Goal: Task Accomplishment & Management: Use online tool/utility

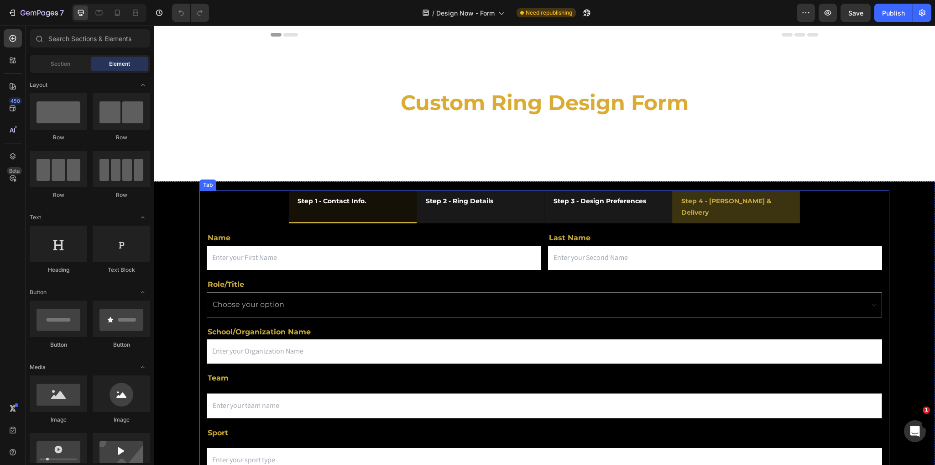
click at [700, 209] on div "Step 4 - [PERSON_NAME] & Delivery" at bounding box center [736, 207] width 112 height 26
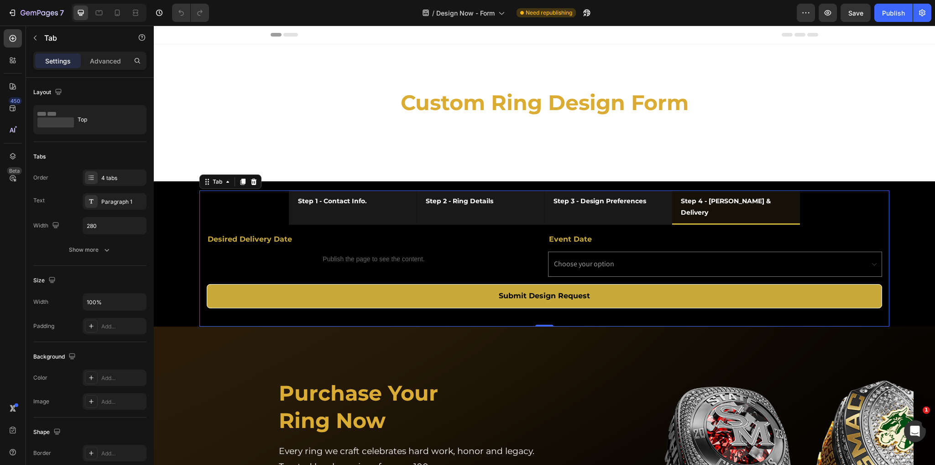
scroll to position [68, 0]
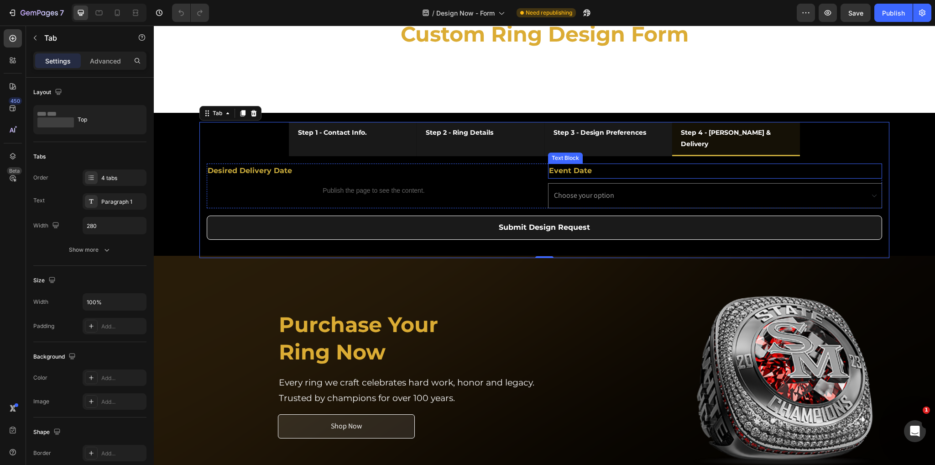
click at [584, 164] on p "Event Date" at bounding box center [715, 170] width 332 height 13
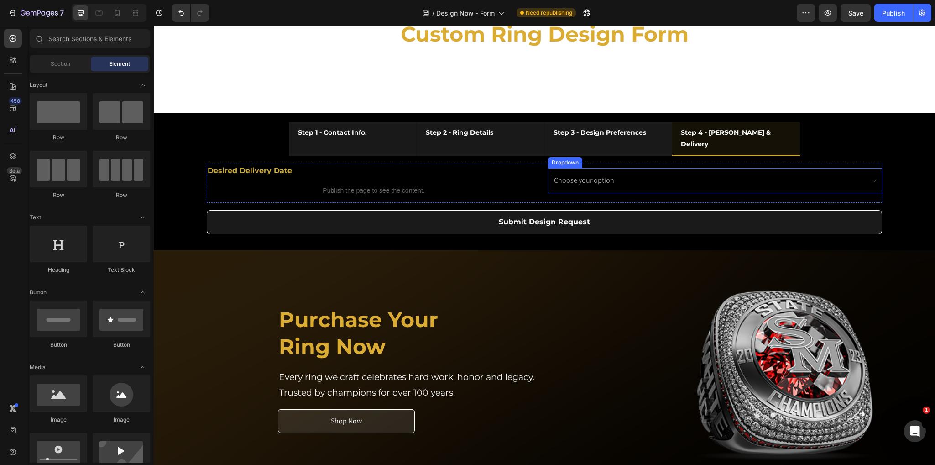
click at [589, 181] on select "Choose your option At a Banqute Senior Night" at bounding box center [715, 180] width 334 height 25
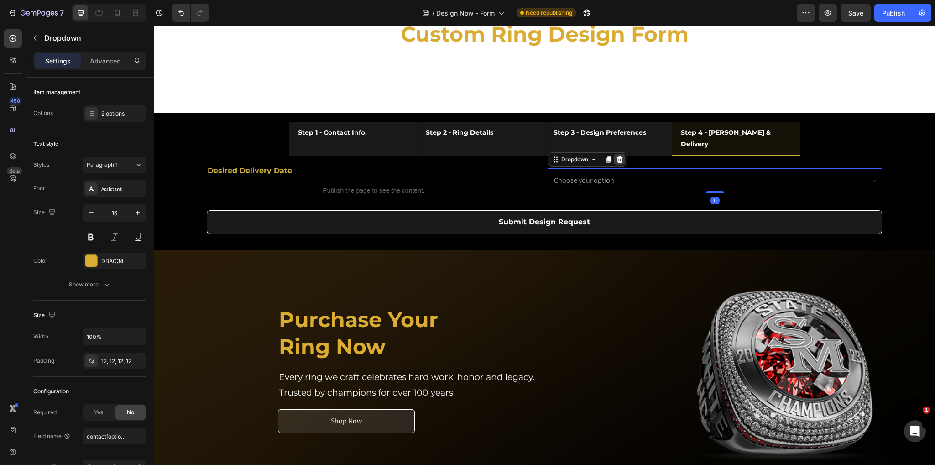
click at [614, 154] on div at bounding box center [619, 159] width 11 height 11
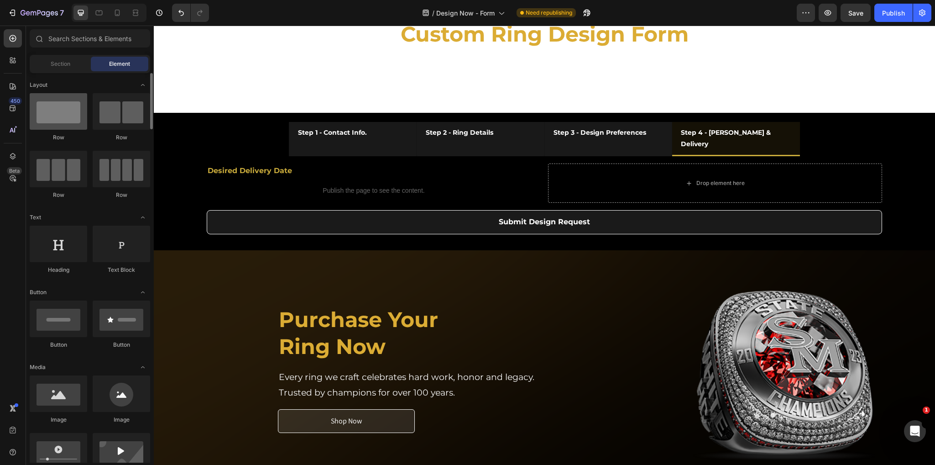
click at [63, 119] on div at bounding box center [59, 111] width 58 height 37
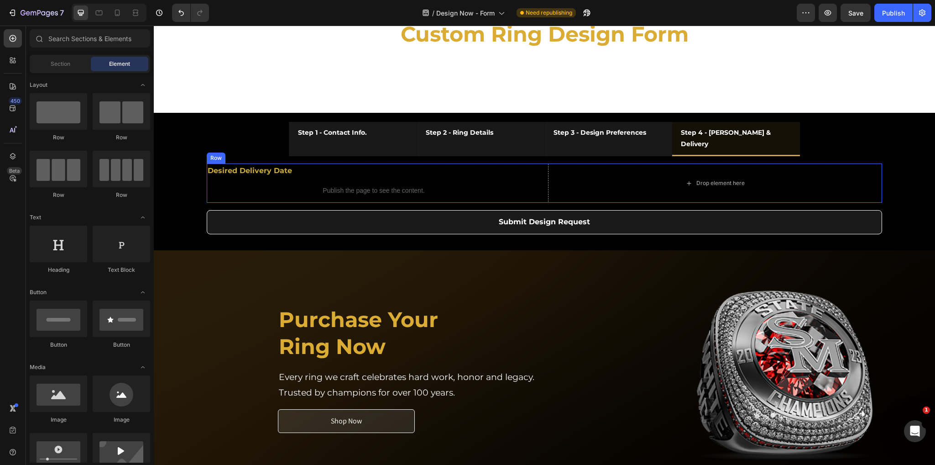
click at [539, 163] on div "Desired Delivery Date Text Block Publish the page to see the content. Custom Co…" at bounding box center [544, 182] width 675 height 39
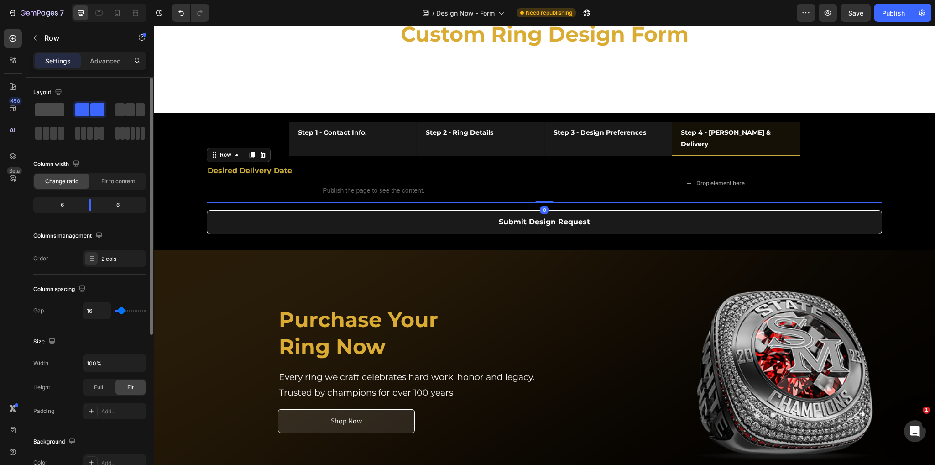
click at [51, 117] on div at bounding box center [49, 109] width 33 height 16
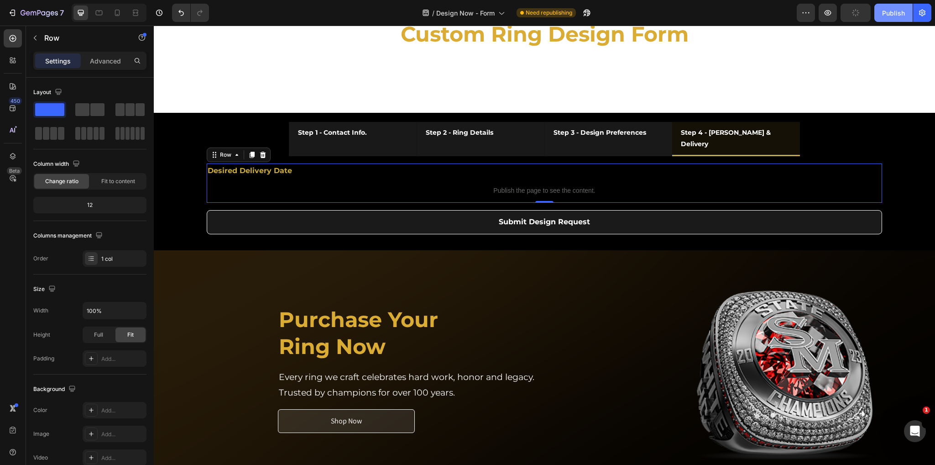
click at [884, 14] on div "Publish" at bounding box center [893, 13] width 23 height 10
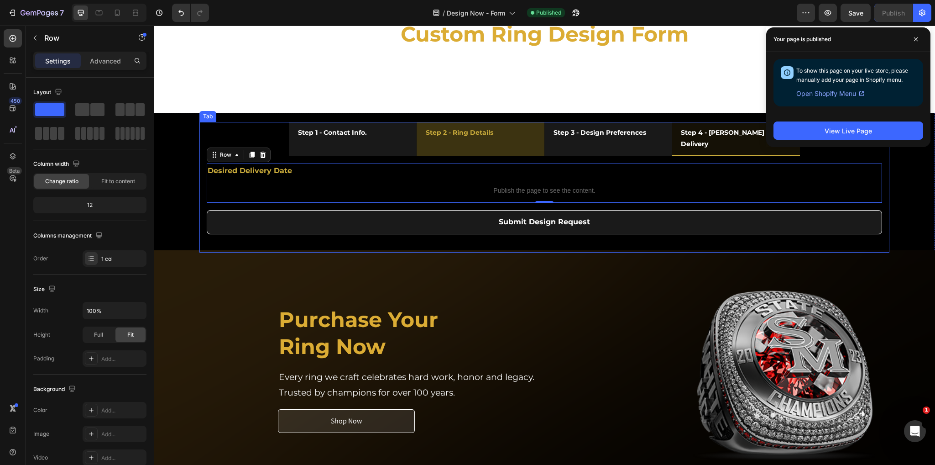
click at [489, 133] on div "Step 2 - Ring Details" at bounding box center [459, 133] width 70 height 14
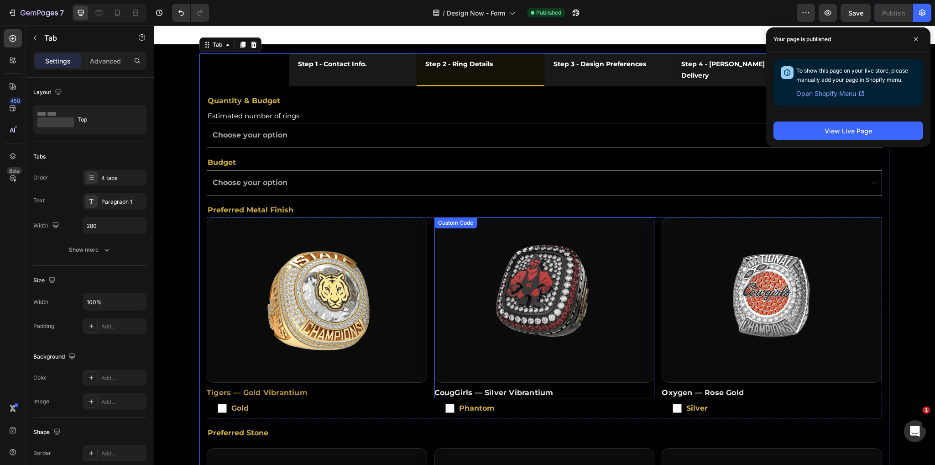
scroll to position [205, 0]
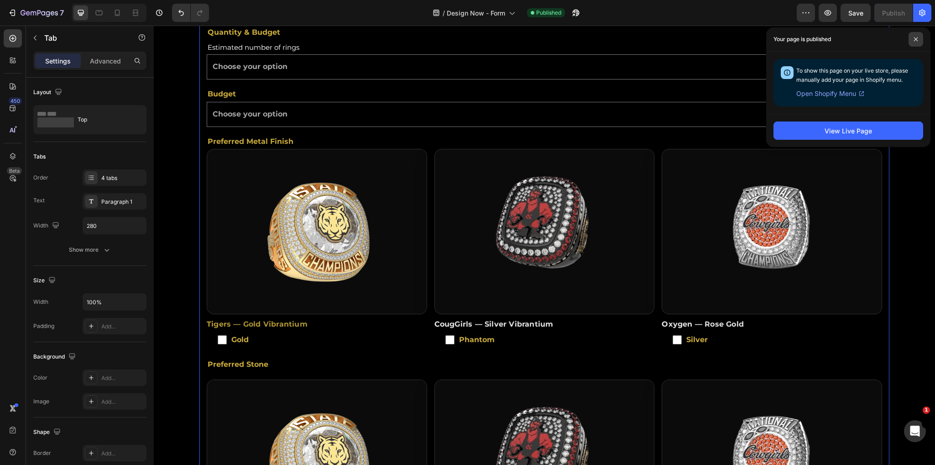
click at [916, 37] on icon at bounding box center [916, 39] width 5 height 5
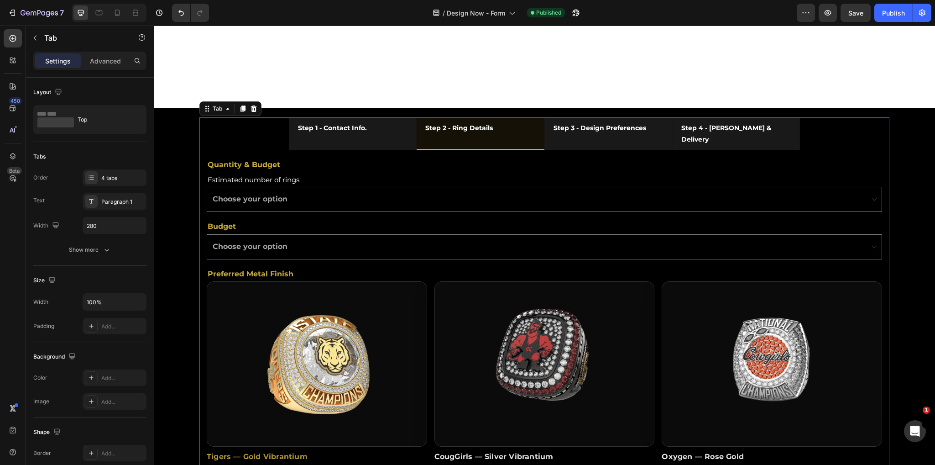
scroll to position [68, 0]
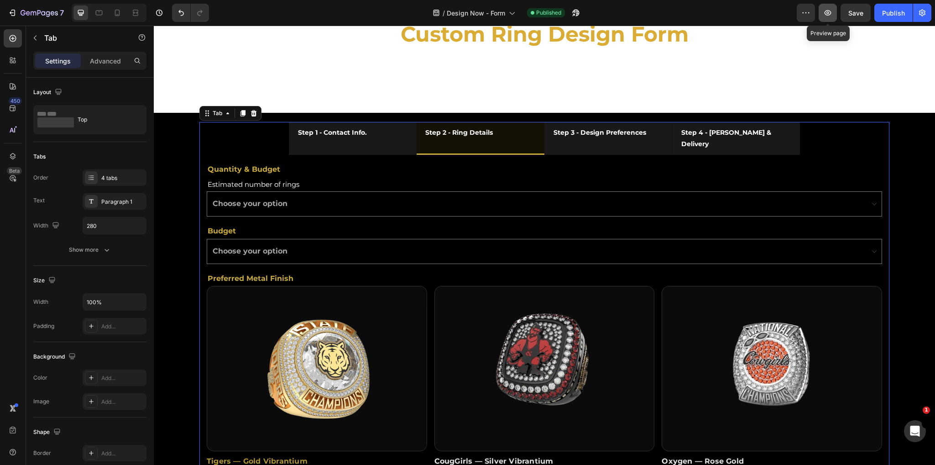
click at [832, 15] on icon "button" at bounding box center [827, 12] width 9 height 9
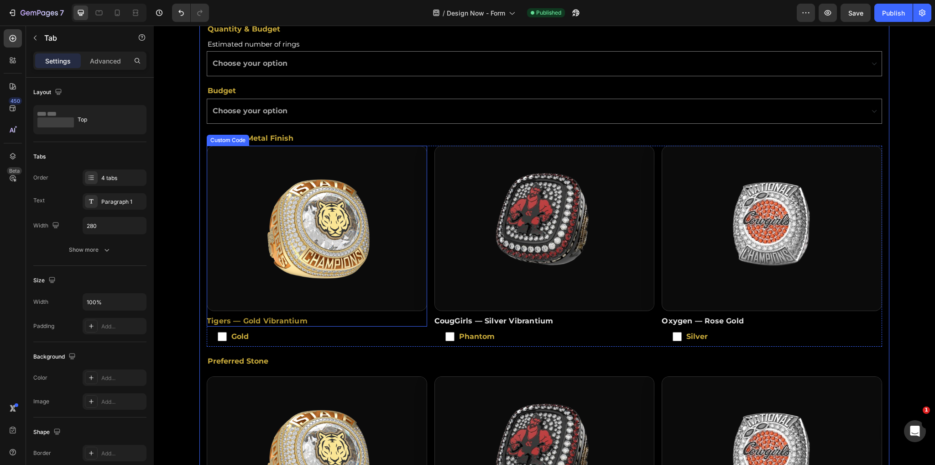
scroll to position [137, 0]
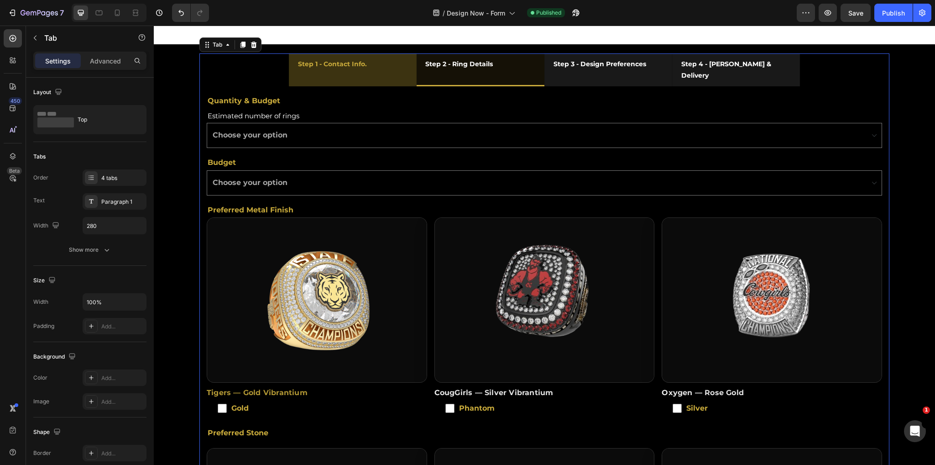
click at [382, 70] on li "Step 1 - Contact Info." at bounding box center [353, 69] width 128 height 33
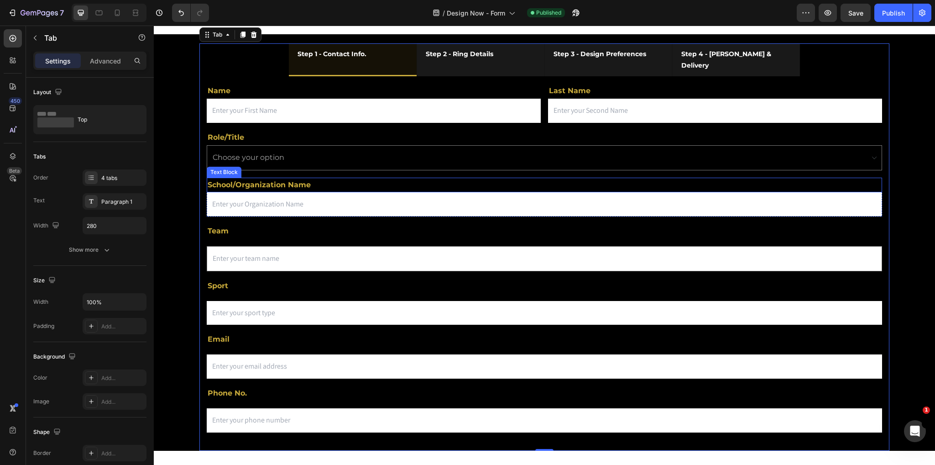
scroll to position [68, 0]
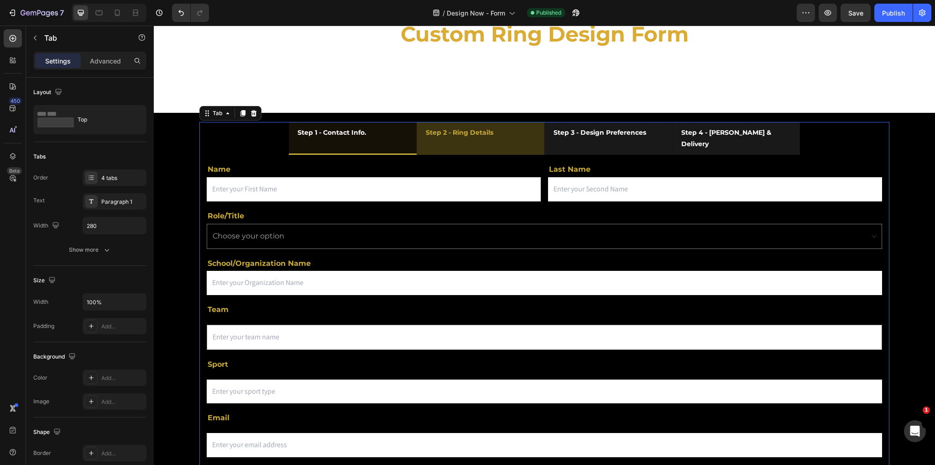
click at [508, 141] on li "Step 2 - Ring Details" at bounding box center [481, 138] width 128 height 33
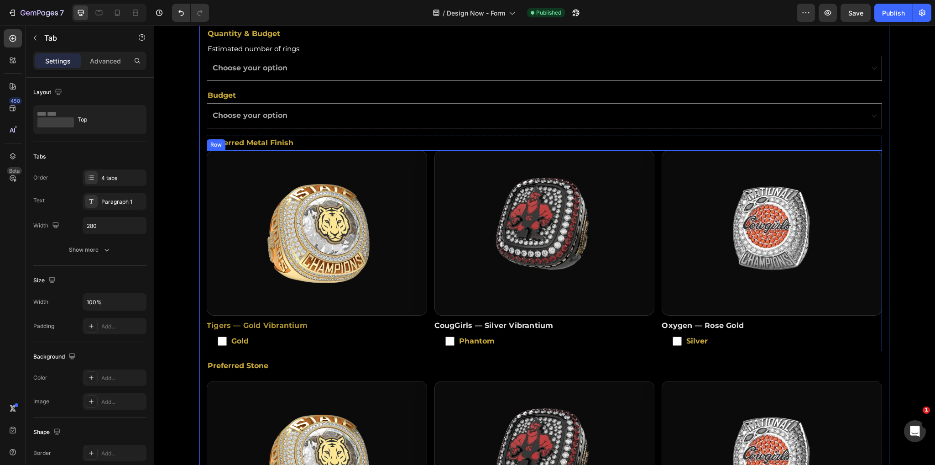
scroll to position [205, 0]
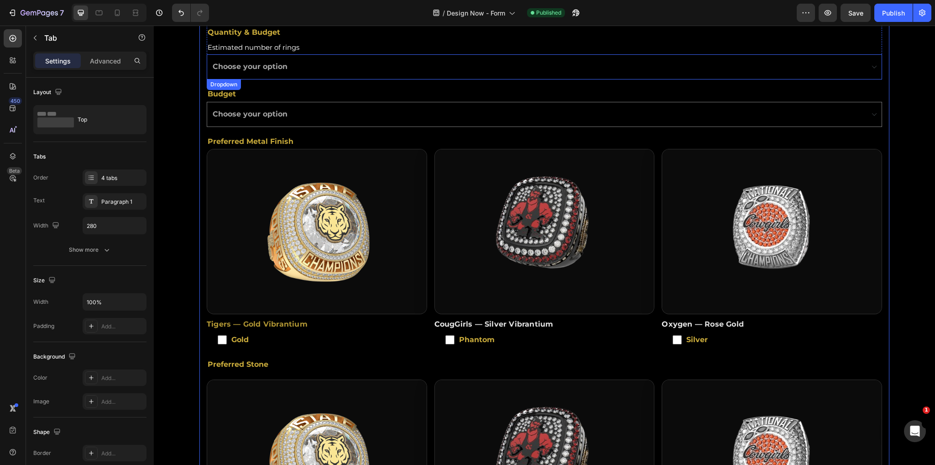
click at [350, 57] on select "Choose your option 1 2 - 10 11 - 20 21 - 30 31 - 40 41 - 50 51 - 70 71 - 100 10…" at bounding box center [544, 66] width 675 height 25
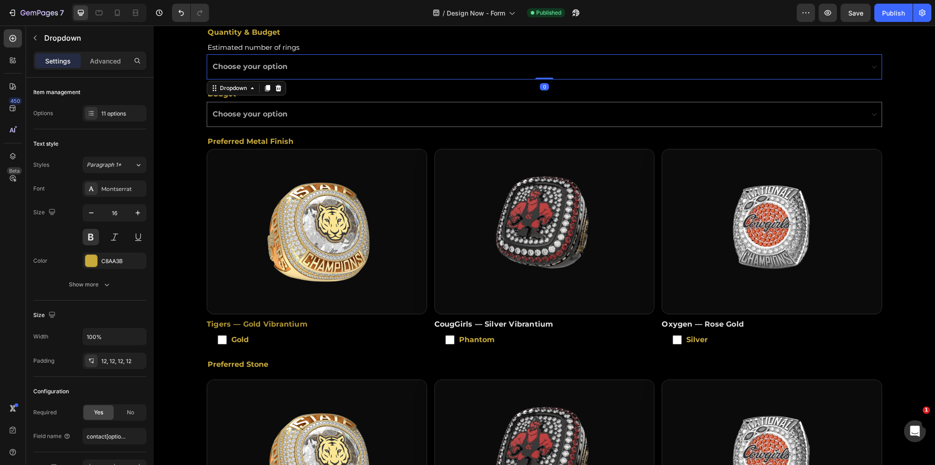
click at [350, 57] on select "Choose your option 1 2 - 10 11 - 20 21 - 30 31 - 40 41 - 50 51 - 70 71 - 100 10…" at bounding box center [544, 66] width 675 height 25
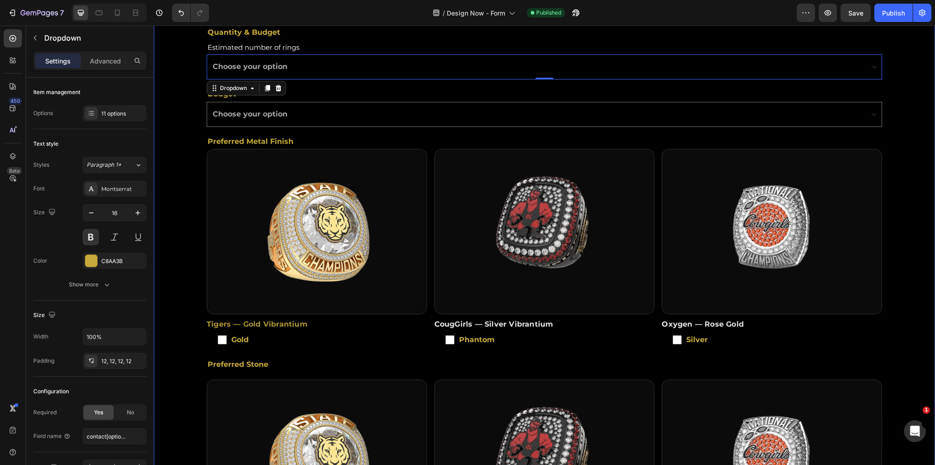
click at [166, 76] on div "Step 1 - Contact Info. Step 2 - Ring Details Step 3 - Design Preferences Step 4…" at bounding box center [544, 338] width 781 height 724
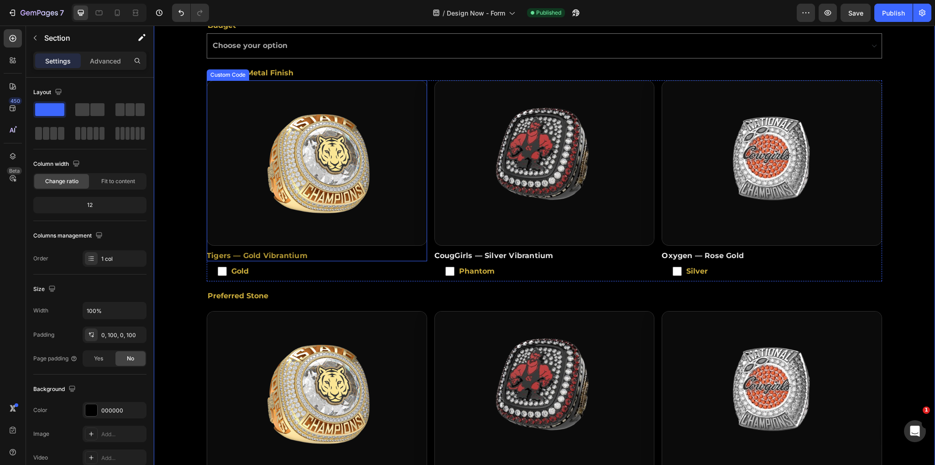
scroll to position [342, 0]
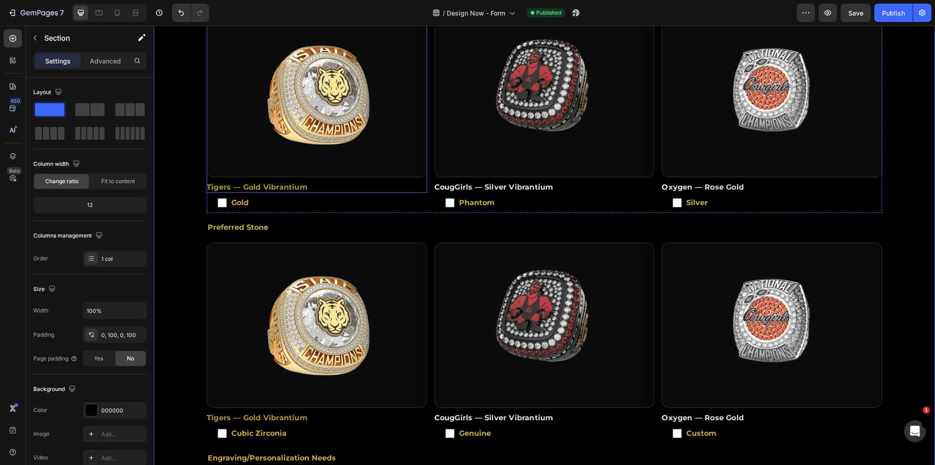
click at [328, 143] on img at bounding box center [317, 94] width 220 height 164
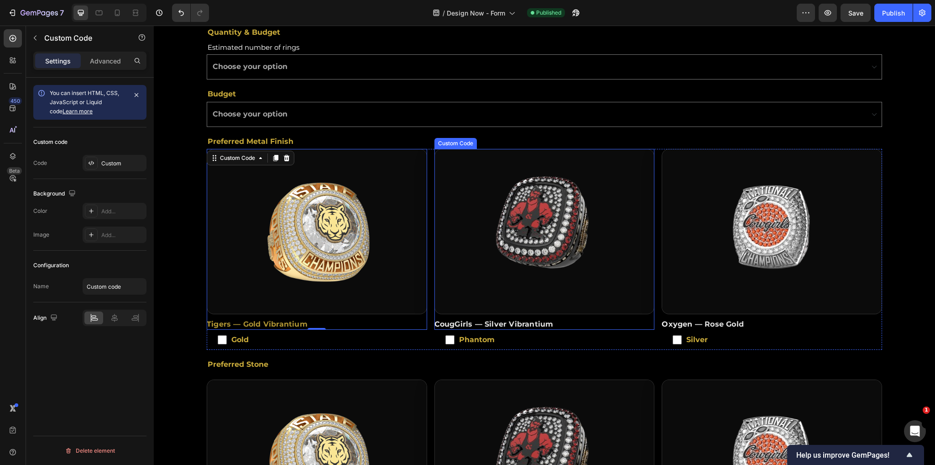
scroll to position [274, 0]
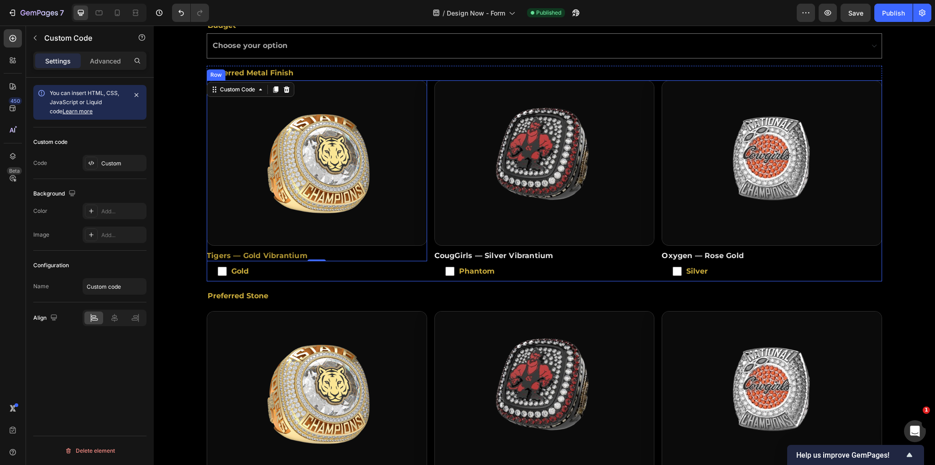
click at [426, 265] on div "Tigers — Gold Vibrantium Custom Code 0 Gold Checkbox CougGirls — Silver Vibrant…" at bounding box center [544, 180] width 675 height 201
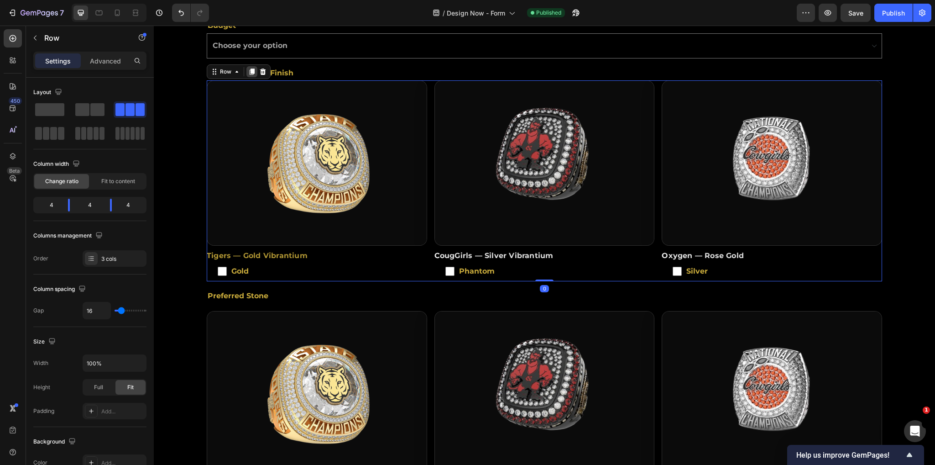
click at [251, 69] on icon at bounding box center [252, 72] width 5 height 6
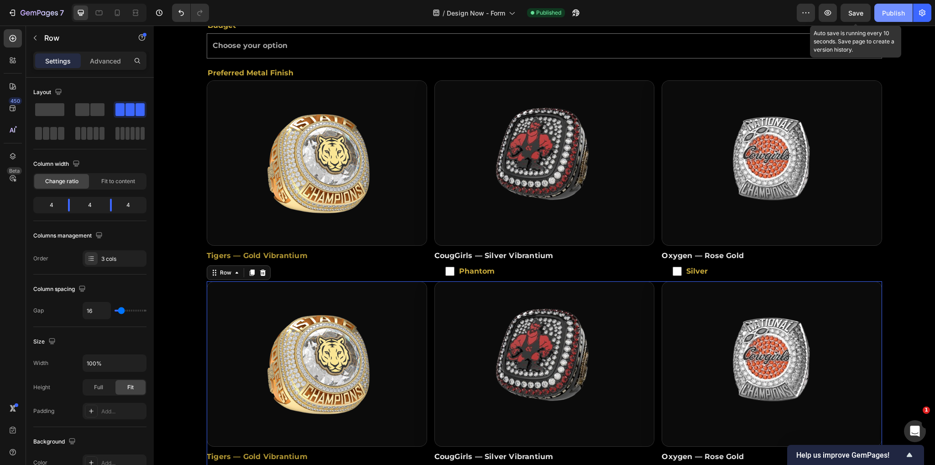
drag, startPoint x: 856, startPoint y: 16, endPoint x: 893, endPoint y: 16, distance: 37.0
click at [857, 16] on span "Save" at bounding box center [855, 13] width 15 height 8
click at [893, 16] on div "Publish" at bounding box center [893, 13] width 23 height 10
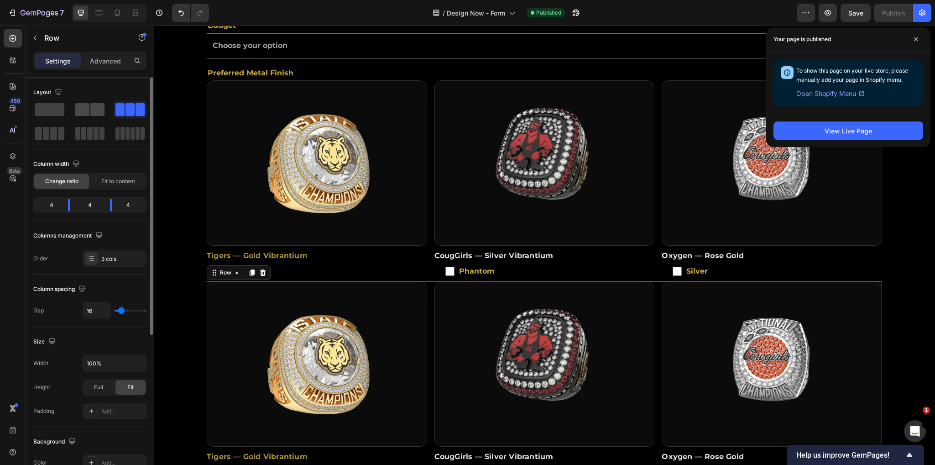
click at [91, 109] on span at bounding box center [97, 109] width 14 height 13
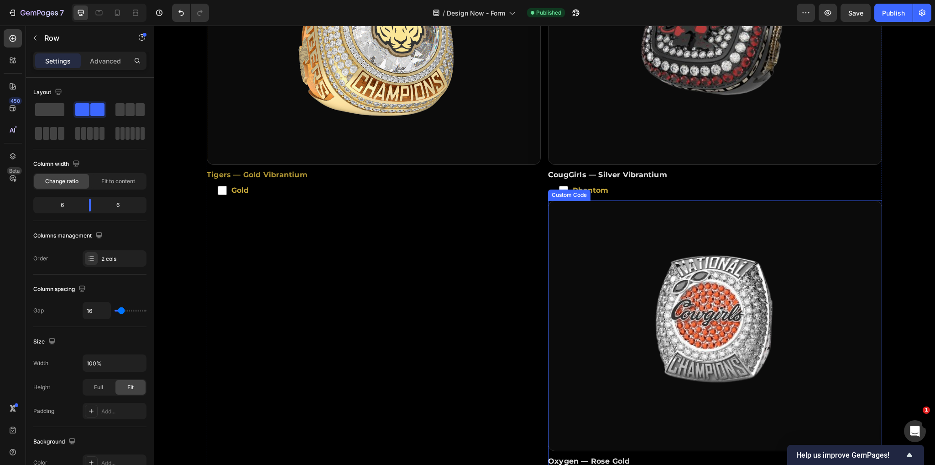
scroll to position [616, 0]
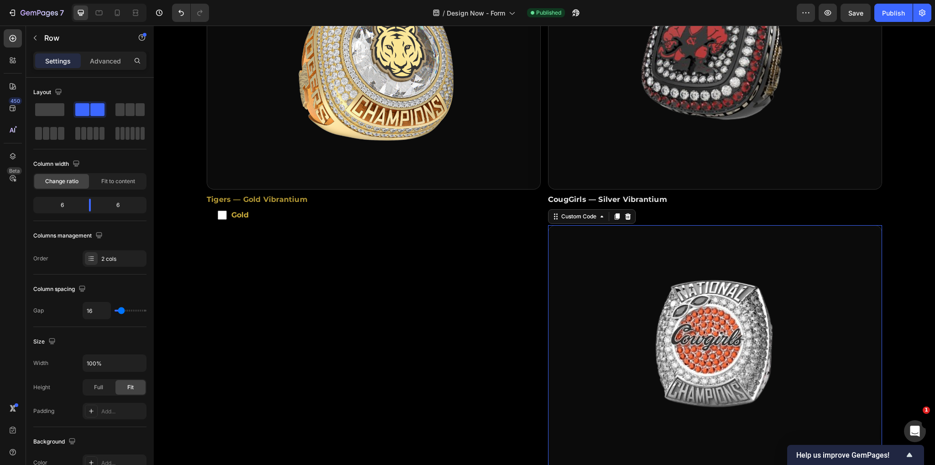
click at [581, 292] on img at bounding box center [715, 350] width 333 height 250
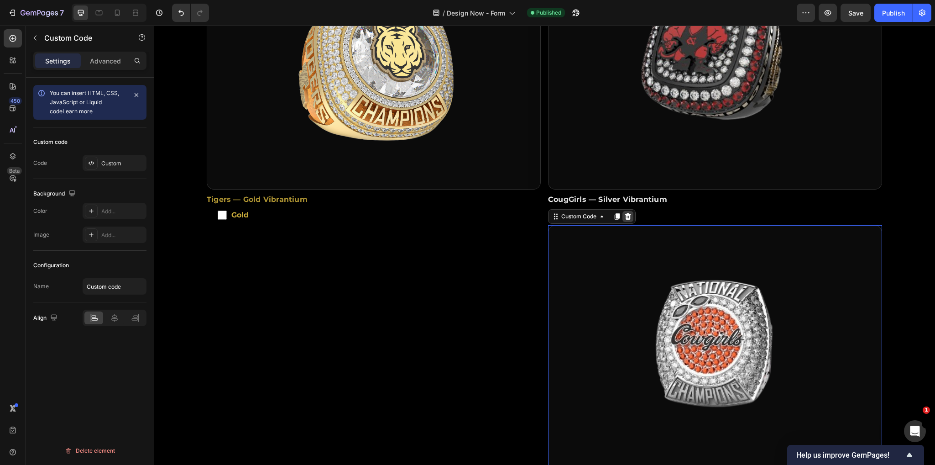
click at [624, 213] on icon at bounding box center [627, 216] width 7 height 7
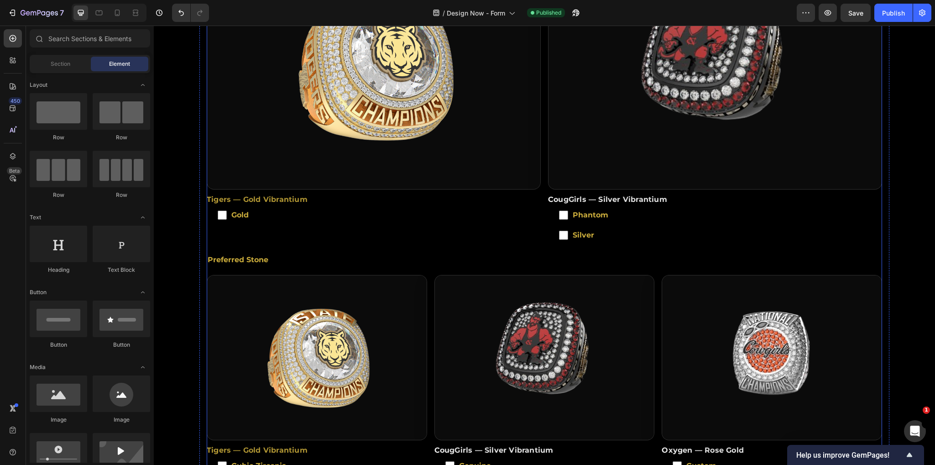
scroll to position [685, 0]
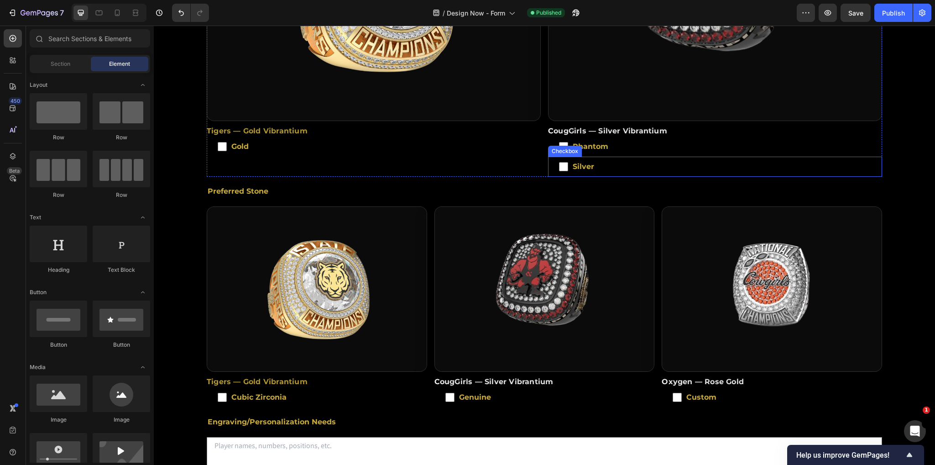
click at [590, 165] on span "Silver" at bounding box center [719, 167] width 303 height 4
click at [568, 162] on input "Silver" at bounding box center [563, 166] width 9 height 9
checkbox input "false"
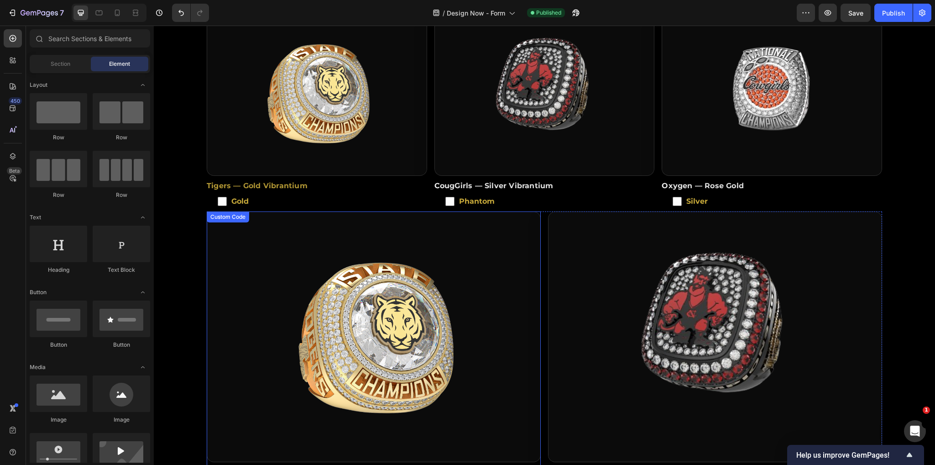
scroll to position [411, 0]
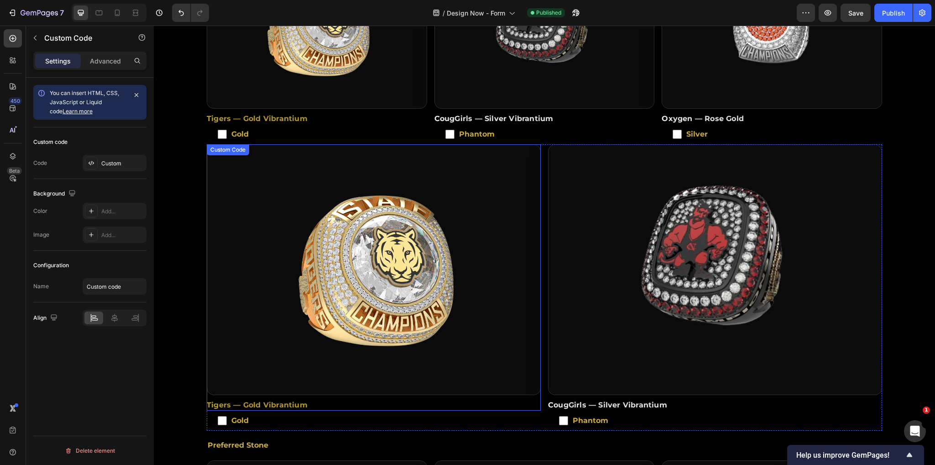
click at [322, 333] on img at bounding box center [373, 270] width 333 height 250
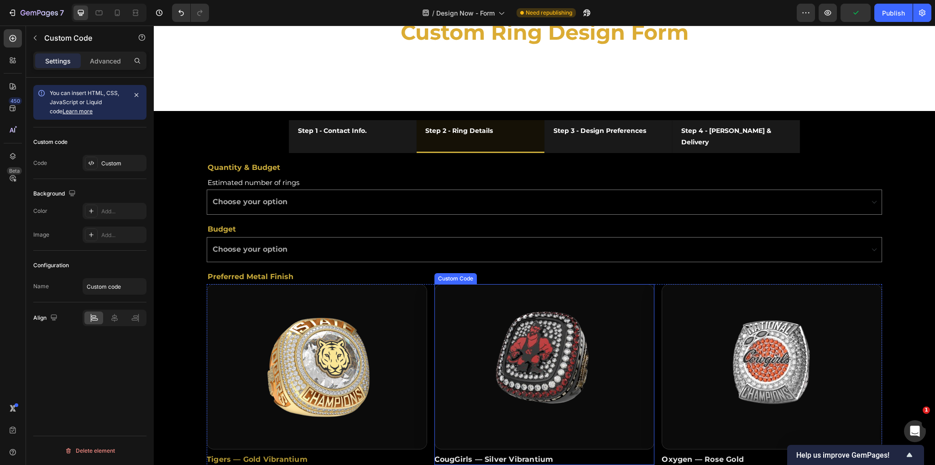
scroll to position [205, 0]
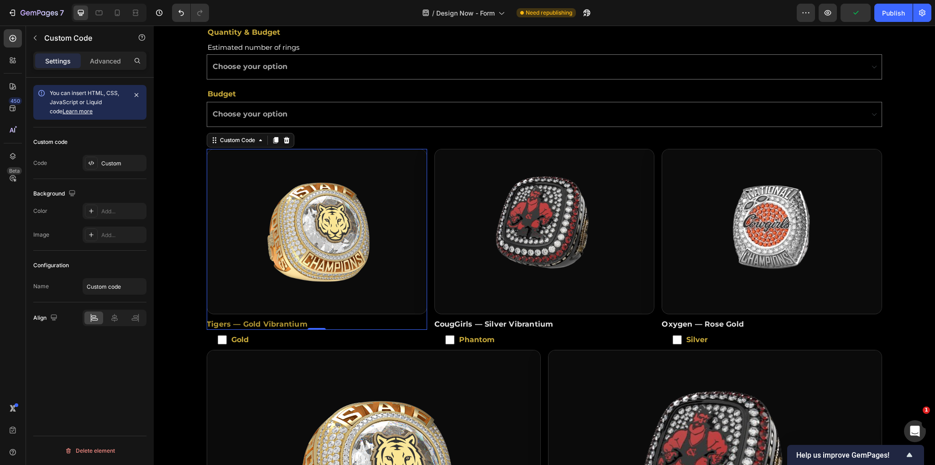
click at [277, 168] on img at bounding box center [317, 231] width 220 height 164
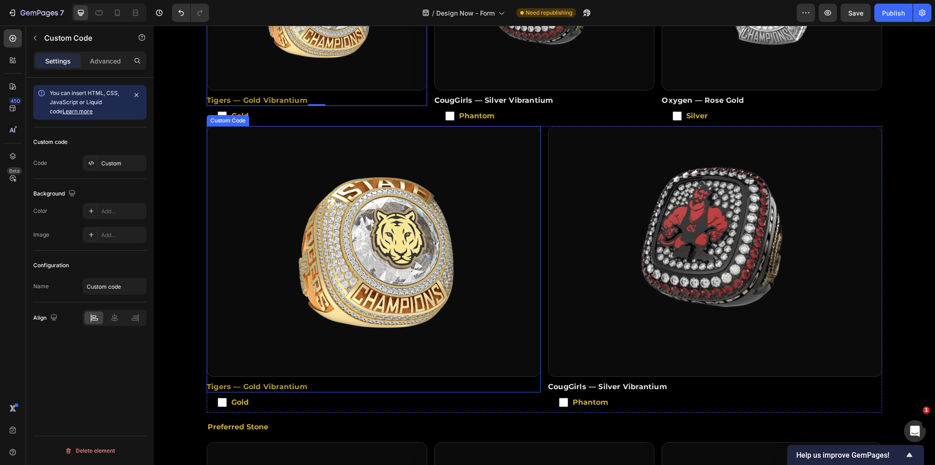
scroll to position [479, 0]
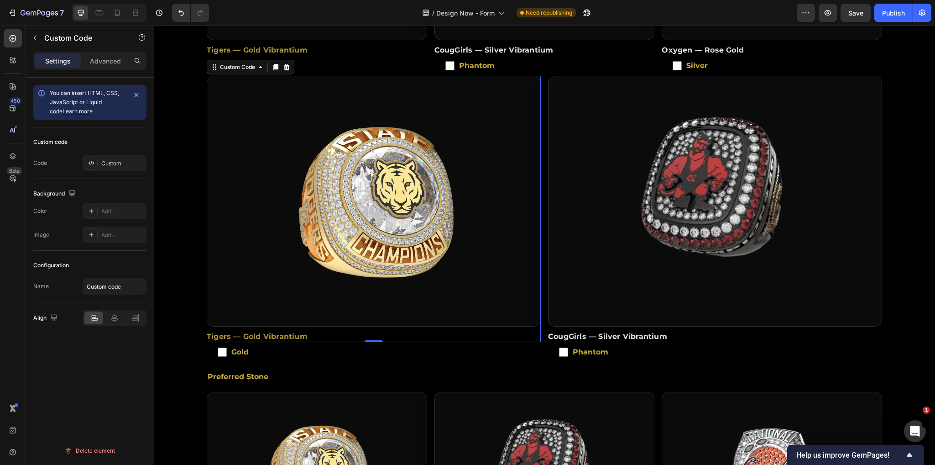
click at [437, 214] on img at bounding box center [373, 201] width 333 height 250
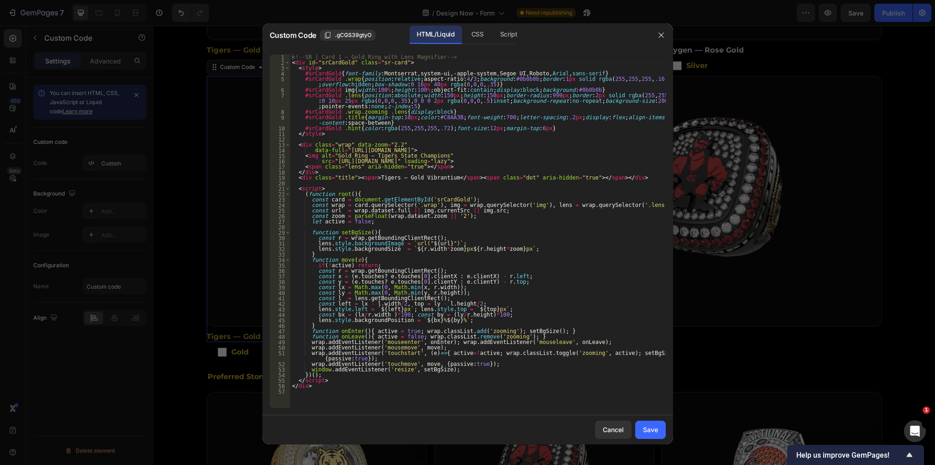
click at [470, 221] on div "<!-- SR | Card 1 — Gold Ring with Lens Magnifier --> < div id = "srCardGold" cl…" at bounding box center [478, 236] width 376 height 365
type textarea "</div>"
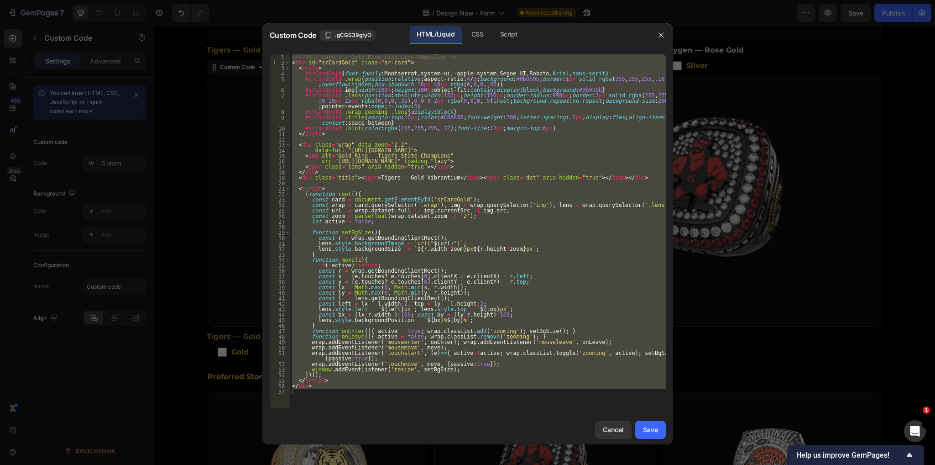
click at [768, 299] on div at bounding box center [467, 232] width 935 height 465
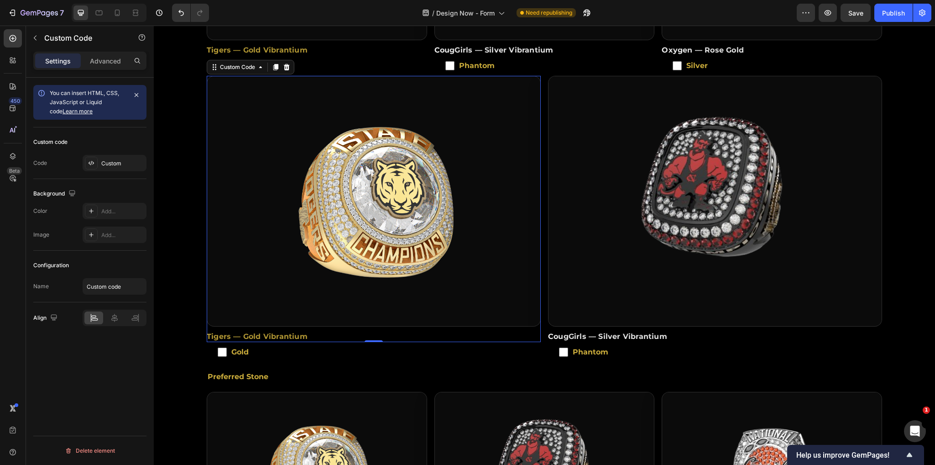
click at [367, 199] on img at bounding box center [373, 201] width 333 height 250
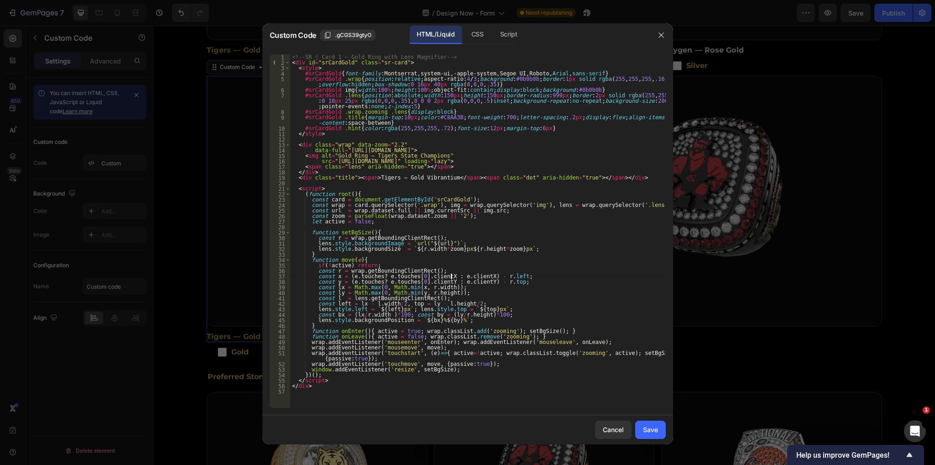
click at [450, 274] on div "<!-- SR | Card 1 — Gold Ring with Lens Magnifier --> < div id = "srCardGold" cl…" at bounding box center [478, 236] width 376 height 365
type textarea "</div>"
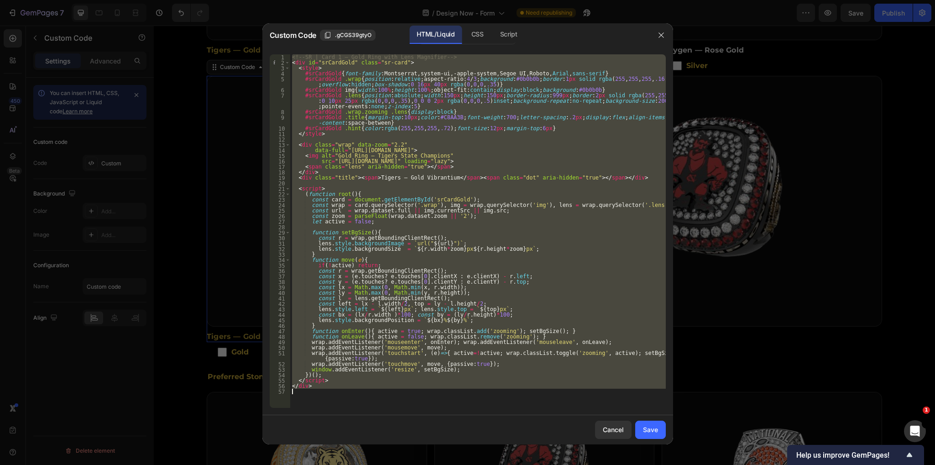
paste textarea
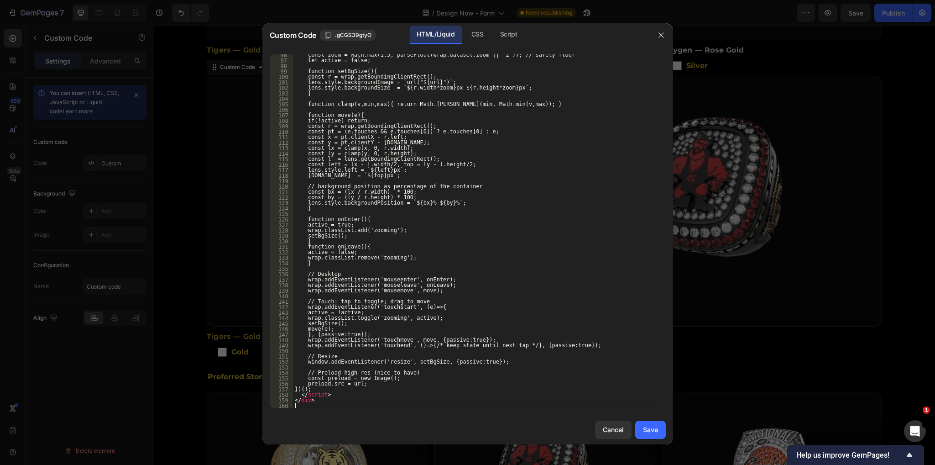
scroll to position [522, 0]
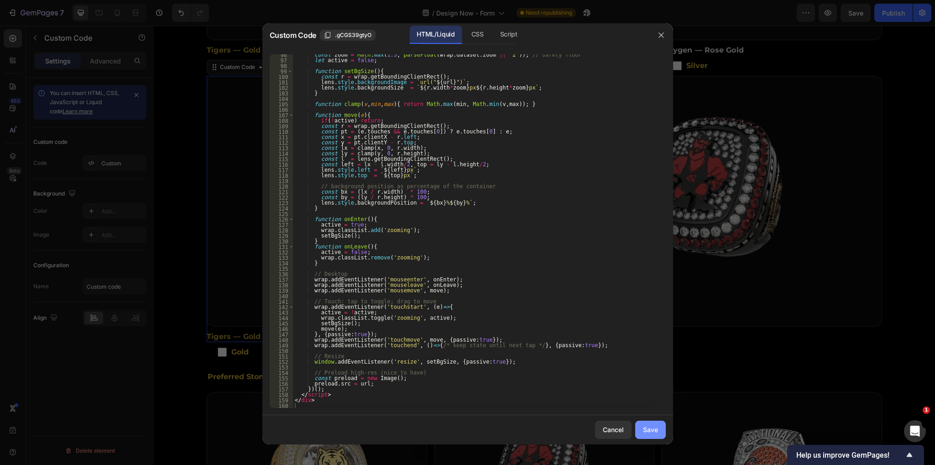
click at [652, 424] on div "Save" at bounding box center [650, 429] width 15 height 10
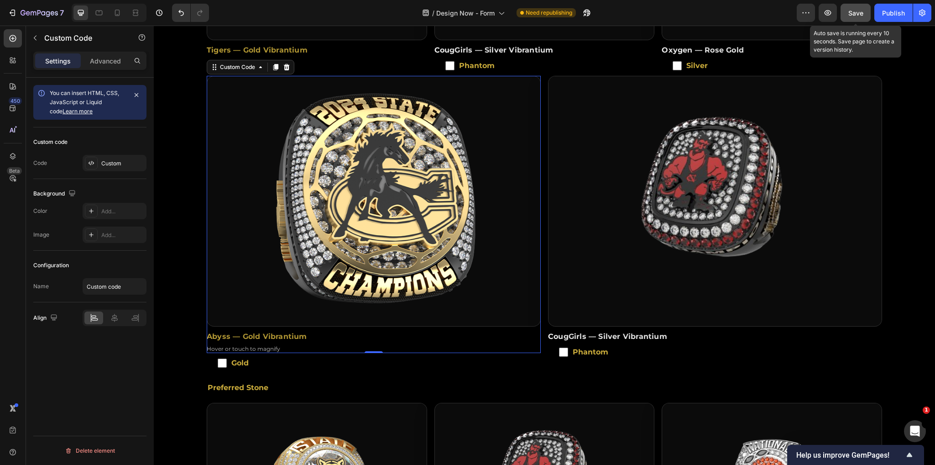
click at [853, 14] on span "Save" at bounding box center [855, 13] width 15 height 8
click at [895, 15] on div "Publish" at bounding box center [893, 13] width 23 height 10
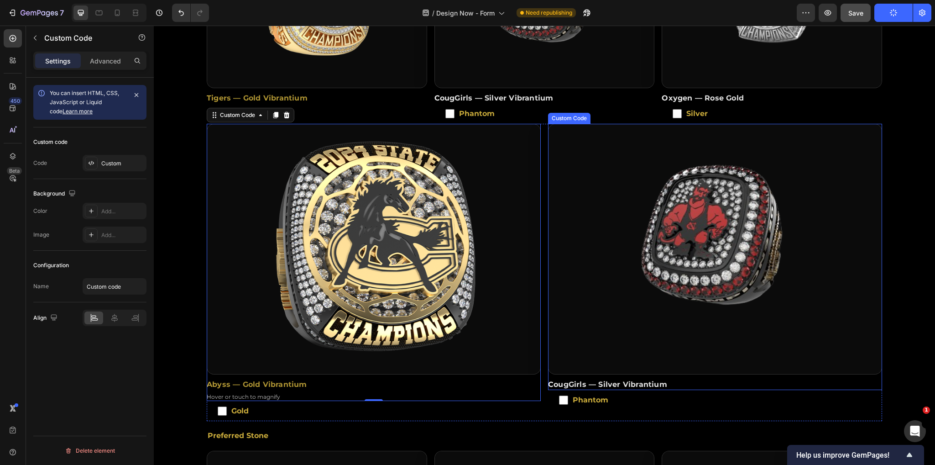
scroll to position [479, 0]
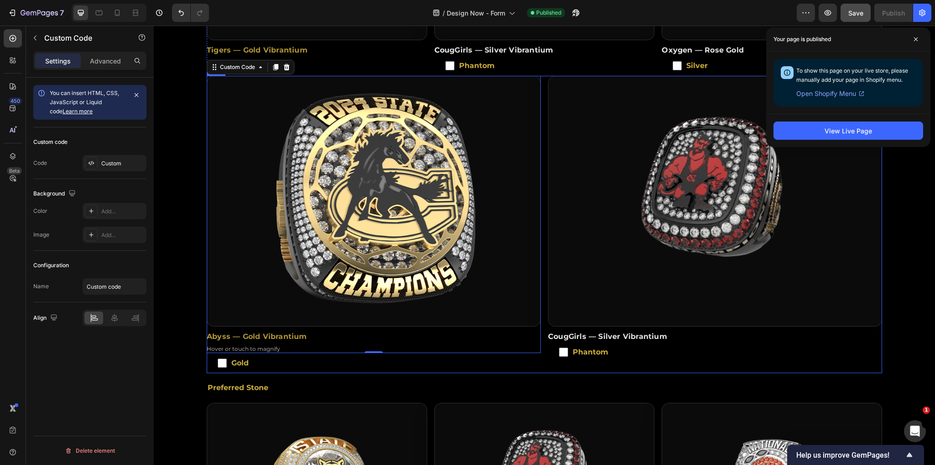
click at [540, 348] on div "Abyss — Gold Vibrantium Hover or touch to magnify Custom Code 0 Gold Checkbox C…" at bounding box center [544, 224] width 675 height 297
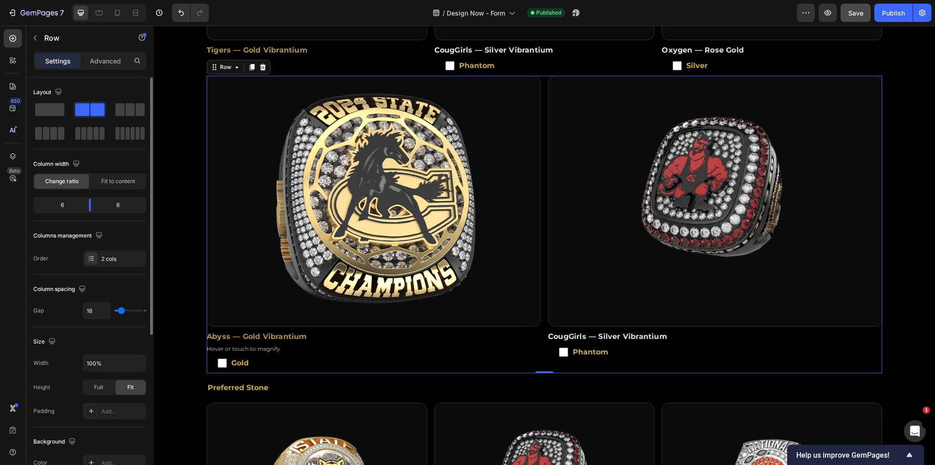
type input "34"
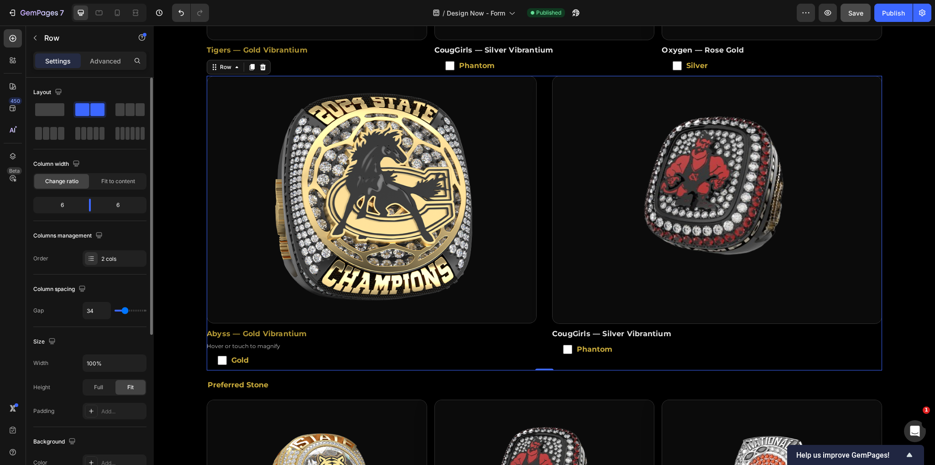
type input "34"
click at [125, 311] on input "range" at bounding box center [131, 310] width 32 height 2
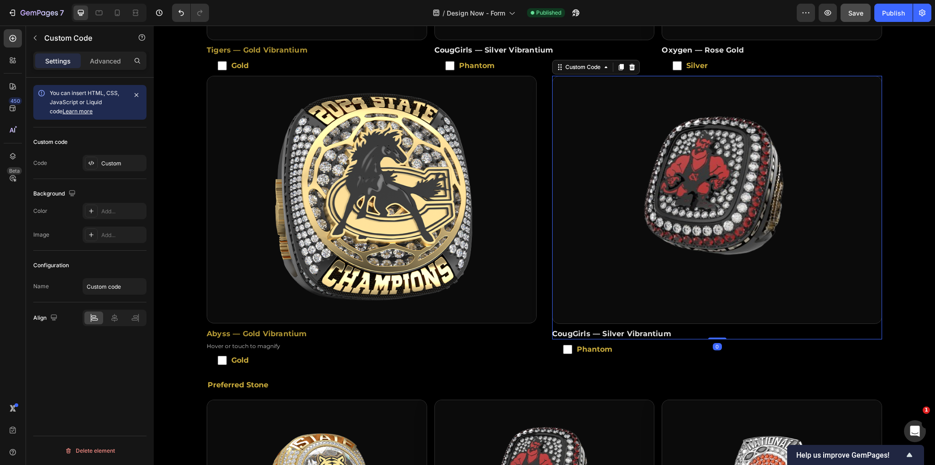
click at [629, 174] on img at bounding box center [717, 199] width 329 height 246
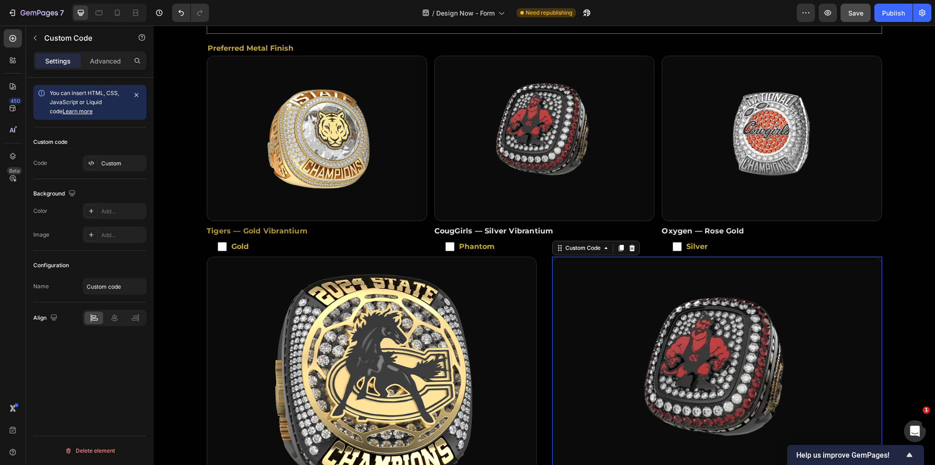
scroll to position [274, 0]
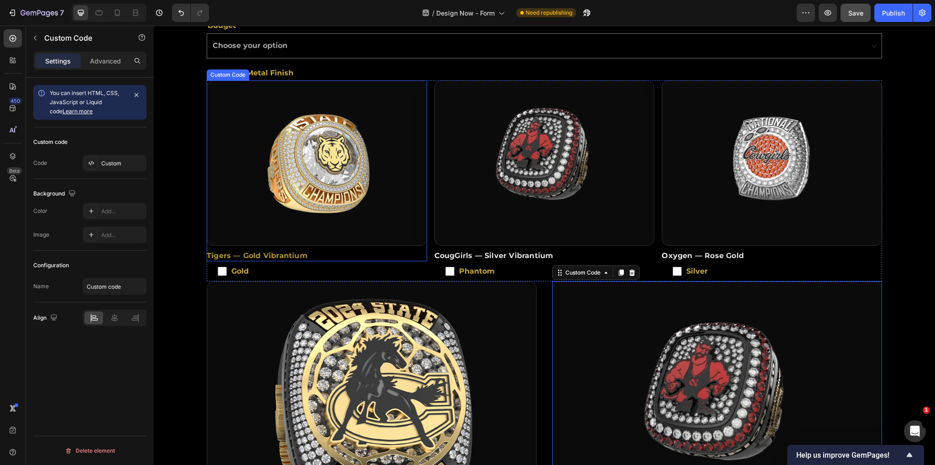
click at [319, 168] on img at bounding box center [317, 163] width 220 height 164
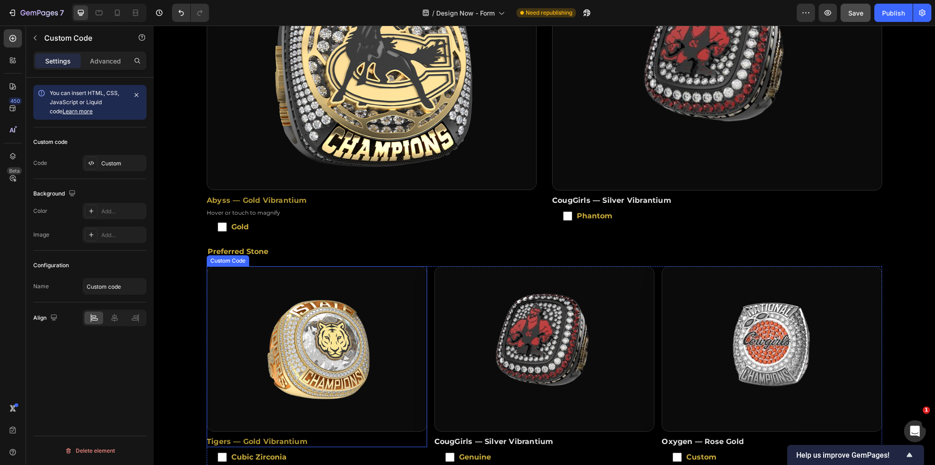
scroll to position [753, 0]
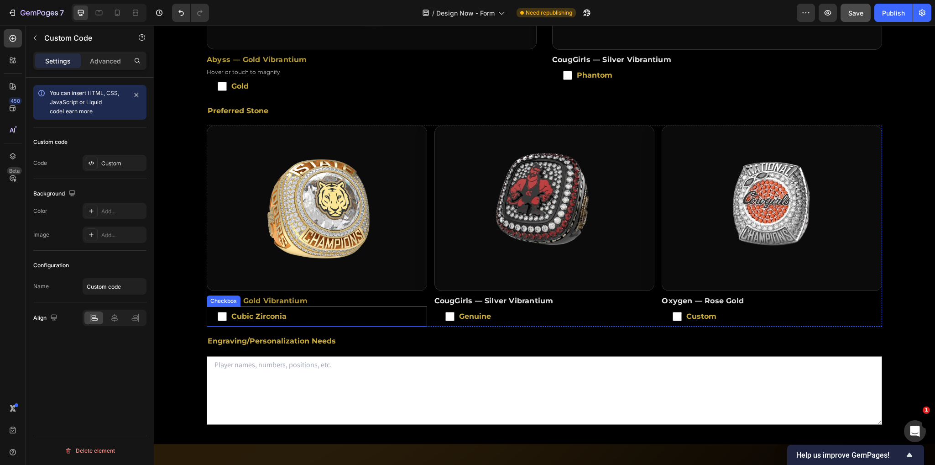
click at [231, 314] on span "Cubic Zirconia" at bounding box center [321, 316] width 189 height 4
click at [227, 312] on input "Cubic Zirconia" at bounding box center [222, 316] width 9 height 9
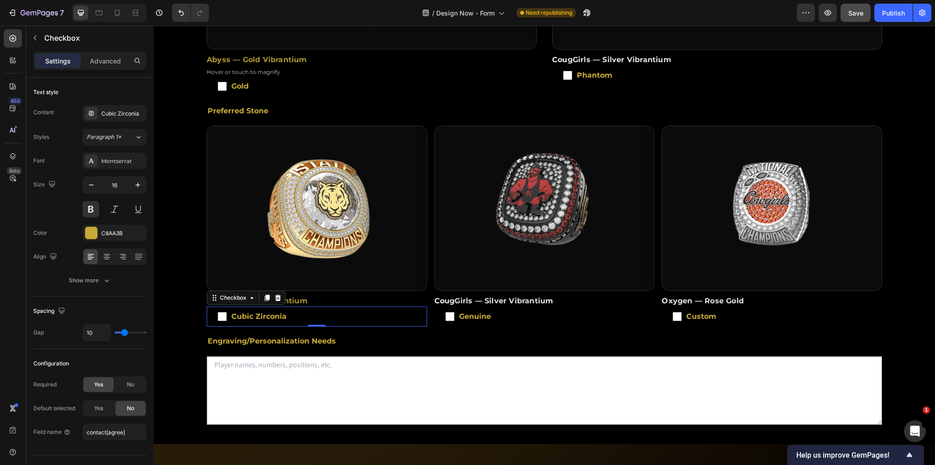
click at [231, 314] on span "Cubic Zirconia" at bounding box center [321, 316] width 189 height 4
click at [227, 312] on input "Cubic Zirconia" at bounding box center [222, 316] width 9 height 9
click at [246, 314] on span "Cubic Zirconia" at bounding box center [321, 316] width 189 height 4
click at [227, 312] on input "Cubic Zirconia" at bounding box center [222, 316] width 9 height 9
click at [246, 314] on span "Cubic Zirconia" at bounding box center [321, 316] width 189 height 4
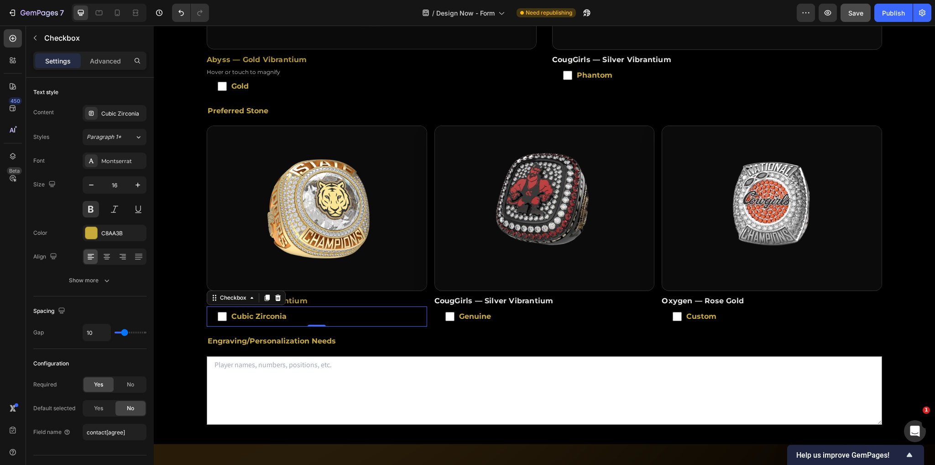
click at [227, 312] on input "Cubic Zirconia" at bounding box center [222, 316] width 9 height 9
click at [240, 314] on span "Cubic Zirconia" at bounding box center [321, 316] width 189 height 4
click at [227, 312] on input "Cubic Zirconia" at bounding box center [222, 316] width 9 height 9
click at [240, 314] on span "Cubic Zirconia" at bounding box center [321, 316] width 189 height 4
click at [227, 312] on input "Cubic Zirconia" at bounding box center [222, 316] width 9 height 9
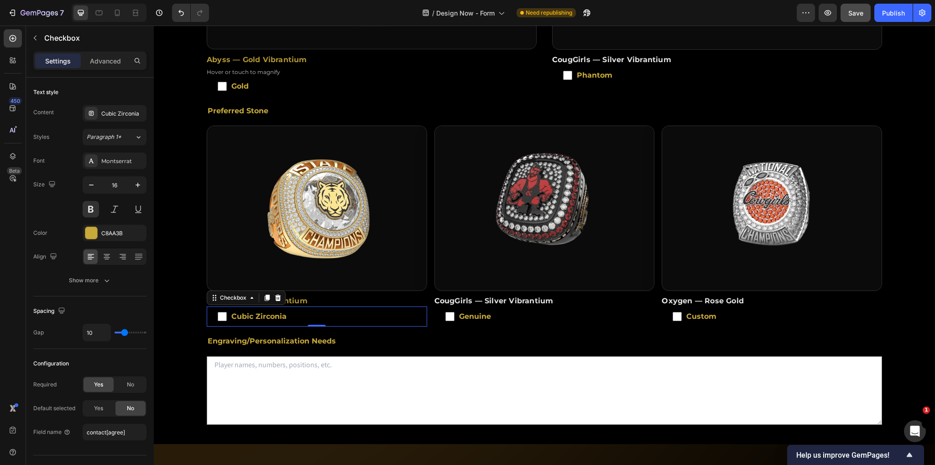
checkbox input "false"
click at [118, 116] on div "Cubic Zirconia" at bounding box center [122, 114] width 43 height 8
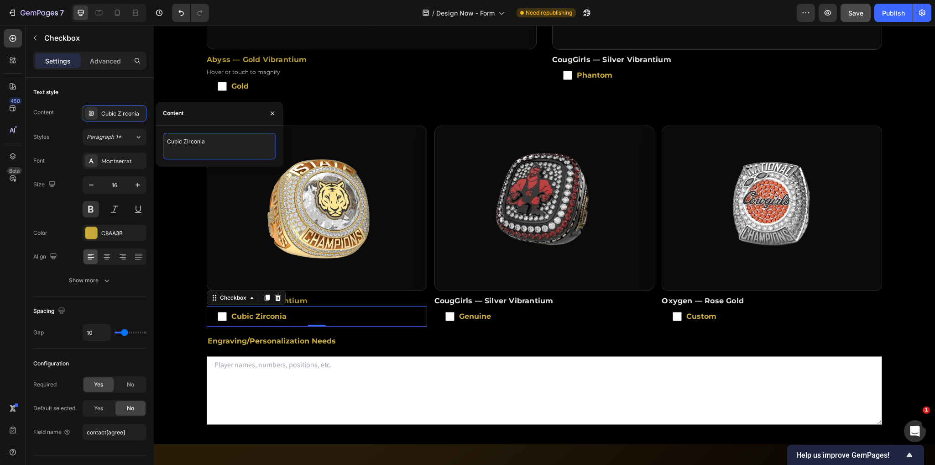
click at [209, 140] on textarea "Cubic Zirconia" at bounding box center [219, 146] width 113 height 26
click at [472, 314] on span "Genuine" at bounding box center [549, 316] width 189 height 4
click at [455, 312] on input "Genuine" at bounding box center [449, 316] width 9 height 9
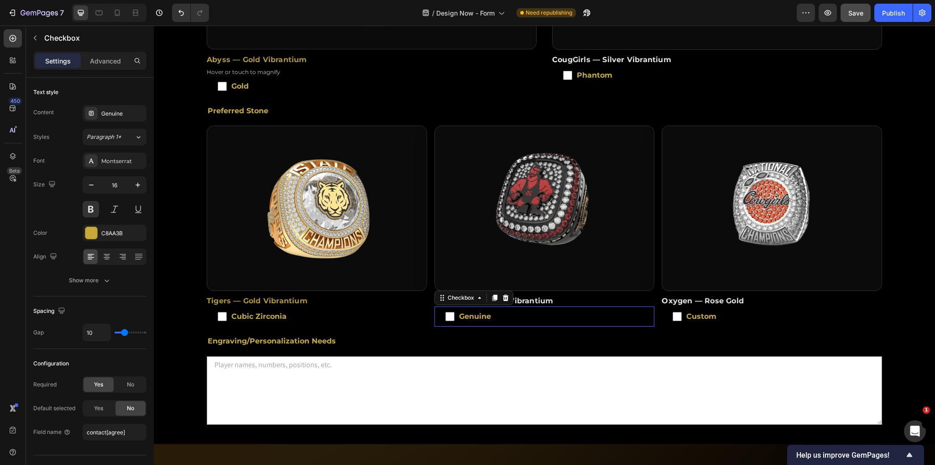
click at [472, 314] on span "Genuine" at bounding box center [549, 316] width 189 height 4
click at [455, 312] on input "Genuine" at bounding box center [449, 316] width 9 height 9
click at [465, 314] on span "Genuine" at bounding box center [549, 316] width 189 height 4
click at [455, 312] on input "Genuine" at bounding box center [449, 316] width 9 height 9
click at [465, 314] on span "Genuine" at bounding box center [549, 316] width 189 height 4
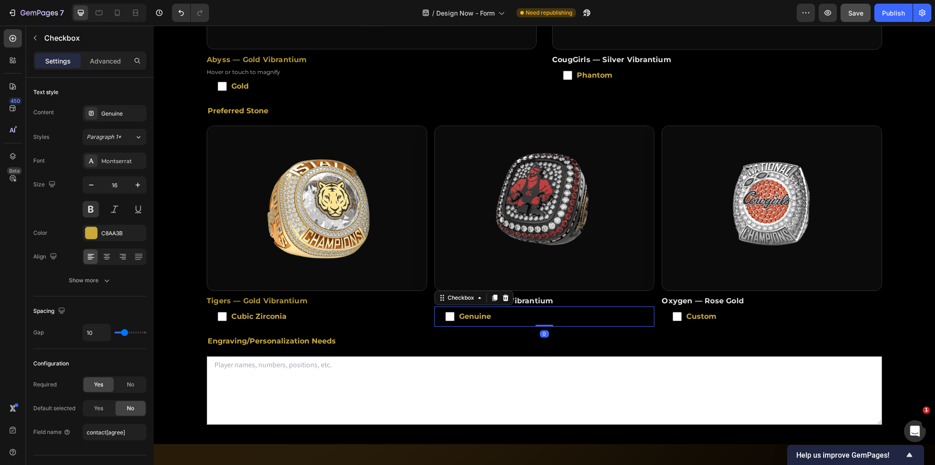
click at [455, 312] on input "Genuine" at bounding box center [449, 316] width 9 height 9
checkbox input "false"
click at [116, 115] on div "Genuine" at bounding box center [122, 114] width 43 height 8
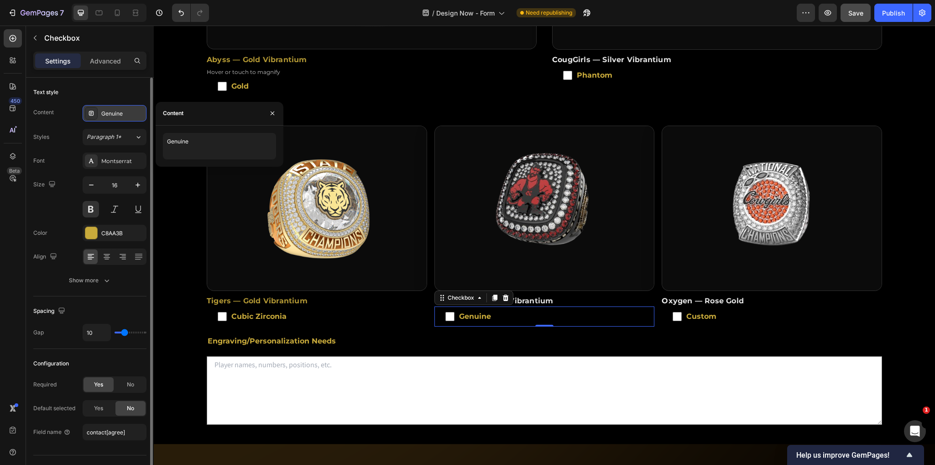
click at [116, 115] on div "Genuine" at bounding box center [122, 114] width 43 height 8
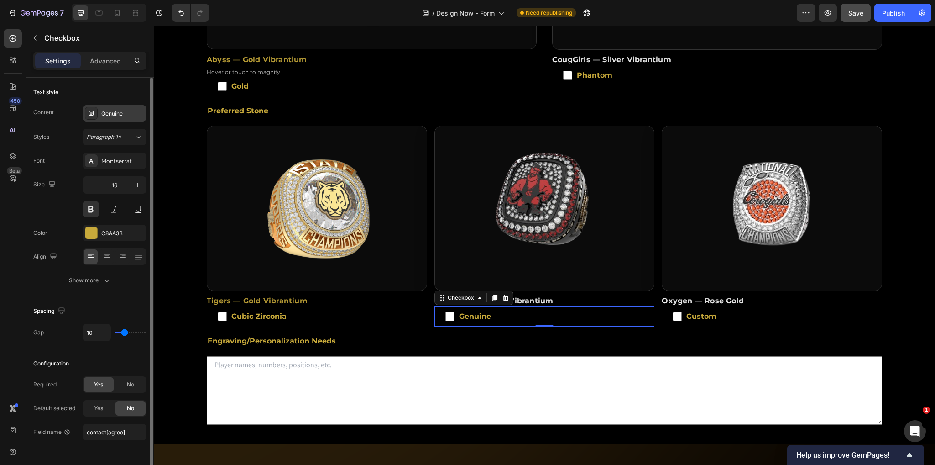
click at [117, 118] on div "Genuine" at bounding box center [115, 113] width 64 height 16
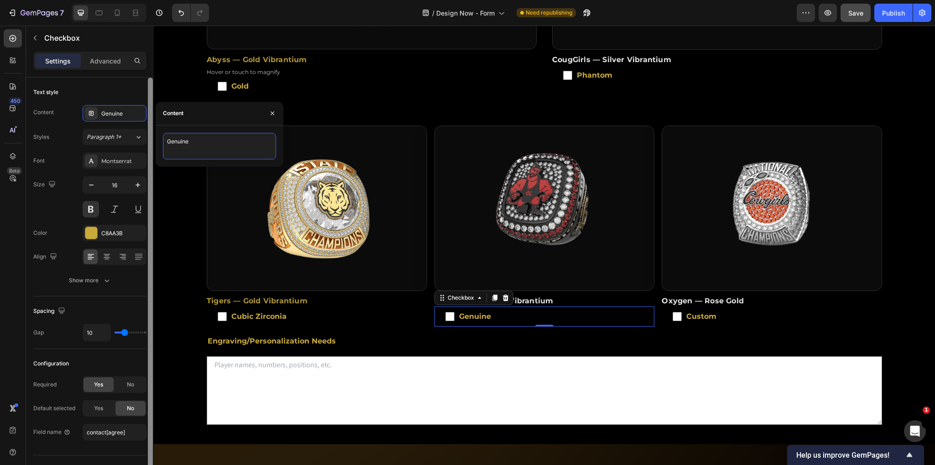
drag, startPoint x: 215, startPoint y: 135, endPoint x: 152, endPoint y: 141, distance: 63.8
click at [152, 141] on div "450 Beta Sections(18) Elements(83) Section Element Hero Section Product Detail …" at bounding box center [77, 245] width 154 height 439
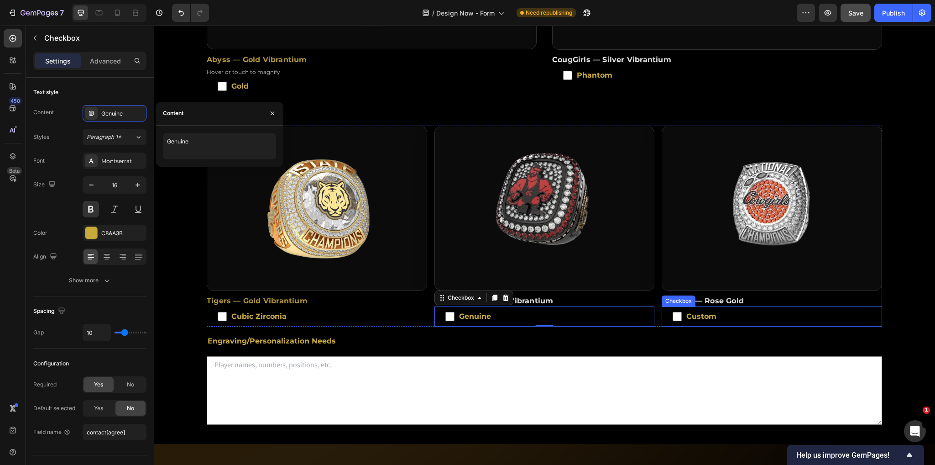
click at [696, 314] on span "Custom" at bounding box center [776, 316] width 189 height 4
click at [682, 312] on input "Custom" at bounding box center [677, 316] width 9 height 9
click at [696, 314] on span "Custom" at bounding box center [776, 316] width 189 height 4
click at [682, 312] on input "Custom" at bounding box center [677, 316] width 9 height 9
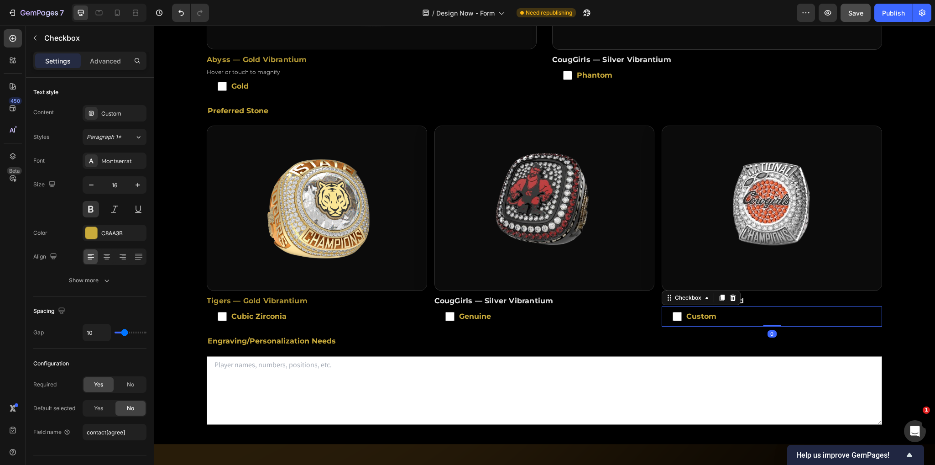
click at [685, 314] on span "Custom" at bounding box center [776, 316] width 189 height 4
click at [682, 312] on input "Custom" at bounding box center [677, 316] width 9 height 9
click at [685, 314] on span "Custom" at bounding box center [776, 316] width 189 height 4
click at [682, 312] on input "Custom" at bounding box center [677, 316] width 9 height 9
checkbox input "false"
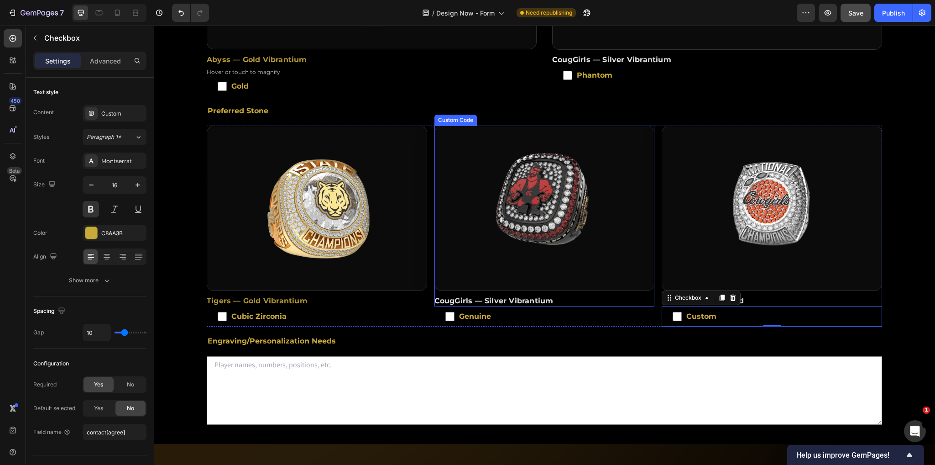
click at [598, 192] on img at bounding box center [545, 208] width 220 height 164
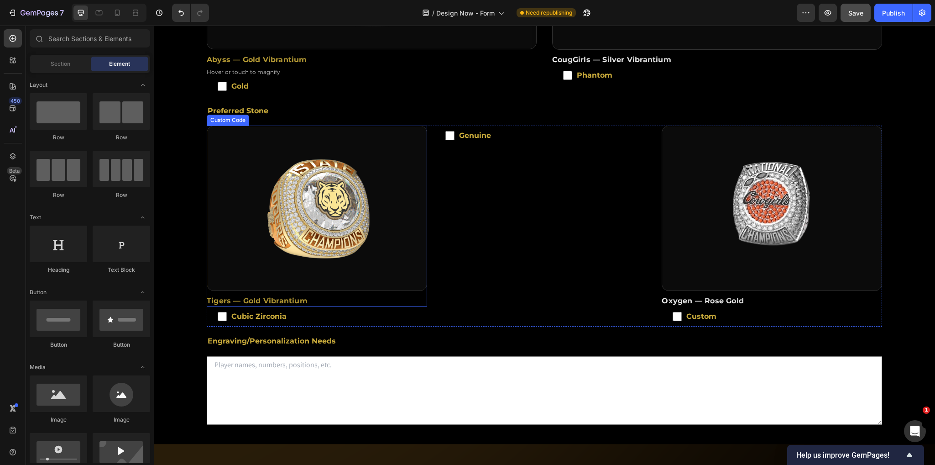
click at [374, 205] on img at bounding box center [317, 208] width 220 height 164
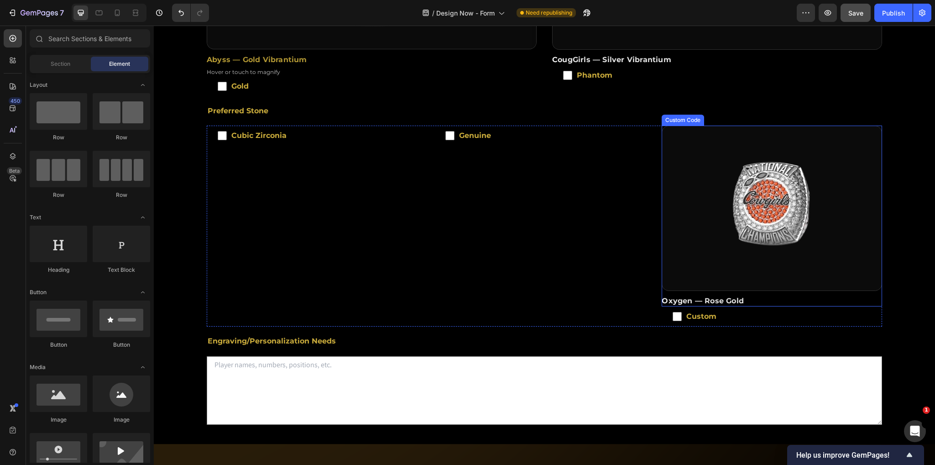
click at [680, 174] on img at bounding box center [772, 208] width 220 height 164
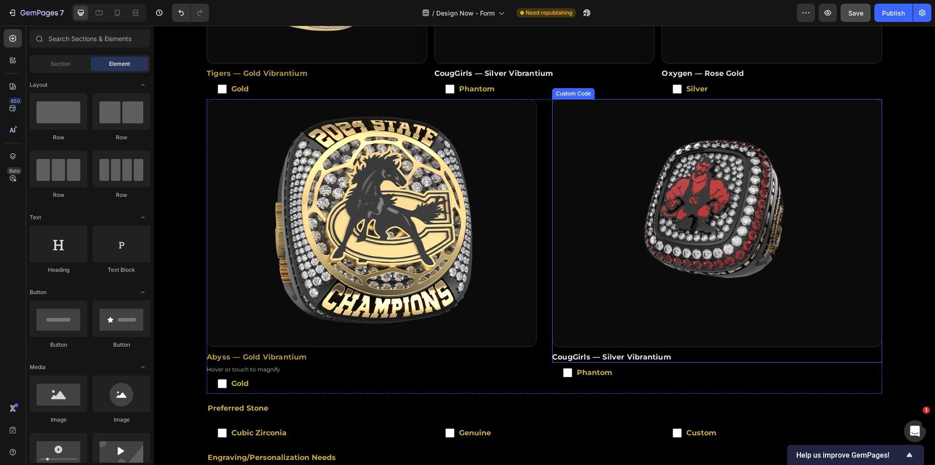
scroll to position [479, 0]
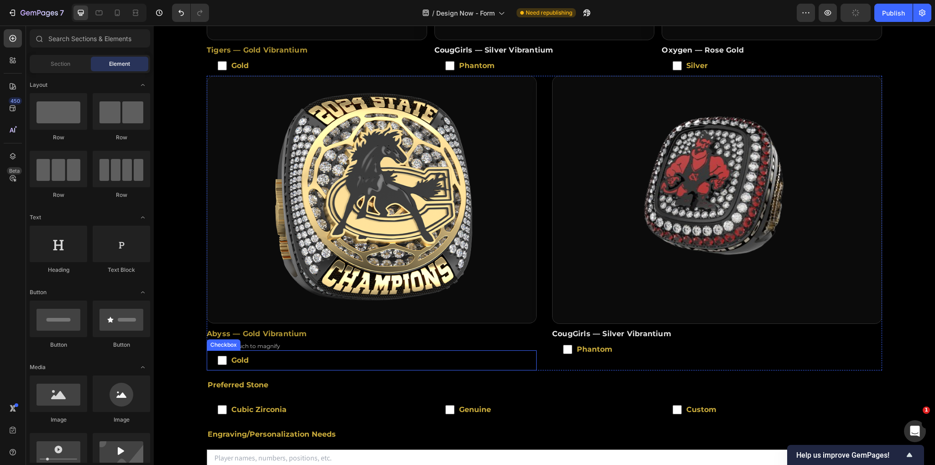
click at [239, 358] on span "Gold" at bounding box center [376, 360] width 299 height 4
click at [227, 356] on input "Gold" at bounding box center [222, 360] width 9 height 9
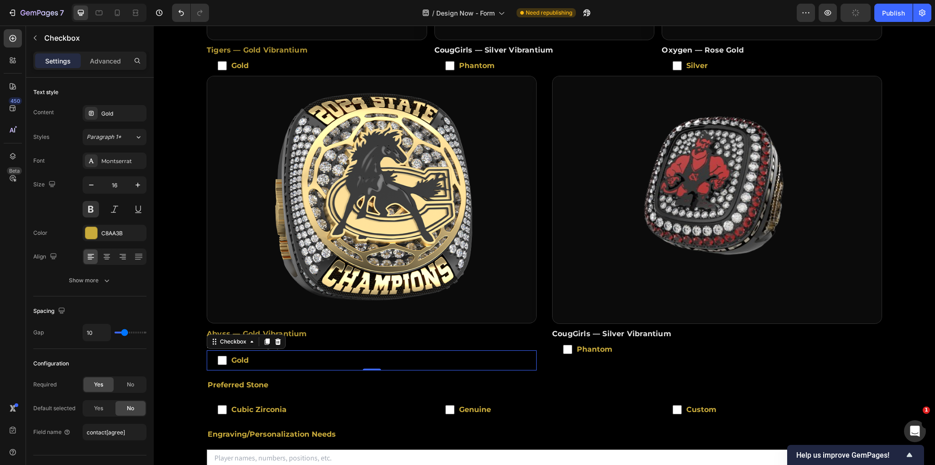
click at [239, 358] on span "Gold" at bounding box center [376, 360] width 299 height 4
click at [227, 356] on input "Gold" at bounding box center [222, 360] width 9 height 9
checkbox input "false"
click at [126, 108] on div "Gold" at bounding box center [115, 113] width 64 height 16
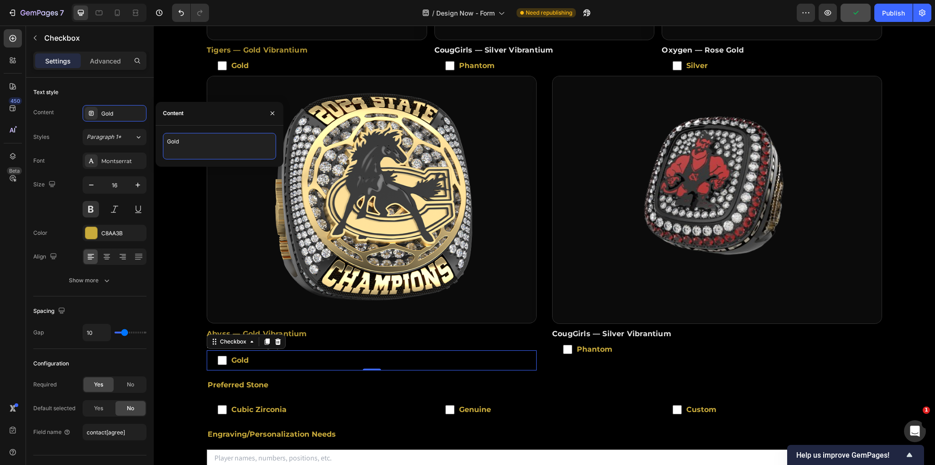
click at [208, 140] on textarea "Gold" at bounding box center [219, 146] width 113 height 26
type textarea "Abyss"
click at [579, 155] on img at bounding box center [717, 199] width 329 height 246
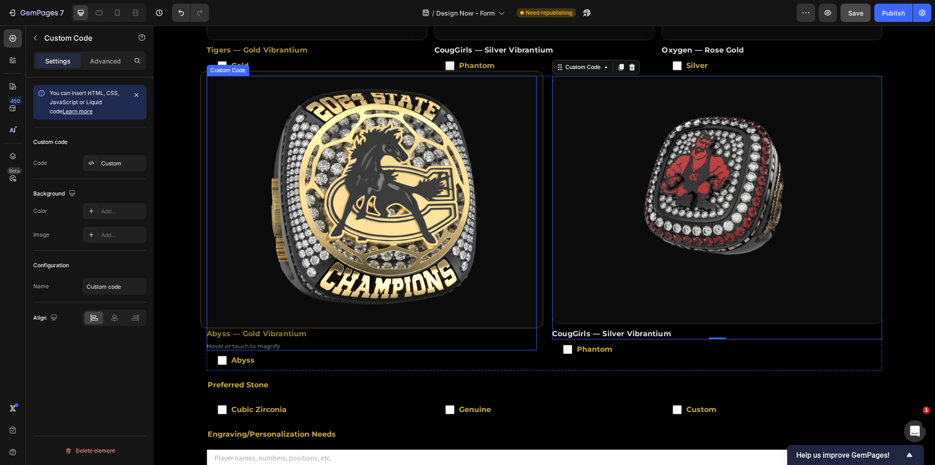
click at [281, 272] on img "Abyss ring image zoom area" at bounding box center [372, 200] width 342 height 256
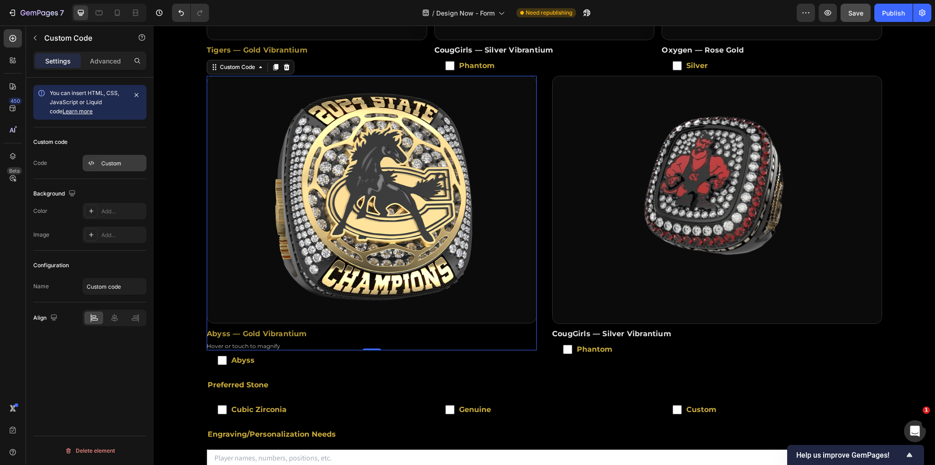
click at [108, 168] on div "Custom" at bounding box center [115, 163] width 64 height 16
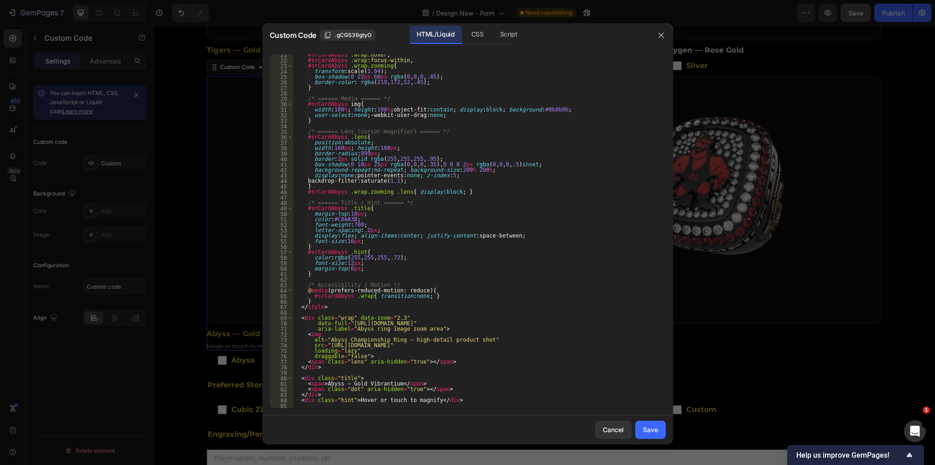
scroll to position [0, 0]
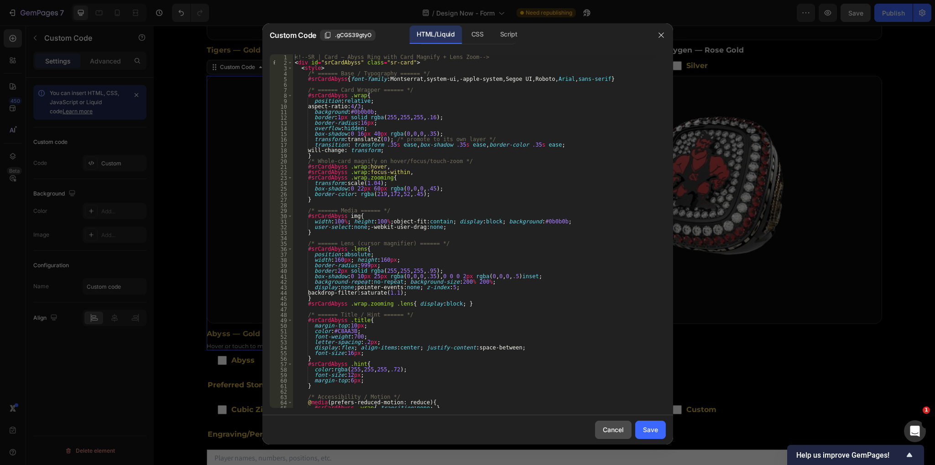
click at [605, 433] on div "Cancel" at bounding box center [613, 429] width 21 height 10
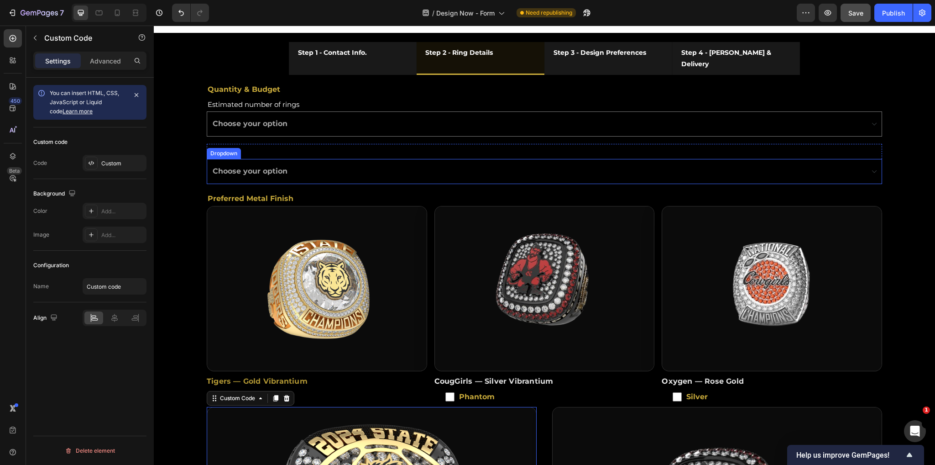
scroll to position [137, 0]
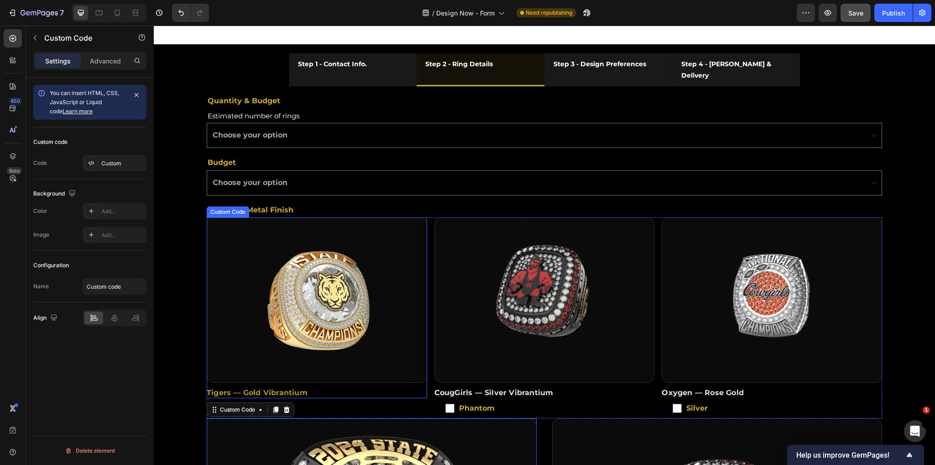
click at [263, 323] on img at bounding box center [317, 300] width 220 height 164
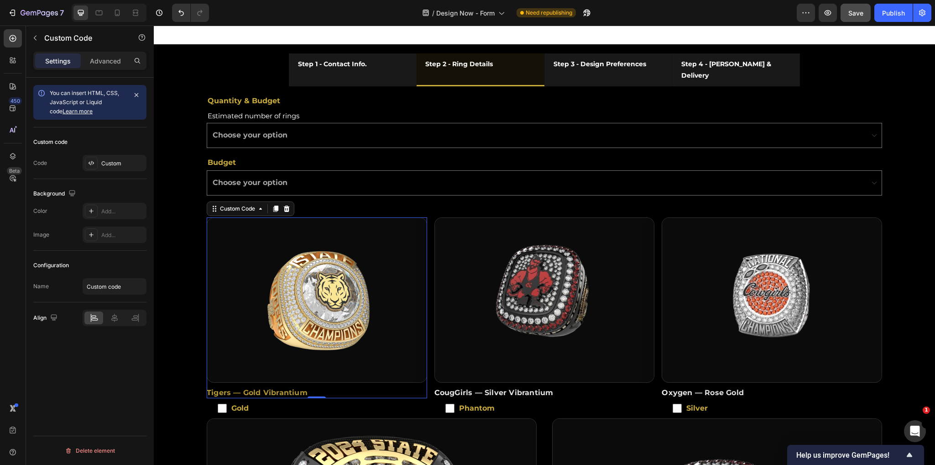
click at [339, 311] on img at bounding box center [317, 300] width 220 height 164
click at [114, 160] on div "Custom" at bounding box center [122, 163] width 43 height 8
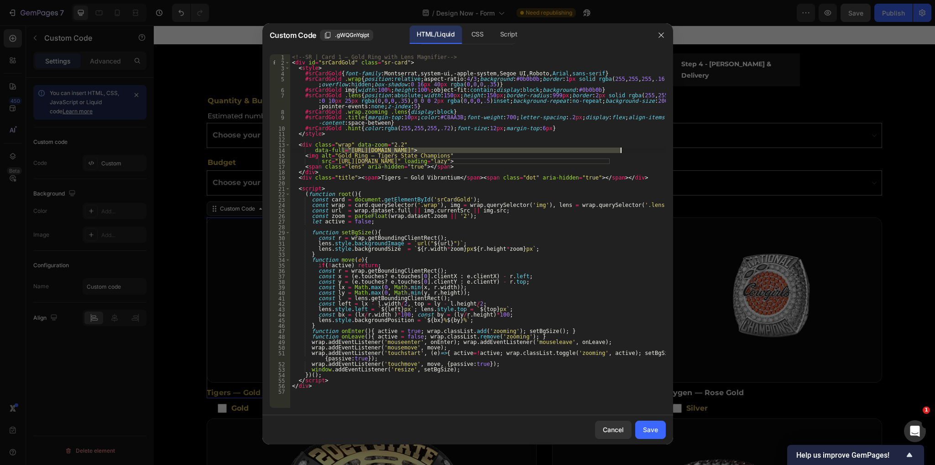
drag, startPoint x: 340, startPoint y: 148, endPoint x: 620, endPoint y: 151, distance: 280.2
click at [620, 151] on div "<!-- SR | Card 1 — Gold Ring with Lens Magnifier --> < div id = "srCardGold" cl…" at bounding box center [478, 236] width 376 height 365
paste textarea "logano_14k.png?v=1758875366"
drag, startPoint x: 330, startPoint y: 162, endPoint x: 608, endPoint y: 163, distance: 277.9
click at [608, 163] on div "<!-- SR | Card 1 — Gold Ring with Lens Magnifier --> < div id = "srCardGold" cl…" at bounding box center [478, 236] width 376 height 365
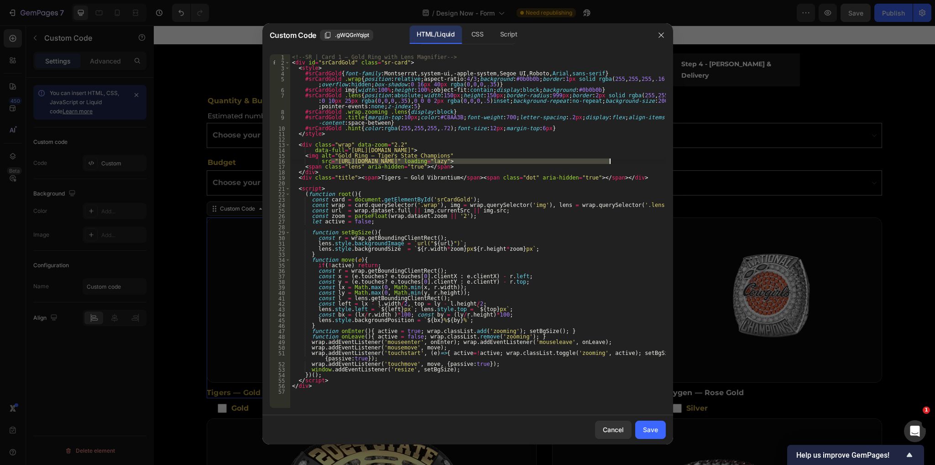
paste textarea "logano_14k.png?v=1758875366"
type textarea "src="[URL][DOMAIN_NAME]" loading="lazy">"
click at [651, 433] on div "Save" at bounding box center [650, 429] width 15 height 10
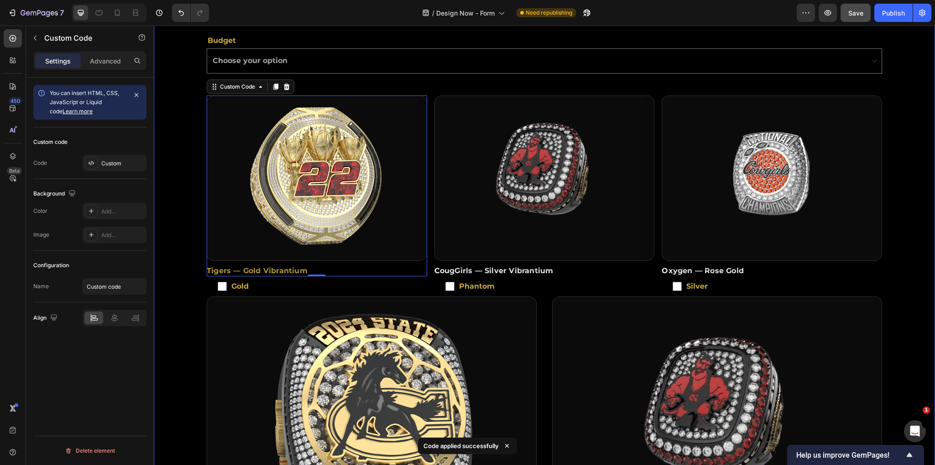
scroll to position [274, 0]
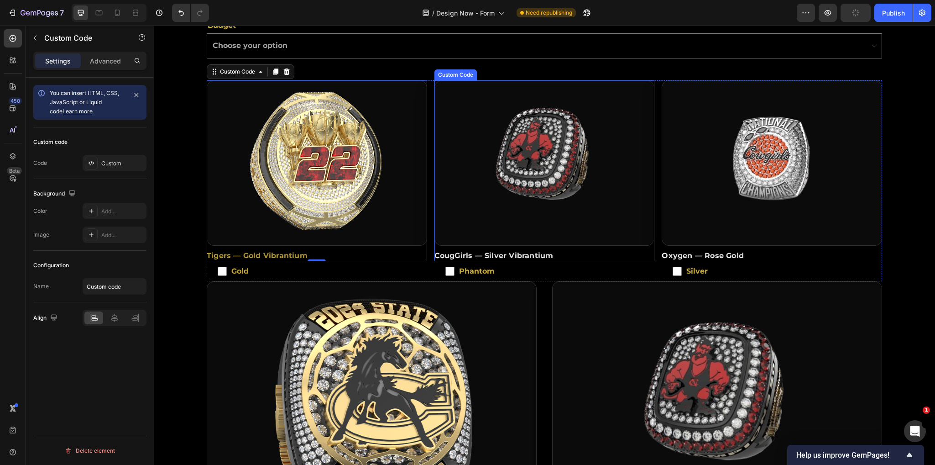
click at [615, 191] on img at bounding box center [545, 163] width 220 height 164
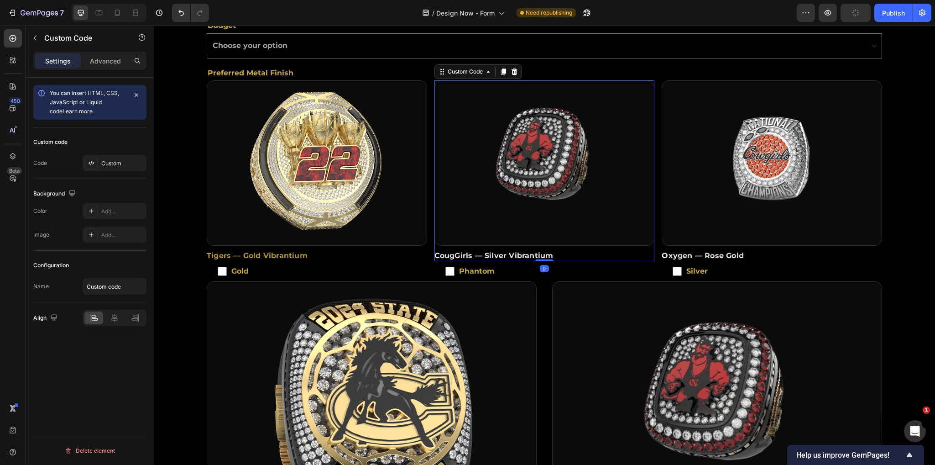
click at [504, 164] on img at bounding box center [545, 163] width 220 height 164
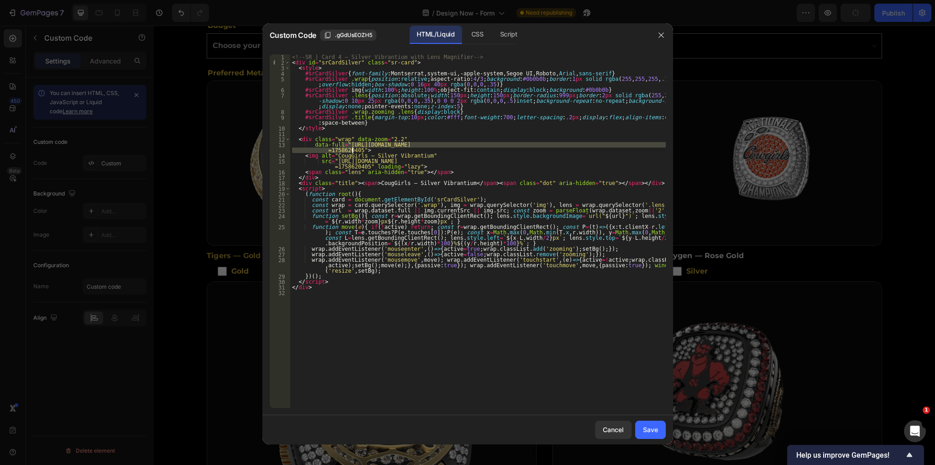
drag, startPoint x: 341, startPoint y: 146, endPoint x: 352, endPoint y: 148, distance: 11.3
click at [352, 148] on div "<!-- SR | Card 4 — Silver Vibrantium with Lens Magnifier --> < div id = "srCard…" at bounding box center [478, 236] width 376 height 365
paste textarea "nc_state_phantom.png?v=1758875366"
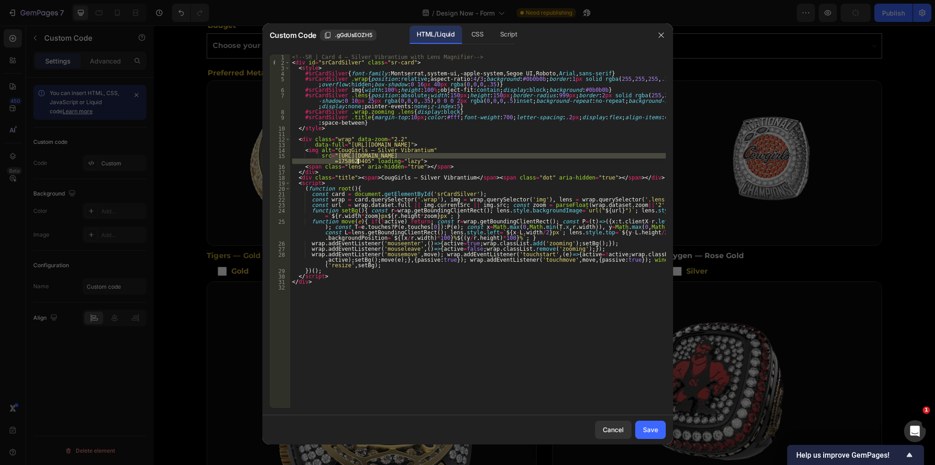
drag, startPoint x: 330, startPoint y: 156, endPoint x: 359, endPoint y: 162, distance: 28.9
click at [359, 162] on div "<!-- SR | Card 4 — Silver Vibrantium with Lens Magnifier --> < div id = "srCard…" at bounding box center [478, 236] width 376 height 365
paste textarea "nc_state_phantom.png?v=1758875366"
type textarea "src="[URL][DOMAIN_NAME]" loading="lazy">"
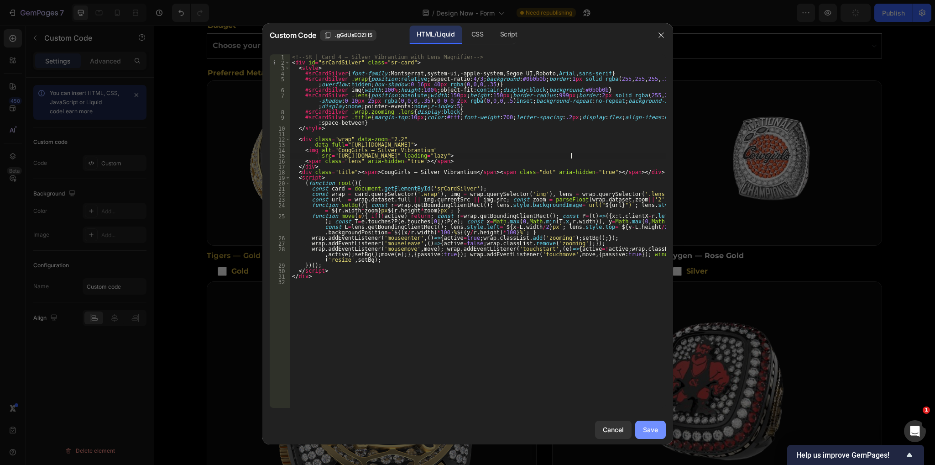
click at [643, 431] on div "Save" at bounding box center [650, 429] width 15 height 10
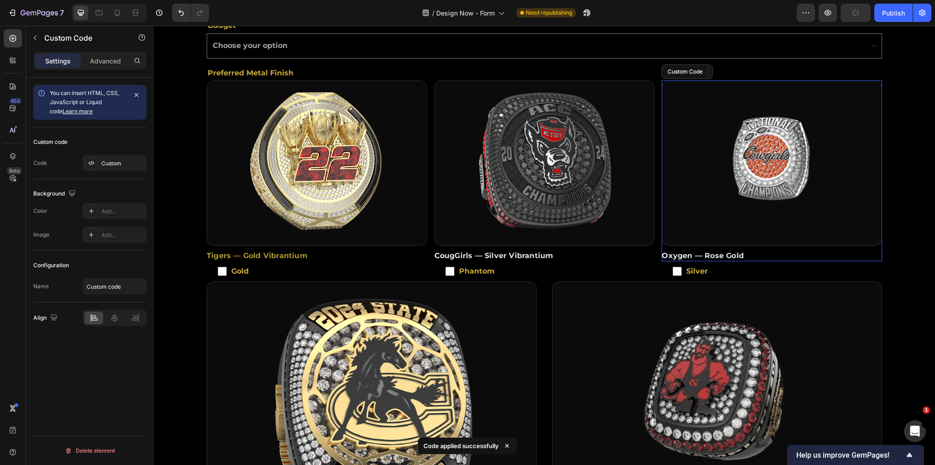
click at [713, 176] on img at bounding box center [772, 163] width 220 height 164
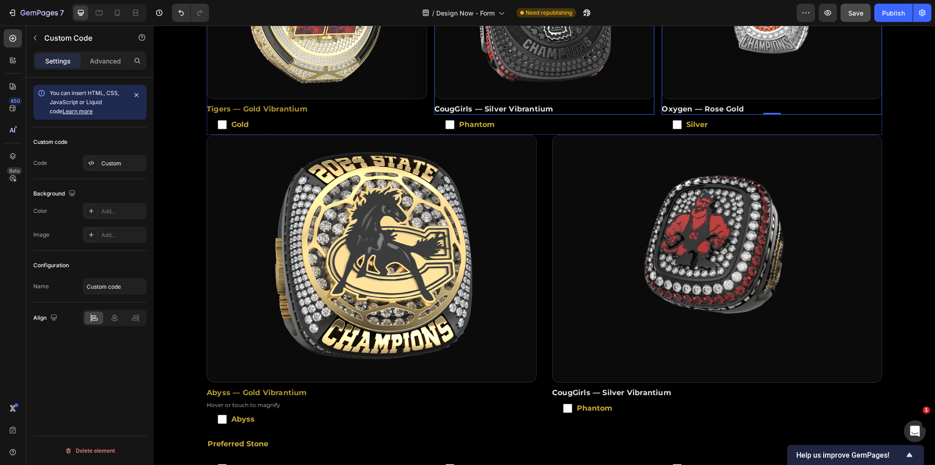
scroll to position [479, 0]
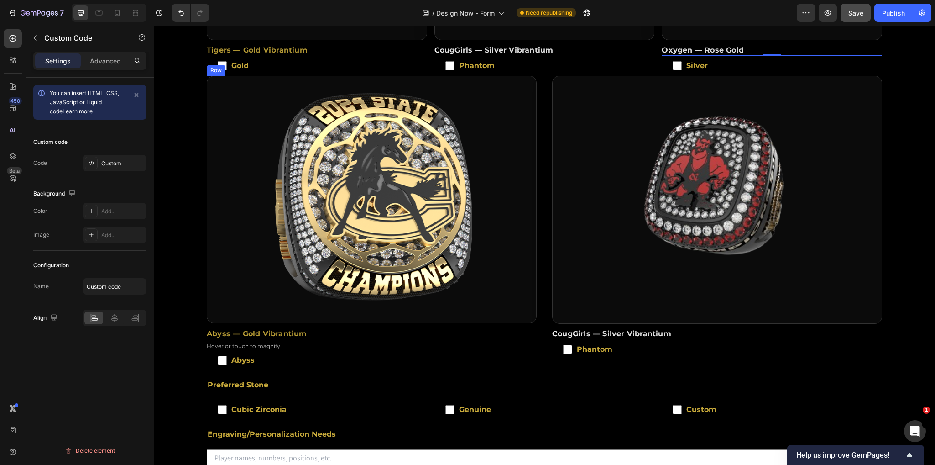
click at [543, 235] on div "Abyss — Gold Vibrantium Hover or touch to magnify Custom Code Abyss Checkbox Co…" at bounding box center [544, 223] width 675 height 294
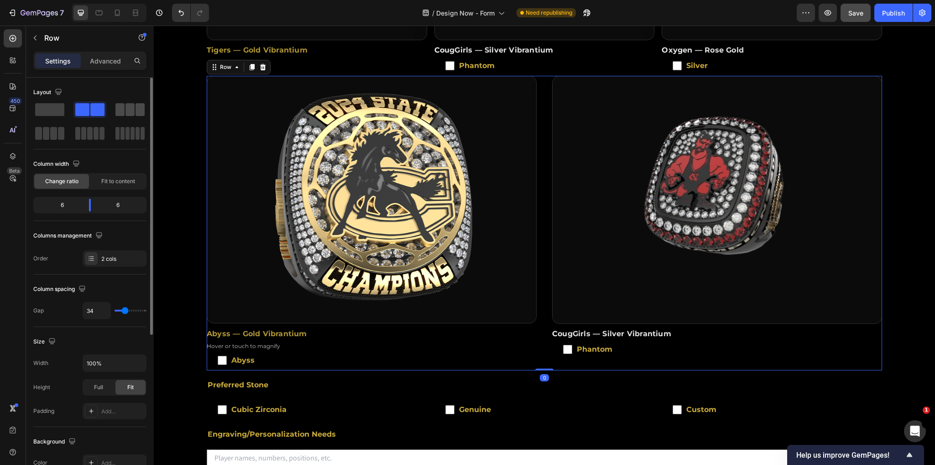
click at [133, 111] on span at bounding box center [130, 109] width 9 height 13
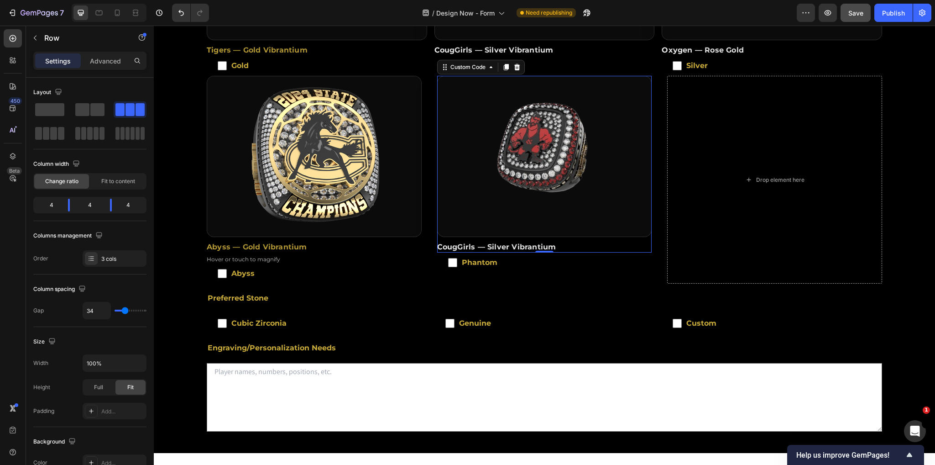
click at [616, 193] on img at bounding box center [545, 156] width 214 height 160
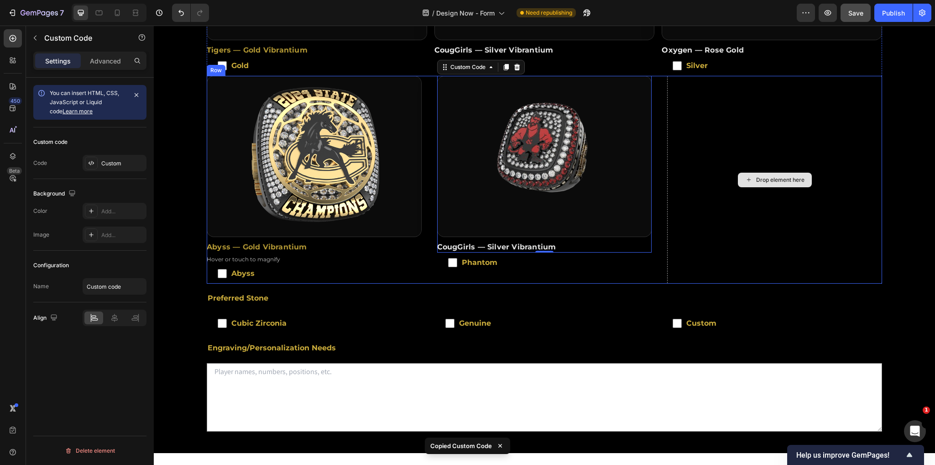
click at [691, 199] on div "Drop element here" at bounding box center [774, 180] width 215 height 208
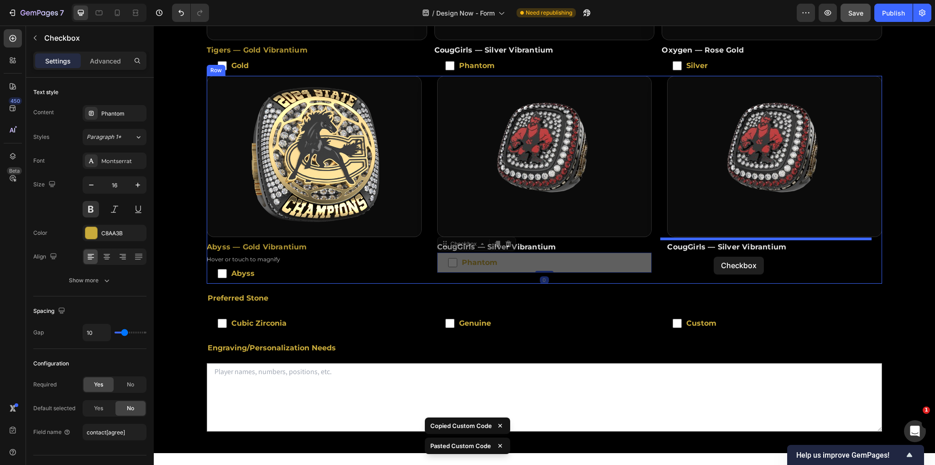
drag, startPoint x: 512, startPoint y: 252, endPoint x: 714, endPoint y: 256, distance: 201.8
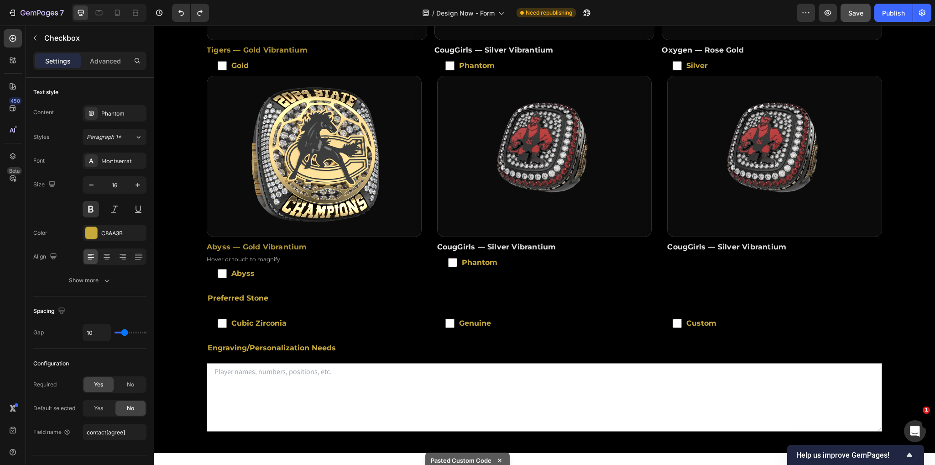
click at [563, 252] on label "Phantom" at bounding box center [544, 262] width 215 height 20
click at [457, 258] on input "Phantom" at bounding box center [452, 262] width 9 height 9
checkbox input "false"
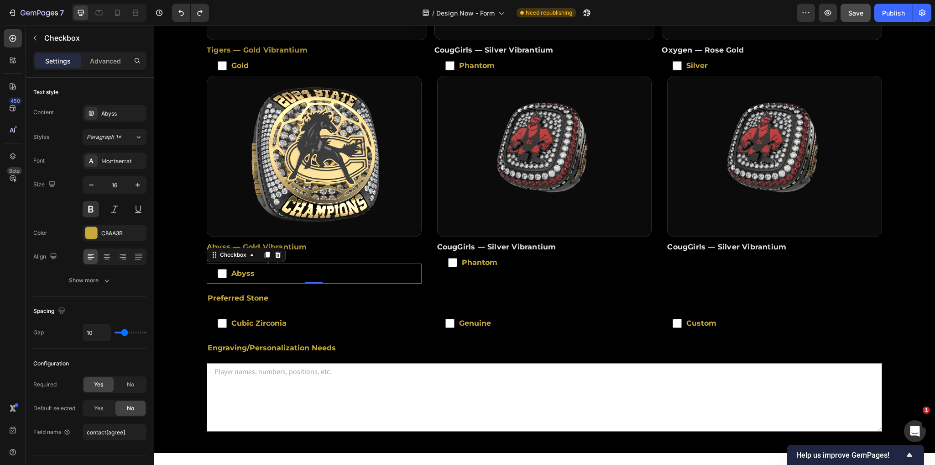
click at [415, 263] on label "Abyss" at bounding box center [314, 273] width 215 height 20
click at [227, 269] on input "Abyss" at bounding box center [222, 273] width 9 height 9
checkbox input "false"
click at [440, 252] on label "Phantom" at bounding box center [544, 262] width 215 height 20
click at [448, 258] on input "Phantom" at bounding box center [452, 262] width 9 height 9
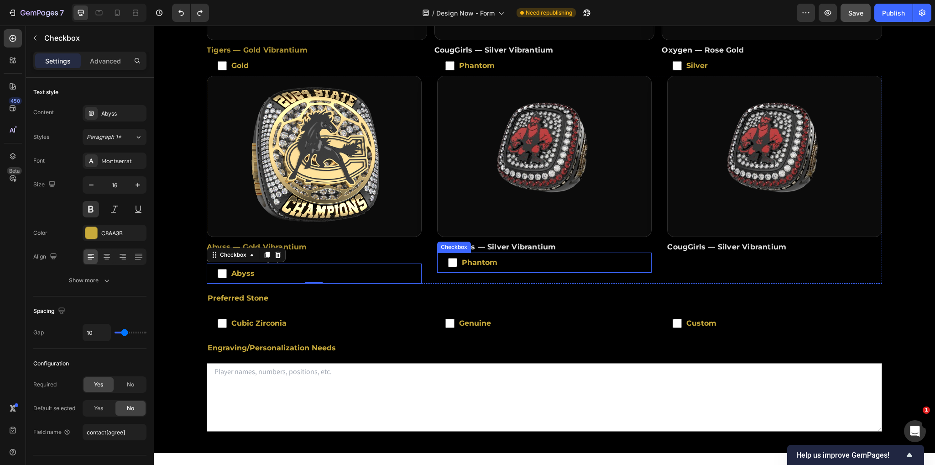
checkbox input "false"
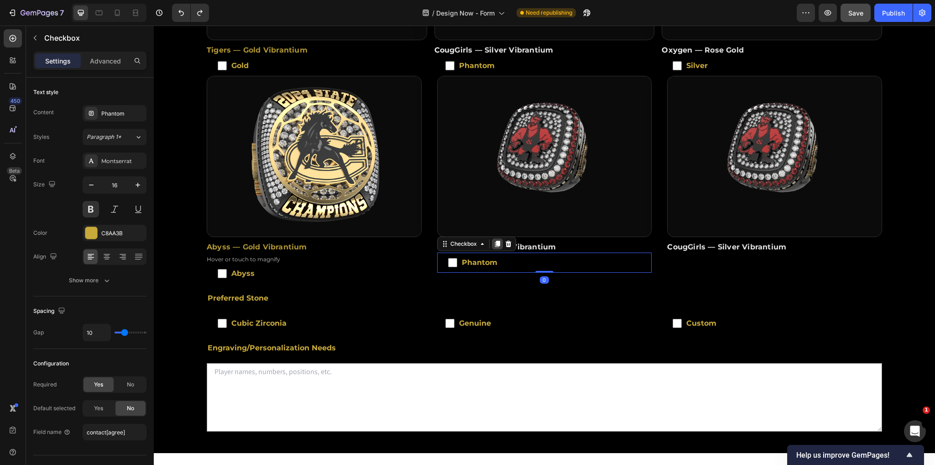
click at [494, 240] on icon at bounding box center [497, 243] width 7 height 7
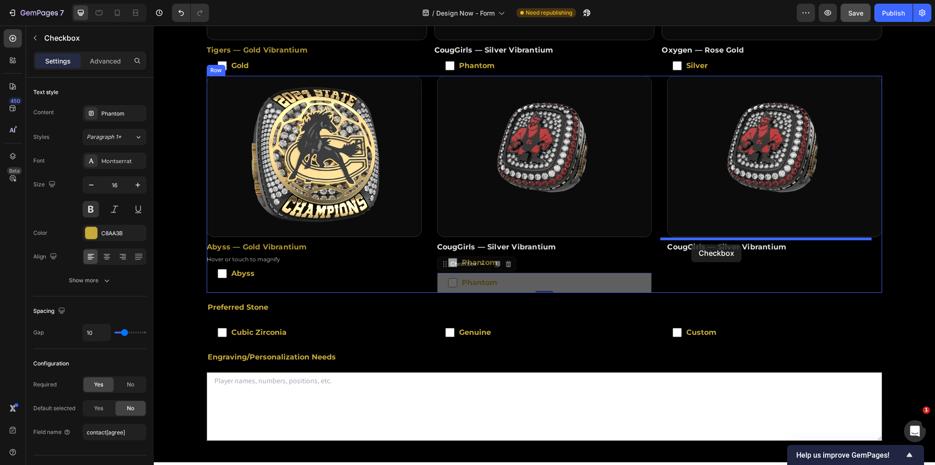
drag, startPoint x: 582, startPoint y: 266, endPoint x: 691, endPoint y: 244, distance: 111.7
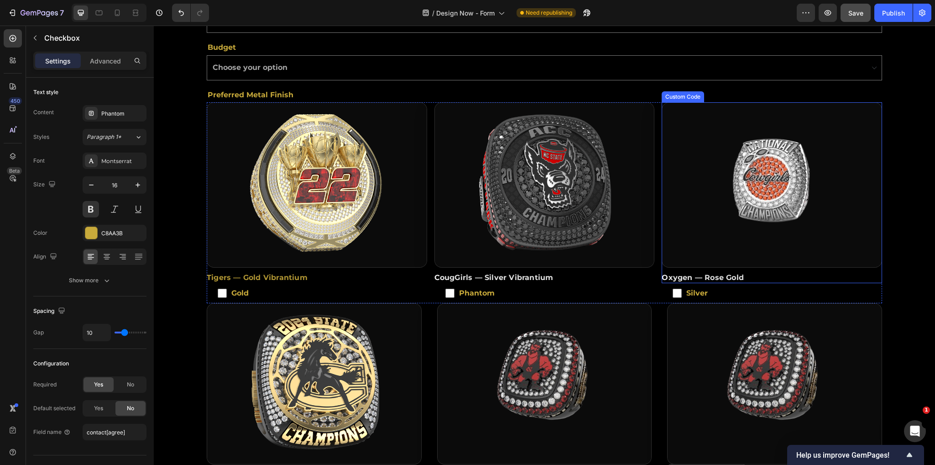
scroll to position [274, 0]
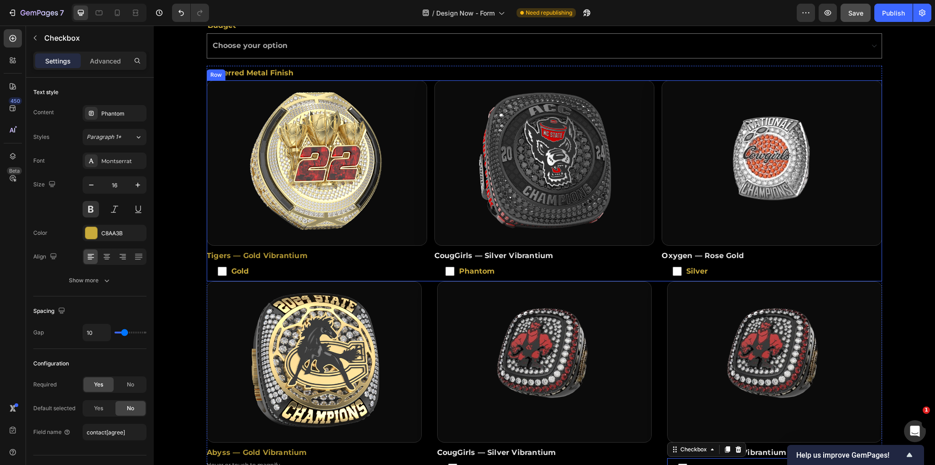
click at [426, 80] on div "Tigers — Gold Vibrantium Custom Code Gold Checkbox CougGirls — Silver Vibrantiu…" at bounding box center [544, 180] width 675 height 201
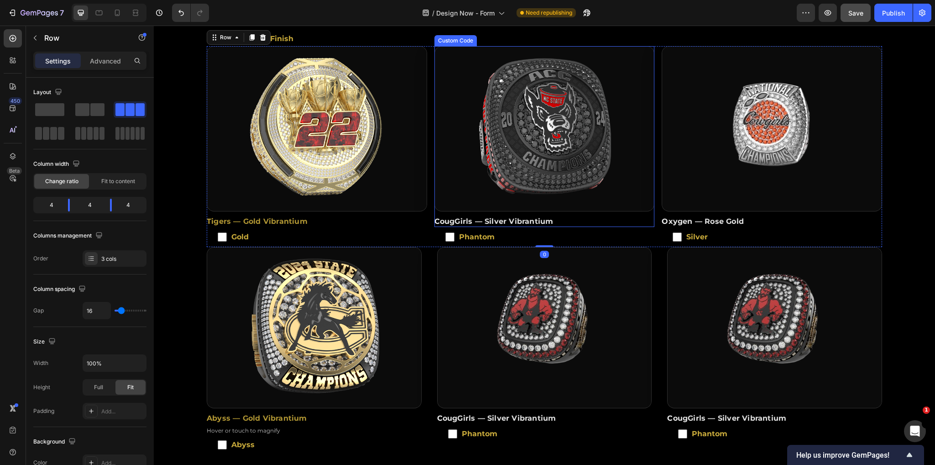
scroll to position [342, 0]
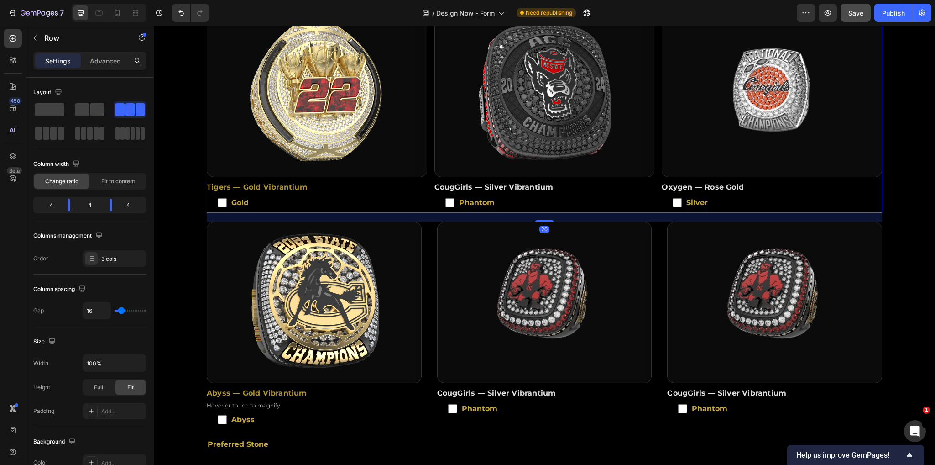
drag, startPoint x: 541, startPoint y: 199, endPoint x: 541, endPoint y: 208, distance: 9.1
click at [541, 220] on div at bounding box center [544, 221] width 18 height 2
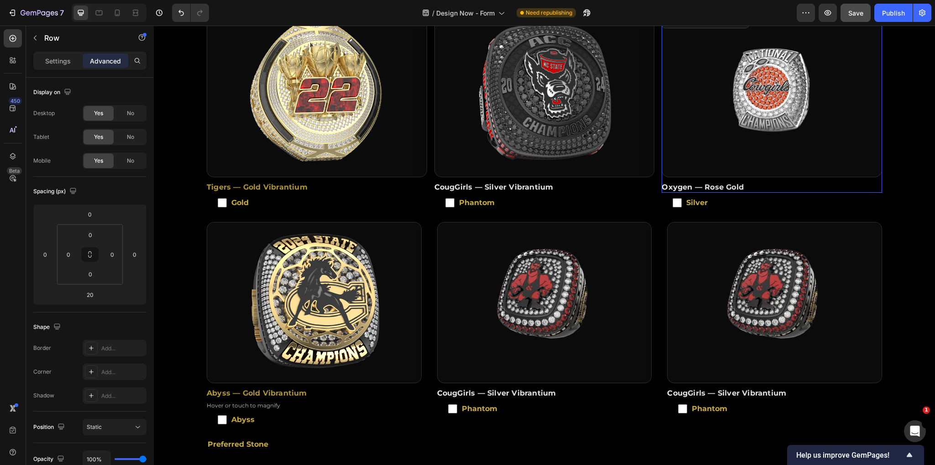
click at [702, 103] on img at bounding box center [772, 94] width 220 height 164
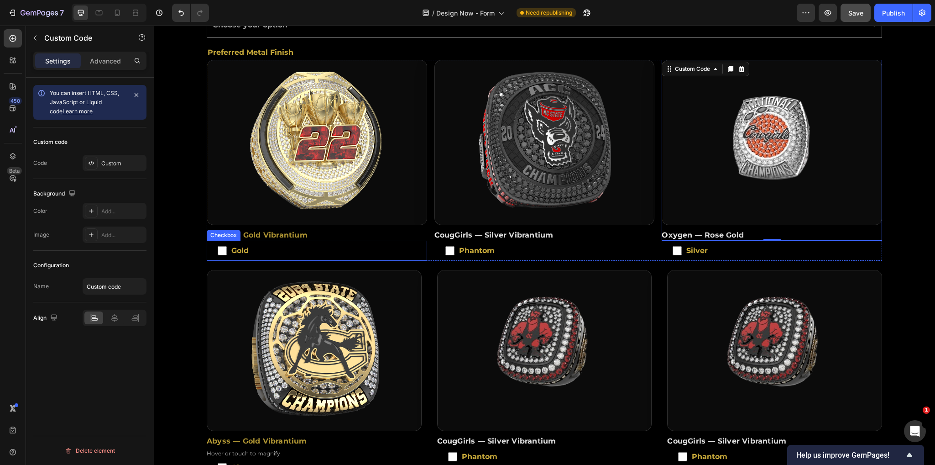
scroll to position [274, 0]
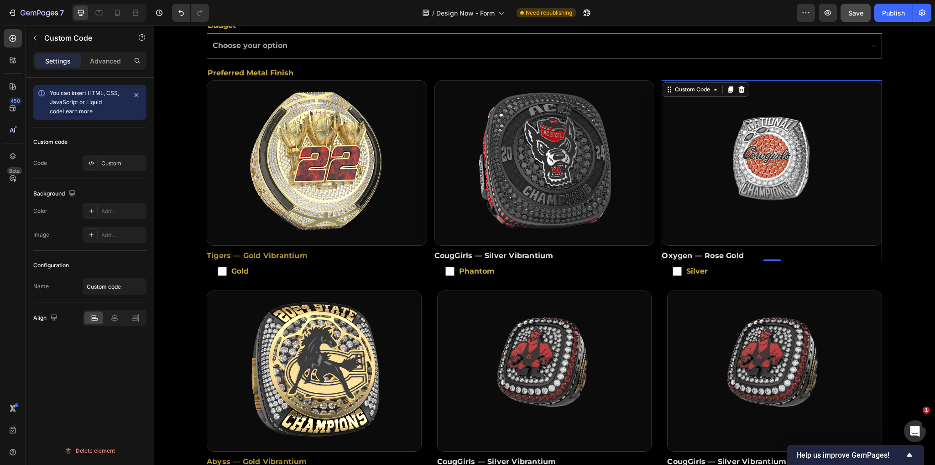
click at [760, 186] on img at bounding box center [772, 163] width 220 height 164
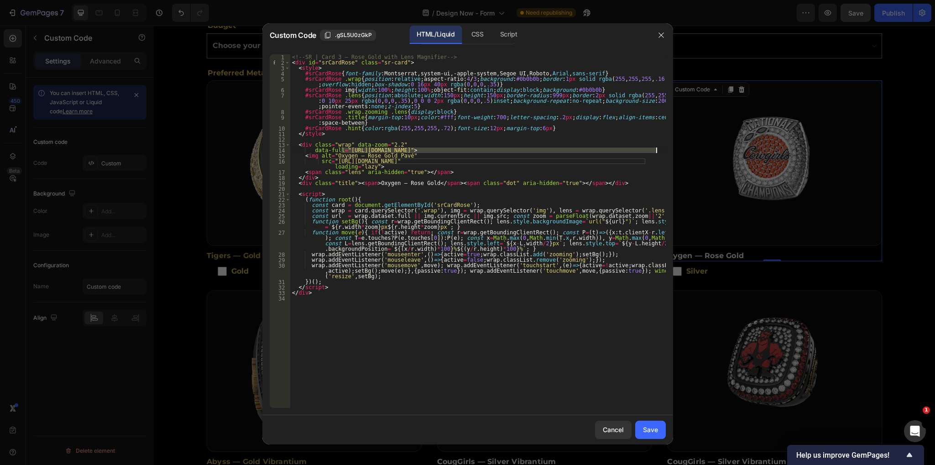
drag, startPoint x: 341, startPoint y: 149, endPoint x: 655, endPoint y: 148, distance: 314.0
click at [655, 148] on div "<!-- SR | Card 3 — Rose Gold with Lens Magnifier --> < div id = "srCardRose" cl…" at bounding box center [478, 236] width 376 height 365
paste textarea "new_bern_rose.png?v=1758875365"
drag, startPoint x: 329, startPoint y: 162, endPoint x: 645, endPoint y: 163, distance: 315.8
click at [645, 163] on div "<!-- SR | Card 3 — Rose Gold with Lens Magnifier --> < div id = "srCardRose" cl…" at bounding box center [478, 236] width 376 height 365
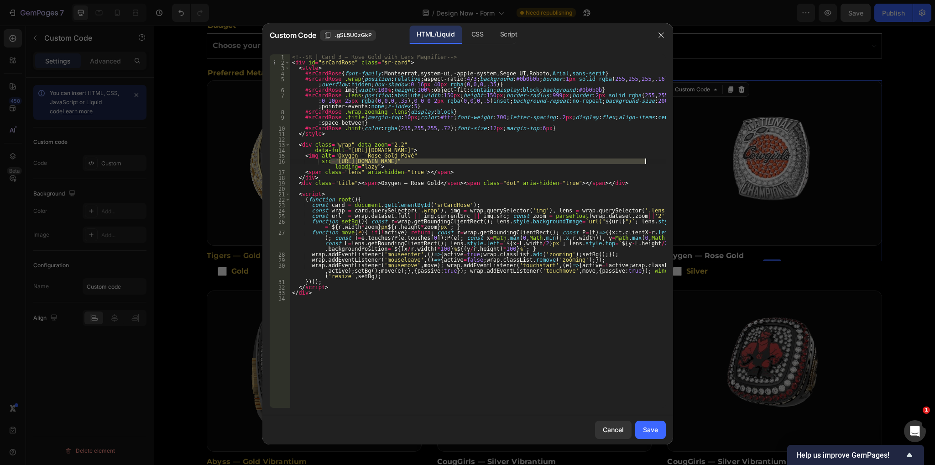
paste textarea "new_bern_rose.png?v=1758875365"
type textarea "src="[URL][DOMAIN_NAME]" loading="lazy">"
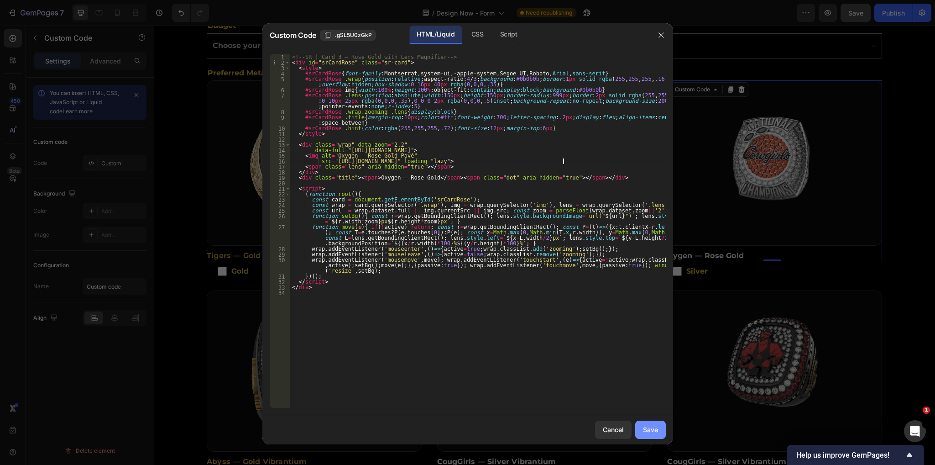
click at [643, 425] on div "Save" at bounding box center [650, 429] width 15 height 10
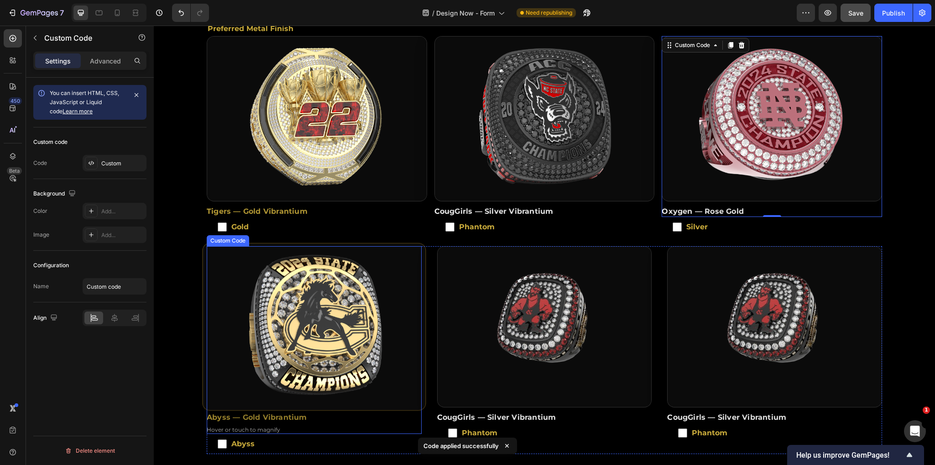
scroll to position [342, 0]
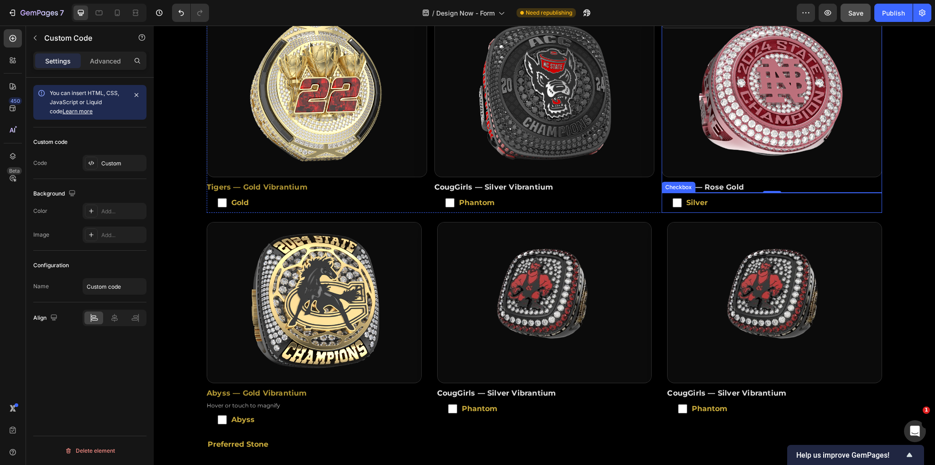
click at [696, 201] on span "Silver" at bounding box center [776, 203] width 189 height 4
click at [682, 198] on input "Silver" at bounding box center [677, 202] width 9 height 9
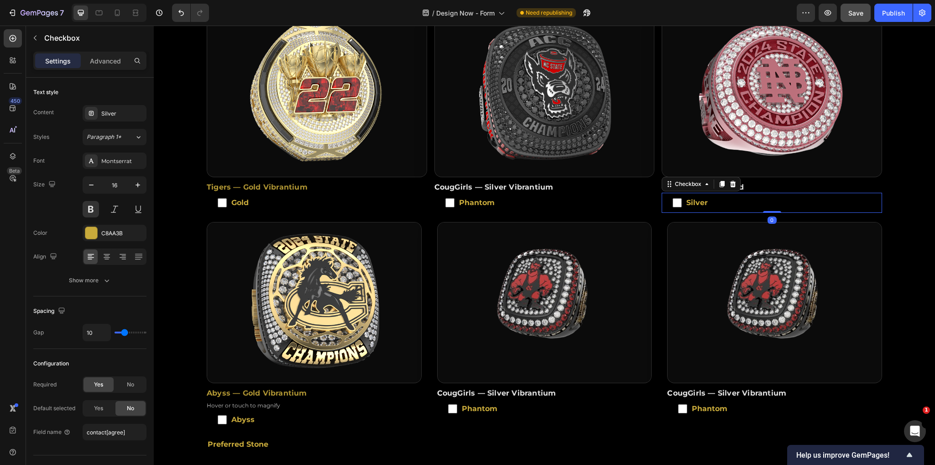
click at [696, 201] on span "Silver" at bounding box center [776, 203] width 189 height 4
click at [682, 198] on input "Silver" at bounding box center [677, 202] width 9 height 9
click at [686, 201] on span "Silver" at bounding box center [776, 203] width 189 height 4
click at [682, 198] on input "Silver" at bounding box center [677, 202] width 9 height 9
click at [686, 201] on span "Silver" at bounding box center [776, 203] width 189 height 4
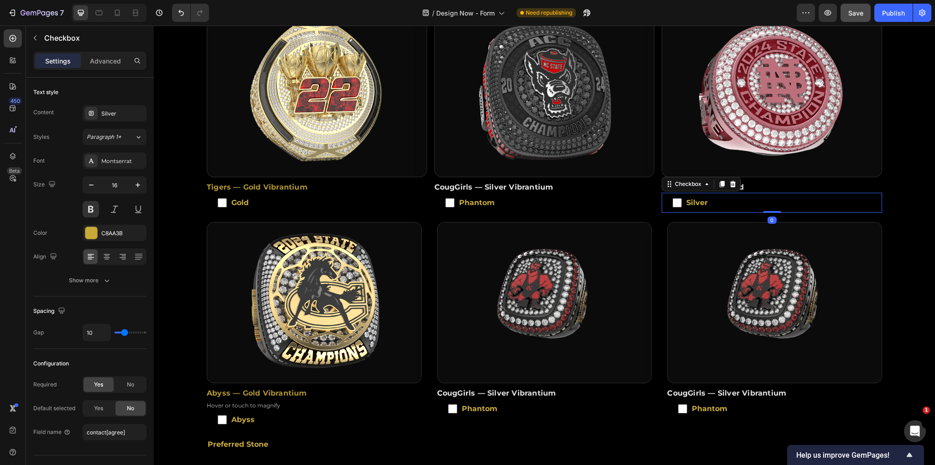
click at [682, 198] on input "Silver" at bounding box center [677, 202] width 9 height 9
click at [682, 201] on span "Silver" at bounding box center [776, 203] width 189 height 4
click at [680, 198] on input "Silver" at bounding box center [677, 202] width 9 height 9
click at [682, 201] on span "Silver" at bounding box center [776, 203] width 189 height 4
click at [680, 198] on input "Silver" at bounding box center [677, 202] width 9 height 9
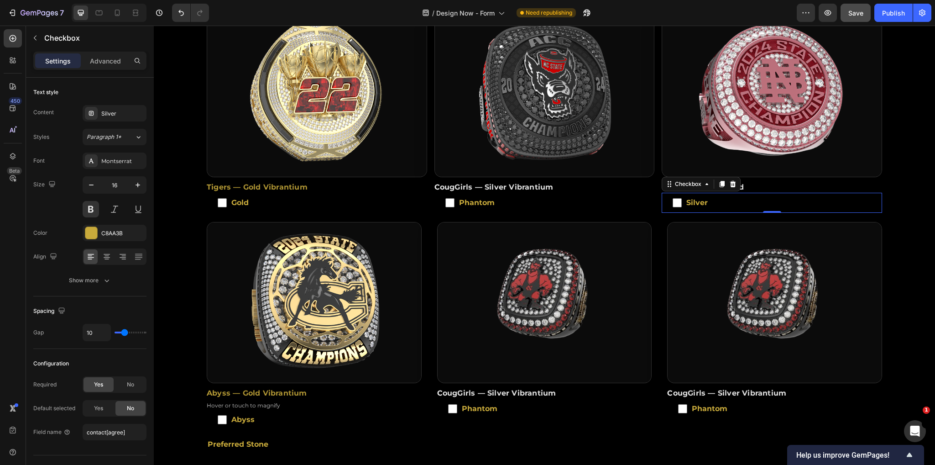
click at [682, 201] on span "Silver" at bounding box center [776, 203] width 189 height 4
click at [681, 198] on input "Silver" at bounding box center [677, 202] width 9 height 9
click at [682, 201] on span "Silver" at bounding box center [776, 203] width 189 height 4
click at [681, 198] on input "Silver" at bounding box center [677, 202] width 9 height 9
click at [688, 201] on span "Silver" at bounding box center [776, 203] width 189 height 4
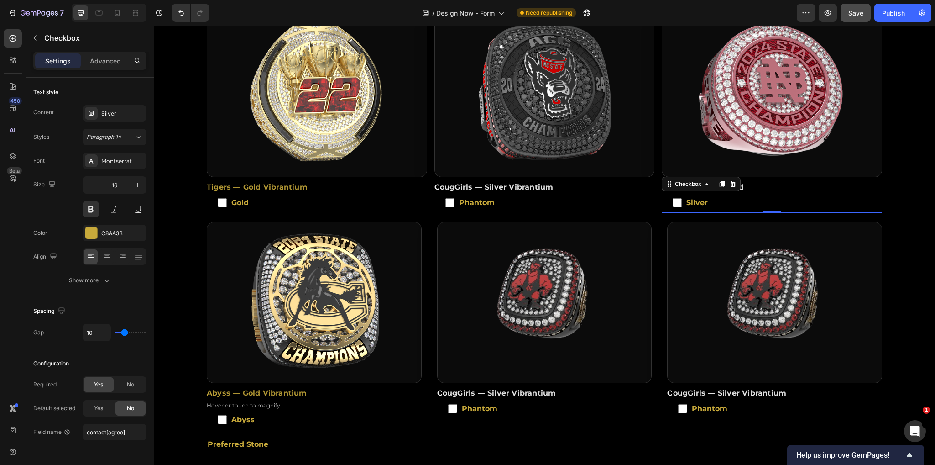
click at [682, 198] on input "Silver" at bounding box center [677, 202] width 9 height 9
click at [688, 201] on span "Silver" at bounding box center [776, 203] width 189 height 4
click at [682, 198] on input "Silver" at bounding box center [677, 202] width 9 height 9
checkbox input "false"
click at [129, 114] on div "Silver" at bounding box center [122, 114] width 43 height 8
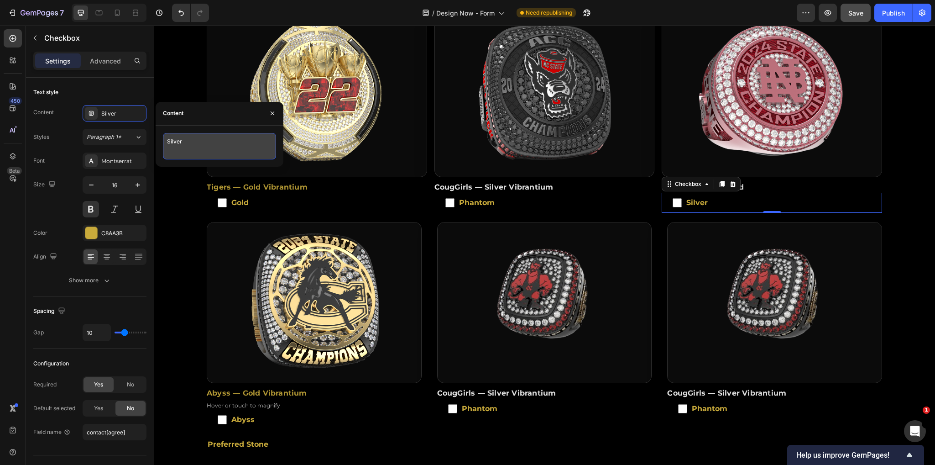
click at [187, 141] on textarea "Silver" at bounding box center [219, 146] width 113 height 26
type textarea "Rose"
click at [528, 182] on span "CougGirls — Silver Vibrantium" at bounding box center [493, 187] width 119 height 11
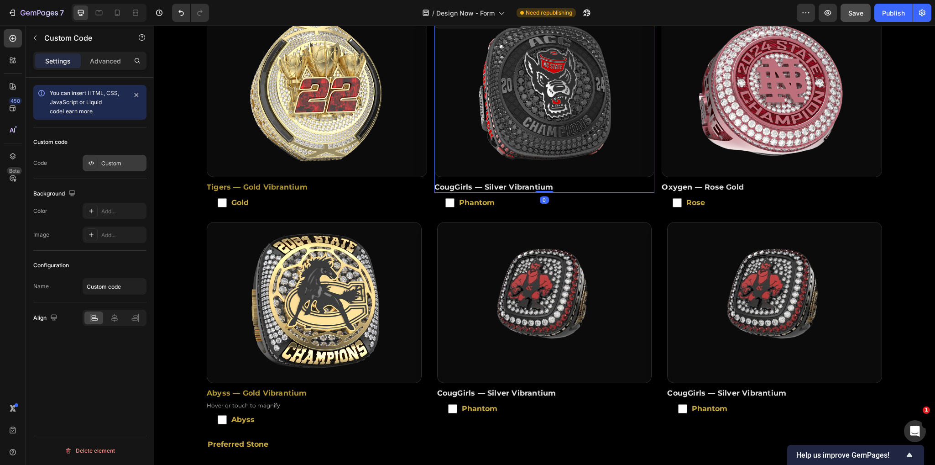
click at [120, 159] on div "Custom" at bounding box center [122, 163] width 43 height 8
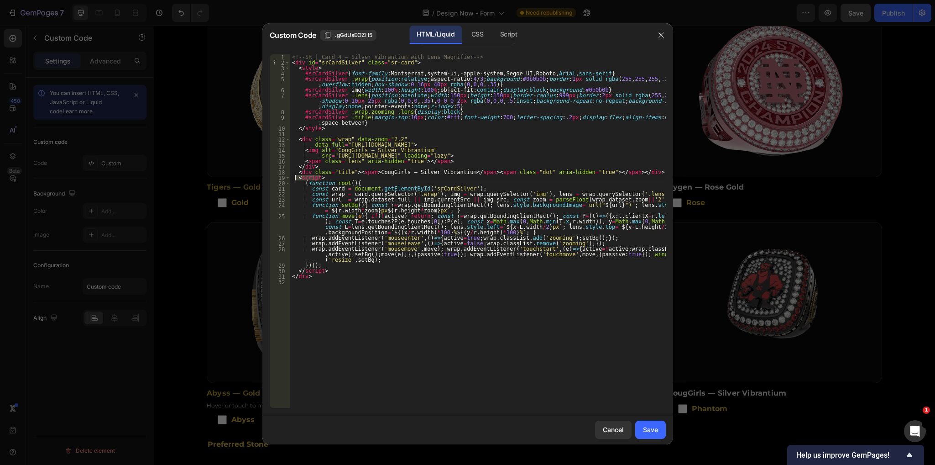
drag, startPoint x: 617, startPoint y: 176, endPoint x: 294, endPoint y: 180, distance: 322.2
click at [294, 180] on div "<!-- SR | Card 4 — Silver Vibrantium with Lens Magnifier --> < div id = "srCard…" at bounding box center [478, 236] width 376 height 365
drag, startPoint x: 296, startPoint y: 174, endPoint x: 620, endPoint y: 174, distance: 324.5
click at [620, 174] on div "<!-- SR | Card 4 — Silver Vibrantium with Lens Magnifier --> < div id = "srCard…" at bounding box center [478, 236] width 376 height 365
type textarea "<div class="title"><span>CougGirls — Silver Vibrantium</span><span class="dot" …"
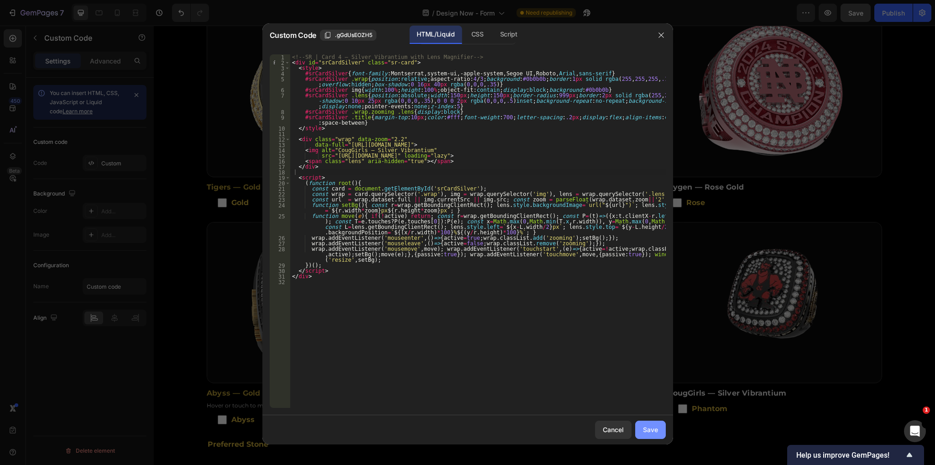
click at [648, 423] on button "Save" at bounding box center [650, 429] width 31 height 18
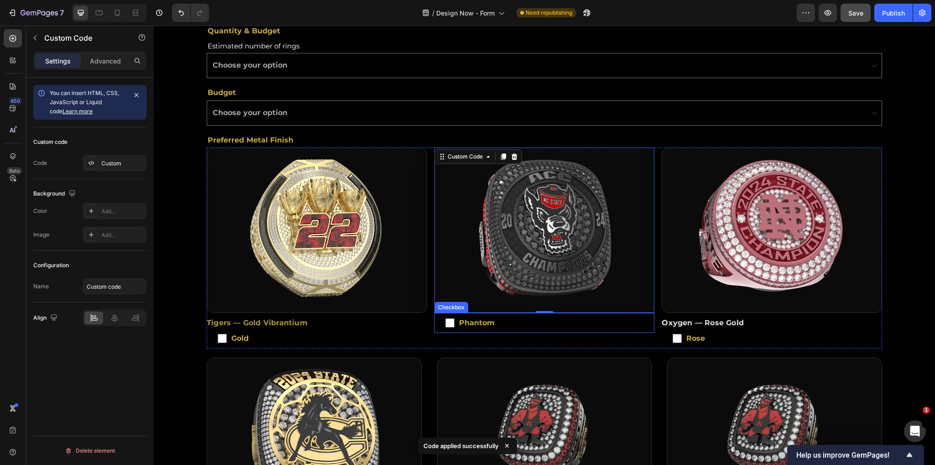
scroll to position [205, 0]
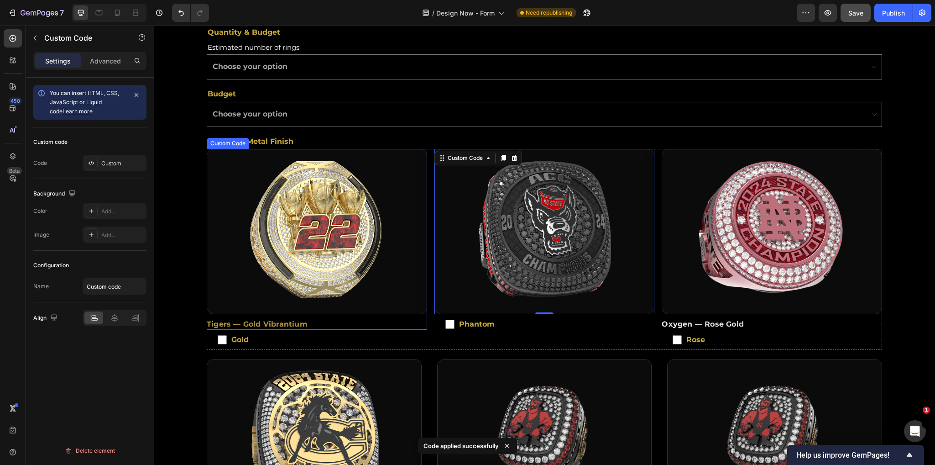
click at [315, 263] on img at bounding box center [317, 231] width 220 height 164
click at [113, 158] on div "Custom" at bounding box center [115, 163] width 64 height 16
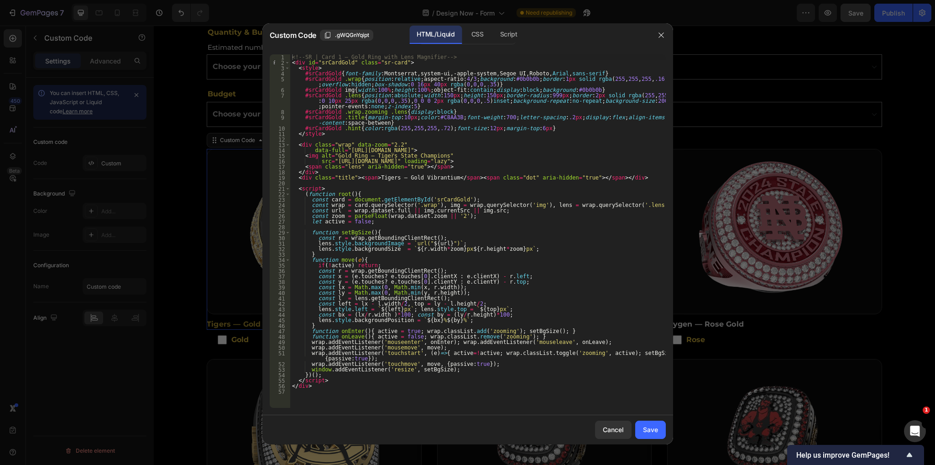
type textarea "<div class="title"><span>Tigers — Gold Vibrantium</span><span class="dot" aria-…"
drag, startPoint x: 598, startPoint y: 180, endPoint x: 285, endPoint y: 178, distance: 313.5
click at [285, 178] on div "<div class="title"><span>Tigers — Gold Vibrantium</span><span class="dot" aria-…" at bounding box center [468, 230] width 396 height 353
click at [649, 429] on div "Save" at bounding box center [650, 429] width 15 height 10
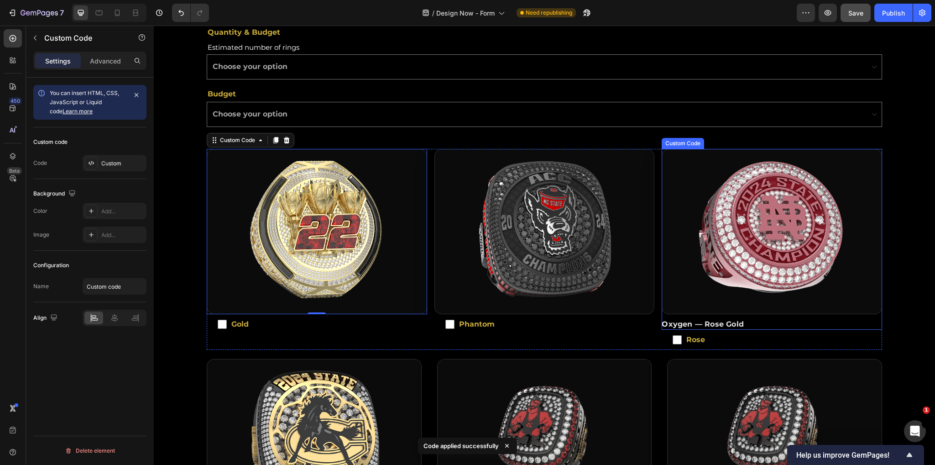
click at [719, 259] on img at bounding box center [772, 231] width 220 height 164
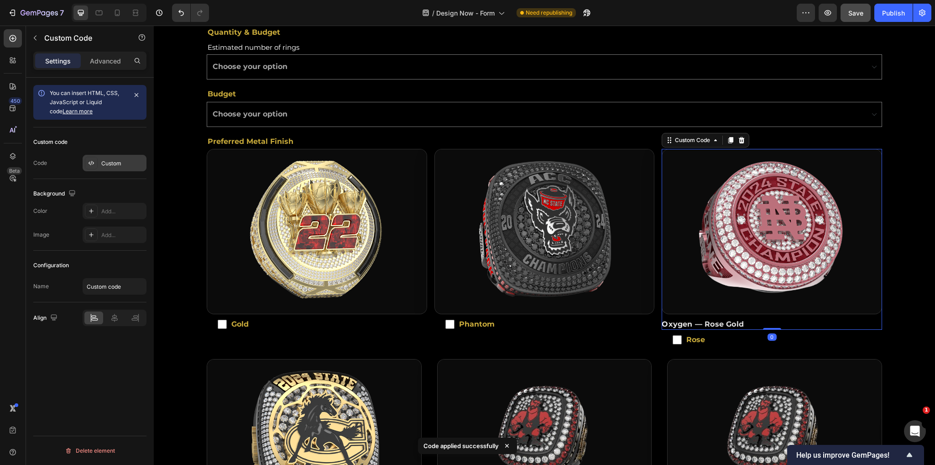
click at [129, 161] on div "Custom" at bounding box center [122, 163] width 43 height 8
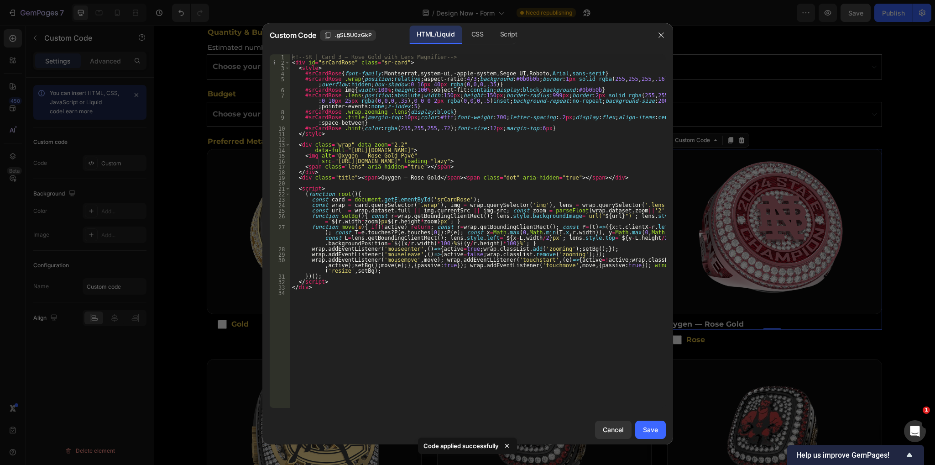
type textarea "<div class="title"><span>Oxygen — Rose Gold</span><span class="dot" aria-hidden…"
drag, startPoint x: 584, startPoint y: 178, endPoint x: 286, endPoint y: 177, distance: 297.6
click at [286, 177] on div "<div class="title"><span>Oxygen — Rose Gold</span><span class="dot" aria-hidden…" at bounding box center [468, 230] width 396 height 353
click at [654, 423] on button "Save" at bounding box center [650, 429] width 31 height 18
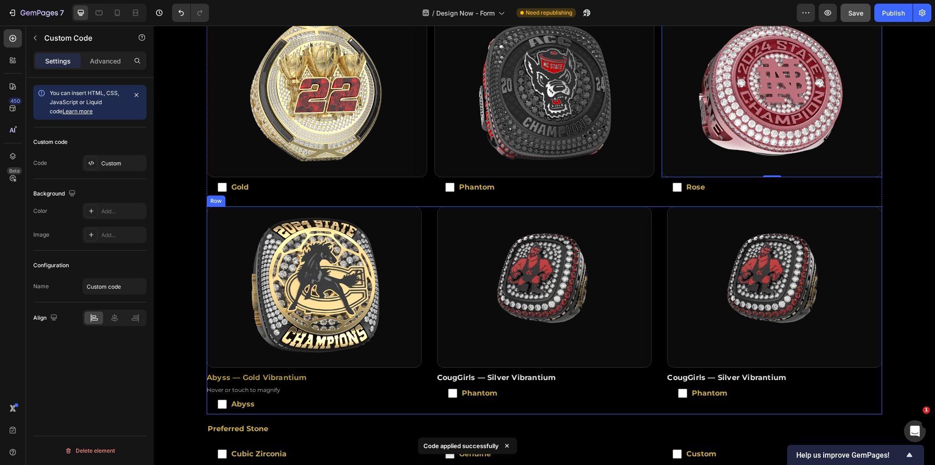
scroll to position [411, 0]
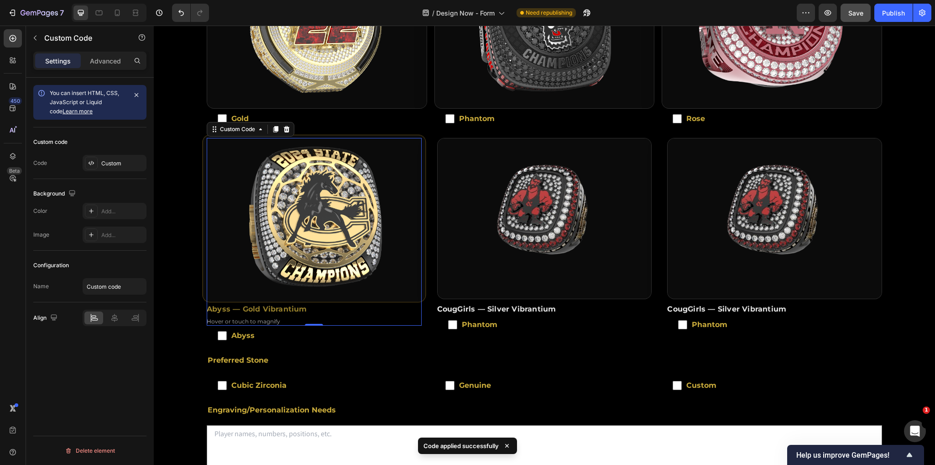
click at [356, 234] on img "Abyss ring image zoom area" at bounding box center [314, 218] width 222 height 167
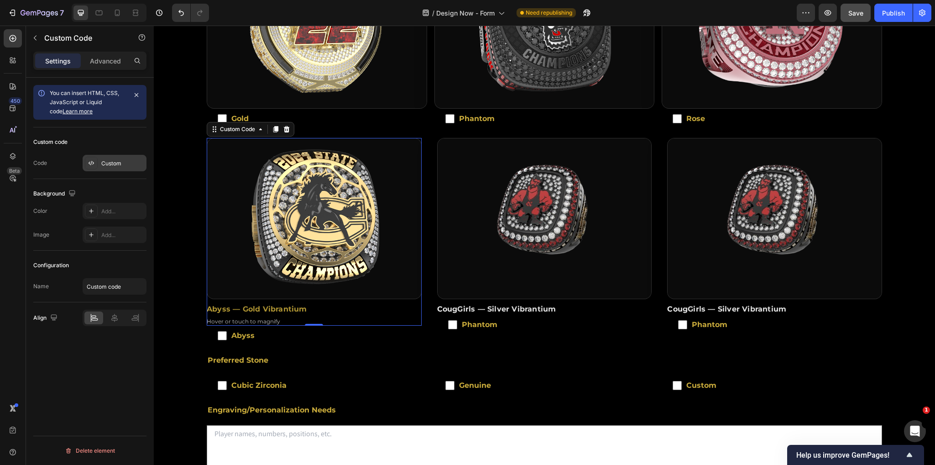
click at [107, 164] on div "Custom" at bounding box center [122, 163] width 43 height 8
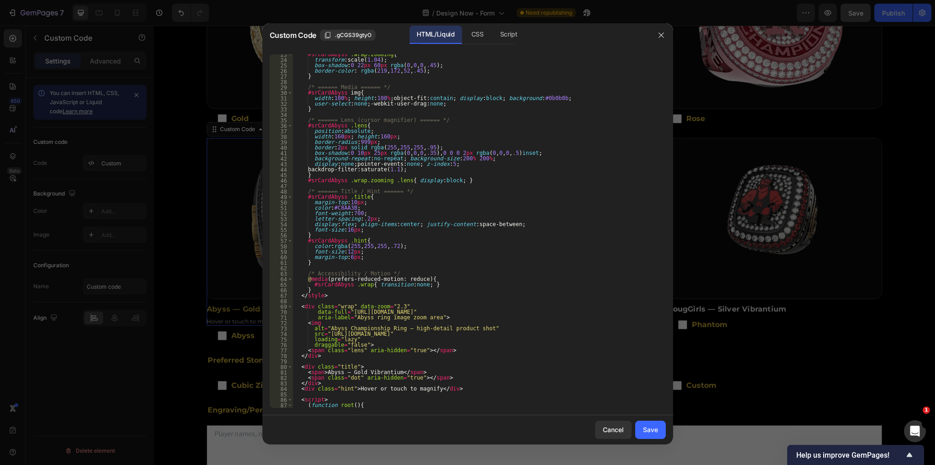
scroll to position [246, 0]
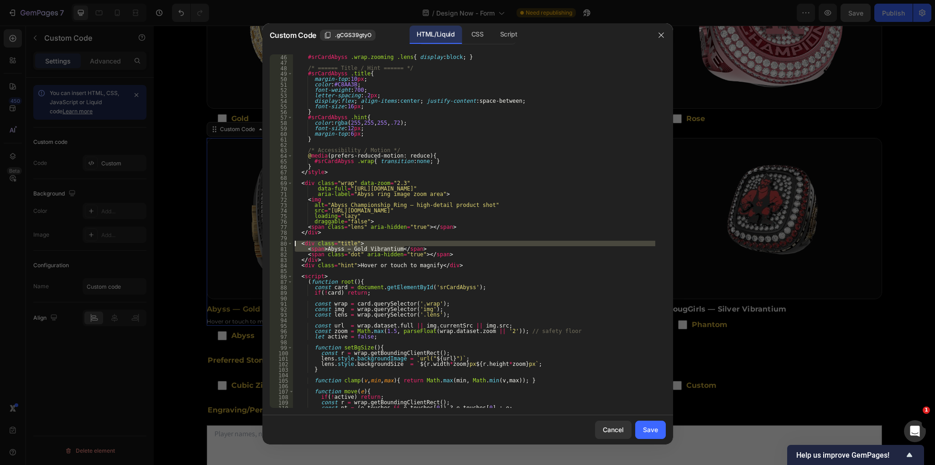
drag, startPoint x: 416, startPoint y: 247, endPoint x: 292, endPoint y: 246, distance: 124.1
click at [292, 246] on div "<span>Abyss — Gold Vibrantium</span> 45 46 47 48 49 50 51 52 53 54 55 56 57 58 …" at bounding box center [468, 230] width 396 height 353
type textarea "<div class="title"> <span>Abyss — Gold Vibrantium</span>"
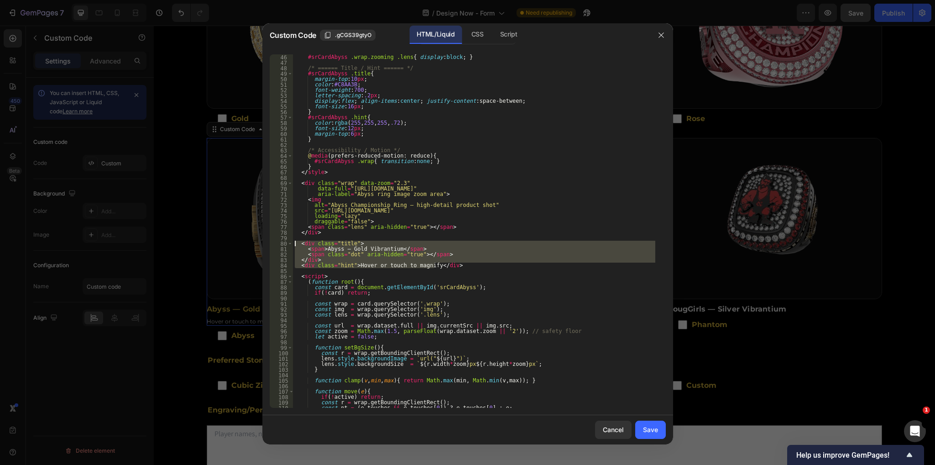
drag, startPoint x: 442, startPoint y: 267, endPoint x: 283, endPoint y: 242, distance: 160.8
click at [283, 242] on div "<div class="title"> <span>Abyss — Gold Vibrantium</span> 45 46 47 48 49 50 51 5…" at bounding box center [468, 230] width 396 height 353
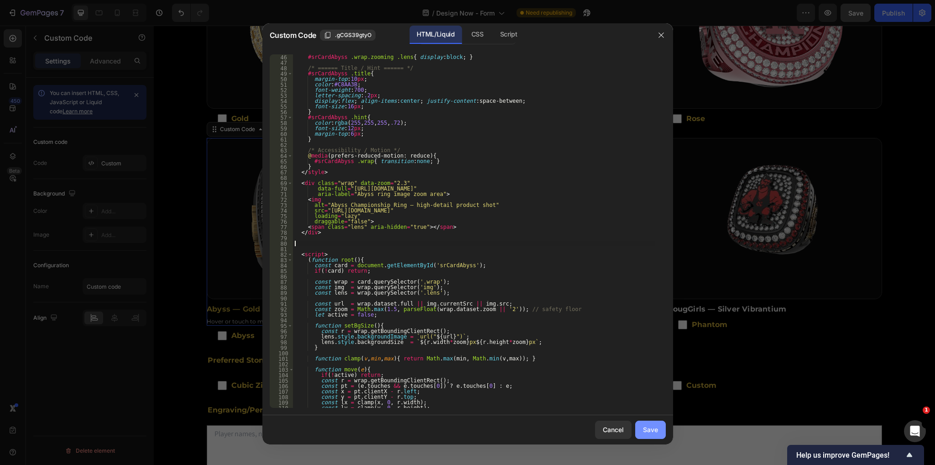
click at [648, 429] on div "Save" at bounding box center [650, 429] width 15 height 10
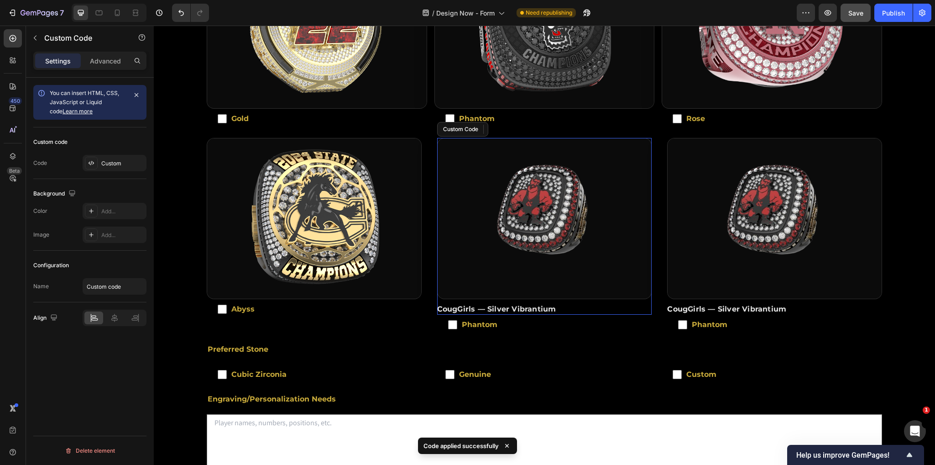
click at [510, 233] on img at bounding box center [545, 218] width 214 height 160
click at [121, 163] on div "Custom" at bounding box center [122, 163] width 43 height 8
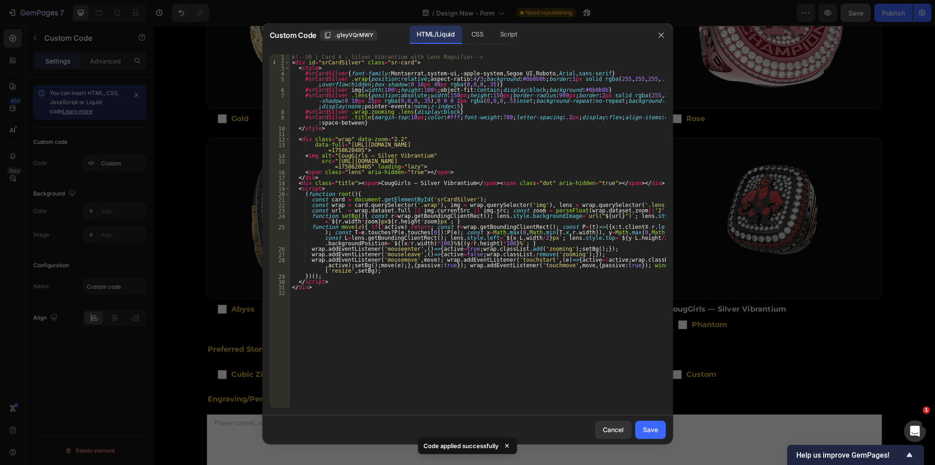
type textarea "<div class="title"><span>CougGirls — Silver Vibrantium</span><span class="dot" …"
drag, startPoint x: 610, startPoint y: 182, endPoint x: 287, endPoint y: 184, distance: 323.1
click at [287, 184] on div "<div class="title"><span>CougGirls — Silver Vibrantium</span><span class="dot" …" at bounding box center [468, 230] width 396 height 353
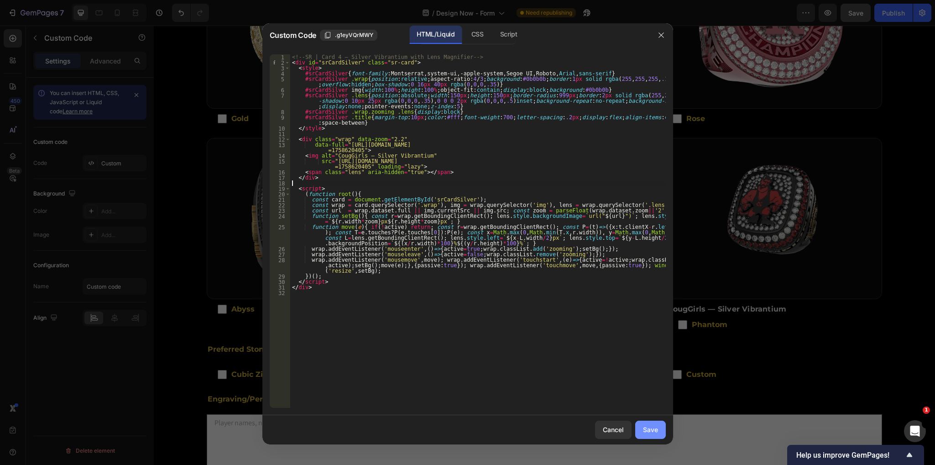
click at [648, 422] on button "Save" at bounding box center [650, 429] width 31 height 18
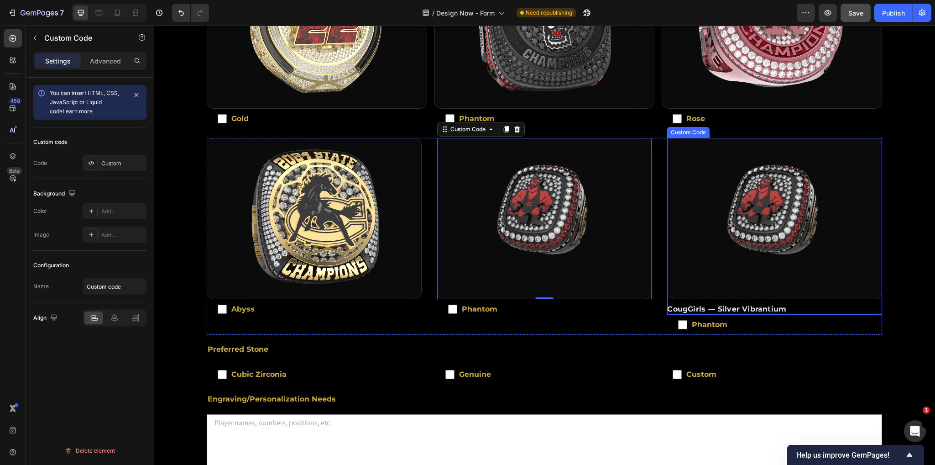
click at [737, 252] on img at bounding box center [775, 218] width 214 height 160
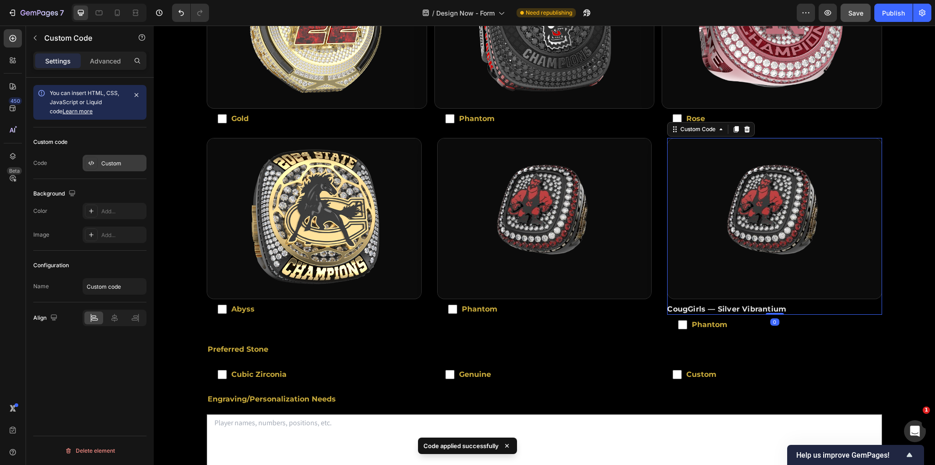
click at [119, 159] on div "Custom" at bounding box center [115, 163] width 64 height 16
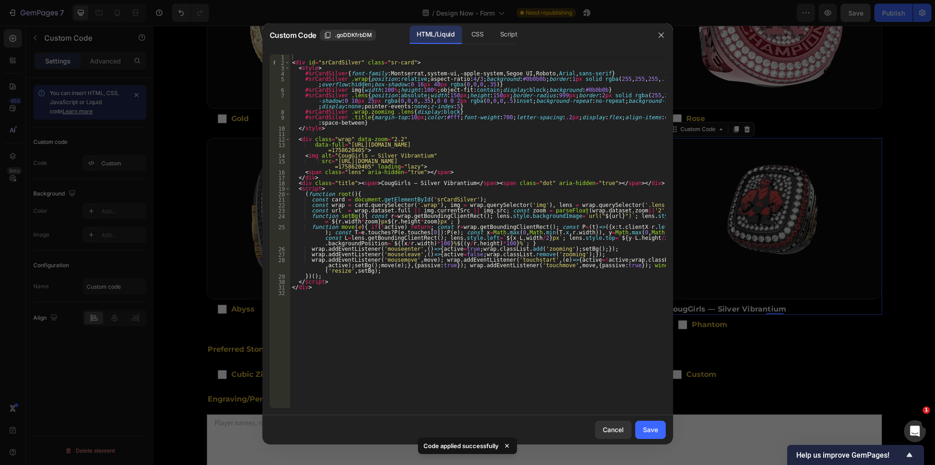
type textarea "<div class="title"><span>CougGirls — Silver Vibrantium</span><span class="dot" …"
drag, startPoint x: 613, startPoint y: 183, endPoint x: 290, endPoint y: 182, distance: 323.1
click at [290, 182] on div "< div id = "srCardSilver" class = "sr-card" > < style > #srCardSilver { font-fa…" at bounding box center [478, 236] width 376 height 365
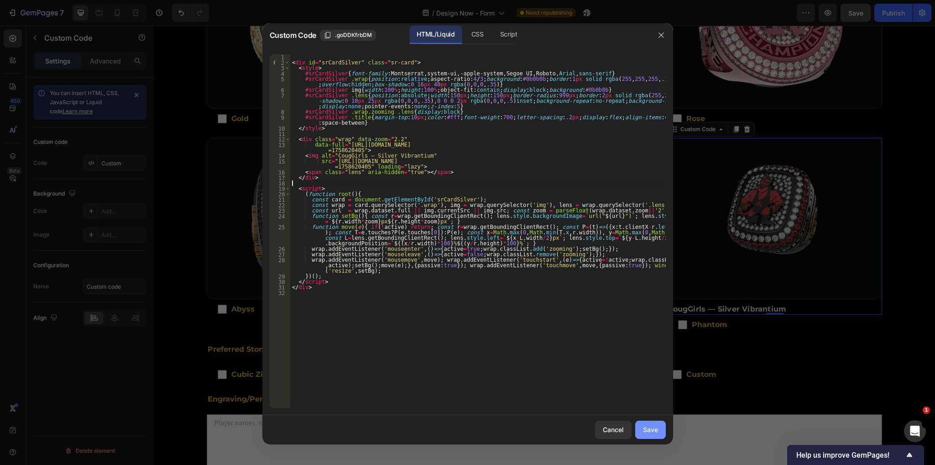
click at [654, 430] on div "Save" at bounding box center [650, 429] width 15 height 10
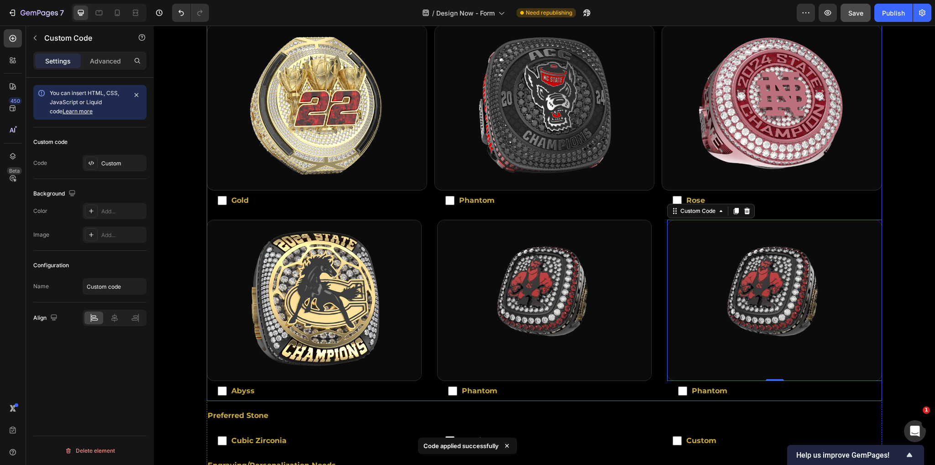
scroll to position [342, 0]
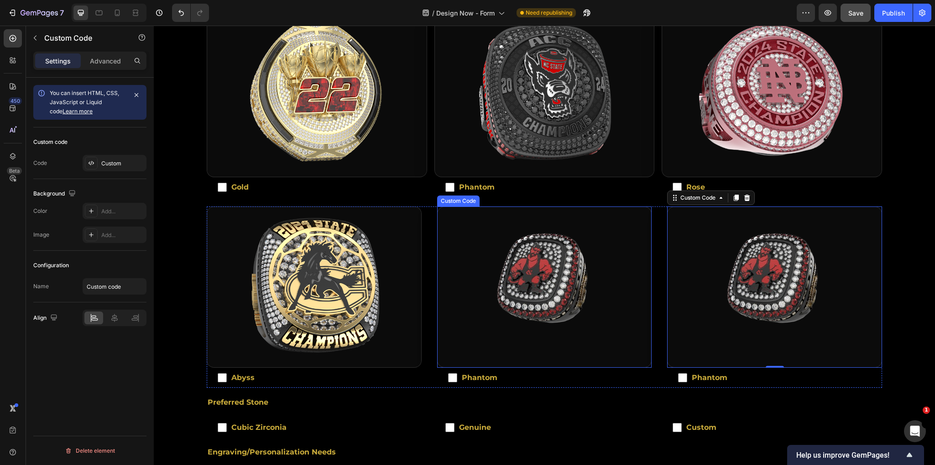
click at [519, 272] on img at bounding box center [545, 287] width 214 height 160
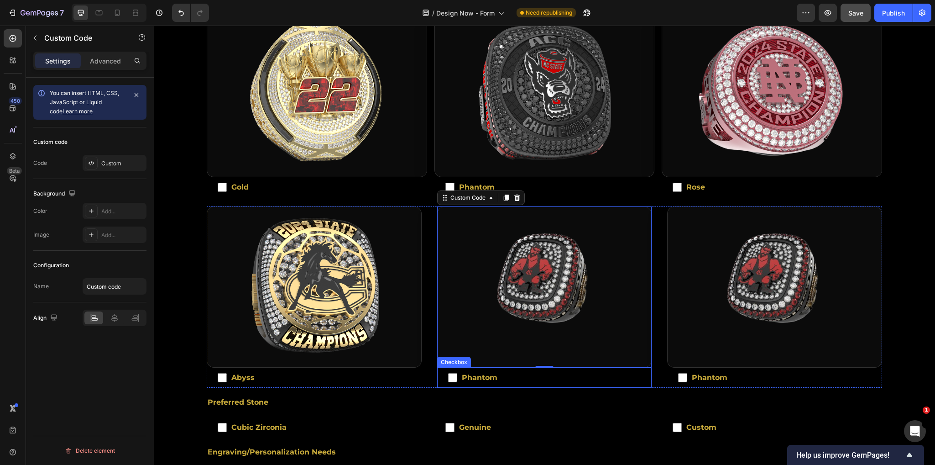
click at [476, 367] on label "Phantom" at bounding box center [544, 377] width 215 height 20
click at [457, 373] on input "Phantom" at bounding box center [452, 377] width 9 height 9
checkbox input "false"
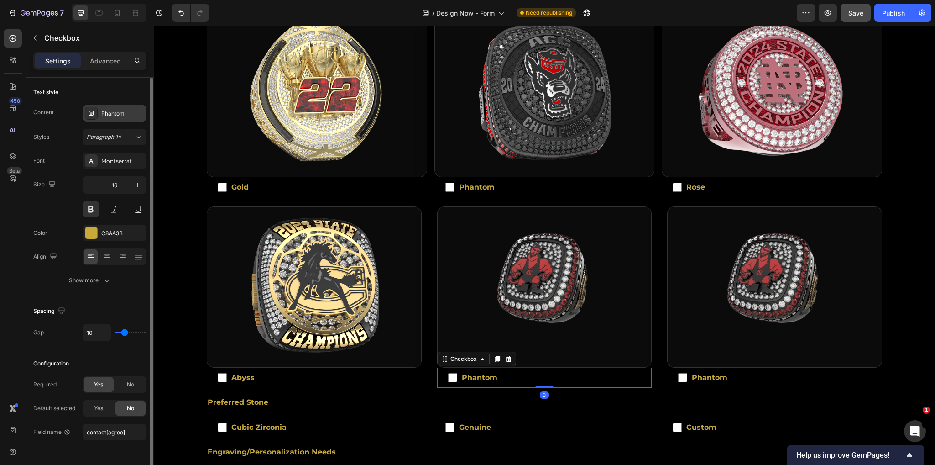
click at [115, 107] on div "Phantom" at bounding box center [115, 113] width 64 height 16
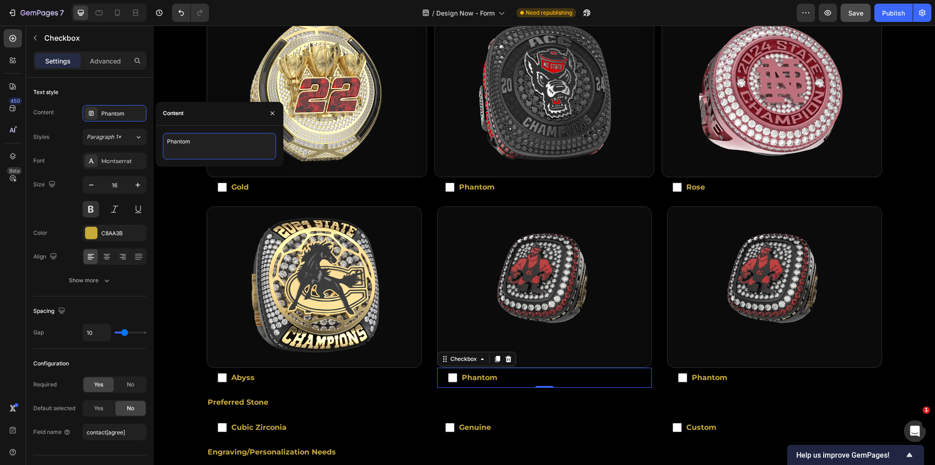
drag, startPoint x: 212, startPoint y: 143, endPoint x: 159, endPoint y: 143, distance: 53.4
click at [159, 143] on div "Phantom" at bounding box center [220, 146] width 128 height 26
type textarea "Custom ID"
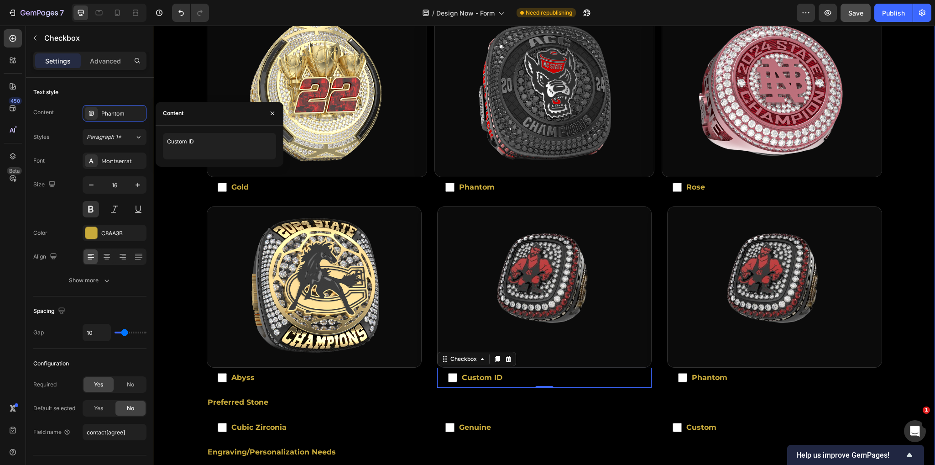
click at [187, 183] on div "Step 1 - Contact Info. Step 2 - Ring Details Step 3 - Design Preferences Step 4…" at bounding box center [544, 198] width 781 height 718
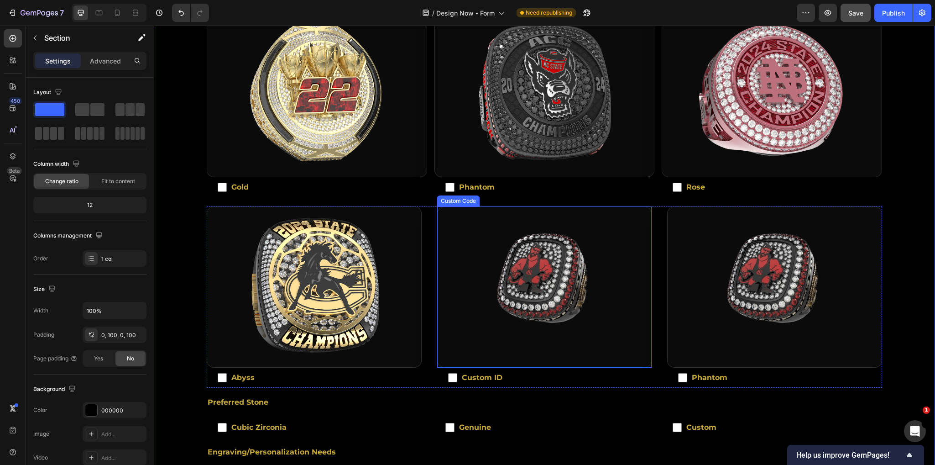
click at [514, 309] on img at bounding box center [545, 287] width 214 height 160
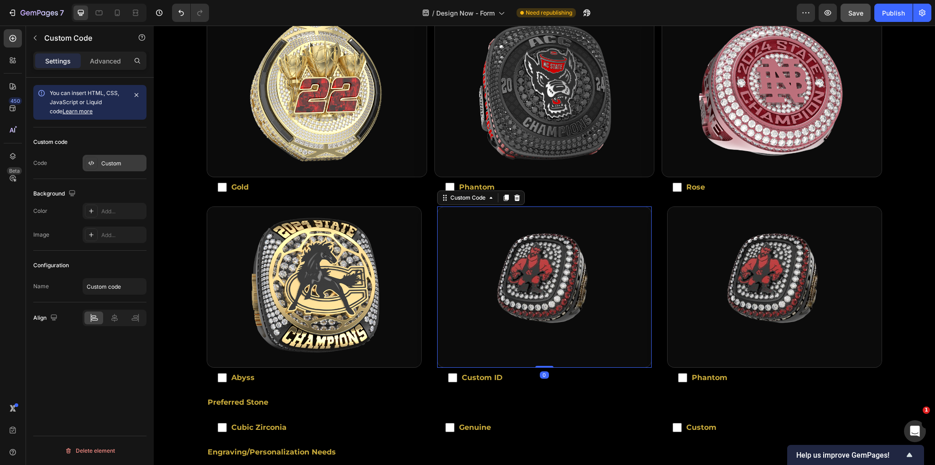
click at [108, 157] on div "Custom" at bounding box center [115, 163] width 64 height 16
click at [124, 167] on div "Custom" at bounding box center [122, 163] width 43 height 8
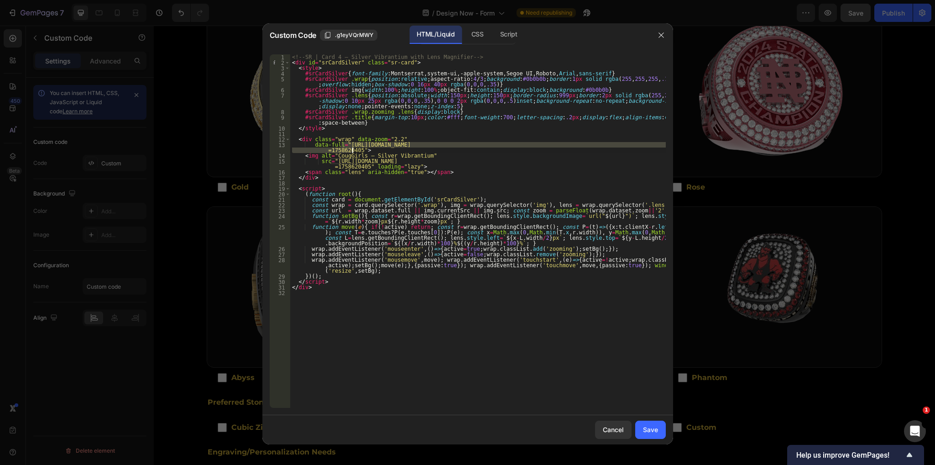
drag, startPoint x: 341, startPoint y: 143, endPoint x: 351, endPoint y: 151, distance: 13.0
click at [351, 151] on div "<!-- SR | Card 4 — Silver Vibrantium with Lens Magnifier --> < div id = "srCard…" at bounding box center [478, 236] width 376 height 365
paste textarea "custom.png?v=1758875726"
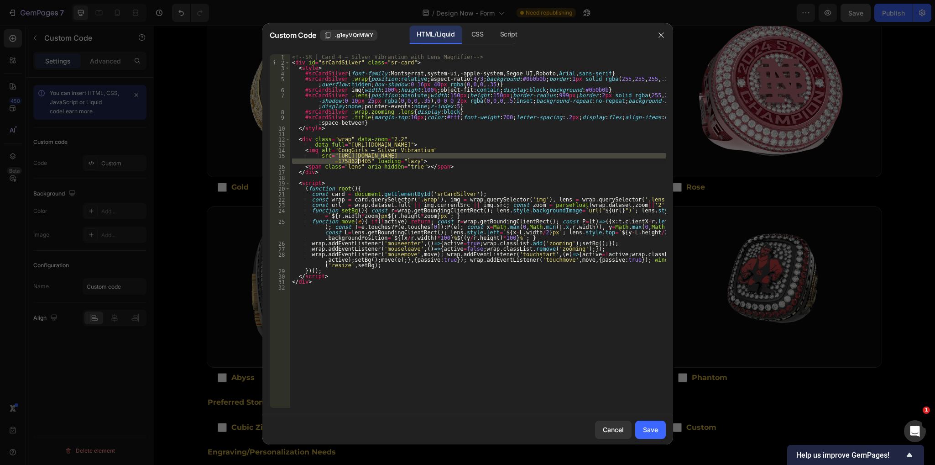
drag, startPoint x: 330, startPoint y: 156, endPoint x: 358, endPoint y: 159, distance: 27.5
click at [358, 159] on div "<!-- SR | Card 4 — Silver Vibrantium with Lens Magnifier --> < div id = "srCard…" at bounding box center [478, 236] width 376 height 365
paste textarea "custom.png?v=1758875726"
type textarea "src="[URL][DOMAIN_NAME]" loading="lazy">"
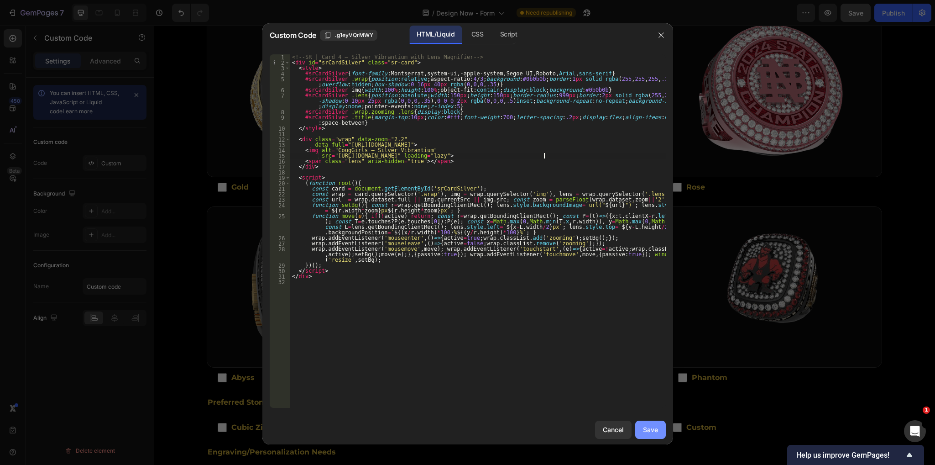
click at [652, 429] on div "Save" at bounding box center [650, 429] width 15 height 10
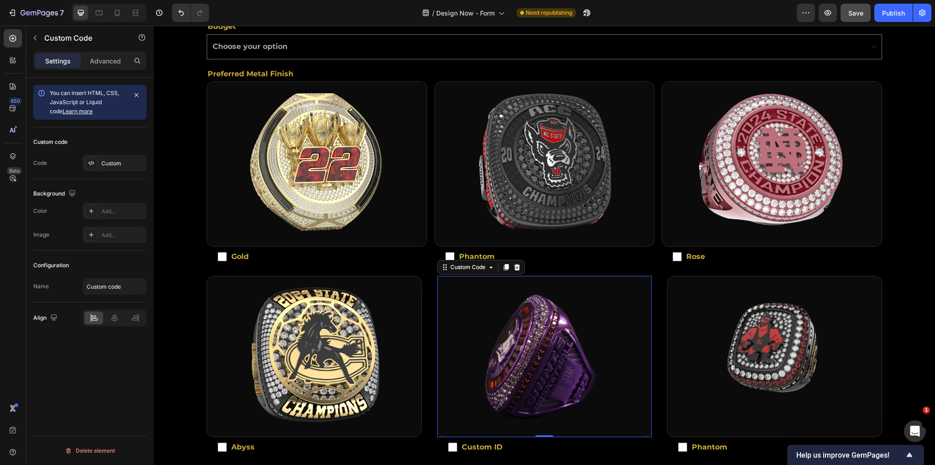
scroll to position [274, 0]
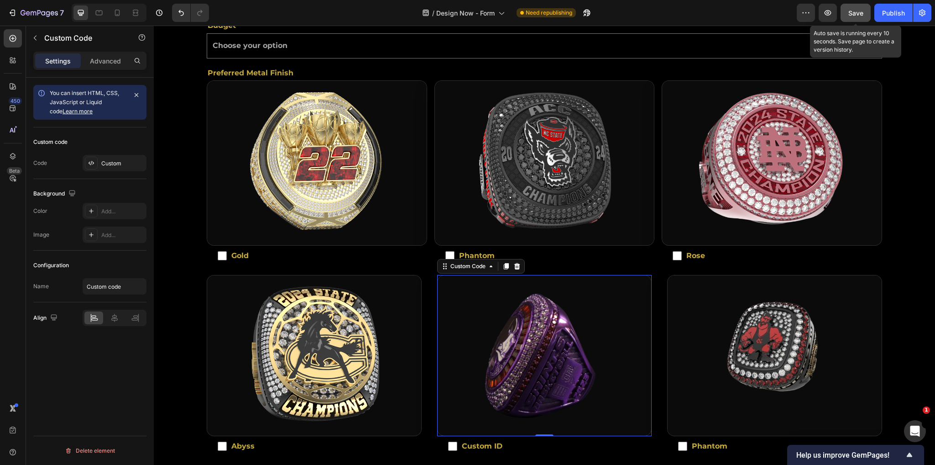
drag, startPoint x: 847, startPoint y: 9, endPoint x: 868, endPoint y: 9, distance: 20.5
click at [848, 9] on button "Save" at bounding box center [856, 13] width 30 height 18
click at [886, 10] on div "Publish" at bounding box center [893, 13] width 23 height 10
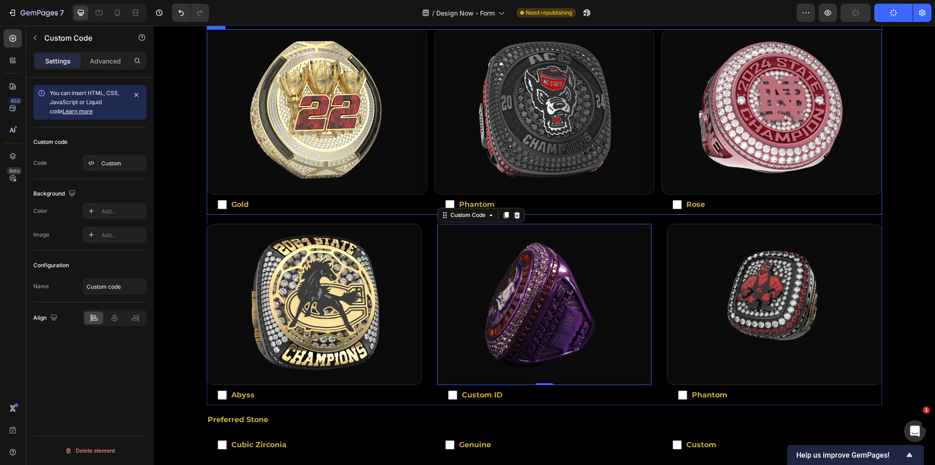
scroll to position [342, 0]
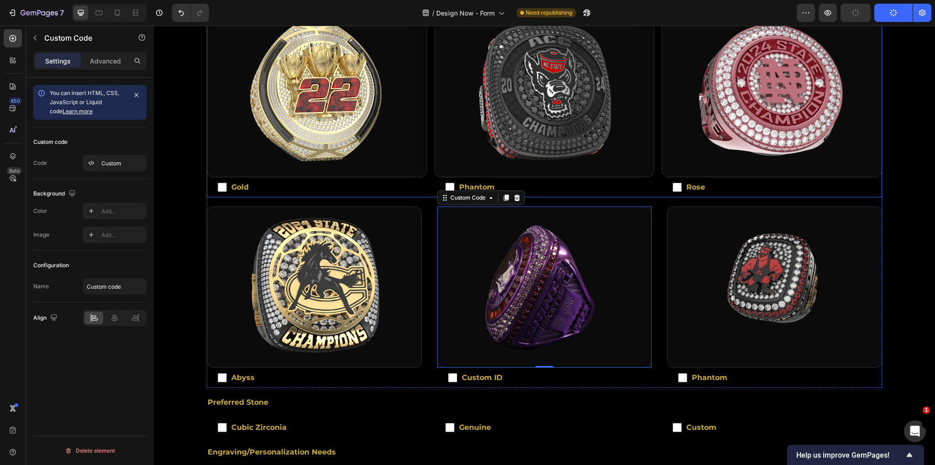
click at [427, 322] on div "Custom Code Abyss Checkbox Custom Code 0 Custom ID Checkbox Custom Code Phantom…" at bounding box center [544, 296] width 675 height 181
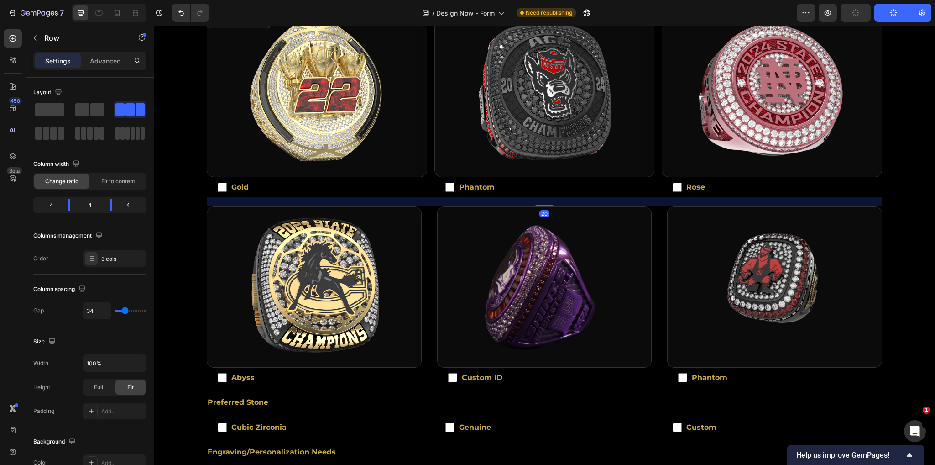
click at [425, 170] on div "Custom Code Gold Checkbox Custom Code Phantom Checkbox Custom Code Rose Checkbo…" at bounding box center [544, 104] width 675 height 185
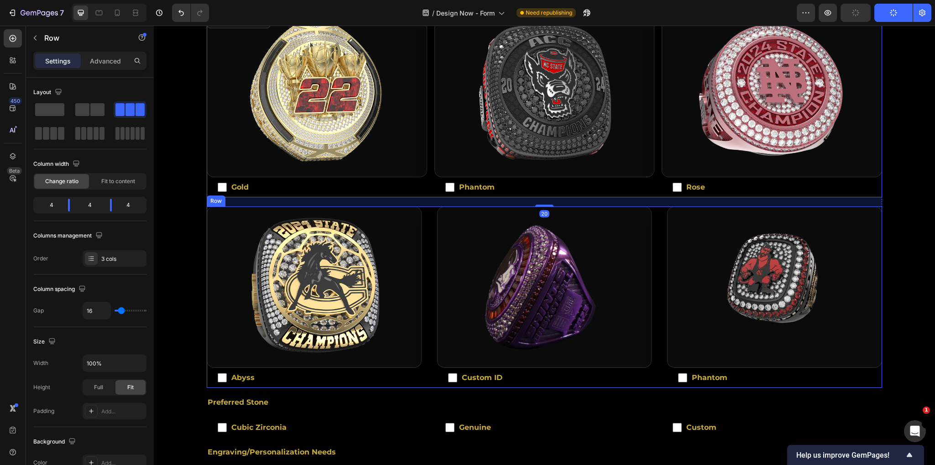
click at [424, 350] on div "Custom Code Abyss Checkbox Custom Code Custom ID Checkbox Custom Code Phantom C…" at bounding box center [544, 296] width 675 height 181
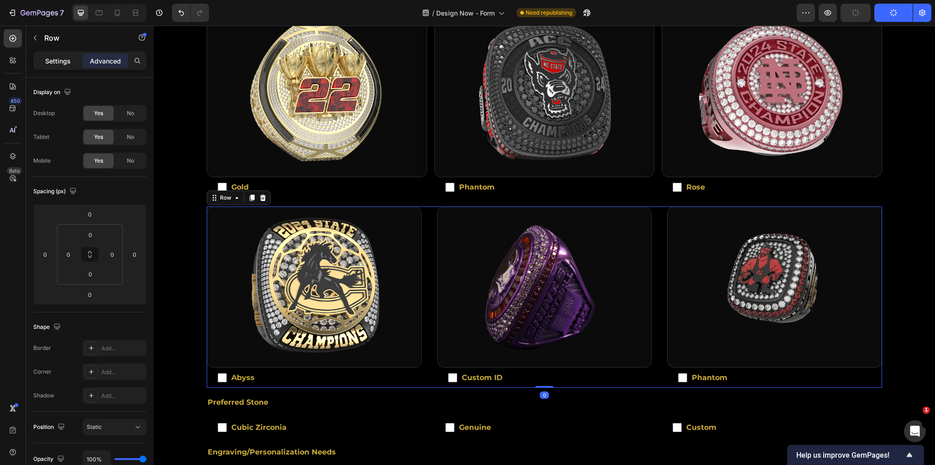
click at [57, 66] on div "Settings" at bounding box center [58, 60] width 46 height 15
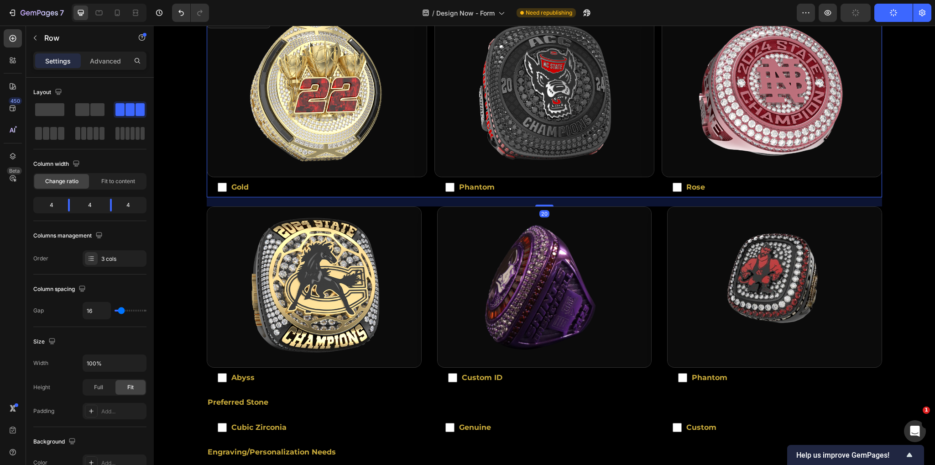
click at [424, 177] on div "Custom Code Gold Checkbox Custom Code Phantom Checkbox Custom Code Rose Checkbo…" at bounding box center [544, 104] width 675 height 185
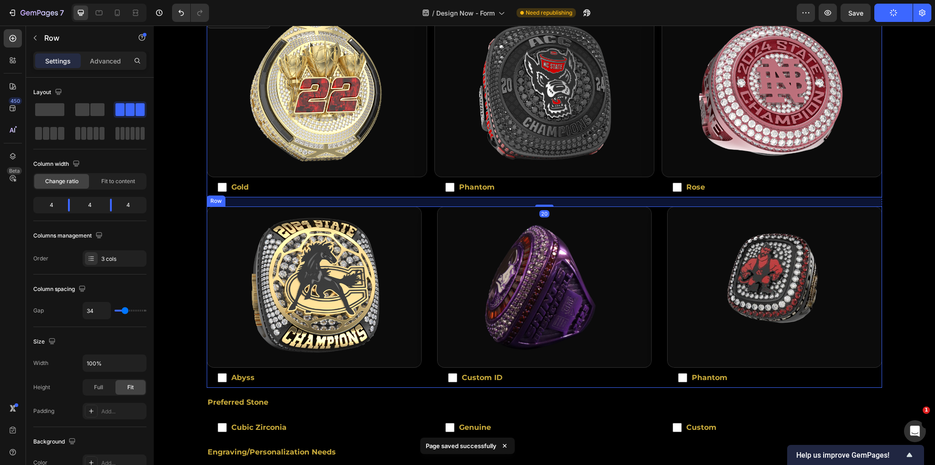
click at [418, 362] on div "Custom Code Abyss Checkbox Custom Code Custom ID Checkbox Custom Code Phantom C…" at bounding box center [544, 296] width 675 height 181
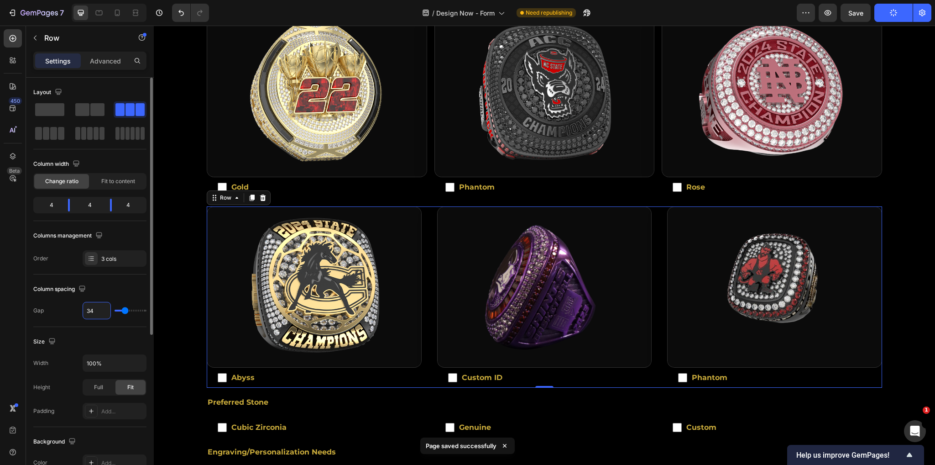
click at [100, 307] on input "34" at bounding box center [96, 310] width 27 height 16
type input "1"
type input "16"
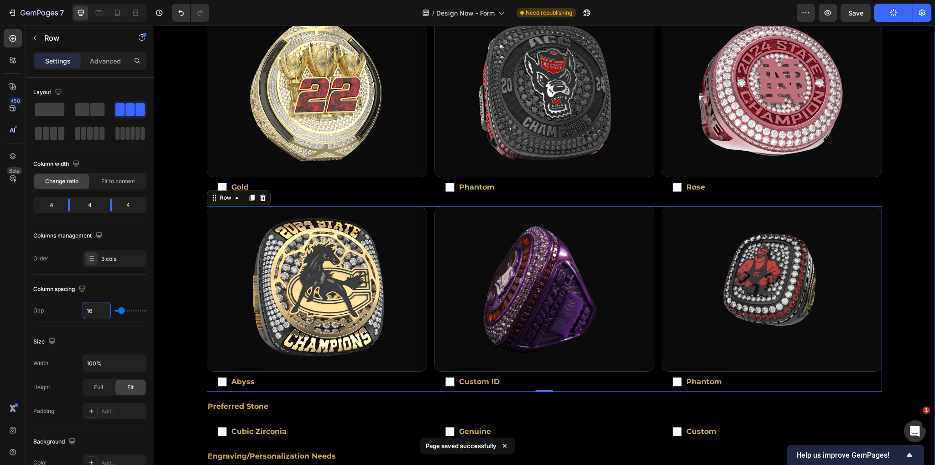
click at [921, 260] on div "Step 1 - Contact Info. Step 2 - Ring Details Step 3 - Design Preferences Step 4…" at bounding box center [544, 200] width 781 height 722
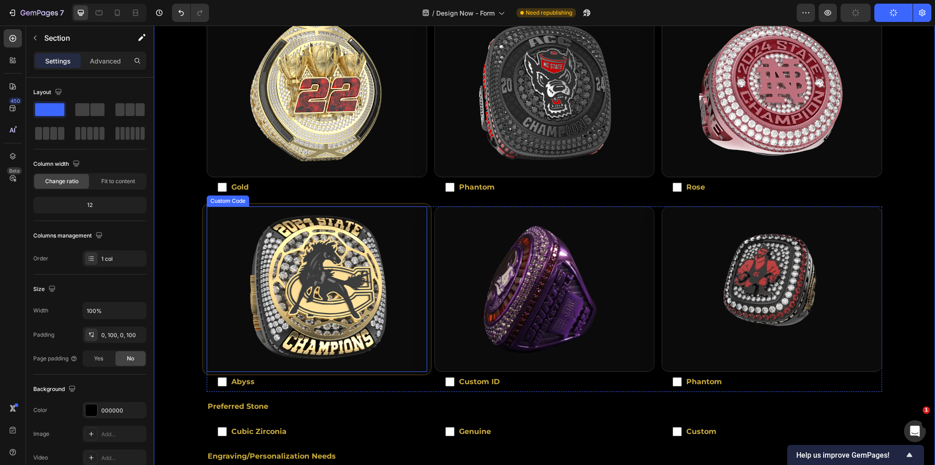
click at [363, 258] on img "Abyss ring image zoom area" at bounding box center [317, 289] width 228 height 171
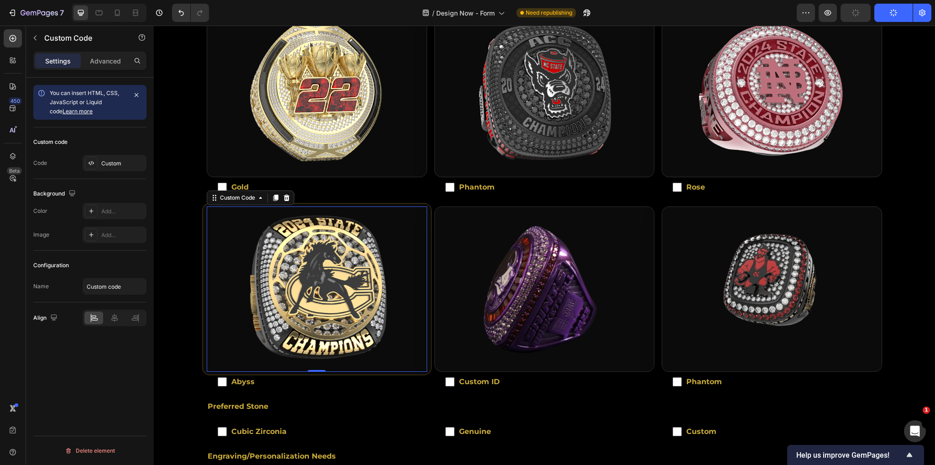
click at [363, 258] on img "Abyss ring image zoom area" at bounding box center [317, 289] width 228 height 171
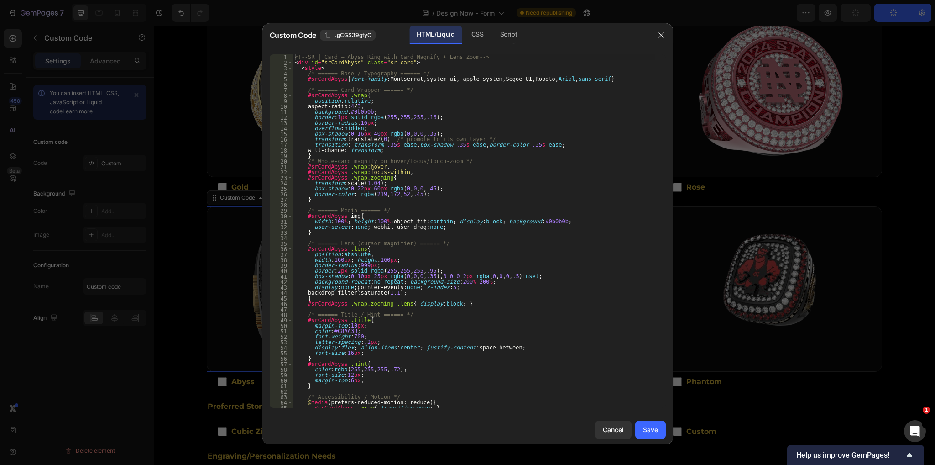
click at [453, 192] on div "<!-- SR | Card — Abyss Ring with Card Magnify + Lens Zoom --> < div id = "srCar…" at bounding box center [474, 236] width 362 height 365
type textarea "</div>"
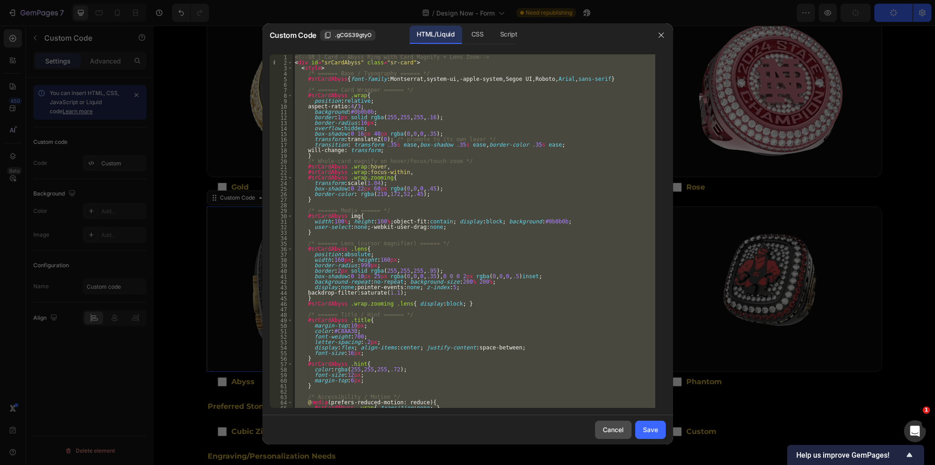
click at [614, 429] on div "Cancel" at bounding box center [613, 429] width 21 height 10
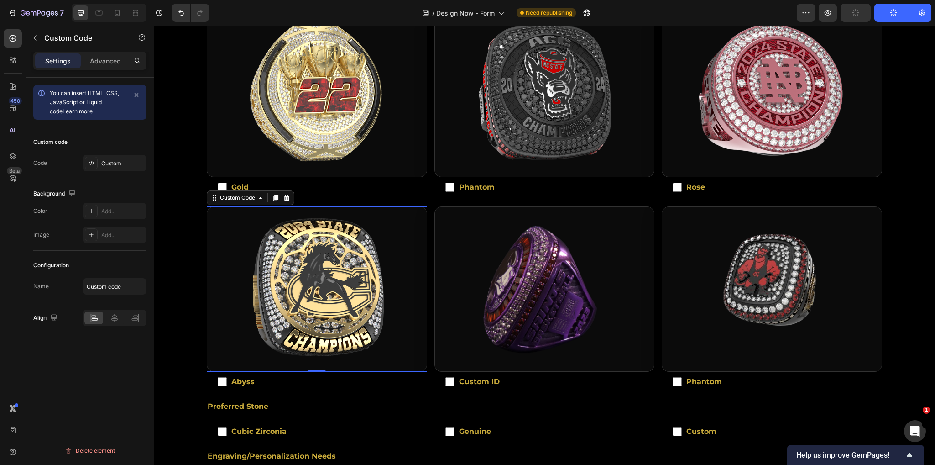
click at [373, 127] on img at bounding box center [317, 94] width 220 height 164
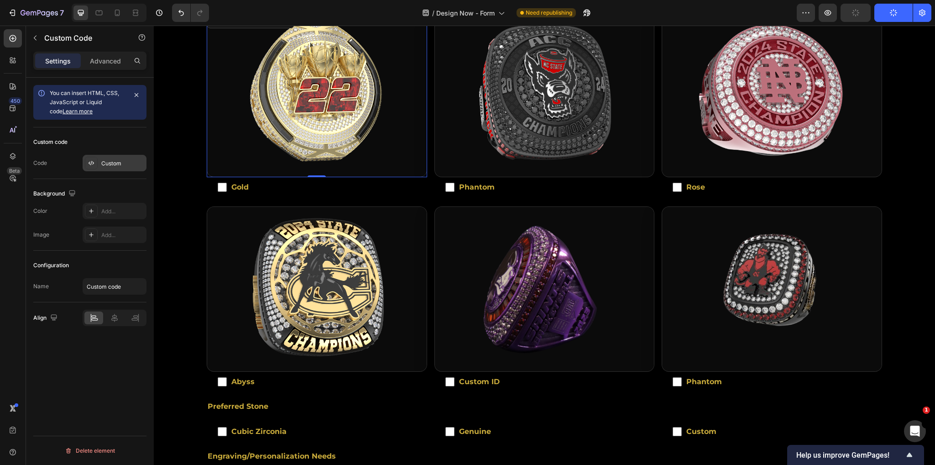
click at [118, 163] on div "Custom" at bounding box center [122, 163] width 43 height 8
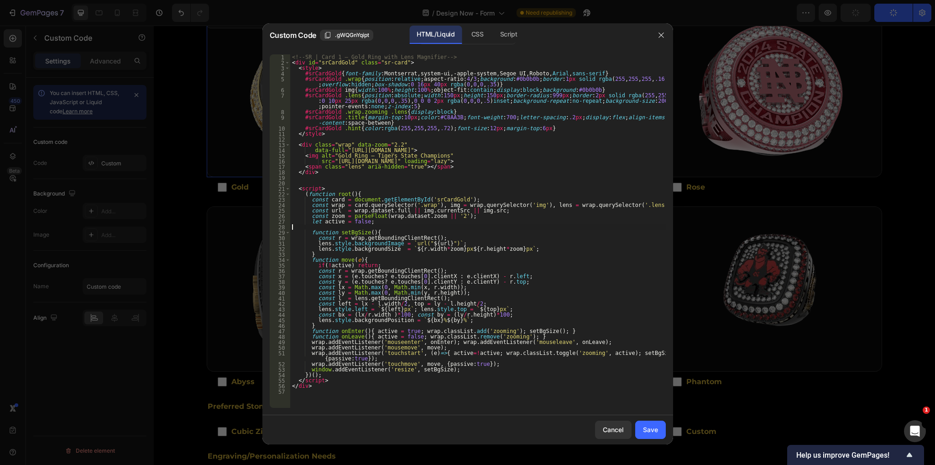
click at [412, 225] on div "<!-- SR | Card 1 — Gold Ring with Lens Magnifier --> < div id = "srCardGold" cl…" at bounding box center [478, 236] width 376 height 365
type textarea "</div>"
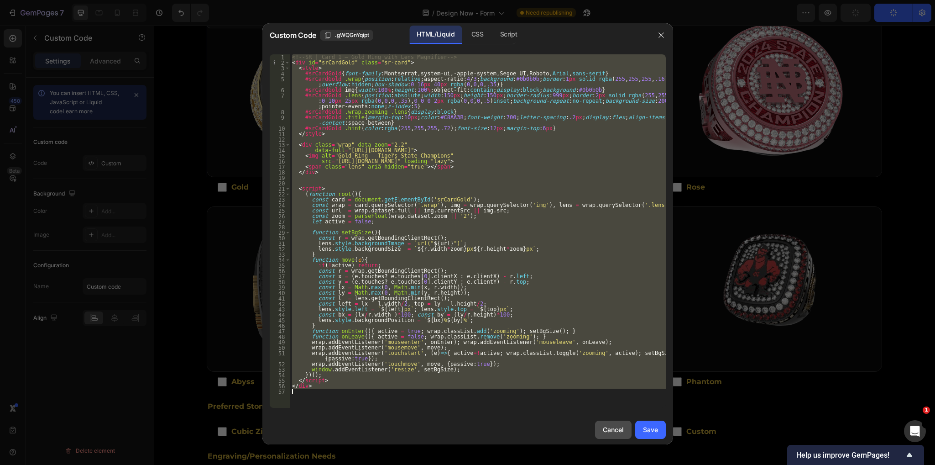
click at [615, 427] on div "Cancel" at bounding box center [613, 429] width 21 height 10
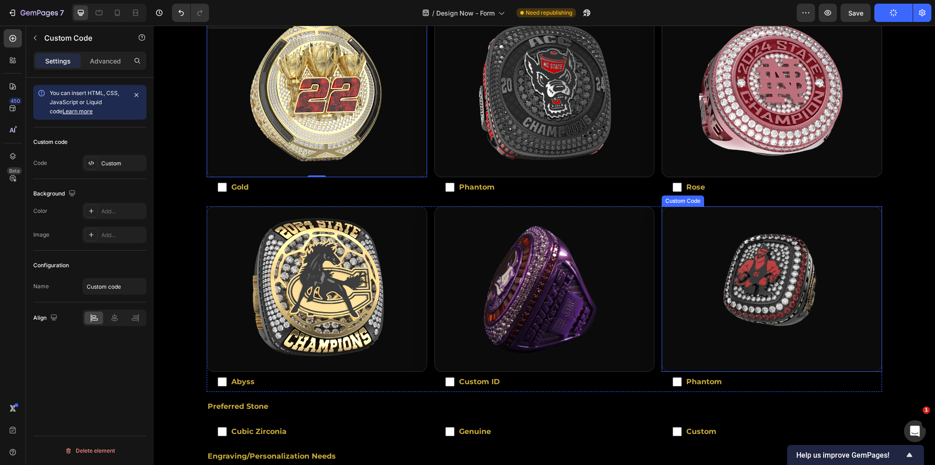
click at [696, 292] on img at bounding box center [772, 289] width 220 height 164
click at [740, 274] on img at bounding box center [772, 289] width 220 height 164
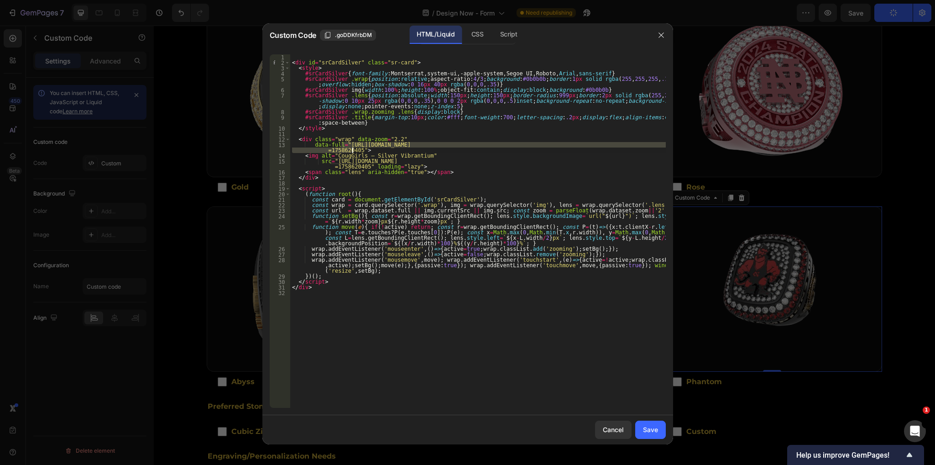
drag, startPoint x: 341, startPoint y: 144, endPoint x: 351, endPoint y: 149, distance: 11.2
click at [351, 149] on div "< div id = "srCardSilver" class = "sr-card" > < style > #srCardSilver { font-fa…" at bounding box center [478, 236] width 376 height 365
paste textarea "[US_STATE]_allstar_silver.png?v=1758875919"
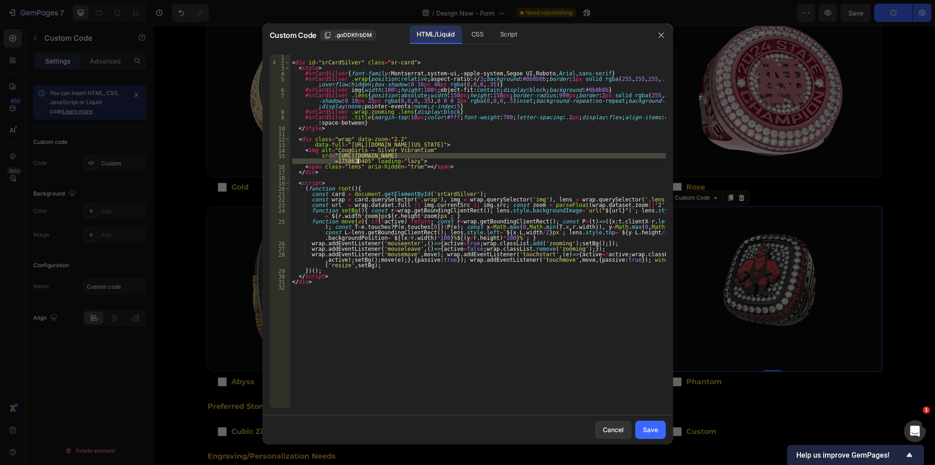
drag, startPoint x: 330, startPoint y: 154, endPoint x: 356, endPoint y: 160, distance: 27.2
click at [356, 160] on div "< div id = "srCardSilver" class = "sr-card" > < style > #srCardSilver { font-fa…" at bounding box center [478, 236] width 376 height 365
paste textarea "[US_STATE]_allstar_silver.png?v=1758875919"
type textarea "src="[URL][DOMAIN_NAME][US_STATE]" loading="lazy">"
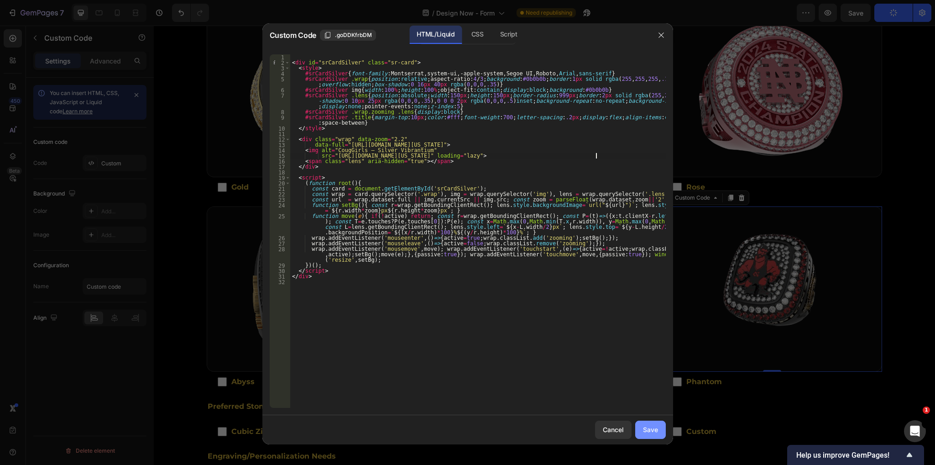
click at [648, 430] on div "Save" at bounding box center [650, 429] width 15 height 10
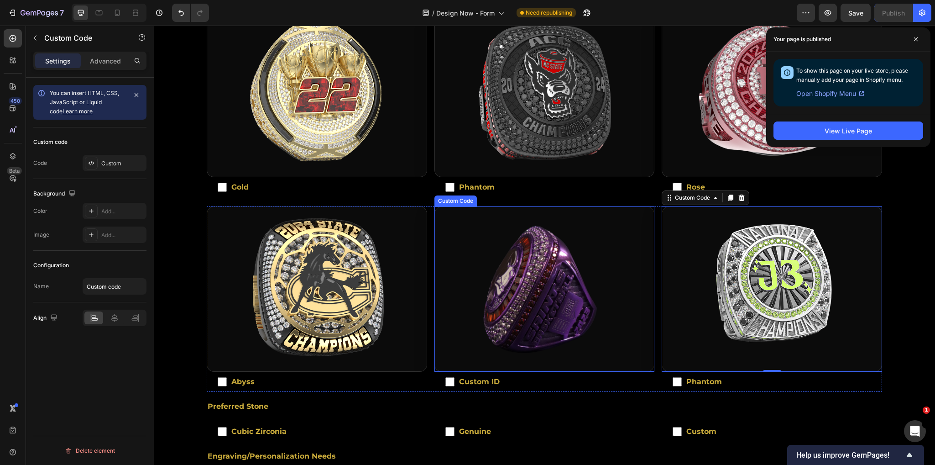
click at [518, 292] on img at bounding box center [545, 289] width 220 height 164
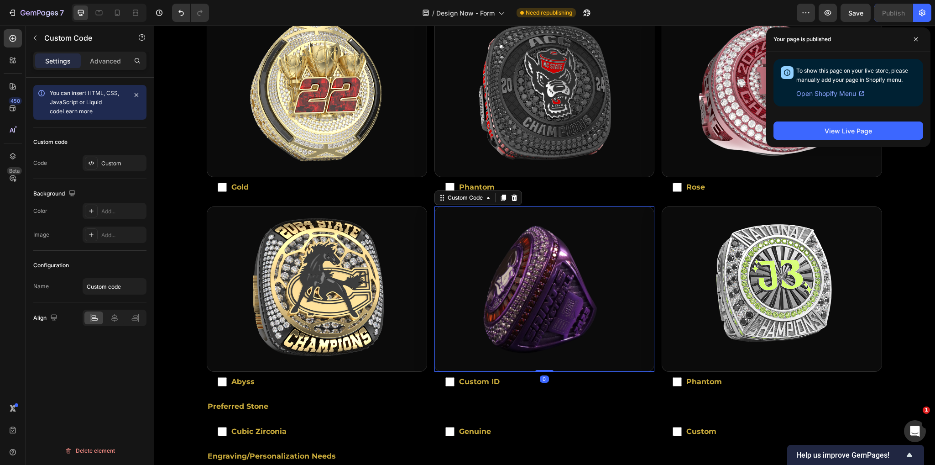
click at [492, 288] on img at bounding box center [545, 289] width 220 height 164
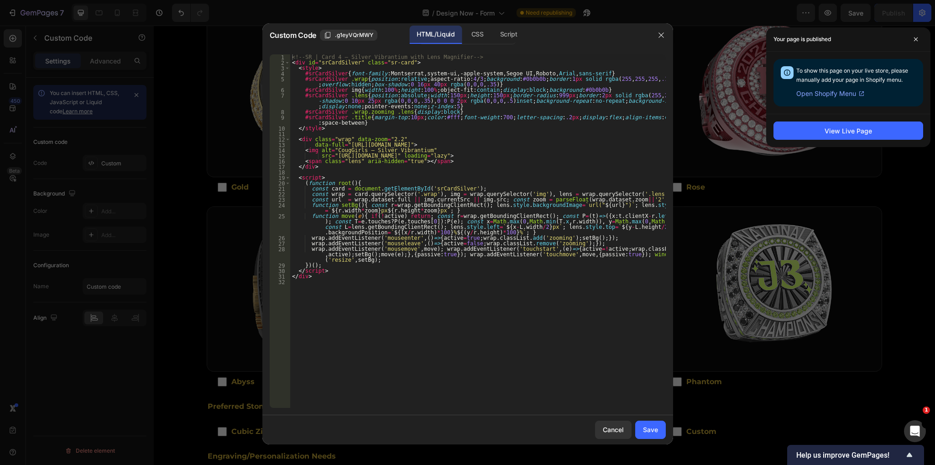
click at [439, 207] on div "<!-- SR | Card 4 — Silver Vibrantium with Lens Magnifier --> < div id = "srCard…" at bounding box center [478, 236] width 376 height 365
type textarea "</div>"
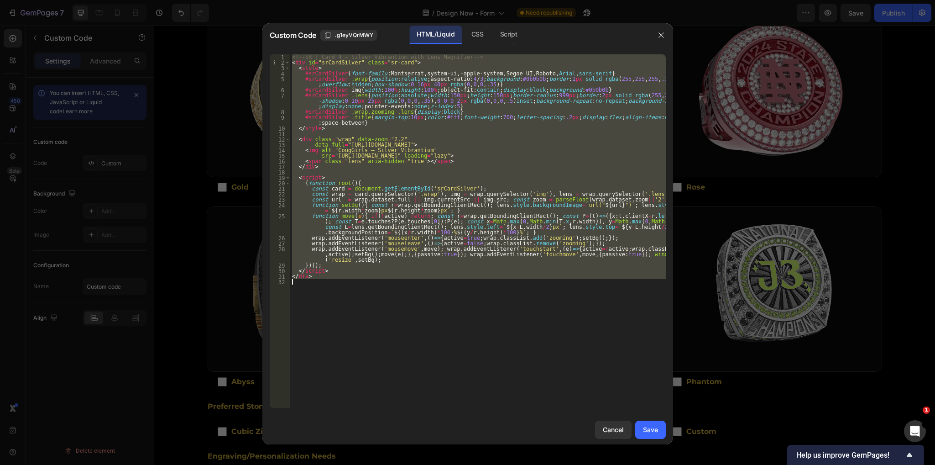
paste textarea
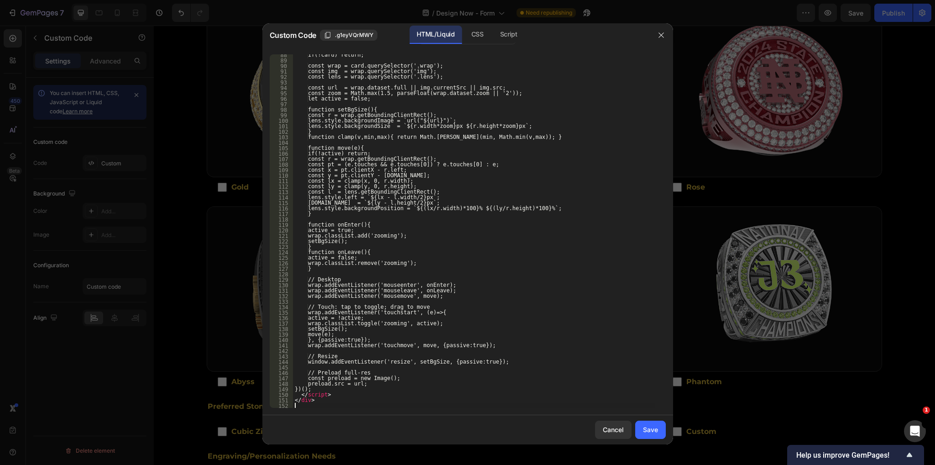
scroll to position [478, 0]
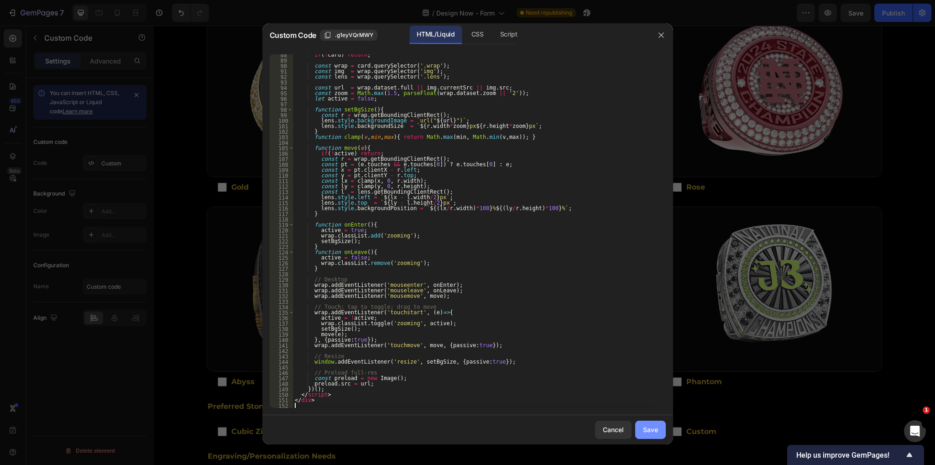
click at [646, 429] on div "Save" at bounding box center [650, 429] width 15 height 10
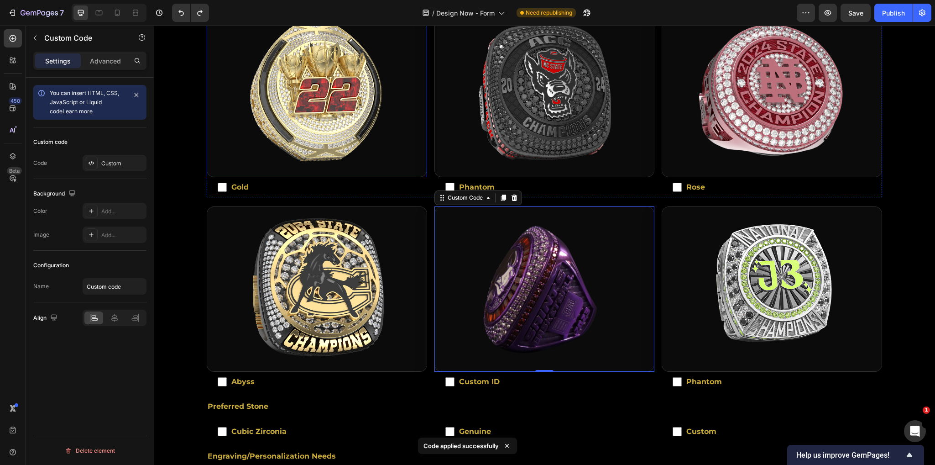
click at [311, 116] on img at bounding box center [317, 94] width 220 height 164
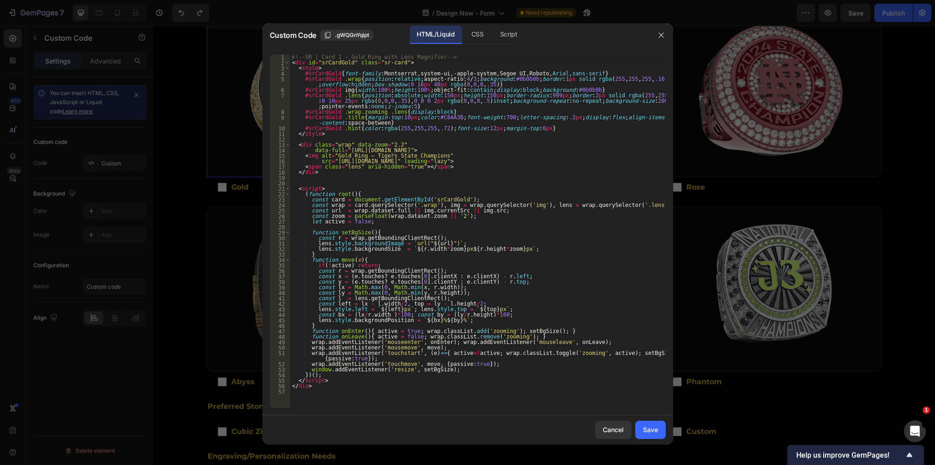
click at [453, 287] on div "<!-- SR | Card 1 — Gold Ring with Lens Magnifier --> < div id = "srCardGold" cl…" at bounding box center [478, 236] width 376 height 365
type textarea "</div>"
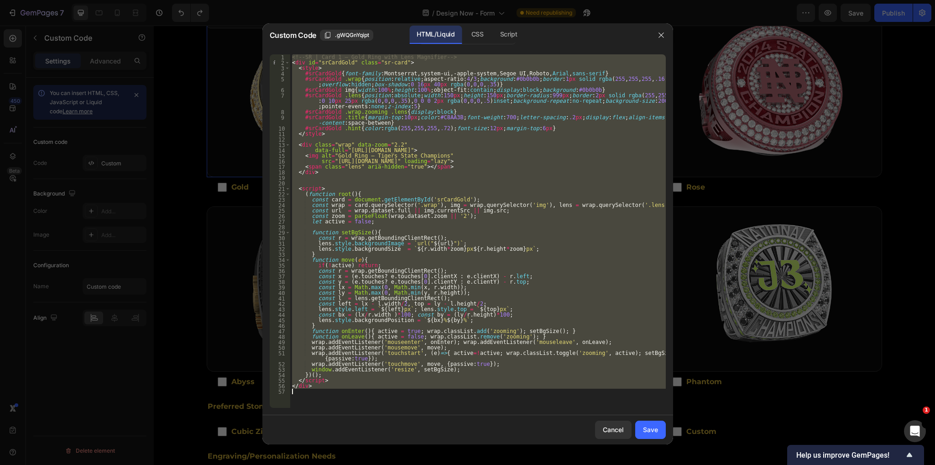
paste textarea
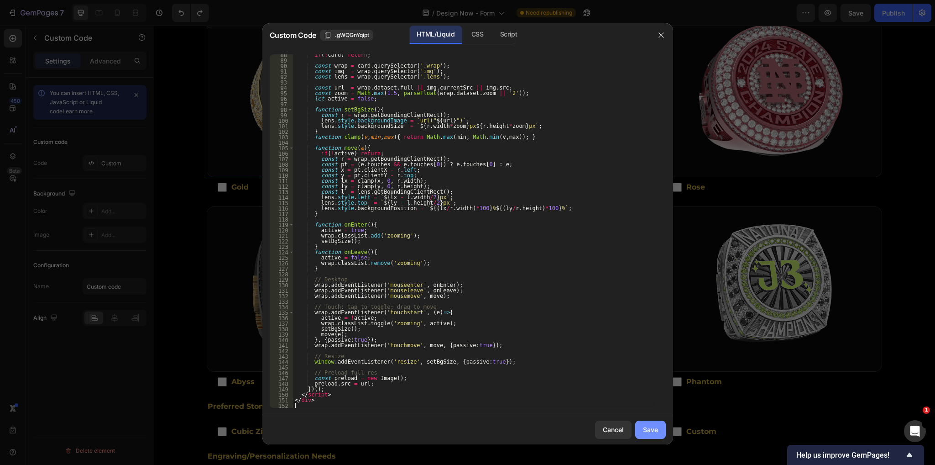
click at [658, 434] on button "Save" at bounding box center [650, 429] width 31 height 18
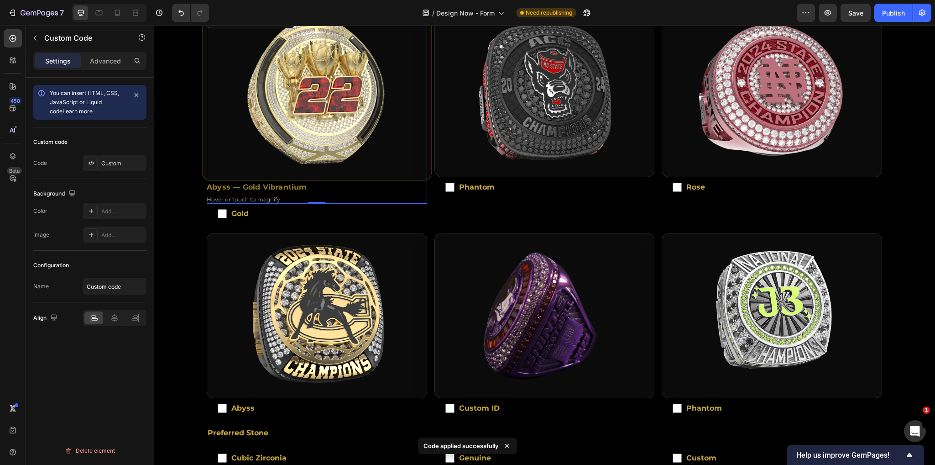
click at [322, 129] on img "Abyss ring image zoom area" at bounding box center [317, 94] width 228 height 171
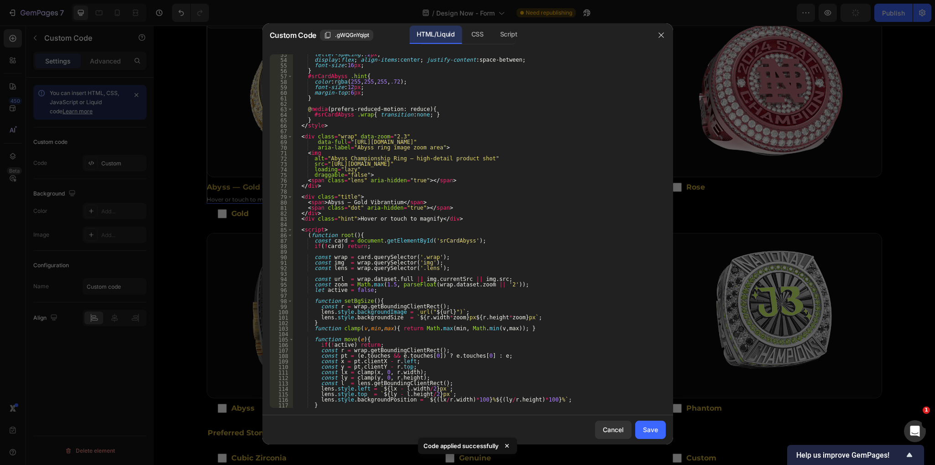
scroll to position [288, 0]
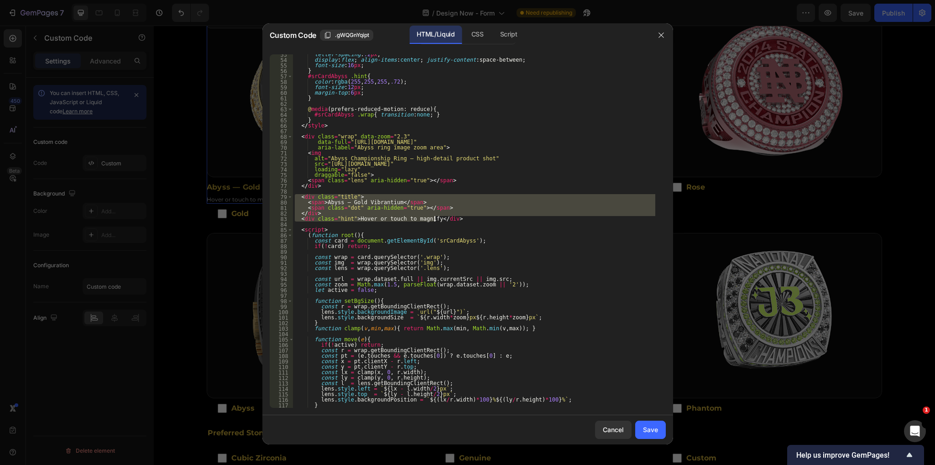
drag, startPoint x: 294, startPoint y: 195, endPoint x: 454, endPoint y: 218, distance: 161.0
click at [454, 218] on div "letter-spacing : .2 px ; display : flex ; align-items : center ; justify-conten…" at bounding box center [474, 234] width 362 height 365
type textarea "</div> <div class="hint">Hover or touch to magnify</div>"
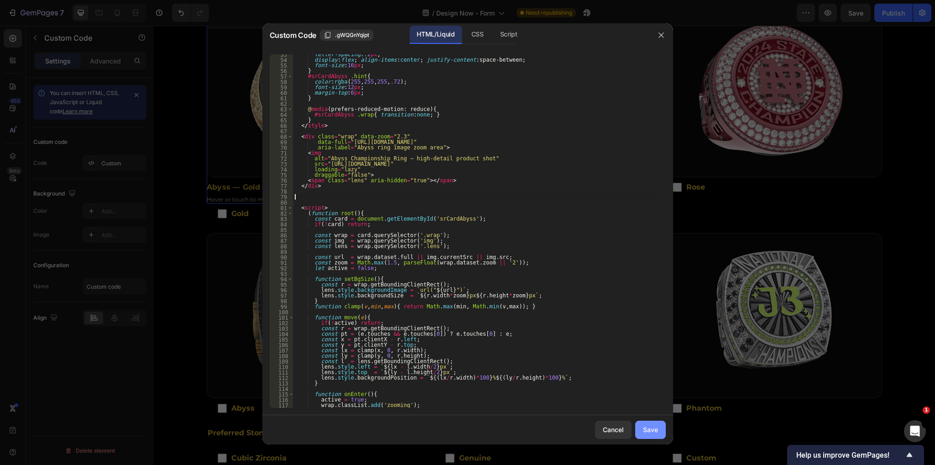
click at [648, 431] on div "Save" at bounding box center [650, 429] width 15 height 10
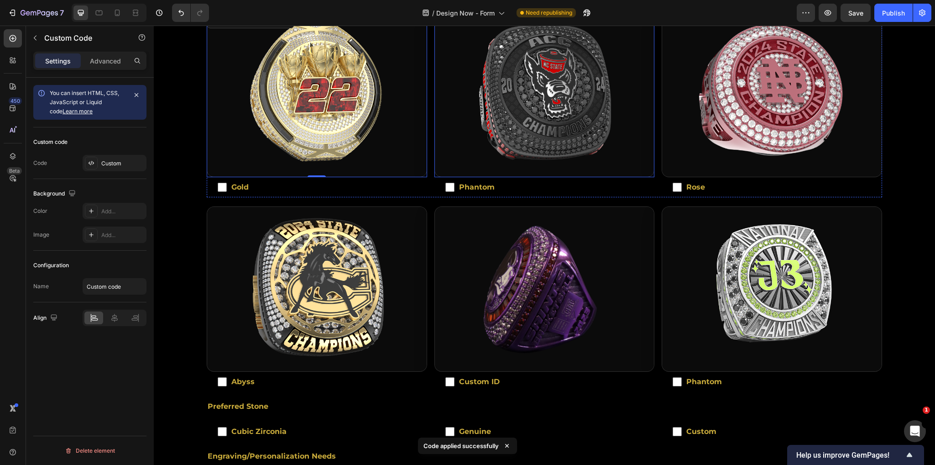
click at [524, 119] on img at bounding box center [545, 94] width 220 height 164
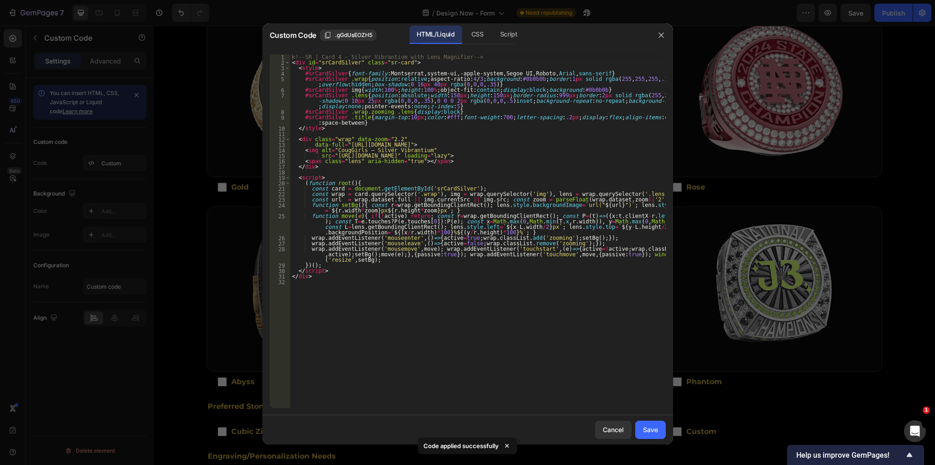
click at [425, 314] on div "<!-- SR | Card 4 — Silver Vibrantium with Lens Magnifier --> < div id = "srCard…" at bounding box center [478, 236] width 376 height 365
type textarea "</div>"
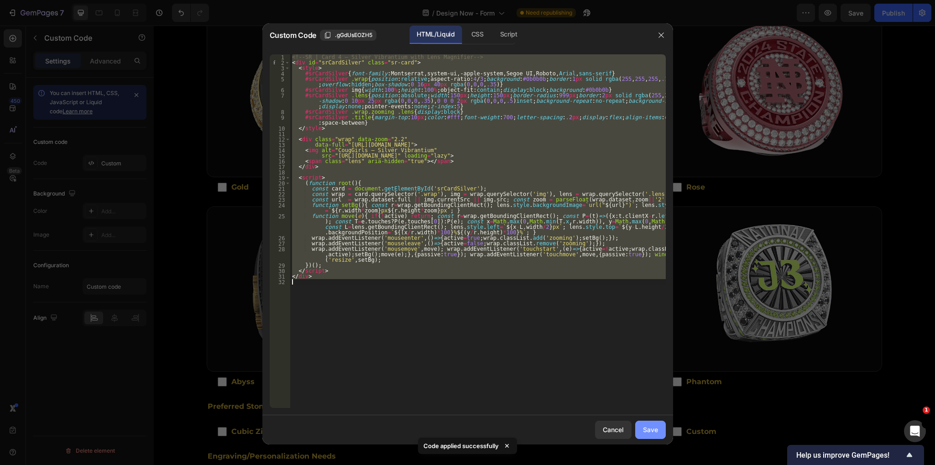
click at [647, 429] on div "Save" at bounding box center [650, 429] width 15 height 10
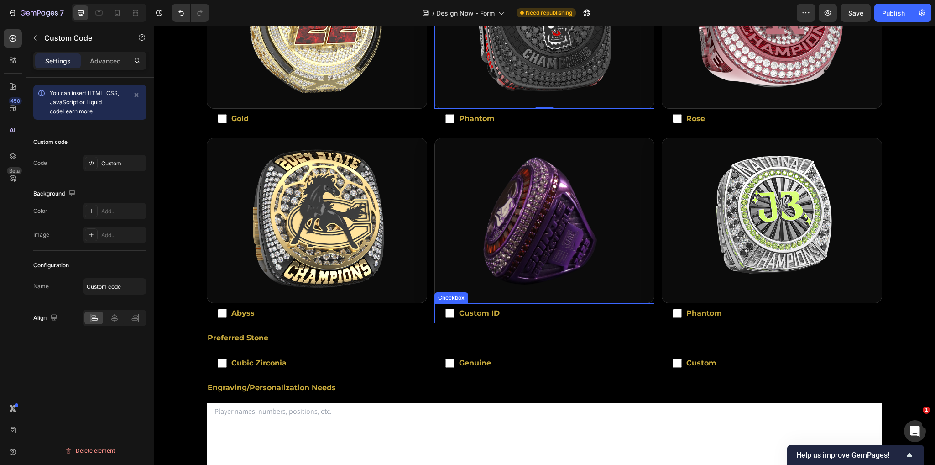
scroll to position [342, 0]
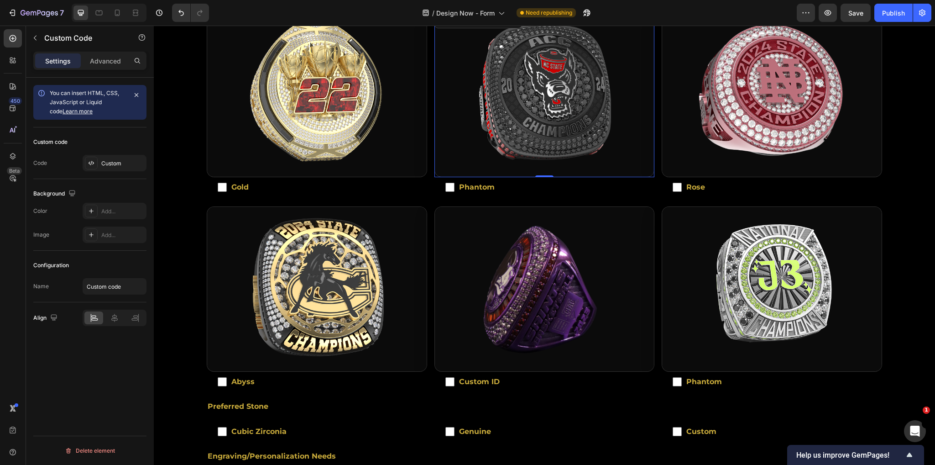
click at [511, 117] on img at bounding box center [545, 94] width 220 height 164
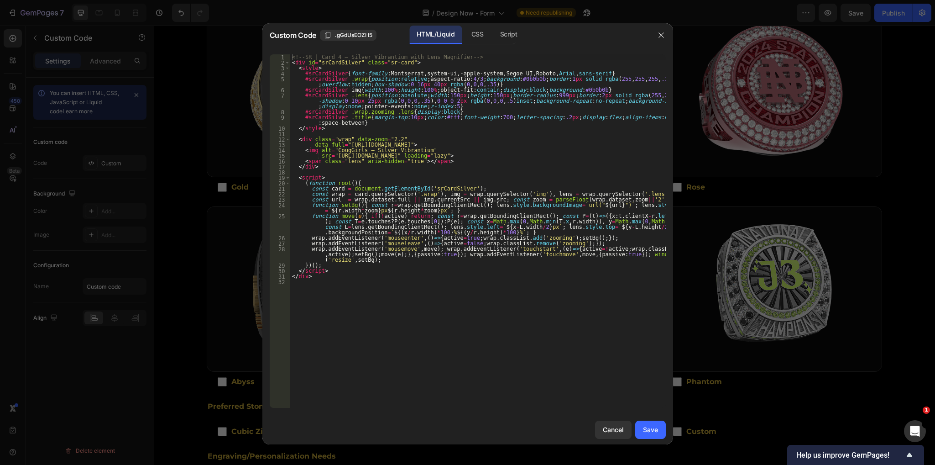
click at [449, 304] on div "<!-- SR | Card 4 — Silver Vibrantium with Lens Magnifier --> < div id = "srCard…" at bounding box center [478, 236] width 376 height 365
type textarea "</div>"
paste textarea
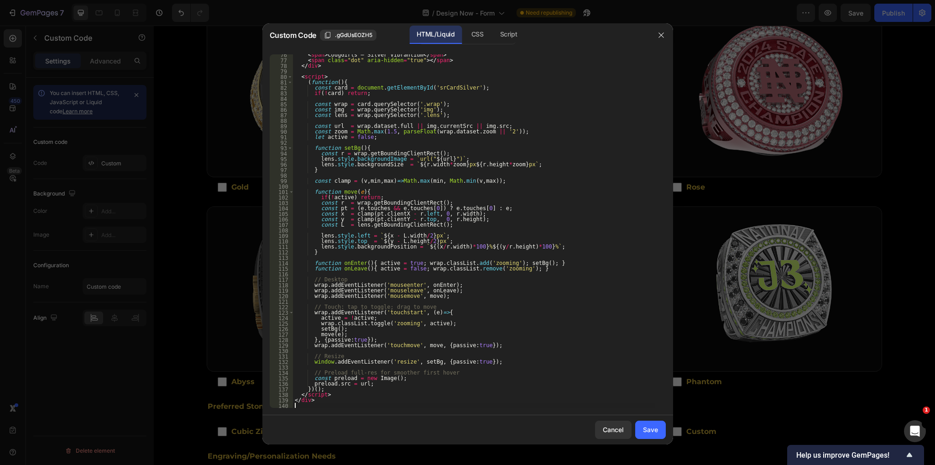
scroll to position [413, 0]
click at [649, 431] on div "Save" at bounding box center [650, 429] width 15 height 10
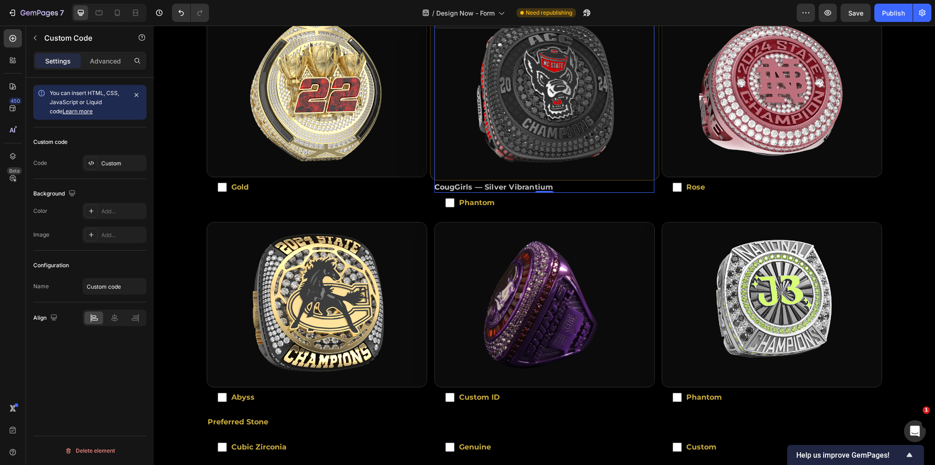
click at [545, 120] on img "Silver Vibrantium ring image zoom area" at bounding box center [544, 94] width 228 height 171
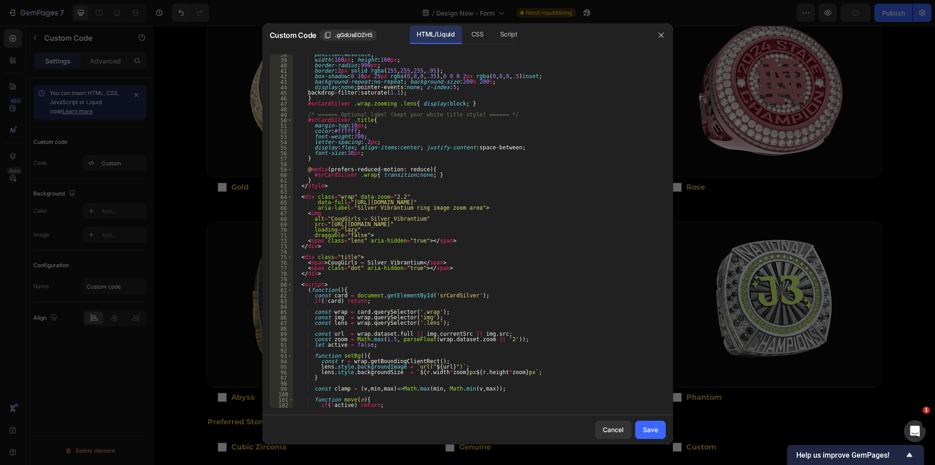
scroll to position [205, 0]
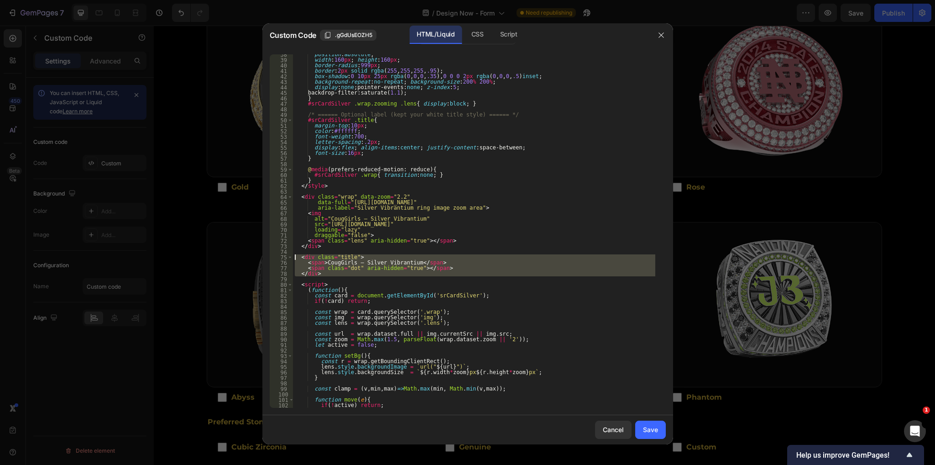
drag, startPoint x: 327, startPoint y: 277, endPoint x: 286, endPoint y: 256, distance: 45.7
click at [286, 256] on div "38 39 40 41 42 43 44 45 46 47 48 49 50 51 52 53 54 55 56 57 58 59 60 61 62 63 6…" at bounding box center [468, 230] width 396 height 353
type textarea "<div class="title"> <span>CougGirls — Silver Vibrantium</span>"
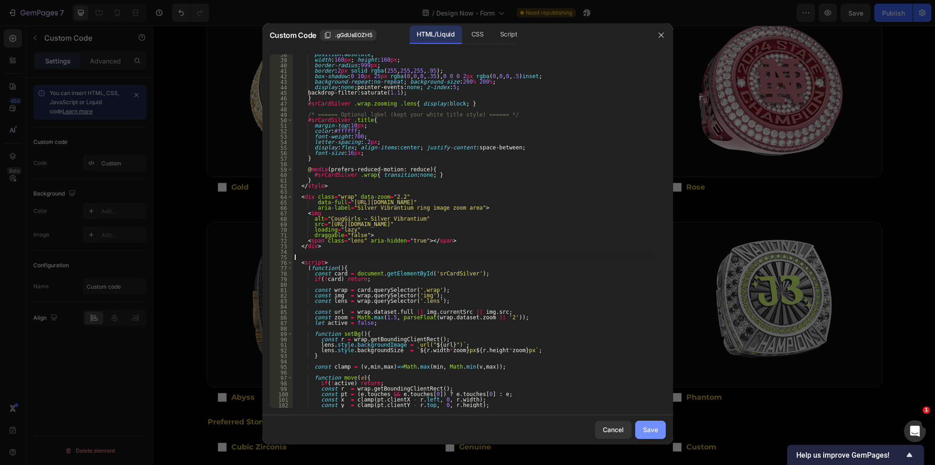
click at [649, 433] on div "Save" at bounding box center [650, 429] width 15 height 10
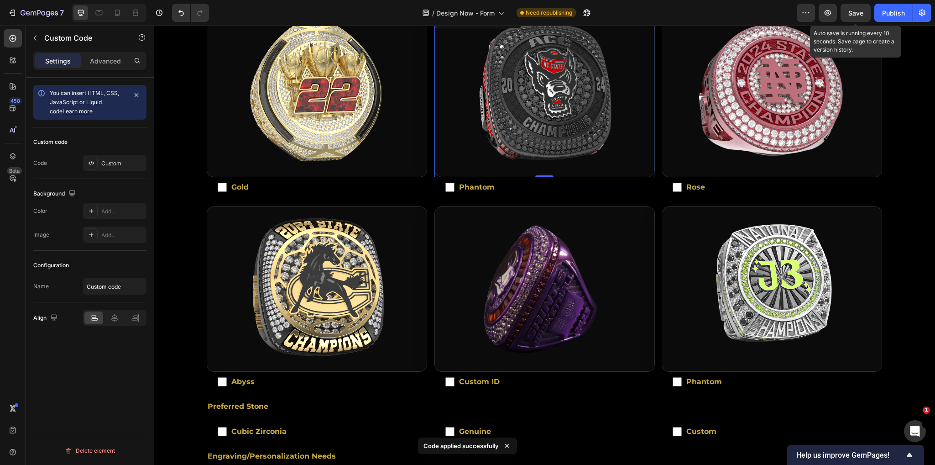
click at [859, 9] on span "Save" at bounding box center [855, 13] width 15 height 8
click at [884, 9] on div "Publish" at bounding box center [893, 13] width 23 height 10
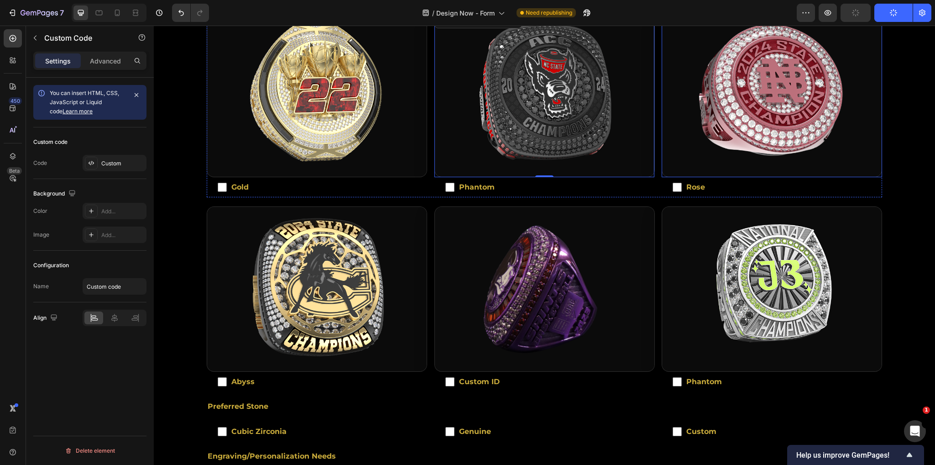
click at [732, 133] on img at bounding box center [772, 94] width 220 height 164
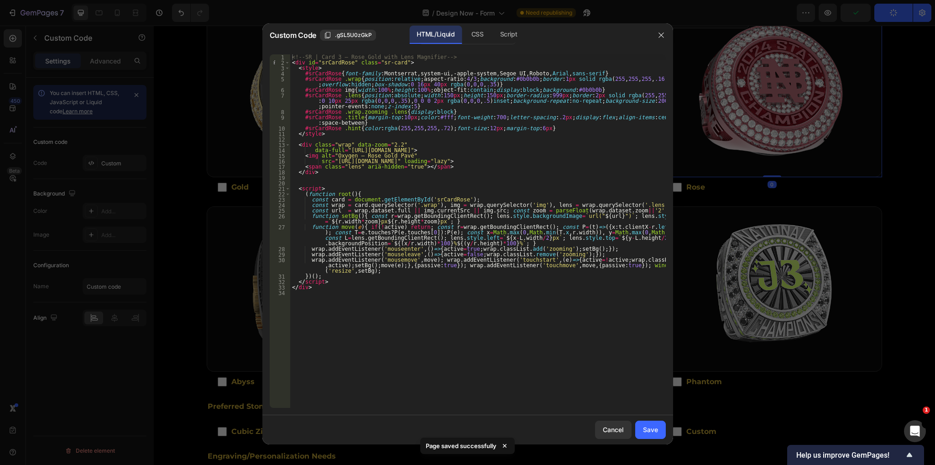
click at [486, 331] on div "<!-- SR | Card 3 — Rose Gold with Lens Magnifier --> < div id = "srCardRose" cl…" at bounding box center [478, 236] width 376 height 365
type textarea "</div>"
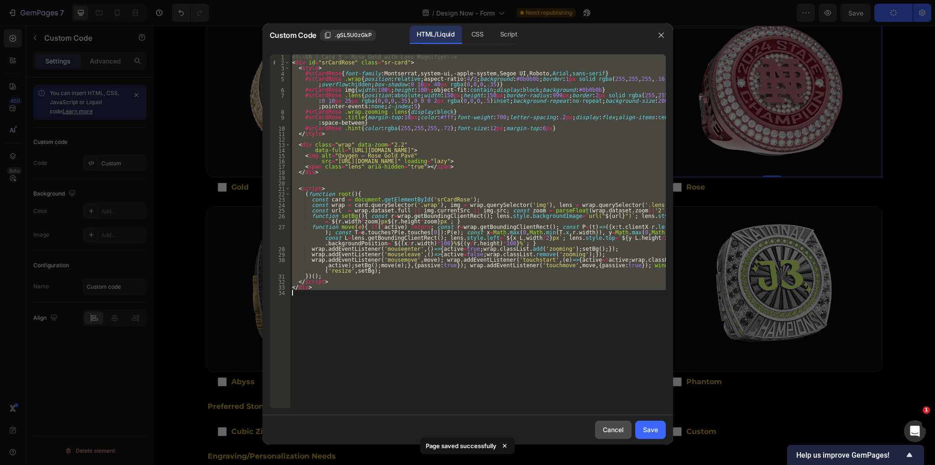
click at [608, 424] on button "Cancel" at bounding box center [613, 429] width 37 height 18
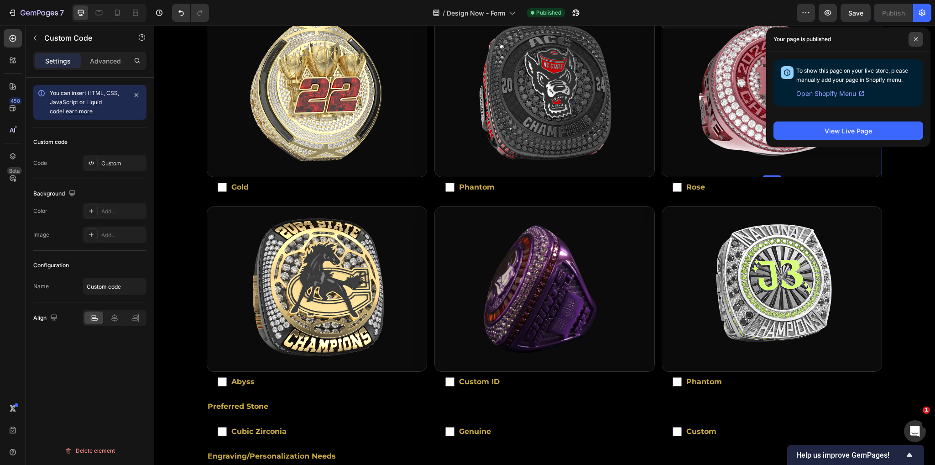
click at [922, 39] on span at bounding box center [916, 39] width 15 height 15
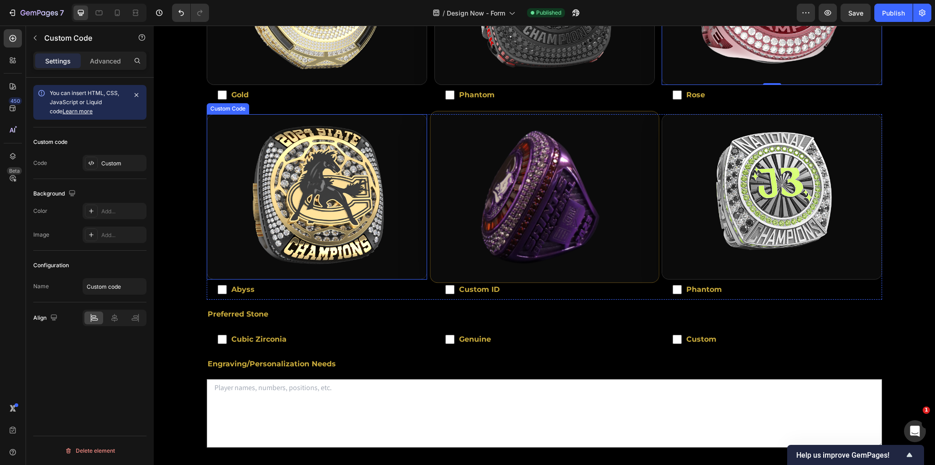
scroll to position [411, 0]
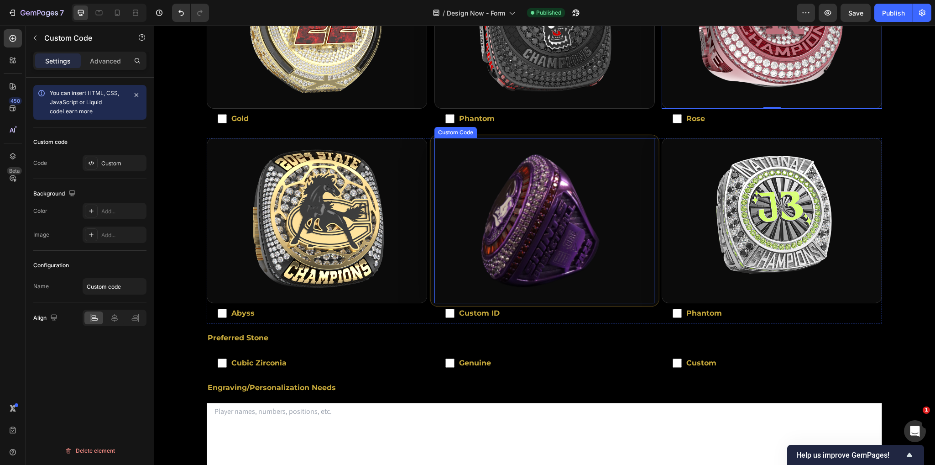
click at [506, 209] on img at bounding box center [544, 220] width 228 height 171
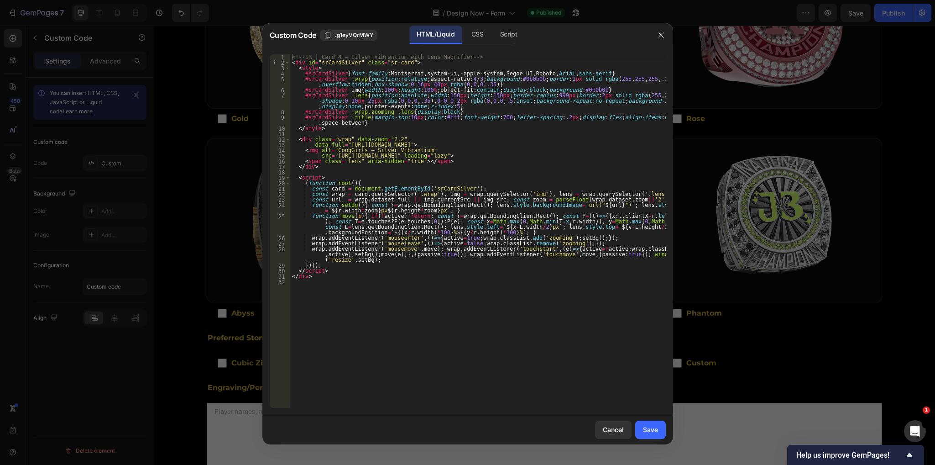
click at [741, 215] on div at bounding box center [467, 232] width 935 height 465
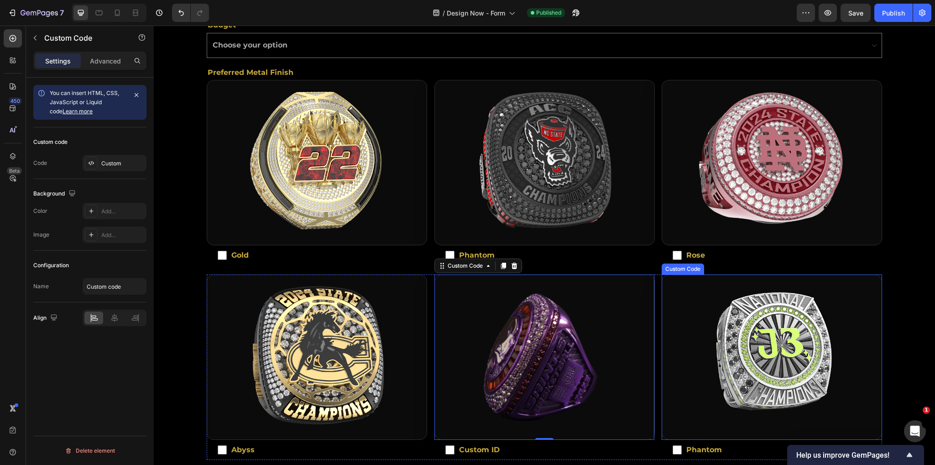
scroll to position [274, 0]
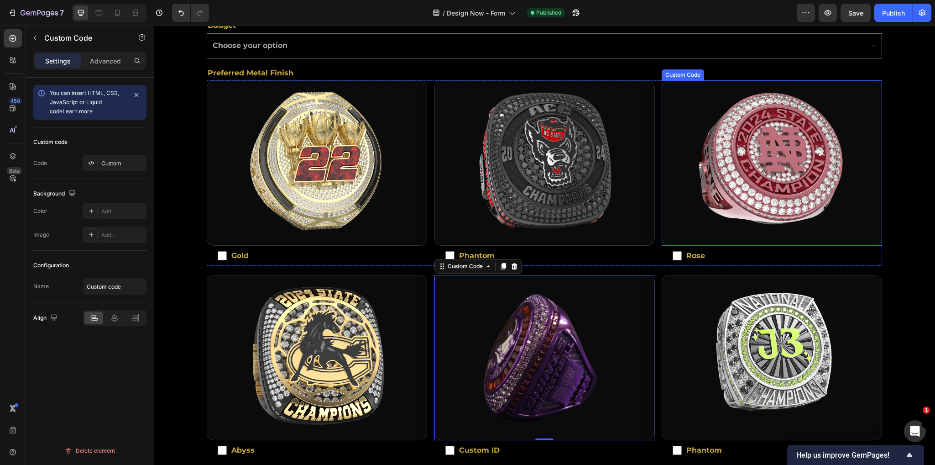
click at [723, 152] on img at bounding box center [772, 163] width 220 height 164
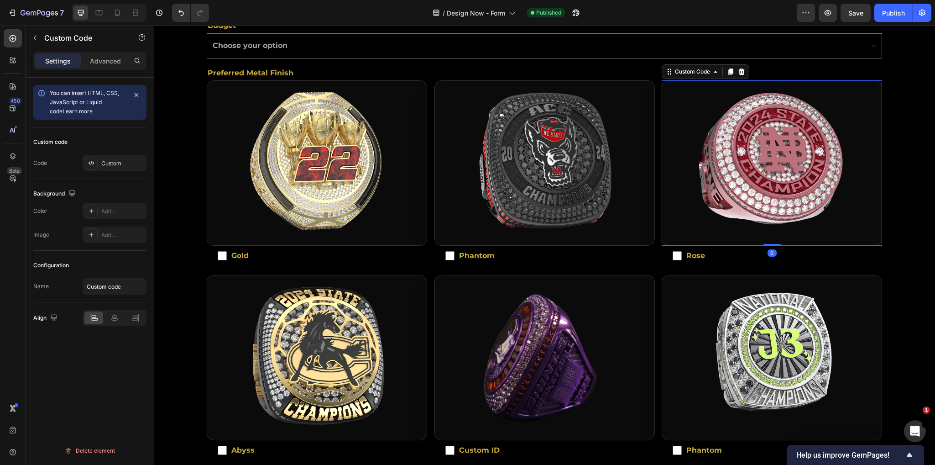
click at [723, 152] on img at bounding box center [772, 163] width 220 height 164
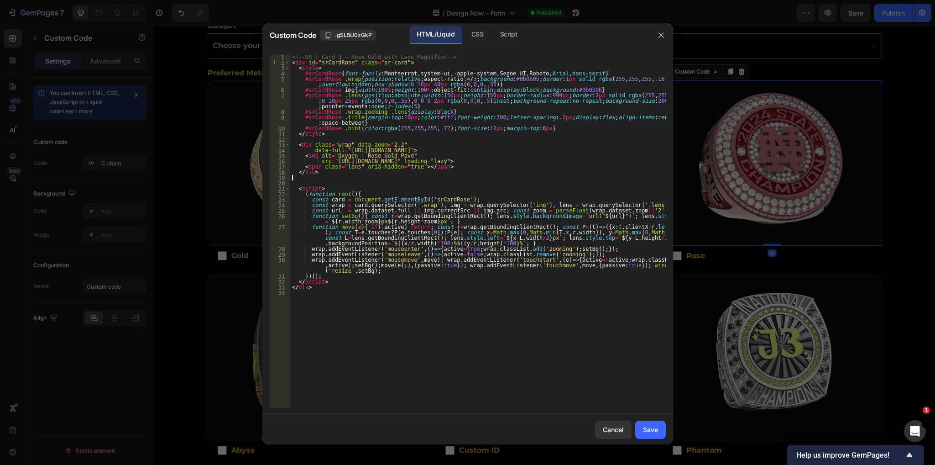
click at [537, 180] on div "<!-- SR | Card 3 — Rose Gold with Lens Magnifier --> < div id = "srCardRose" cl…" at bounding box center [478, 236] width 376 height 365
type textarea "</div>"
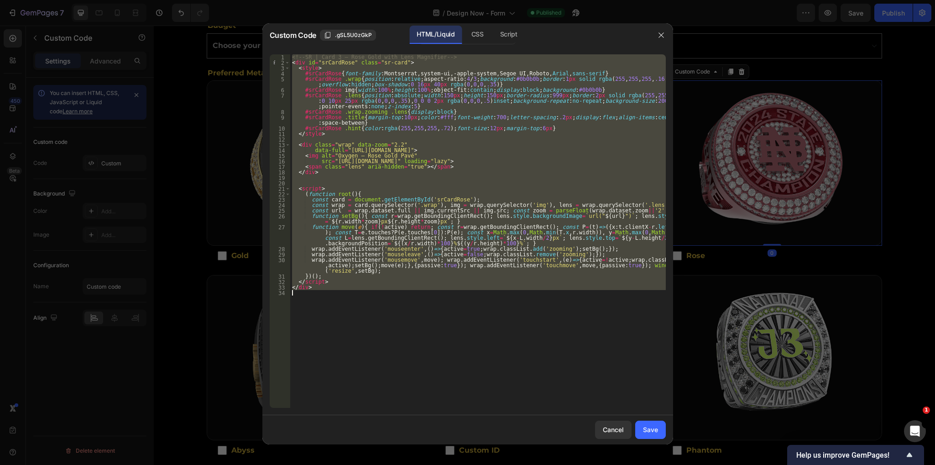
paste textarea
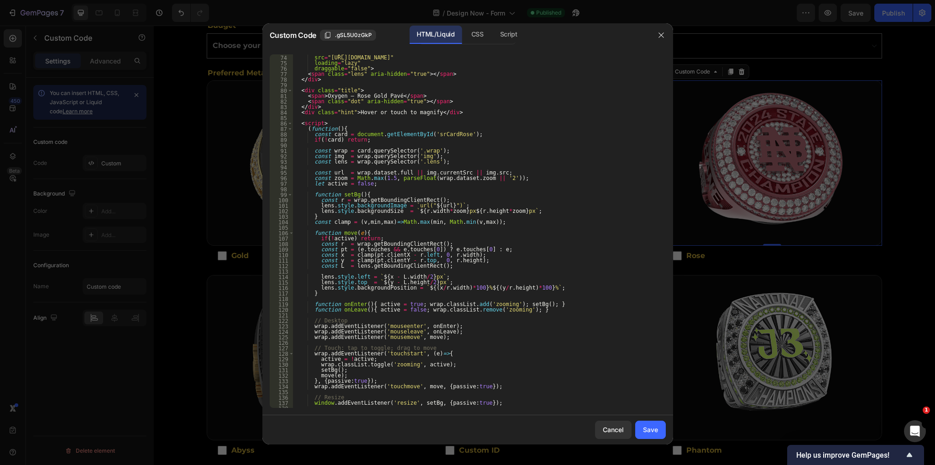
scroll to position [235, 0]
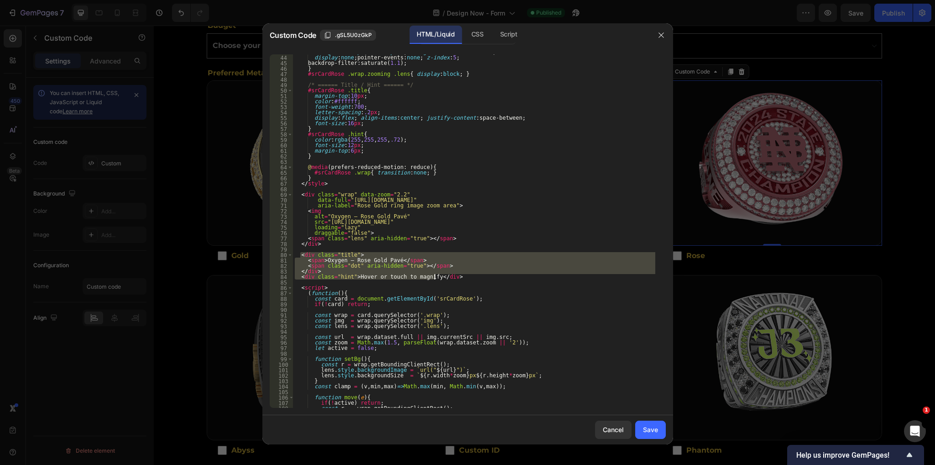
drag, startPoint x: 300, startPoint y: 255, endPoint x: 459, endPoint y: 277, distance: 160.3
click at [459, 277] on div "background-repeat : no-repeat ; background-size : 200 % 200 % ; display : none …" at bounding box center [474, 231] width 362 height 365
type textarea "</div> <div class="hint">Hover or touch to magnify</div>"
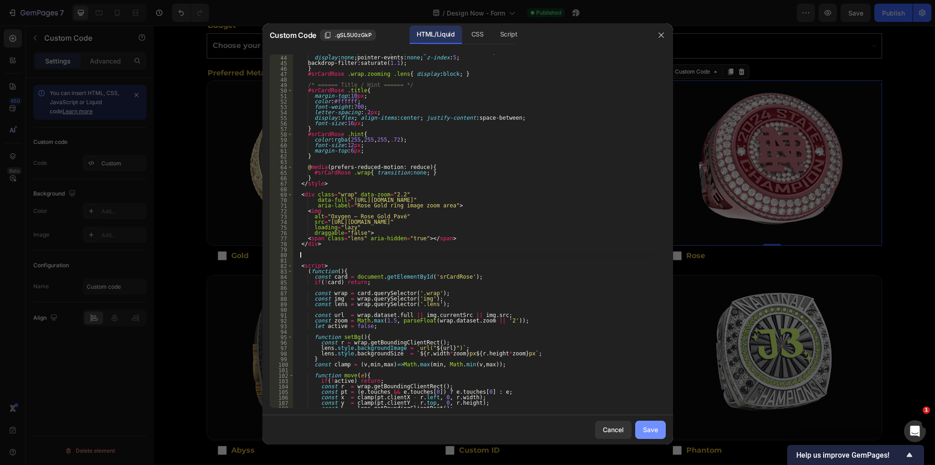
click at [649, 431] on div "Save" at bounding box center [650, 429] width 15 height 10
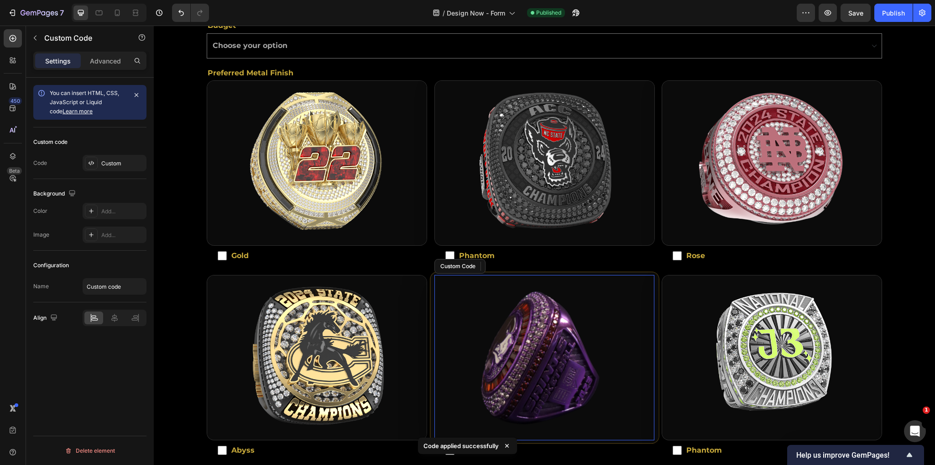
click at [504, 315] on img at bounding box center [544, 357] width 228 height 171
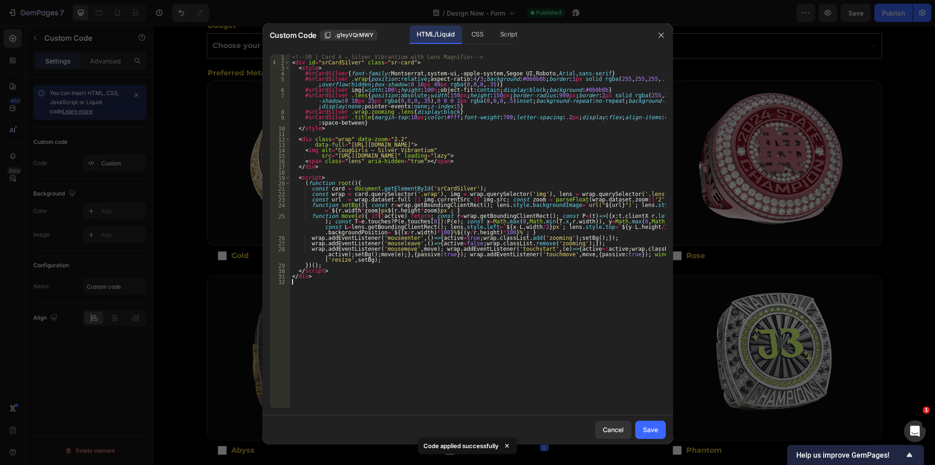
click at [435, 298] on div "<!-- SR | Card 4 — Silver Vibrantium with Lens Magnifier --> < div id = "srCard…" at bounding box center [478, 236] width 376 height 365
type textarea "</div>"
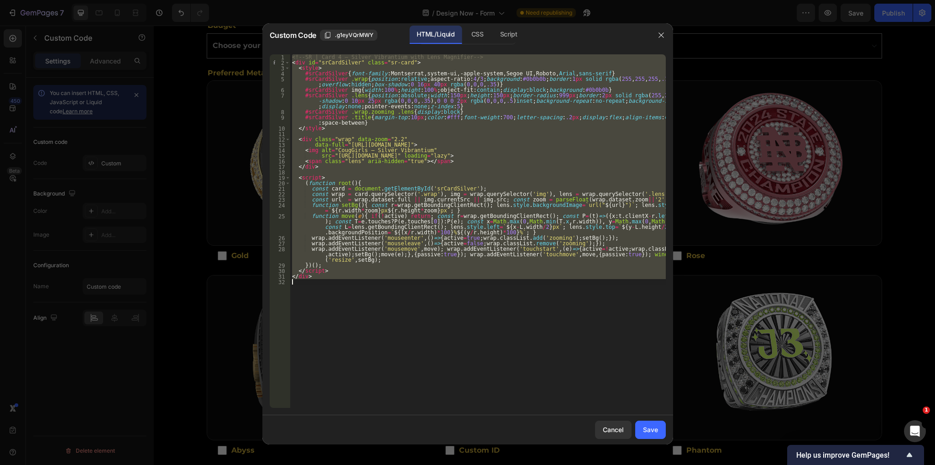
click at [715, 362] on div at bounding box center [467, 232] width 935 height 465
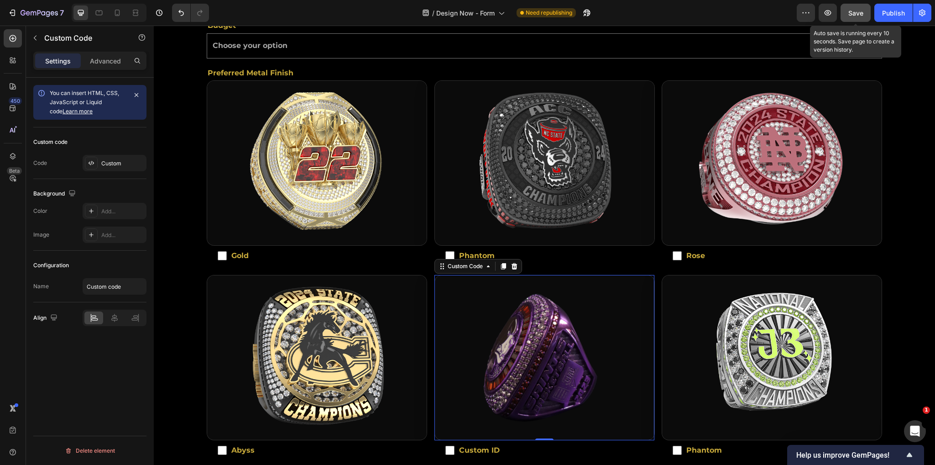
click at [855, 18] on button "Save" at bounding box center [856, 13] width 30 height 18
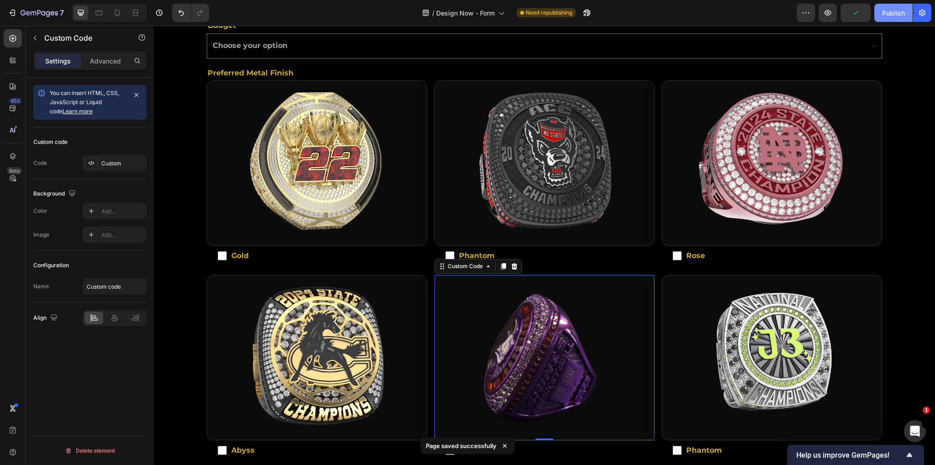
click at [892, 14] on div "Publish" at bounding box center [893, 13] width 23 height 10
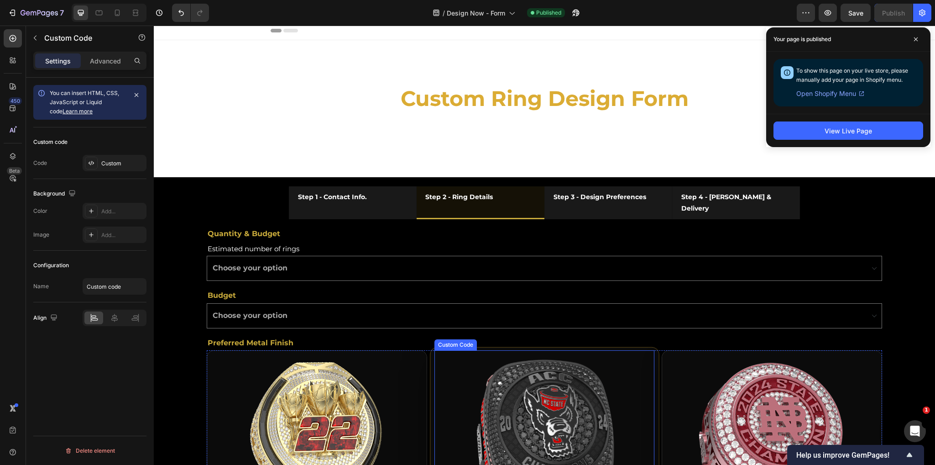
scroll to position [0, 0]
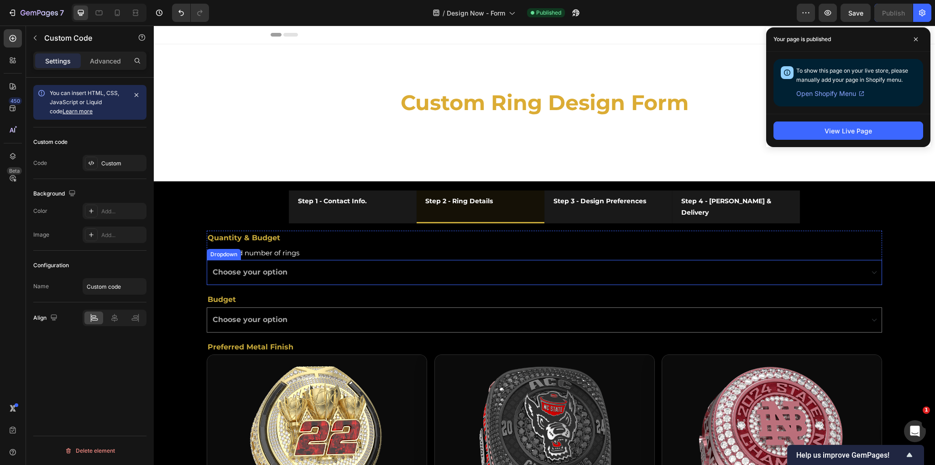
click at [275, 264] on select "Choose your option 1 2 - 10 11 - 20 21 - 30 31 - 40 41 - 50 51 - 70 71 - 100 10…" at bounding box center [544, 272] width 675 height 25
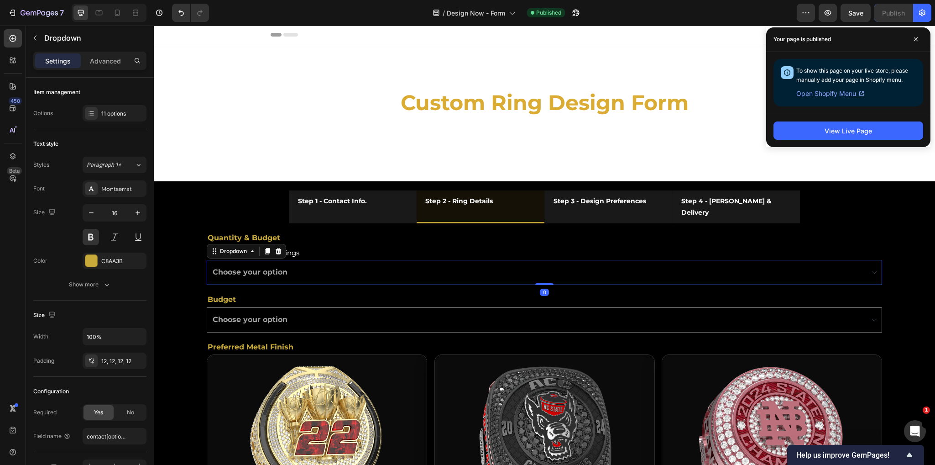
click at [290, 264] on select "Choose your option 1 2 - 10 11 - 20 21 - 30 31 - 40 41 - 50 51 - 70 71 - 100 10…" at bounding box center [544, 272] width 675 height 25
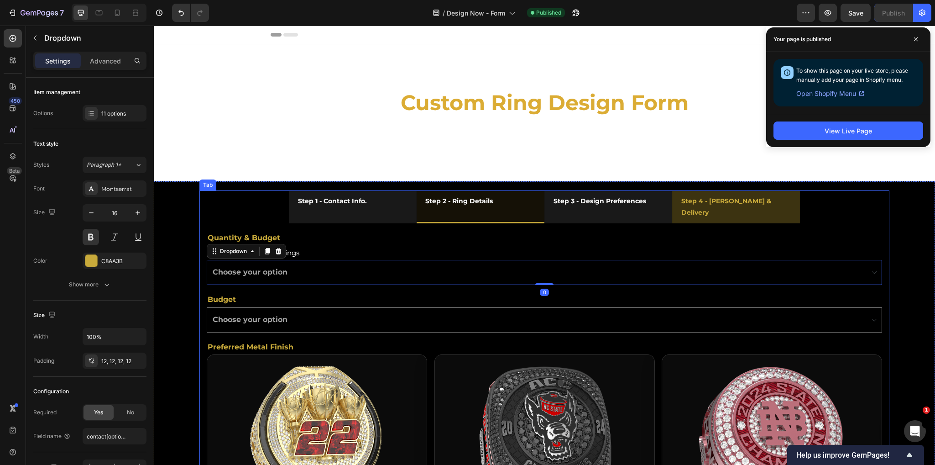
click at [664, 203] on li "Step 3 - Design Preferences" at bounding box center [608, 206] width 128 height 33
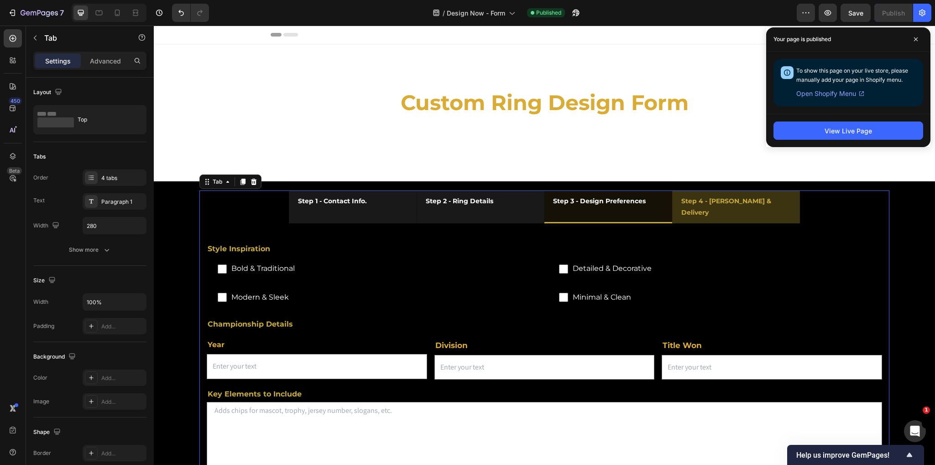
click at [689, 210] on div "Step 4 - [PERSON_NAME] & Delivery" at bounding box center [736, 207] width 112 height 26
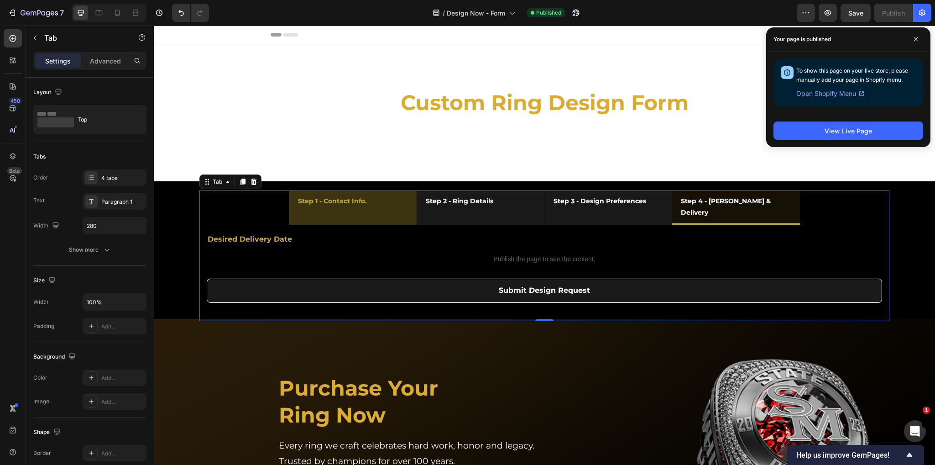
click at [385, 205] on li "Step 1 - Contact Info." at bounding box center [353, 207] width 128 height 34
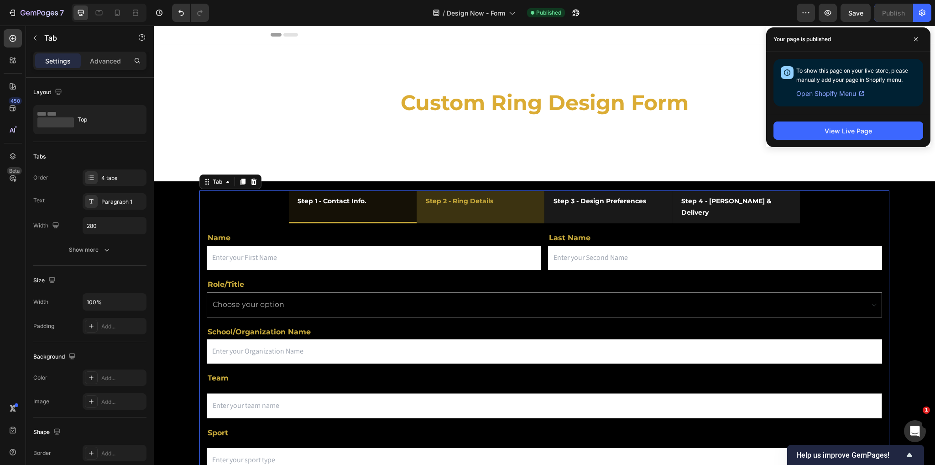
click at [521, 203] on li "Step 2 - Ring Details" at bounding box center [481, 206] width 128 height 33
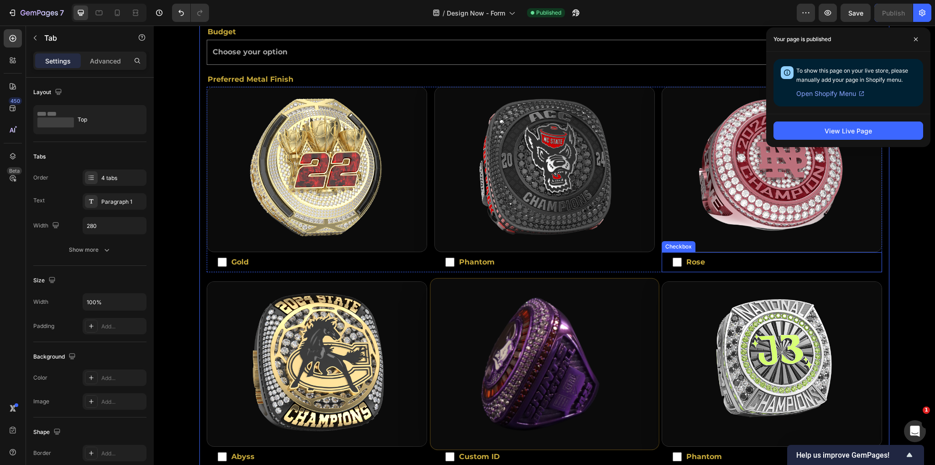
scroll to position [342, 0]
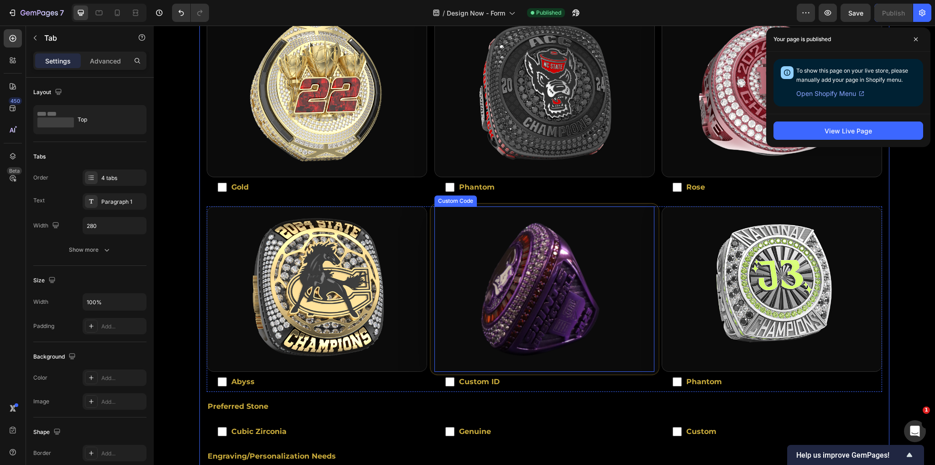
click at [602, 287] on img at bounding box center [544, 289] width 228 height 171
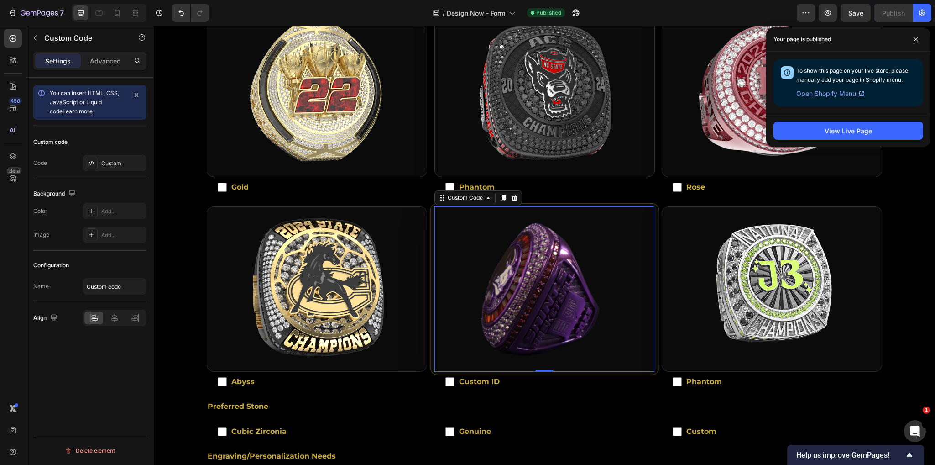
click at [601, 287] on img at bounding box center [544, 289] width 228 height 171
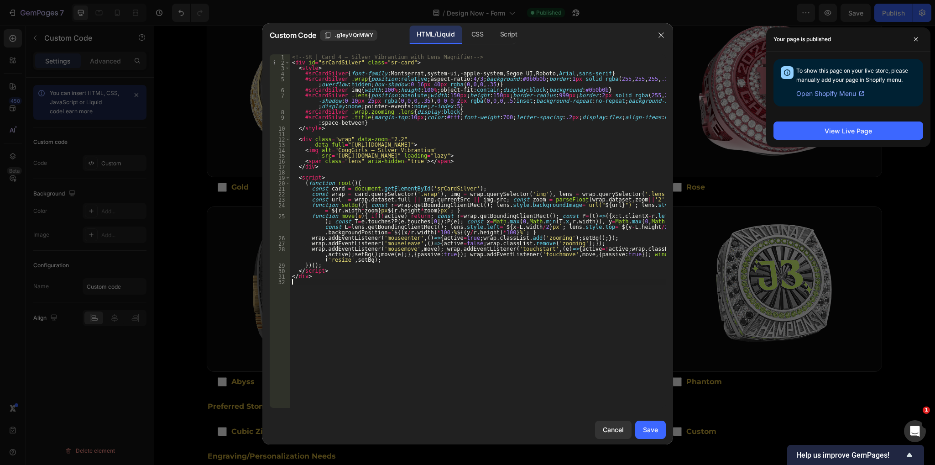
click at [465, 296] on div "<!-- SR | Card 4 — Silver Vibrantium with Lens Magnifier --> < div id = "srCard…" at bounding box center [478, 236] width 376 height 365
type textarea "</div>"
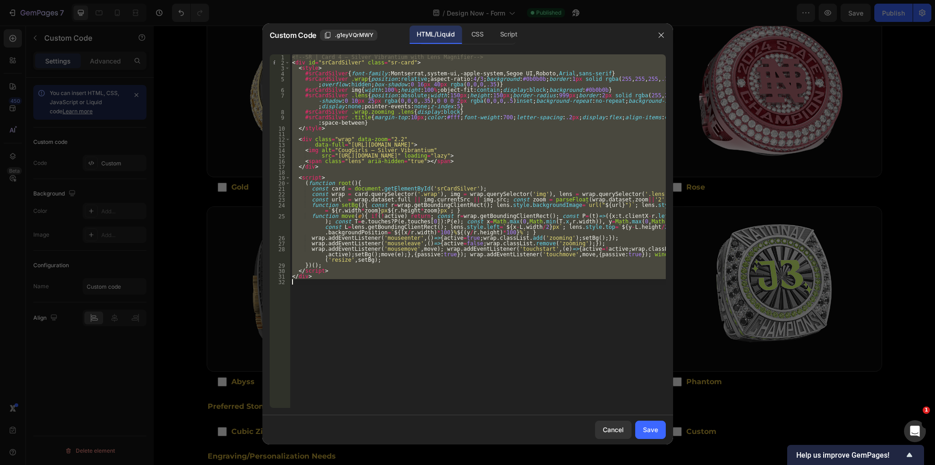
paste textarea
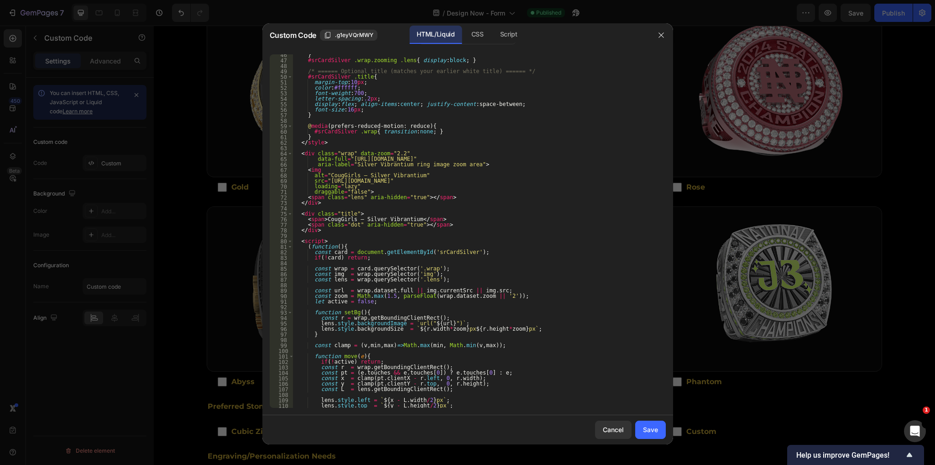
scroll to position [207, 0]
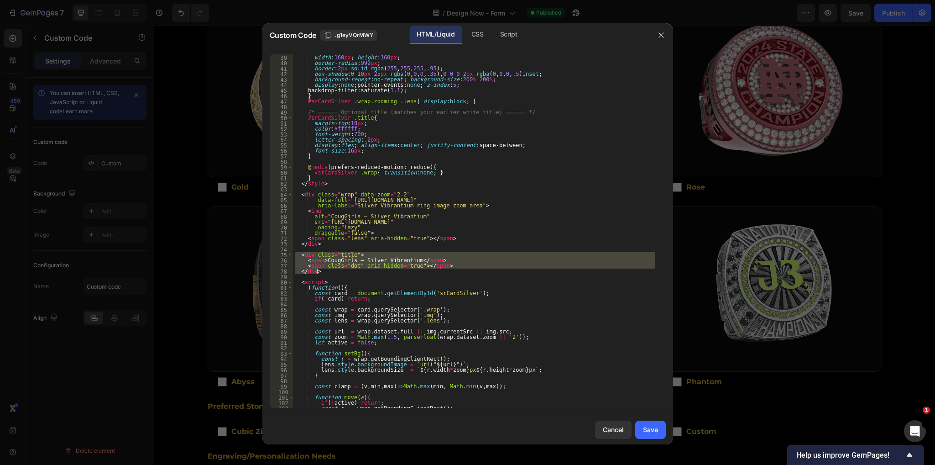
drag, startPoint x: 293, startPoint y: 254, endPoint x: 322, endPoint y: 269, distance: 32.5
click at [322, 269] on div "position : absolute ; width : 160 px ; height : 160 px ; border-radius : 999 px…" at bounding box center [474, 231] width 362 height 365
type textarea "<span class="dot" aria-hidden="true"></span> </div>"
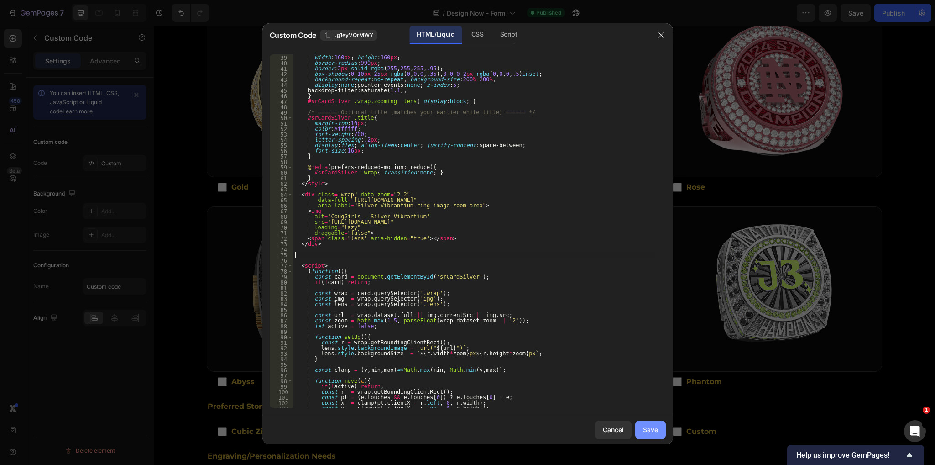
click at [655, 430] on div "Save" at bounding box center [650, 429] width 15 height 10
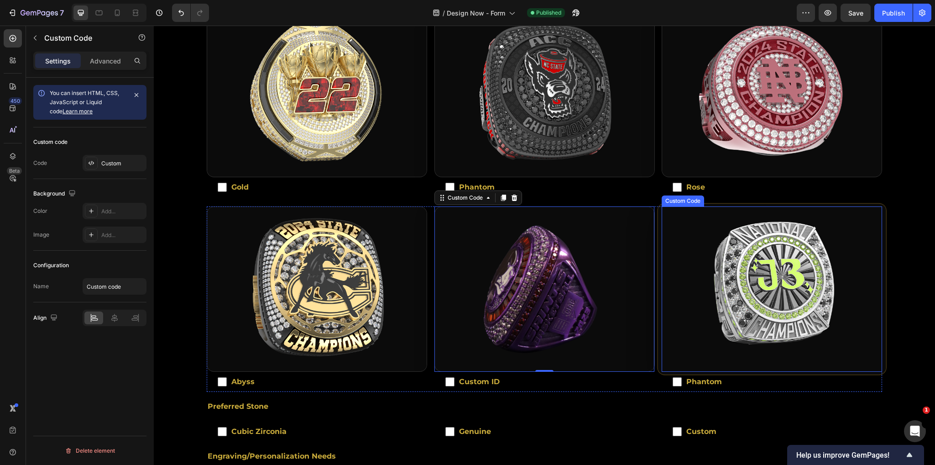
click at [741, 282] on img at bounding box center [772, 289] width 228 height 171
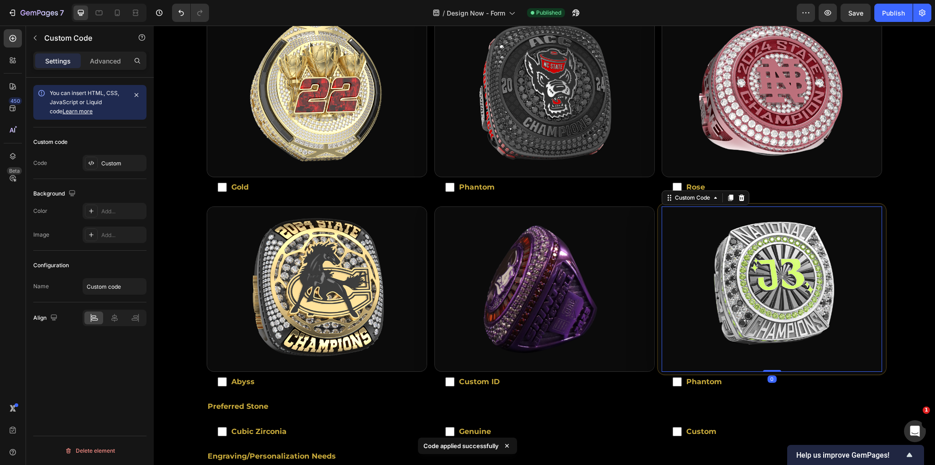
click at [741, 282] on img at bounding box center [772, 289] width 228 height 171
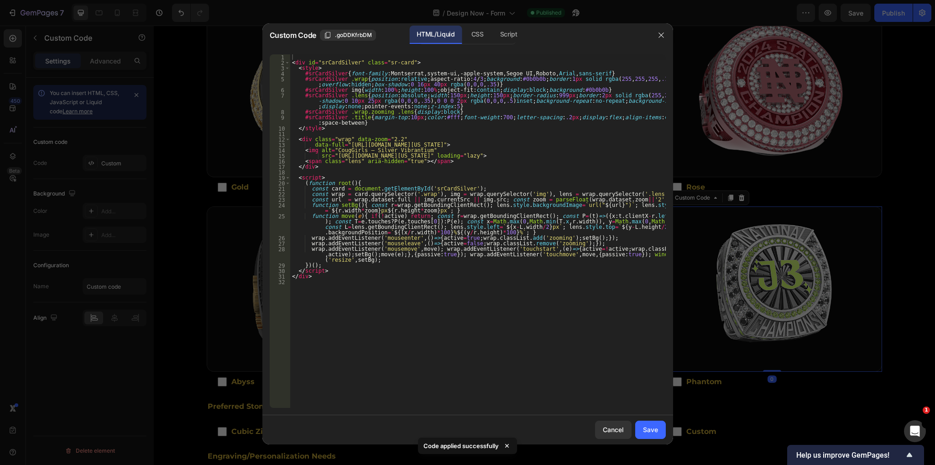
click at [433, 241] on div "< div id = "srCardSilver" class = "sr-card" > < style > #srCardSilver { font-fa…" at bounding box center [478, 236] width 376 height 365
type textarea "</div>"
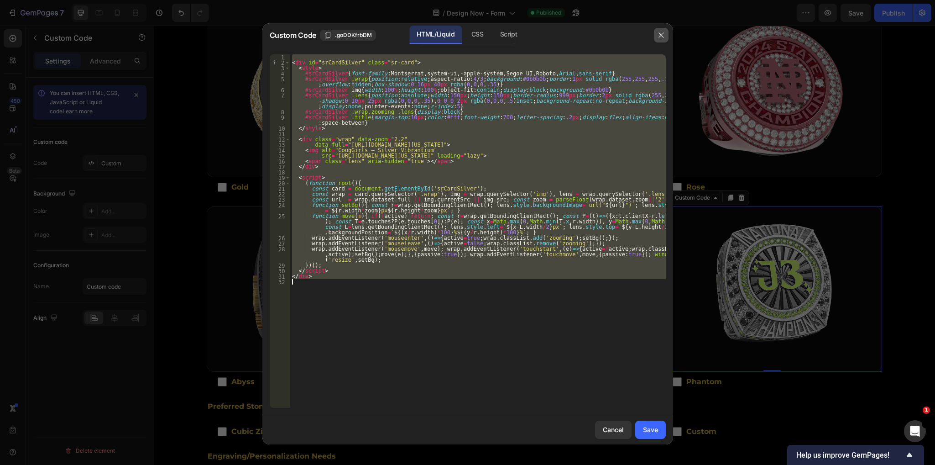
click at [660, 30] on button "button" at bounding box center [661, 35] width 15 height 15
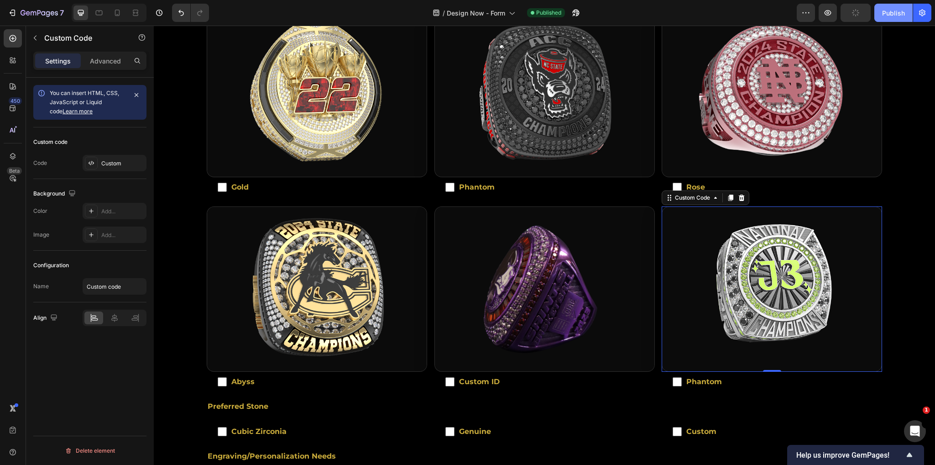
click at [890, 14] on div "Publish" at bounding box center [893, 13] width 23 height 10
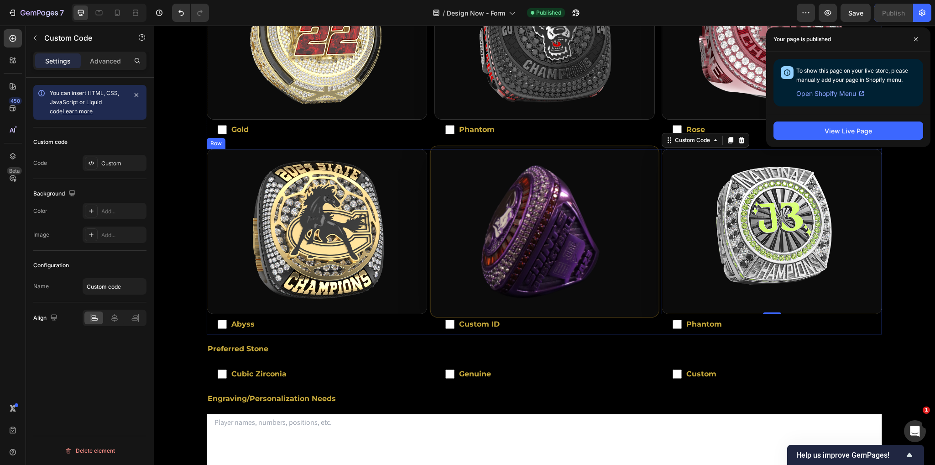
scroll to position [479, 0]
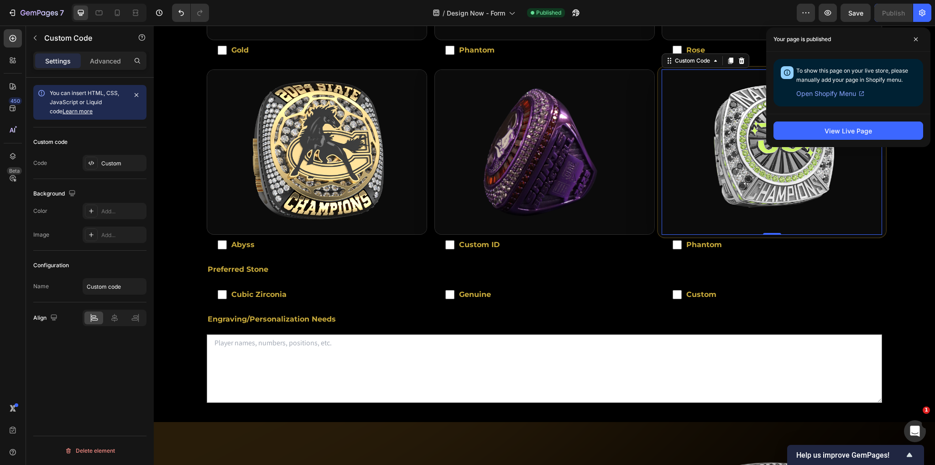
click at [712, 157] on img at bounding box center [772, 152] width 228 height 171
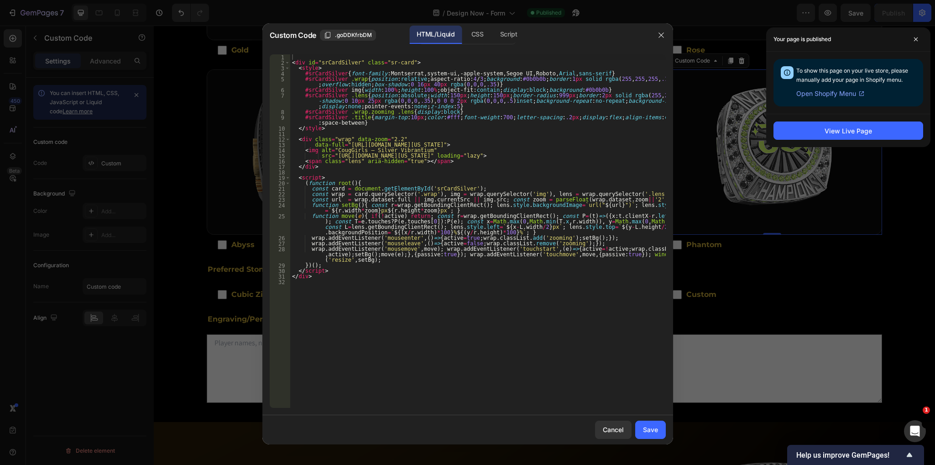
click at [479, 284] on div "< div id = "srCardSilver" class = "sr-card" > < style > #srCardSilver { font-fa…" at bounding box center [478, 236] width 376 height 365
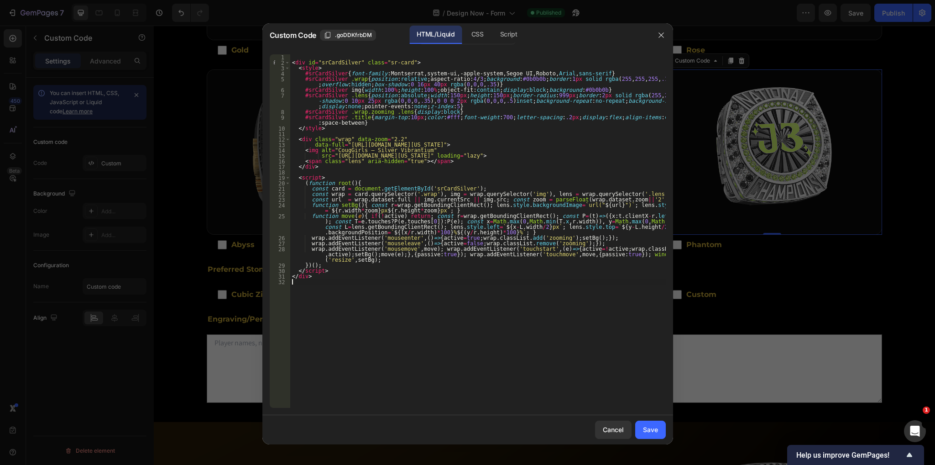
type textarea "</div>"
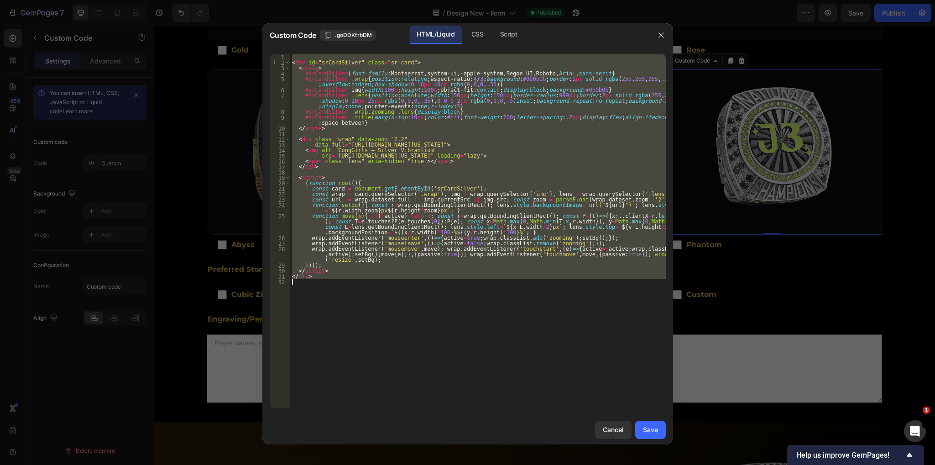
paste textarea
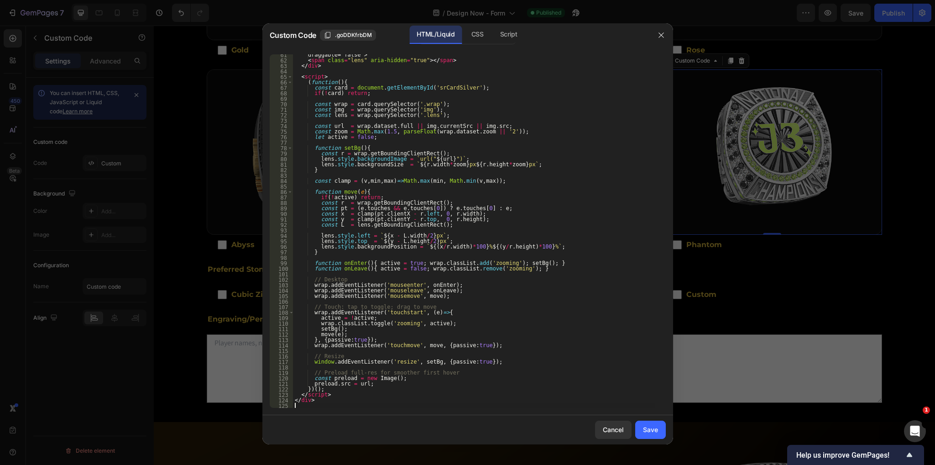
scroll to position [330, 0]
click at [653, 429] on div "Save" at bounding box center [650, 429] width 15 height 10
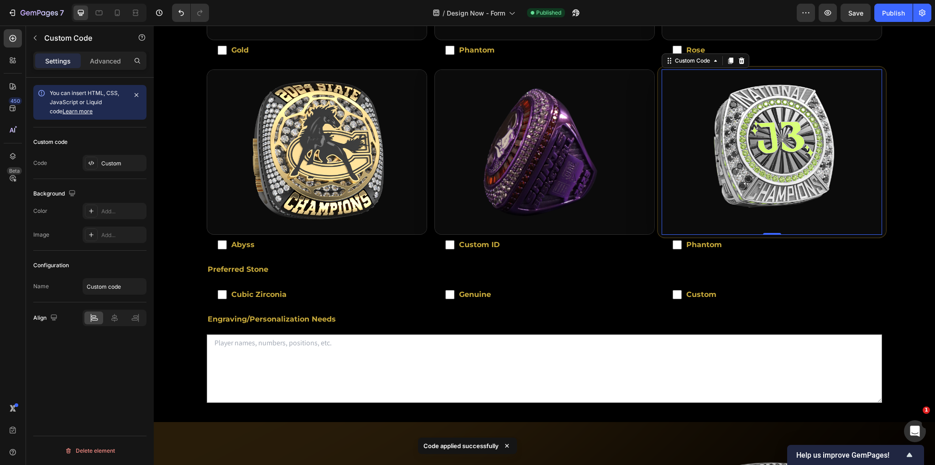
click at [713, 170] on img "Silver Vibrantium ring image zoom area" at bounding box center [772, 152] width 228 height 171
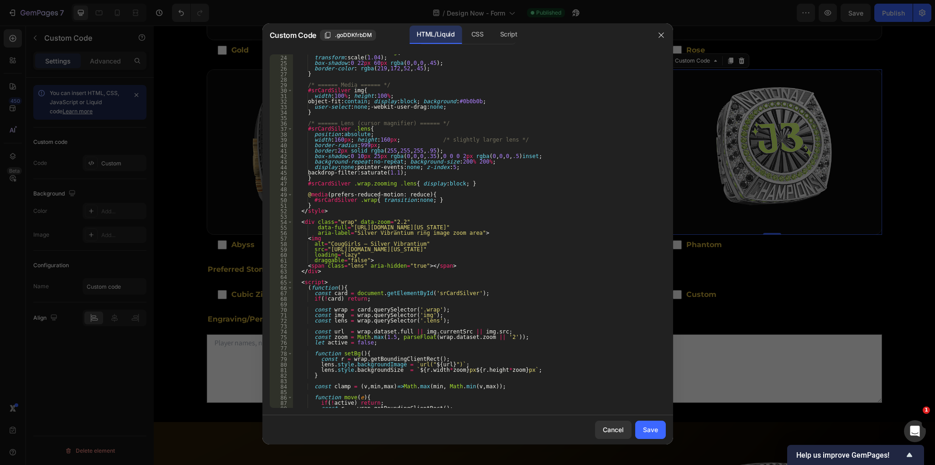
scroll to position [84, 0]
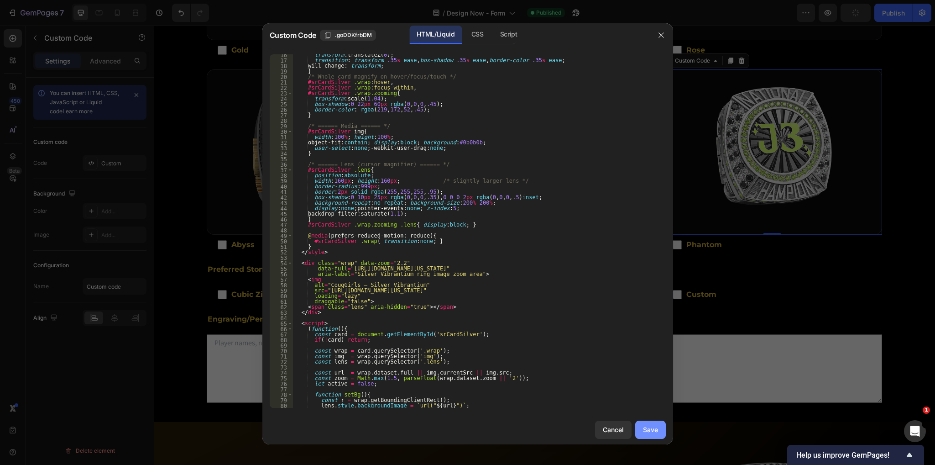
click at [648, 434] on div "Save" at bounding box center [650, 429] width 15 height 10
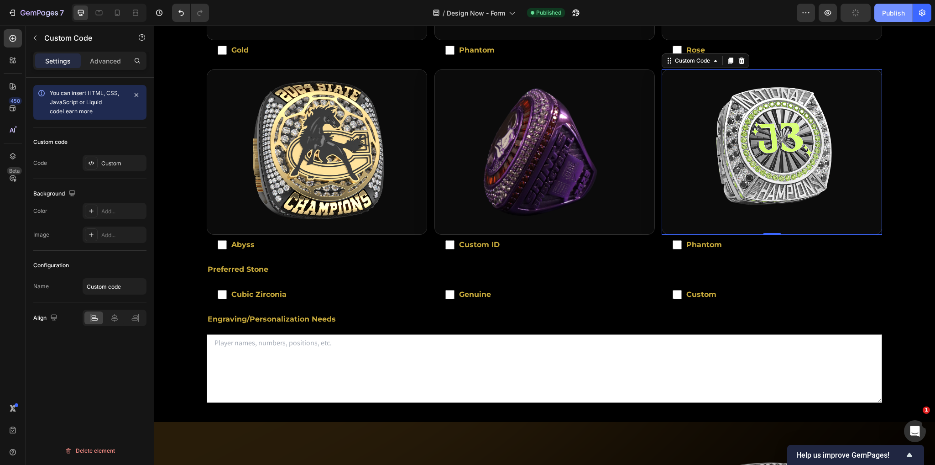
click at [890, 8] on div "Publish" at bounding box center [893, 13] width 23 height 10
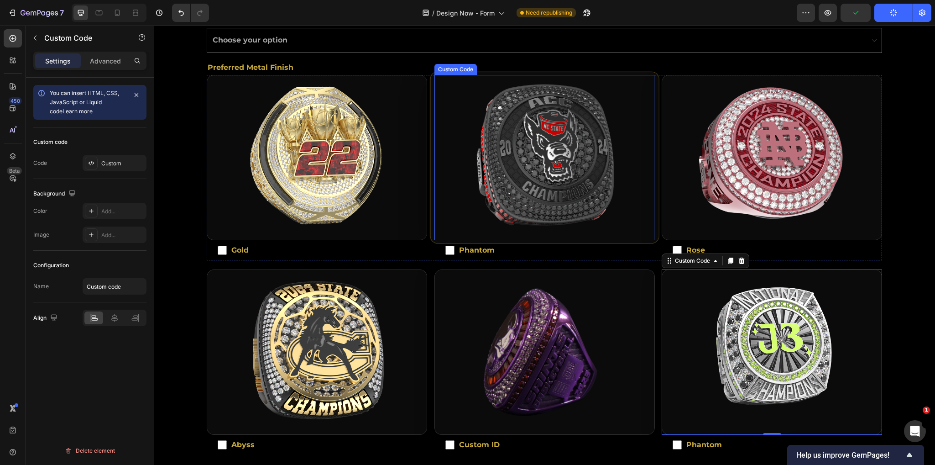
scroll to position [411, 0]
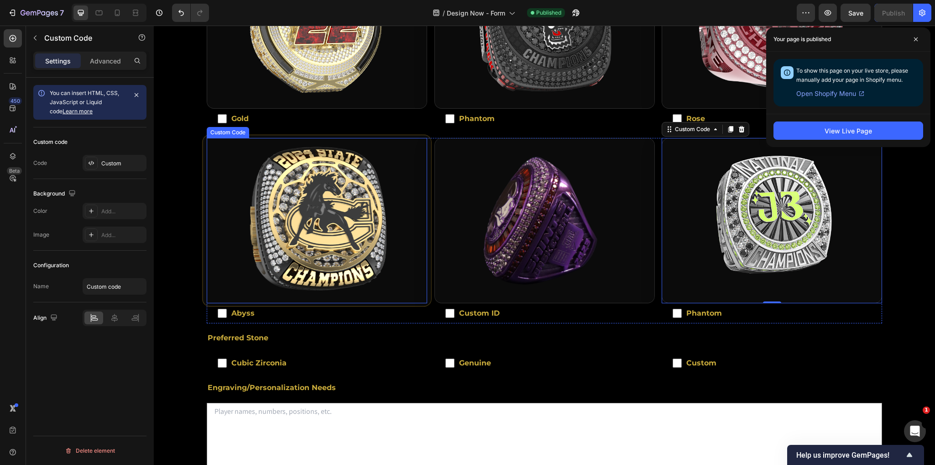
click at [304, 215] on img "Abyss ring image zoom area" at bounding box center [317, 220] width 228 height 171
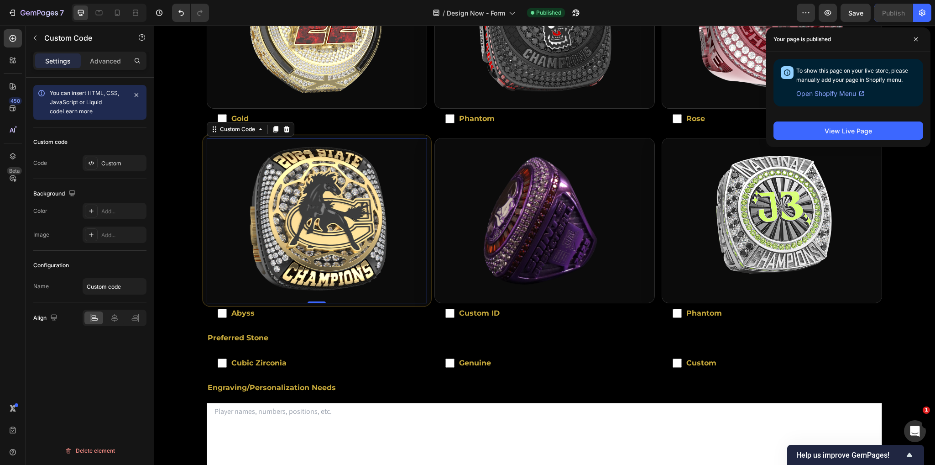
click at [304, 215] on img "Abyss ring image zoom area" at bounding box center [317, 220] width 228 height 171
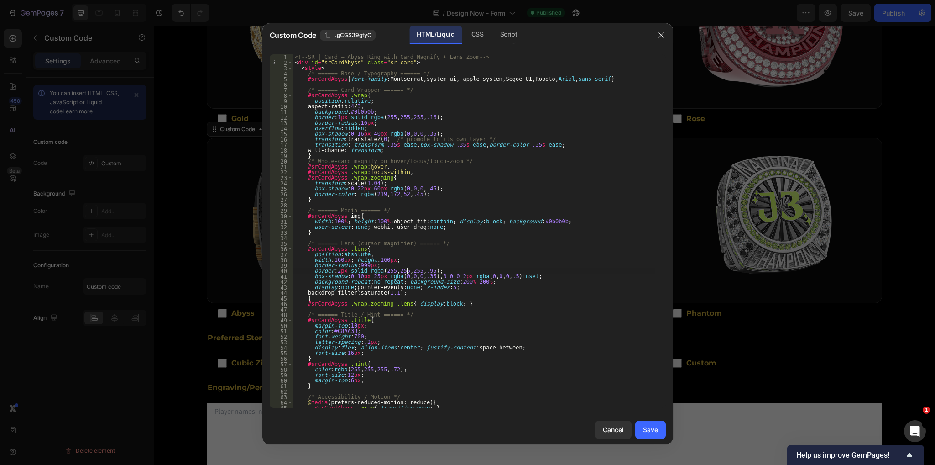
click at [408, 270] on div "<!-- SR | Card — Abyss Ring with Card Magnify + Lens Zoom --> < div id = "srCar…" at bounding box center [474, 236] width 362 height 365
type textarea "</div>"
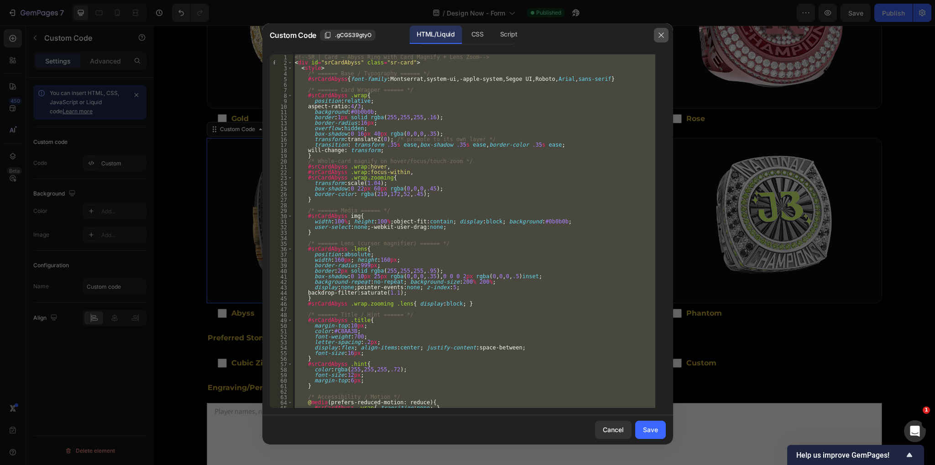
click at [663, 34] on icon "button" at bounding box center [661, 34] width 7 height 7
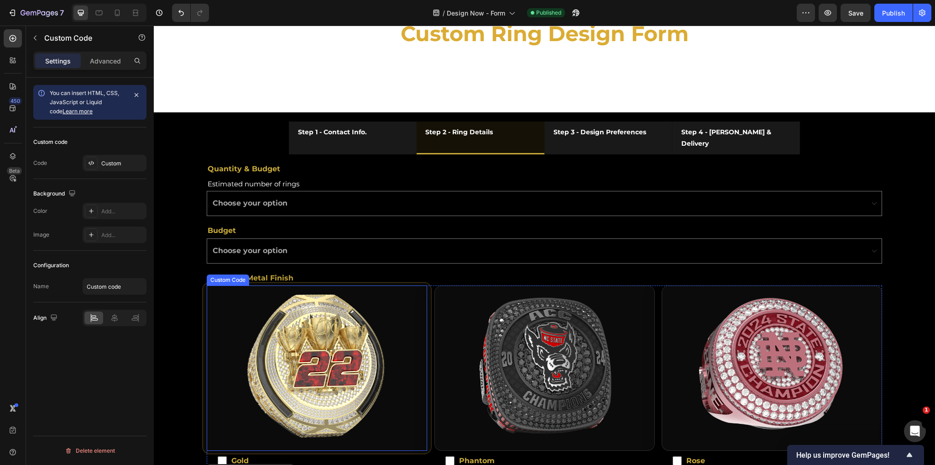
scroll to position [68, 0]
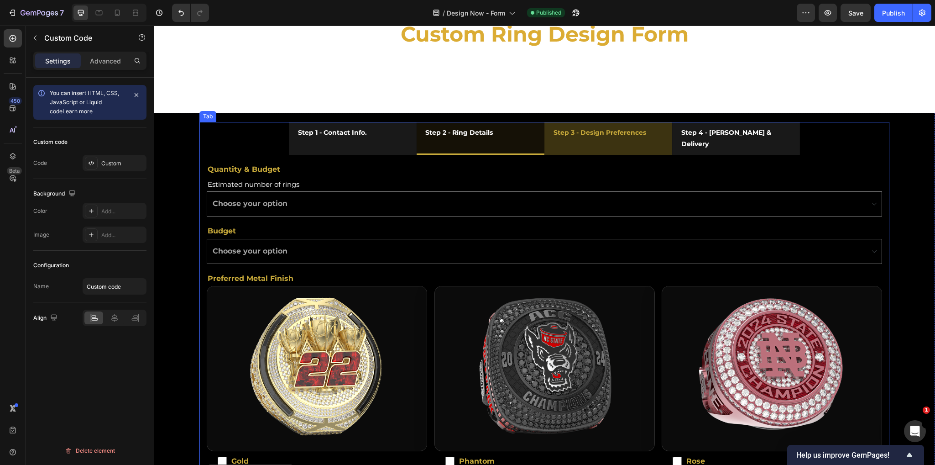
click at [658, 138] on li "Step 3 - Design Preferences" at bounding box center [608, 138] width 128 height 33
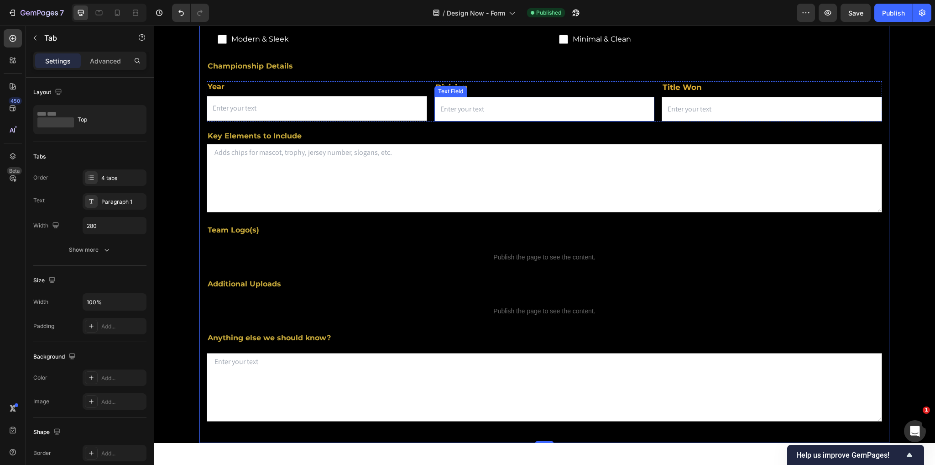
scroll to position [0, 0]
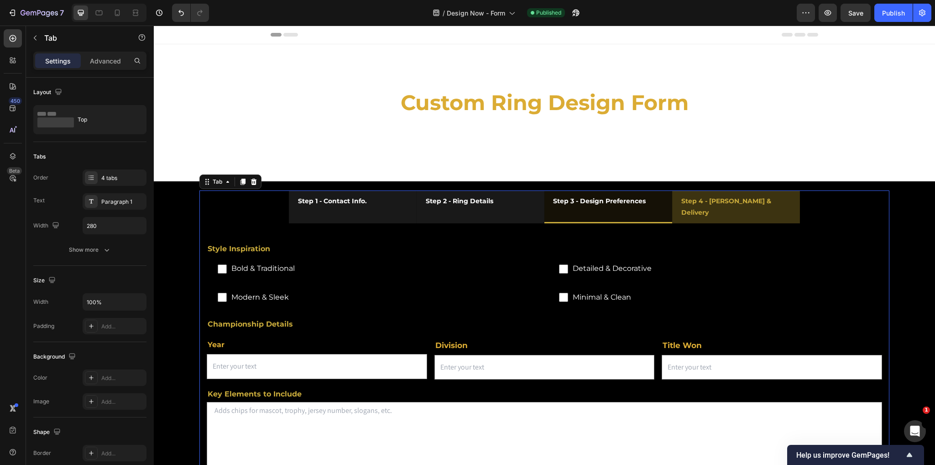
click at [771, 198] on li "Step 4 - [PERSON_NAME] & Delivery" at bounding box center [736, 206] width 128 height 33
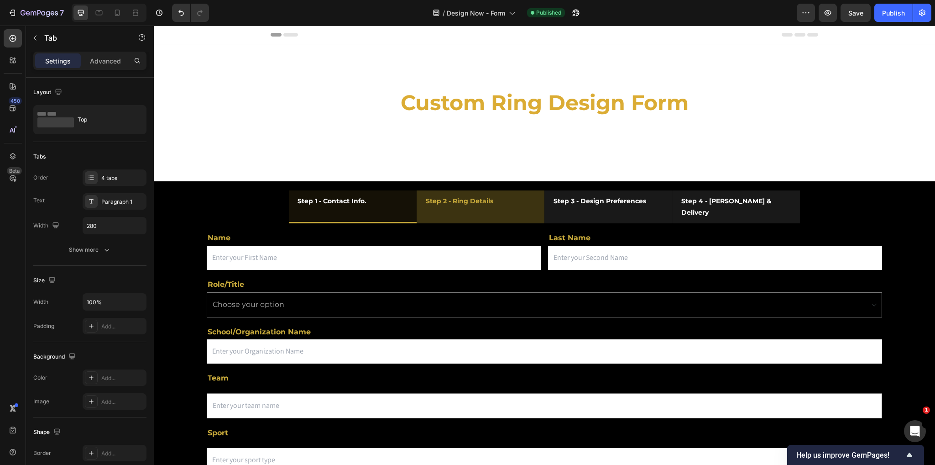
click at [511, 203] on li "Step 2 - Ring Details" at bounding box center [481, 206] width 128 height 33
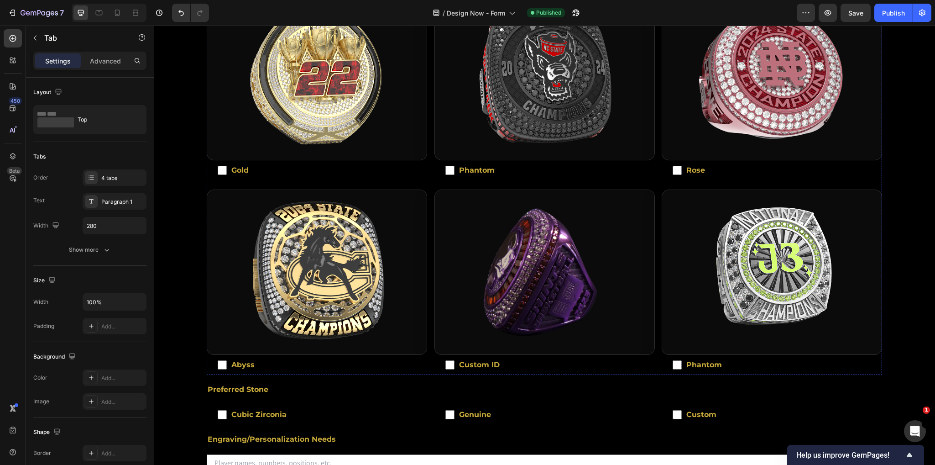
scroll to position [479, 0]
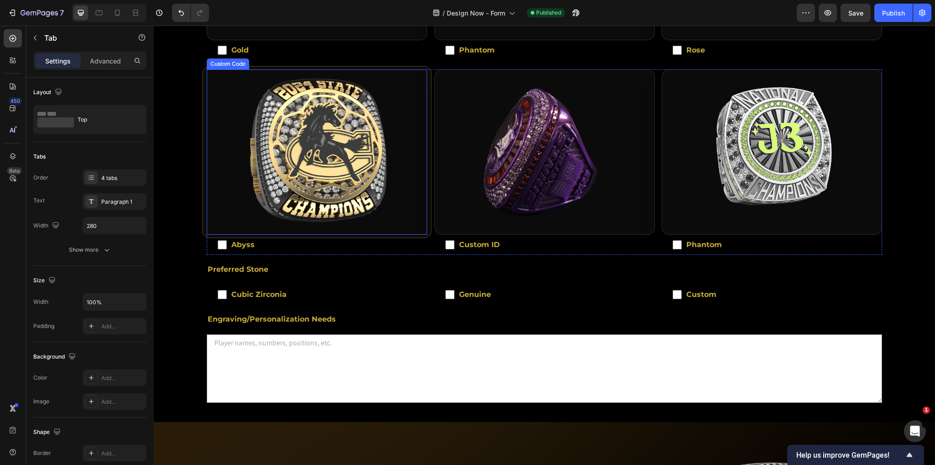
click at [318, 127] on img "Abyss ring image zoom area" at bounding box center [317, 152] width 228 height 171
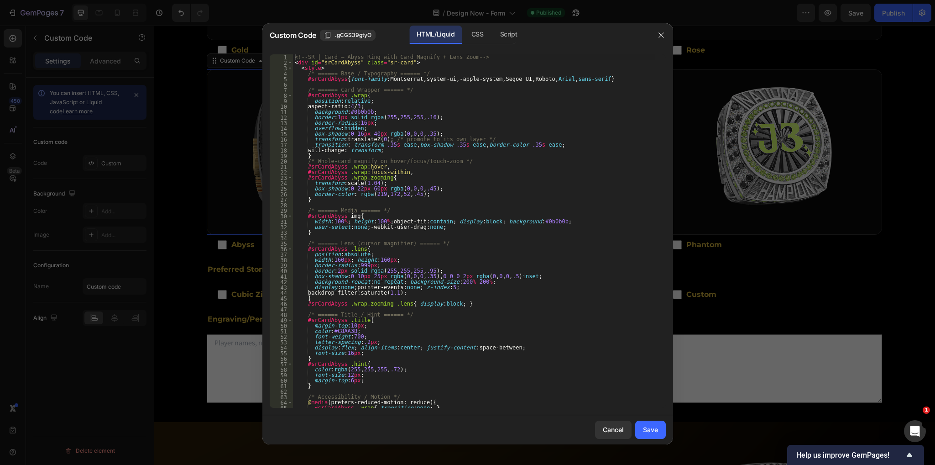
click at [498, 266] on div "<!-- SR | Card — Abyss Ring with Card Magnify + Lens Zoom --> < div id = "srCar…" at bounding box center [474, 236] width 362 height 365
type textarea "</div>"
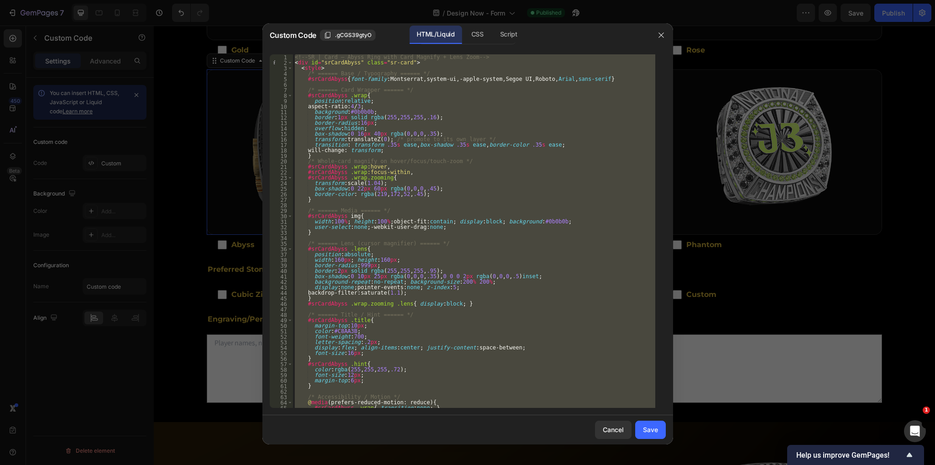
paste textarea
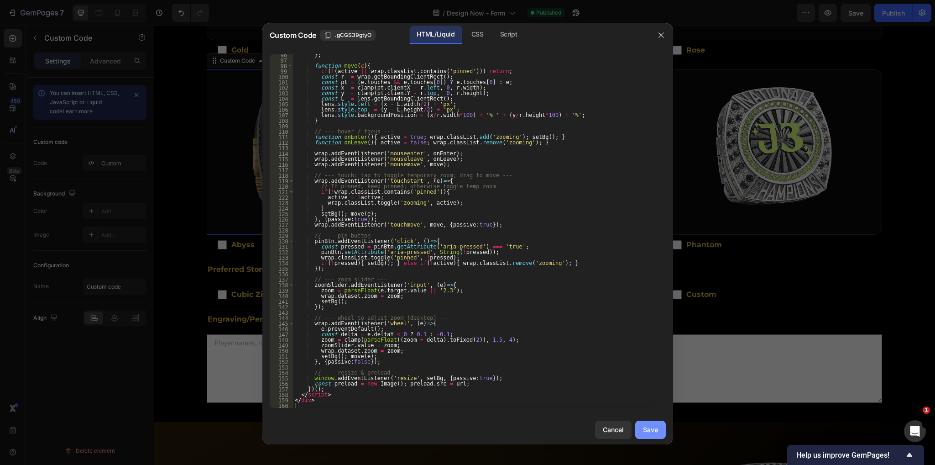
click at [649, 429] on div "Save" at bounding box center [650, 429] width 15 height 10
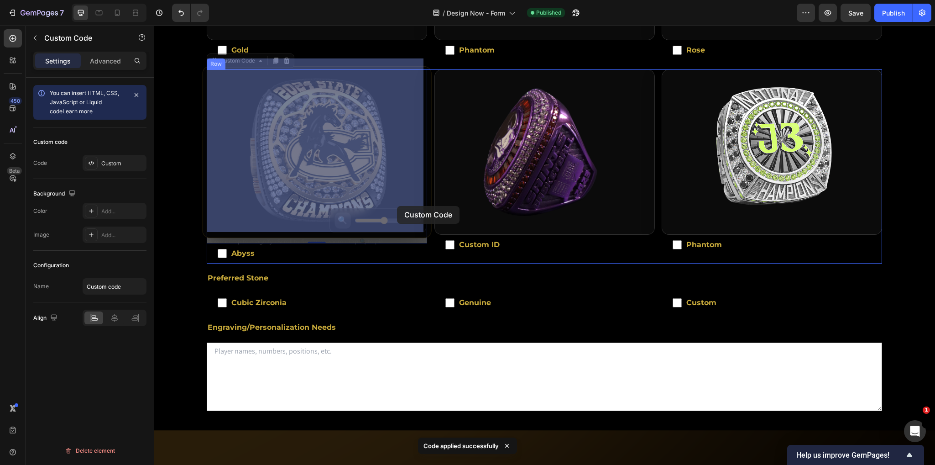
drag, startPoint x: 372, startPoint y: 204, endPoint x: 393, endPoint y: 206, distance: 20.6
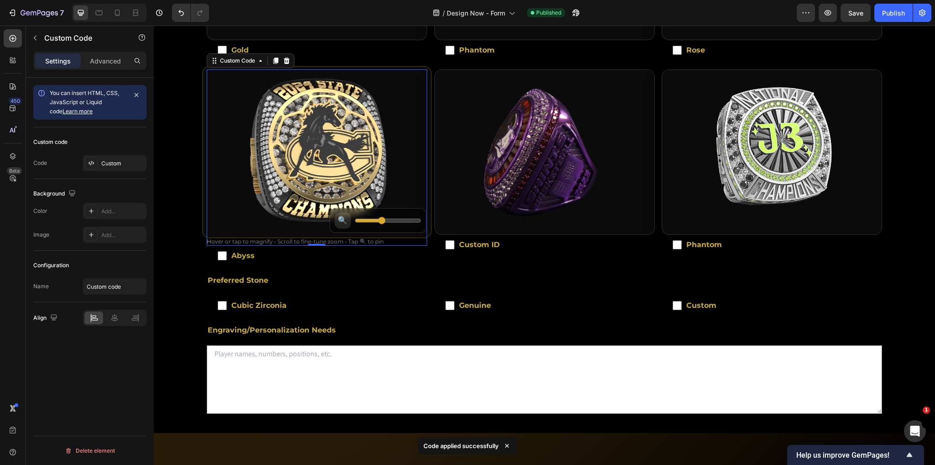
type input "2.6"
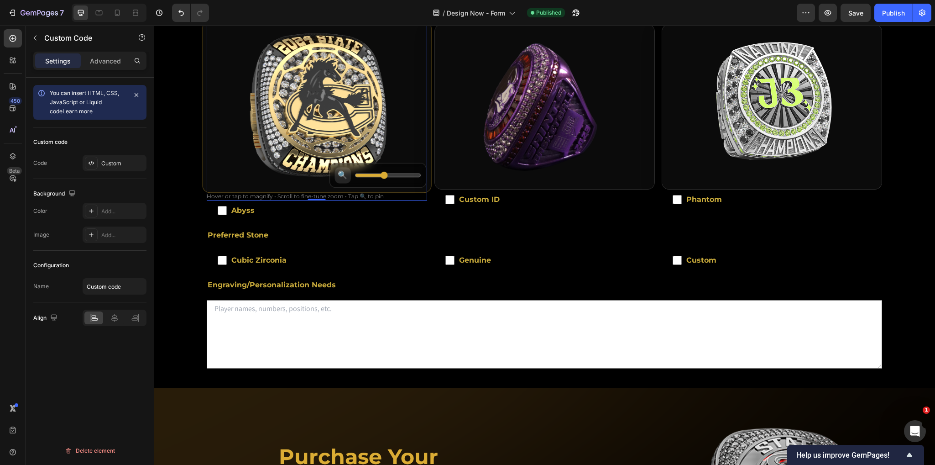
scroll to position [548, 0]
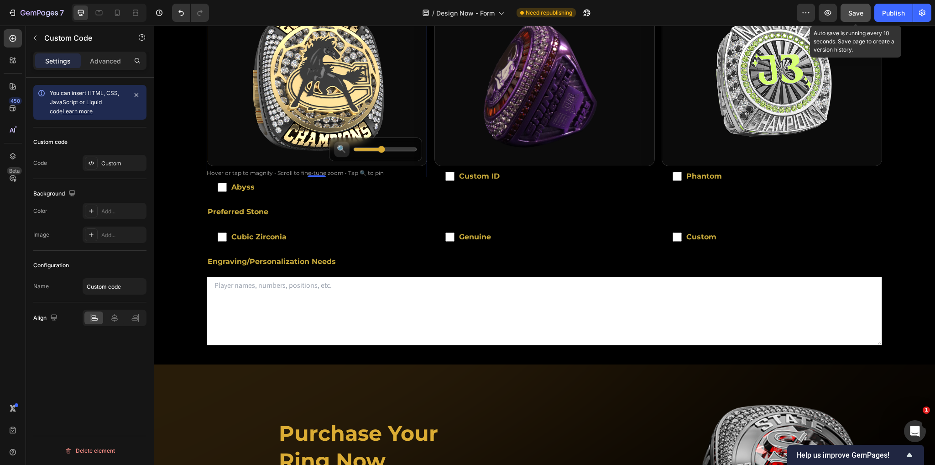
click at [856, 12] on span "Save" at bounding box center [855, 13] width 15 height 8
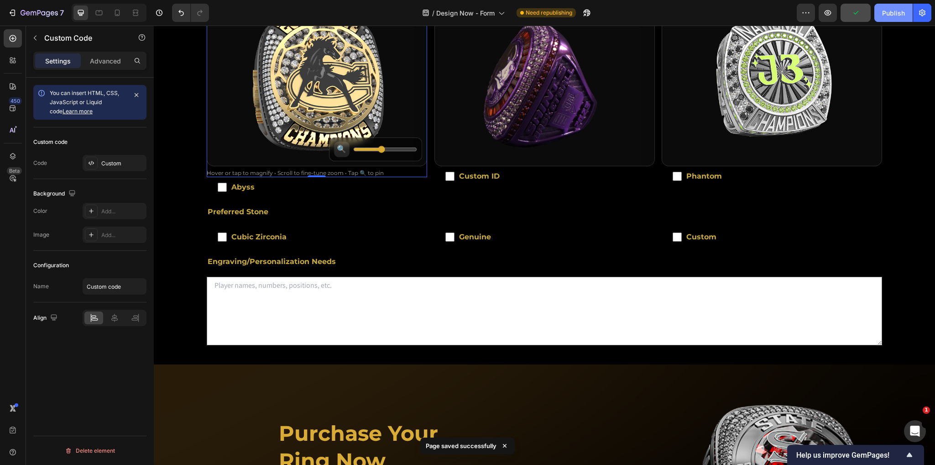
click at [881, 10] on button "Publish" at bounding box center [893, 13] width 38 height 18
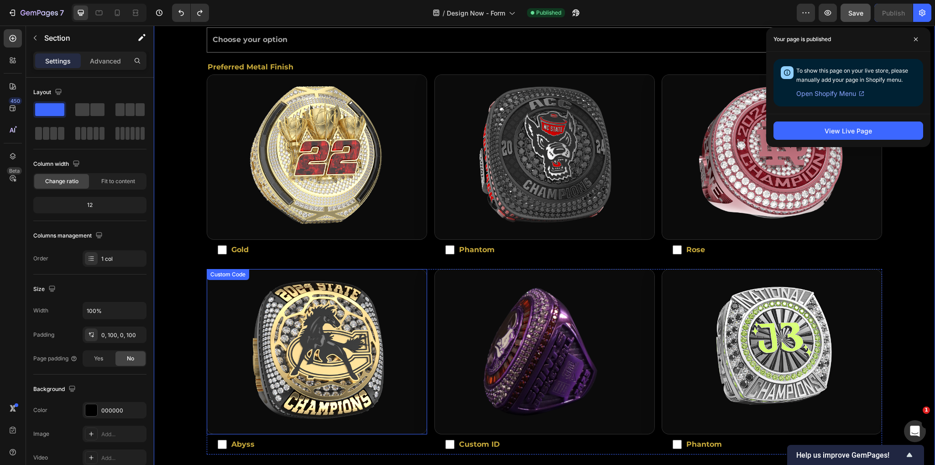
scroll to position [274, 0]
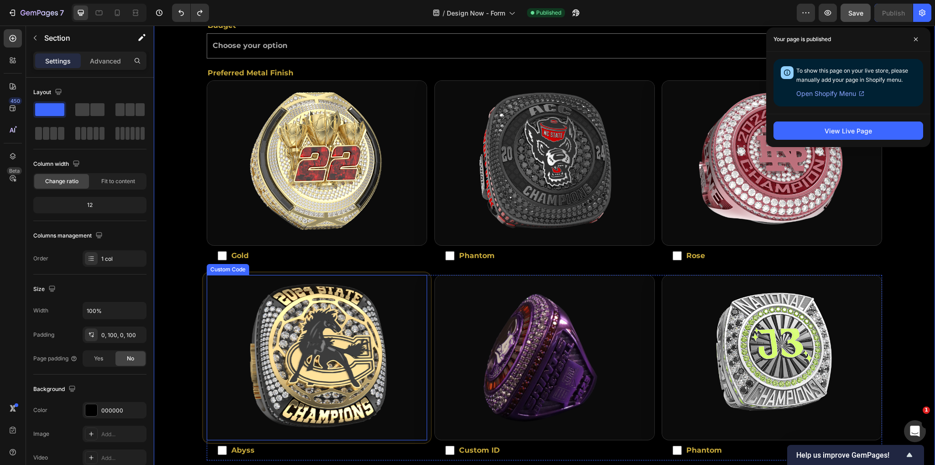
click at [298, 318] on img "Abyss ring image zoom area" at bounding box center [317, 357] width 228 height 171
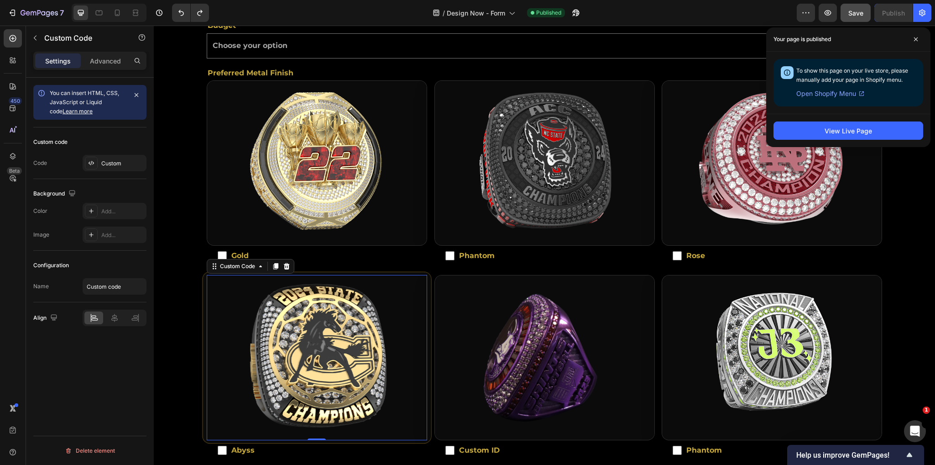
click at [302, 310] on img "Abyss ring image zoom area" at bounding box center [317, 357] width 228 height 171
click at [300, 310] on img "Abyss ring image zoom area" at bounding box center [317, 357] width 228 height 171
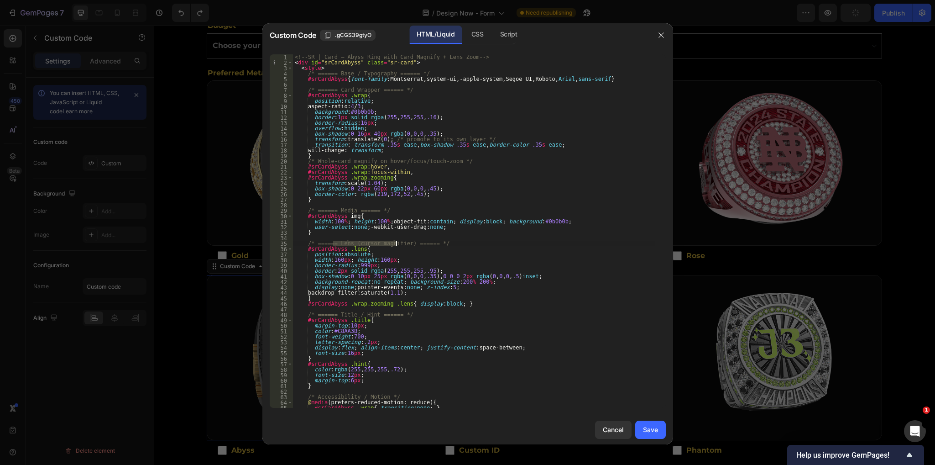
drag, startPoint x: 333, startPoint y: 242, endPoint x: 396, endPoint y: 241, distance: 63.0
click at [396, 241] on div "<!-- SR | Card — Abyss Ring with Card Magnify + Lens Zoom --> < div id = "srCar…" at bounding box center [474, 236] width 362 height 365
click at [475, 345] on div "<!-- SR | Card — Abyss Ring with Card Magnify + Lens Zoom --> < div id = "srCar…" at bounding box center [474, 236] width 362 height 365
type textarea "</div>"
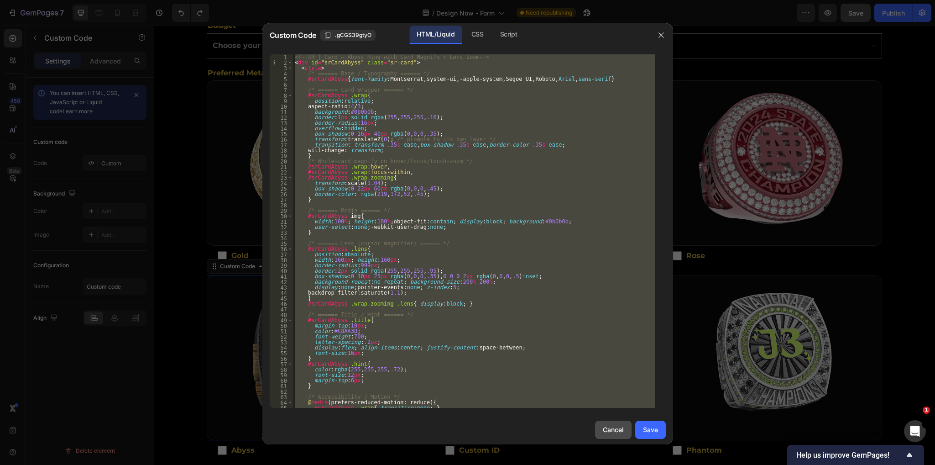
click at [615, 421] on button "Cancel" at bounding box center [613, 429] width 37 height 18
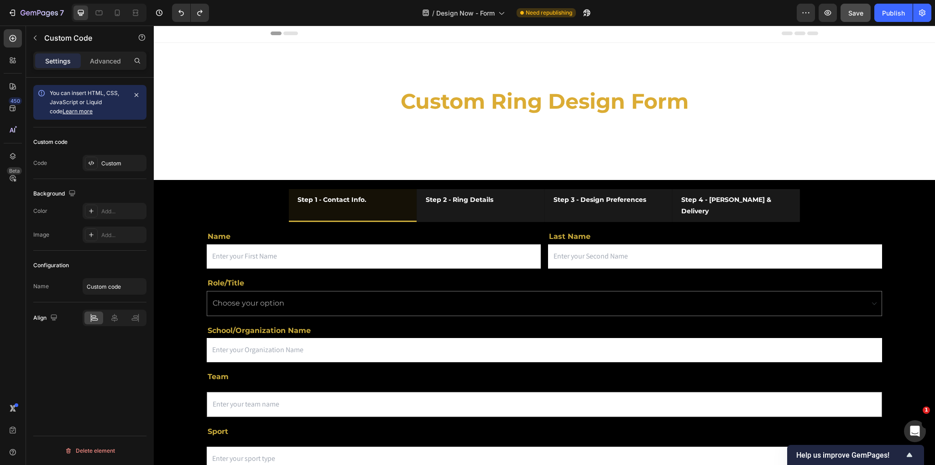
scroll to position [0, 0]
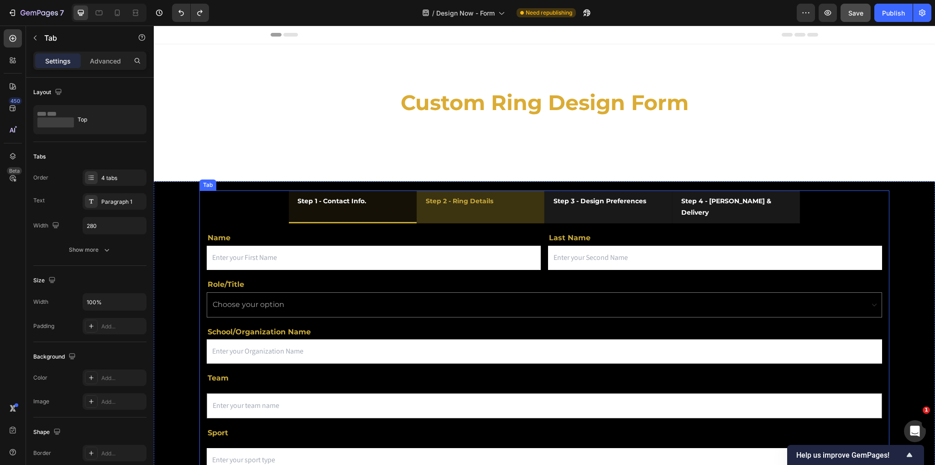
click at [523, 199] on li "Step 2 - Ring Details" at bounding box center [481, 206] width 128 height 33
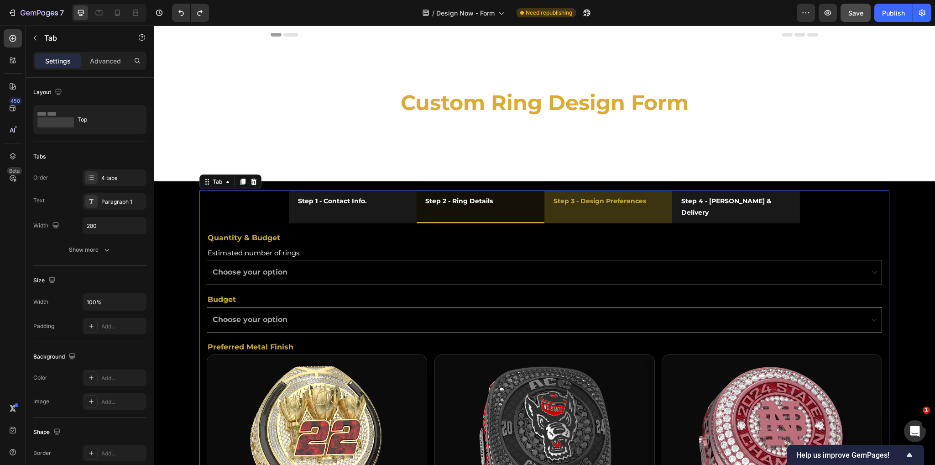
click at [591, 208] on div "Step 3 - Design Preferences" at bounding box center [599, 201] width 95 height 14
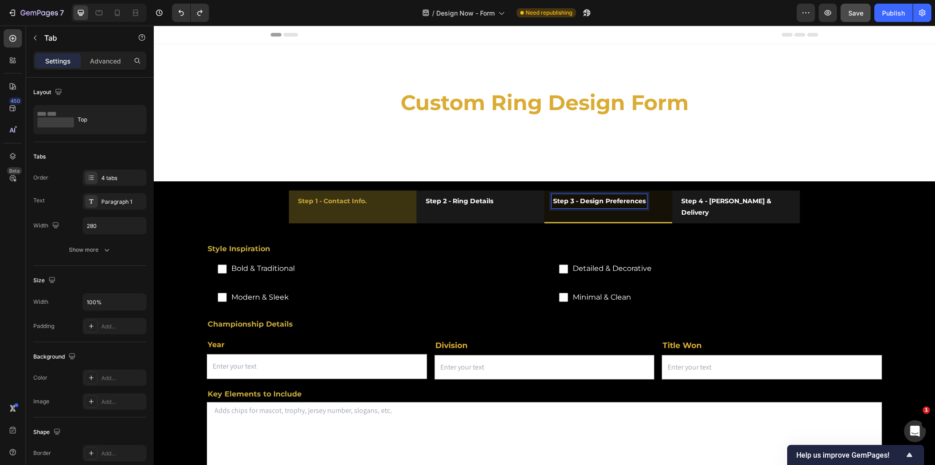
click at [398, 210] on li "Step 1 - Contact Info." at bounding box center [353, 206] width 128 height 33
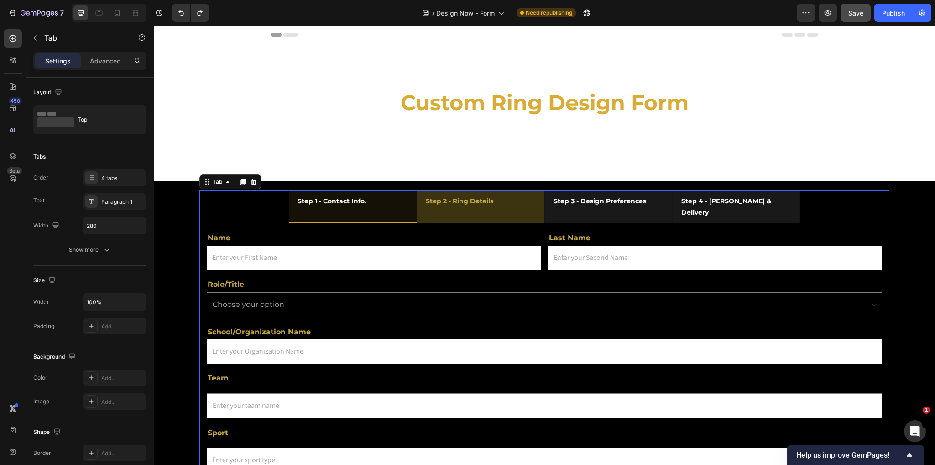
click at [528, 203] on li "Step 2 - Ring Details" at bounding box center [481, 206] width 128 height 33
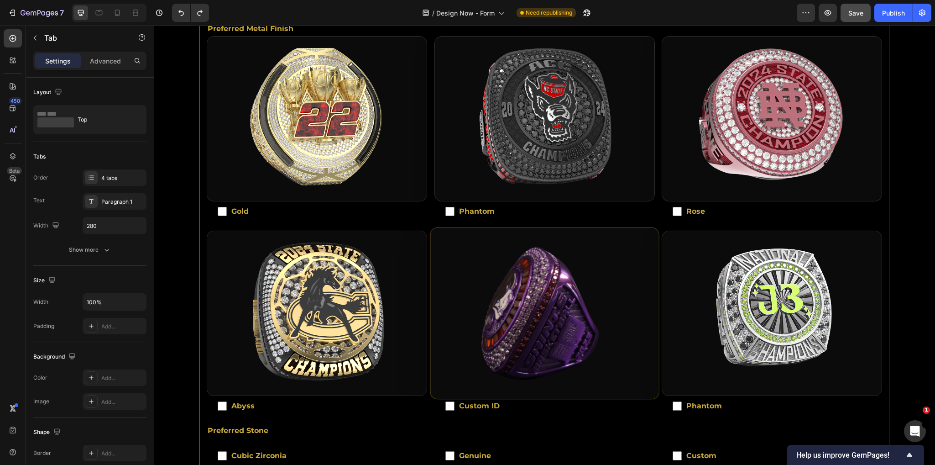
scroll to position [342, 0]
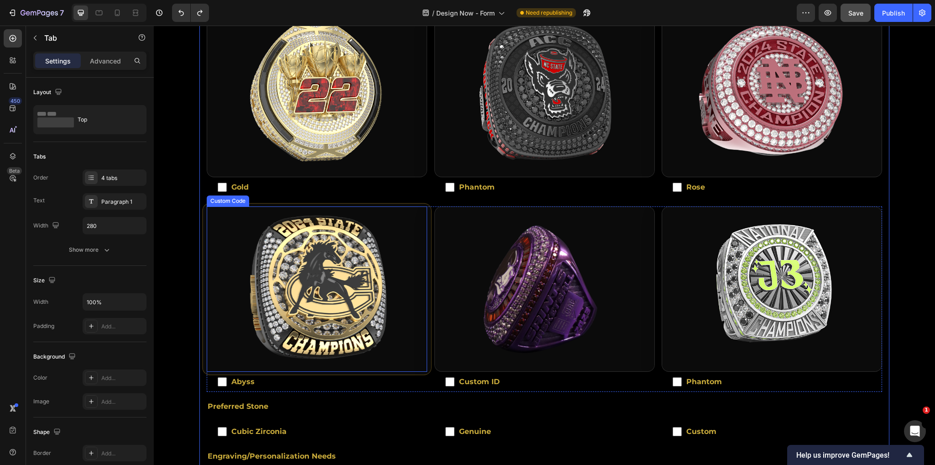
click at [348, 285] on img "Abyss ring image zoom area" at bounding box center [317, 289] width 228 height 171
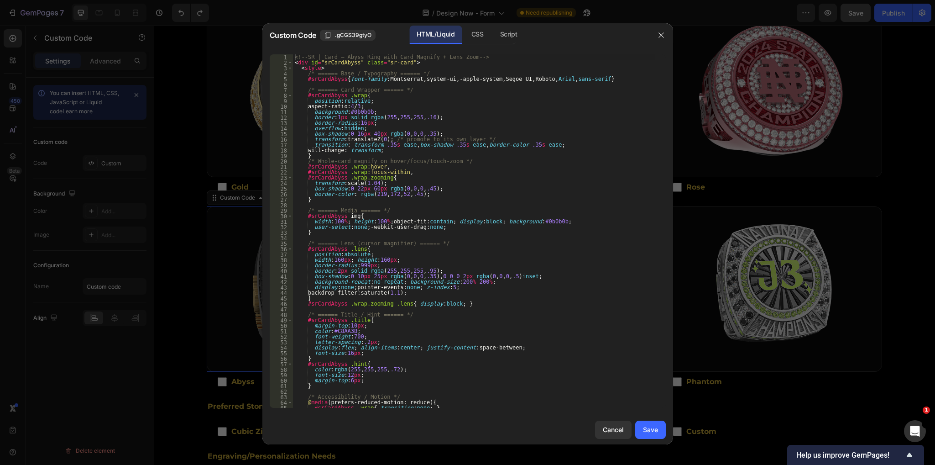
click at [362, 194] on div "<!-- SR | Card — Abyss Ring with Card Magnify + Lens Zoom --> < div id = "srCar…" at bounding box center [474, 236] width 362 height 365
type textarea "</div>"
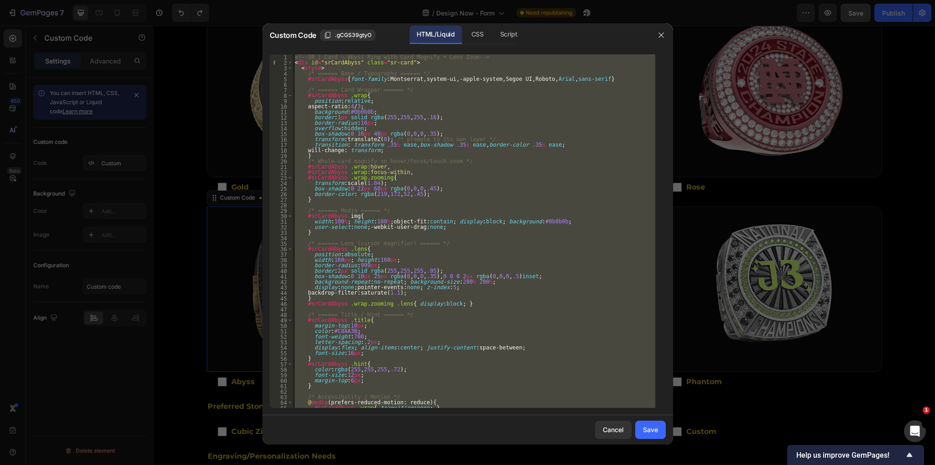
paste textarea
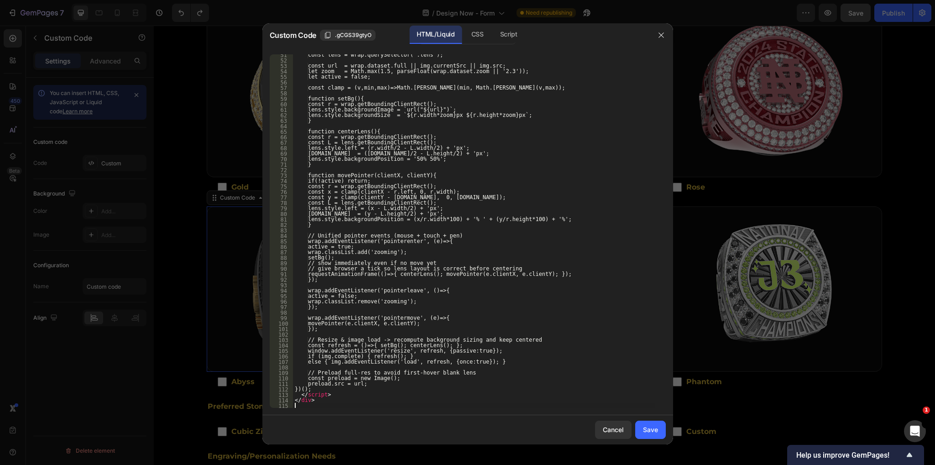
scroll to position [276, 0]
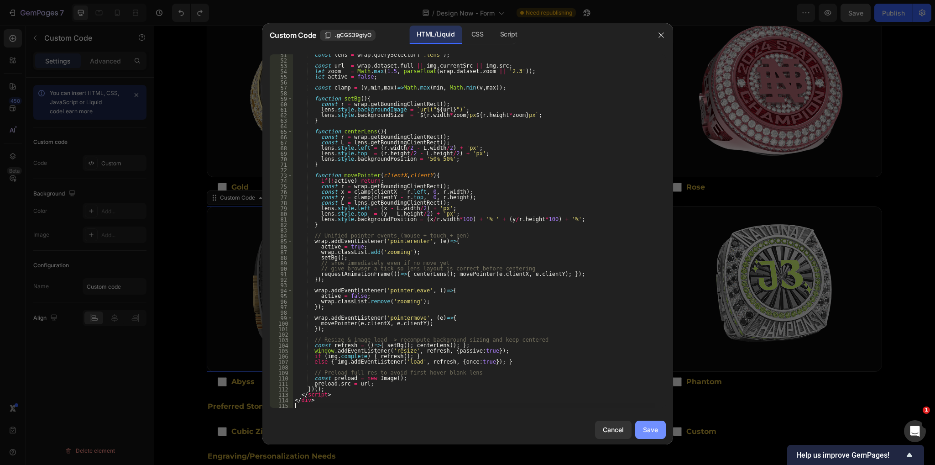
click at [648, 433] on div "Save" at bounding box center [650, 429] width 15 height 10
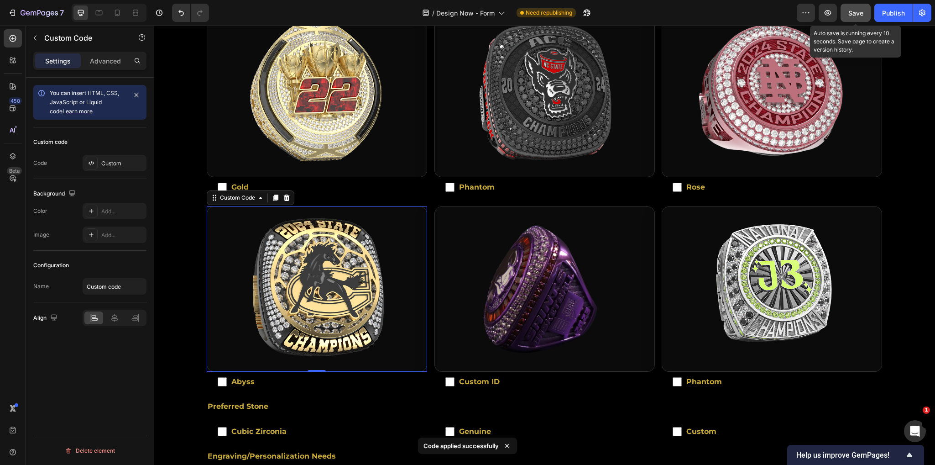
click at [856, 11] on span "Save" at bounding box center [855, 13] width 15 height 8
click at [897, 11] on div "Publish" at bounding box center [893, 13] width 23 height 10
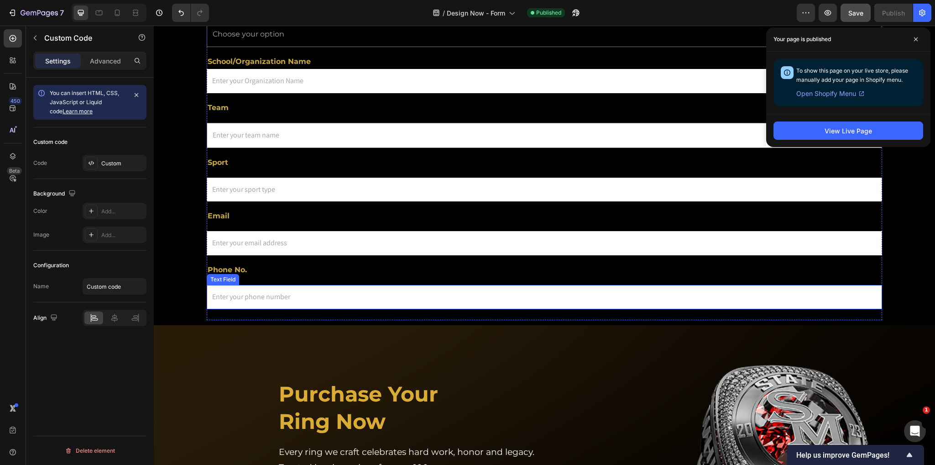
scroll to position [330, 0]
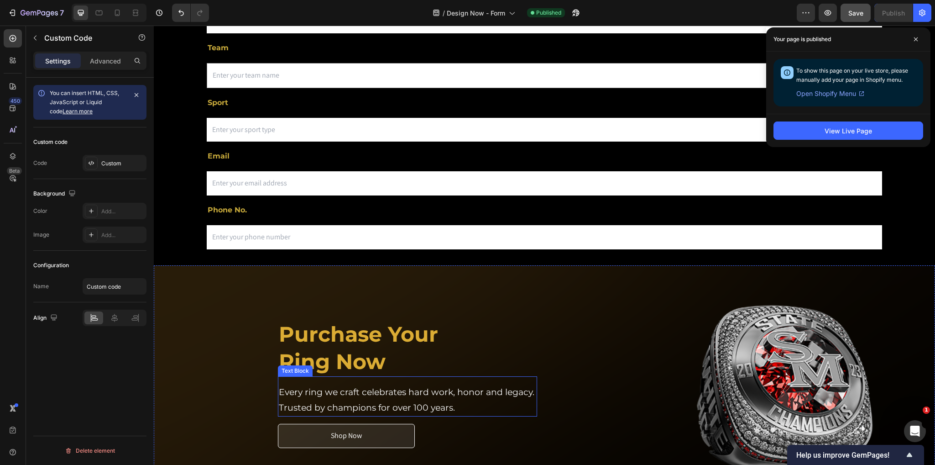
click at [429, 384] on p "Every ring we craft celebrates hard work, honor and legacy." at bounding box center [407, 392] width 256 height 16
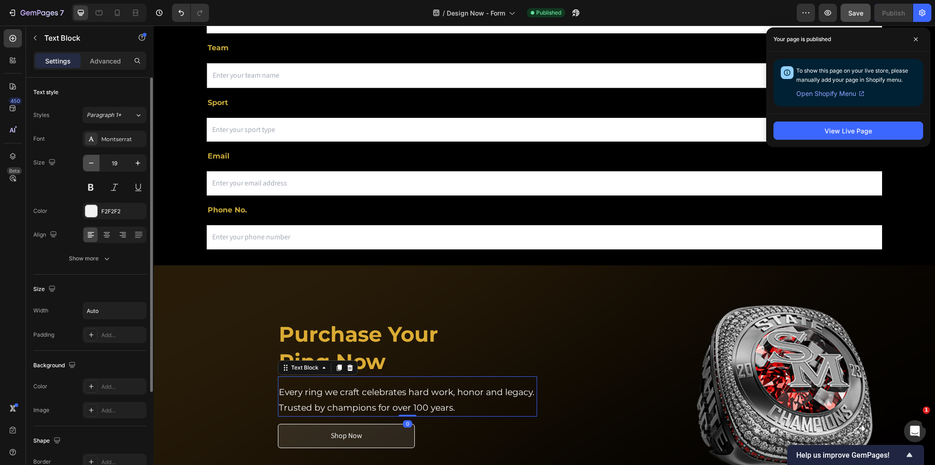
click at [92, 163] on icon "button" at bounding box center [91, 162] width 5 height 1
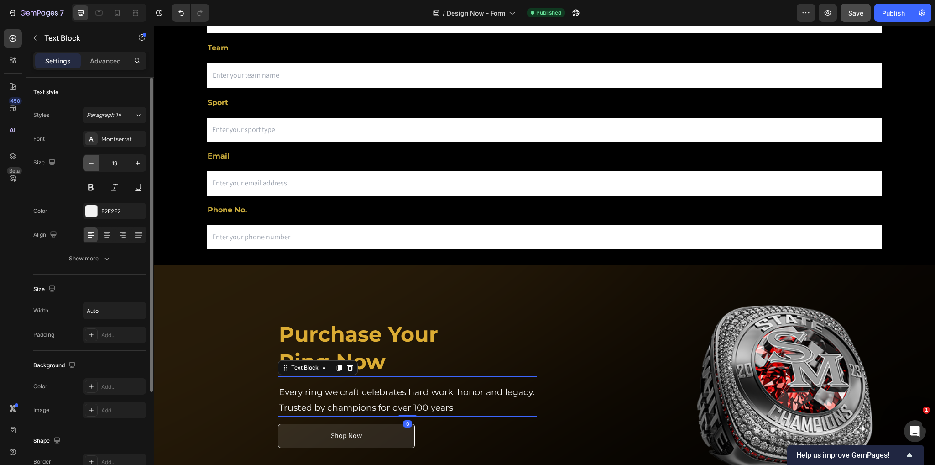
click at [92, 163] on icon "button" at bounding box center [91, 162] width 5 height 1
type input "16"
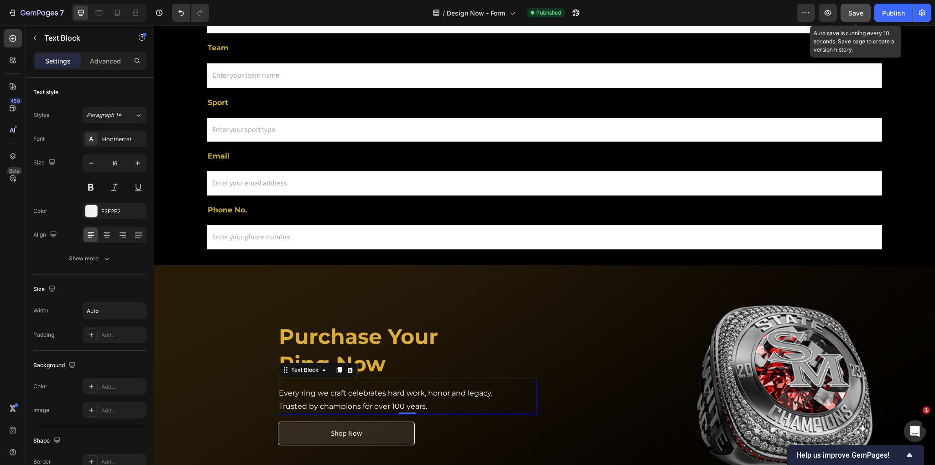
click at [863, 11] on span "Save" at bounding box center [855, 13] width 15 height 8
click at [888, 10] on div "Publish" at bounding box center [893, 13] width 23 height 10
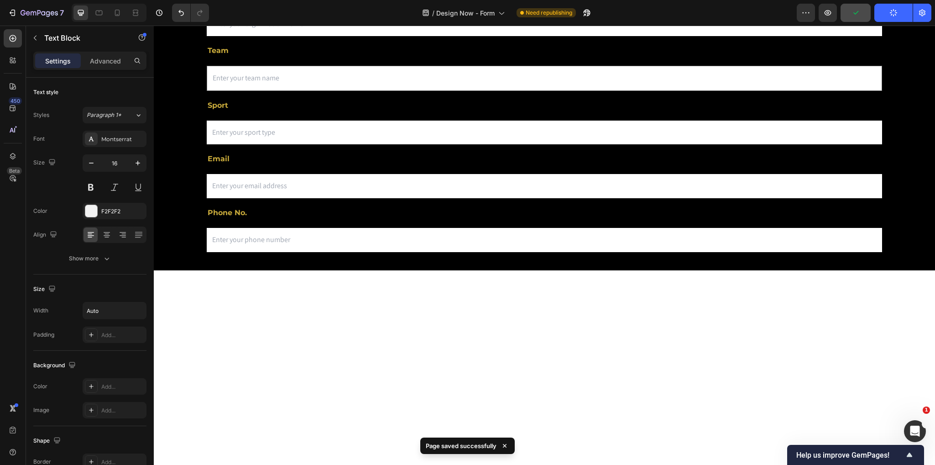
scroll to position [0, 0]
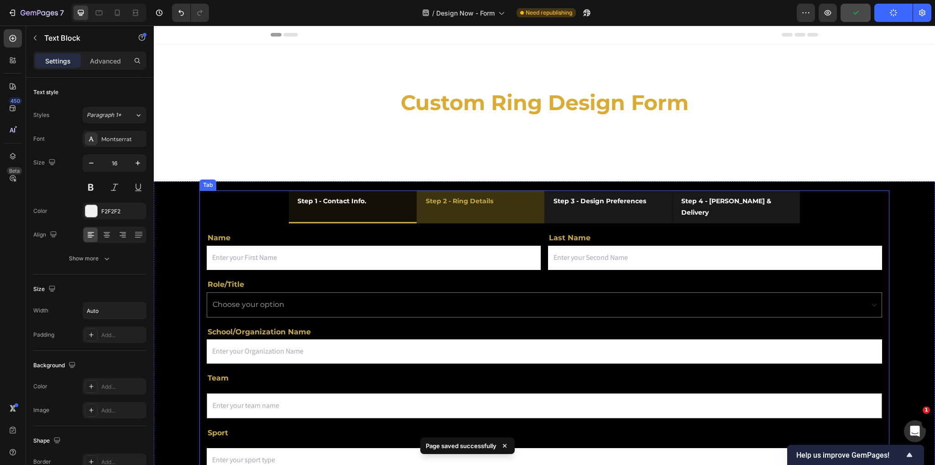
click at [513, 208] on li "Step 2 - Ring Details" at bounding box center [481, 206] width 128 height 33
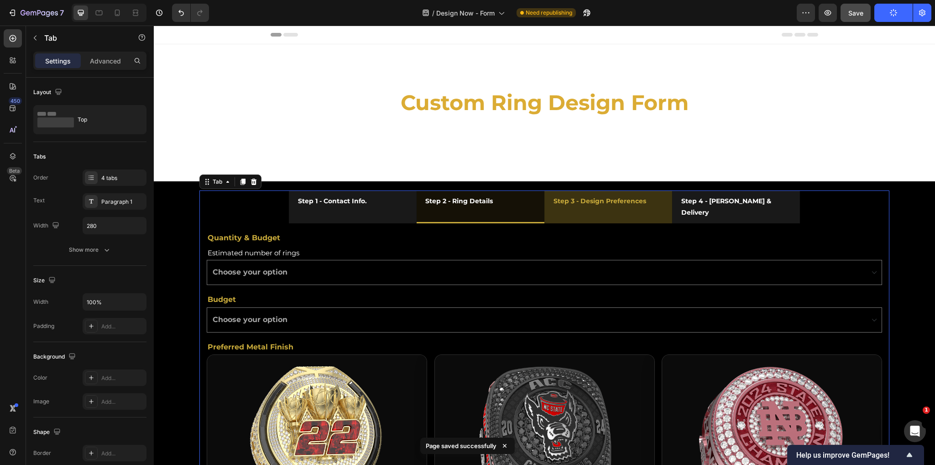
click at [664, 198] on li "Step 3 - Design Preferences" at bounding box center [608, 206] width 128 height 33
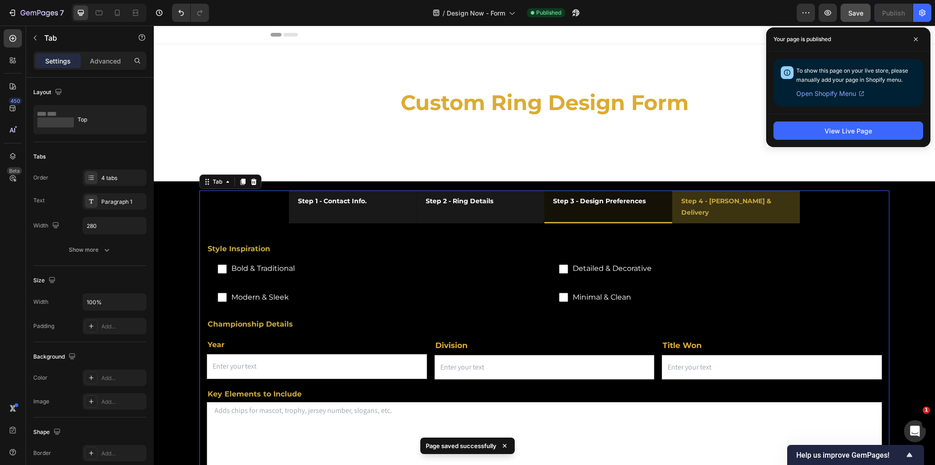
click at [776, 204] on li "Step 4 - [PERSON_NAME] & Delivery" at bounding box center [736, 206] width 128 height 33
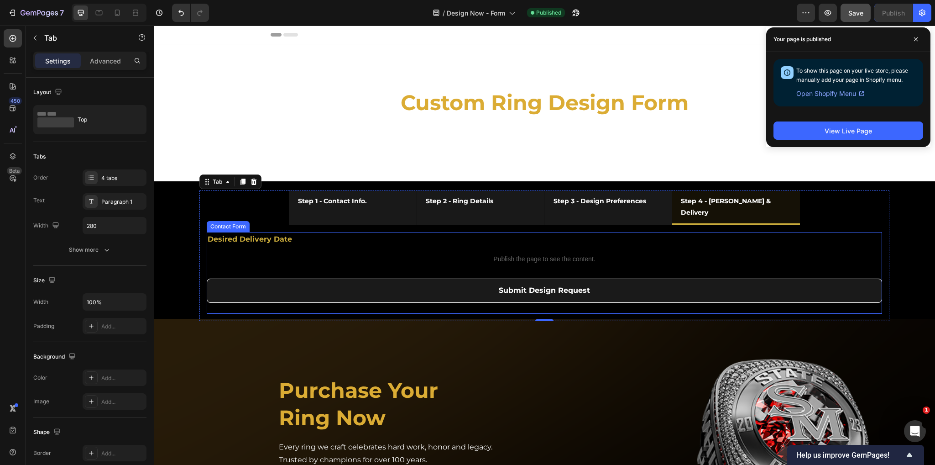
click at [214, 314] on div "Desired Delivery Date Text Block Publish the page to see the content. Custom Co…" at bounding box center [544, 273] width 675 height 82
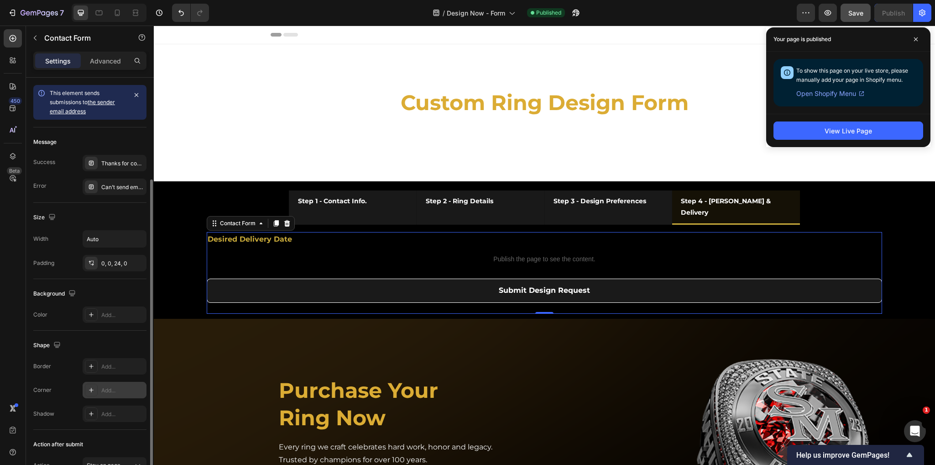
scroll to position [54, 0]
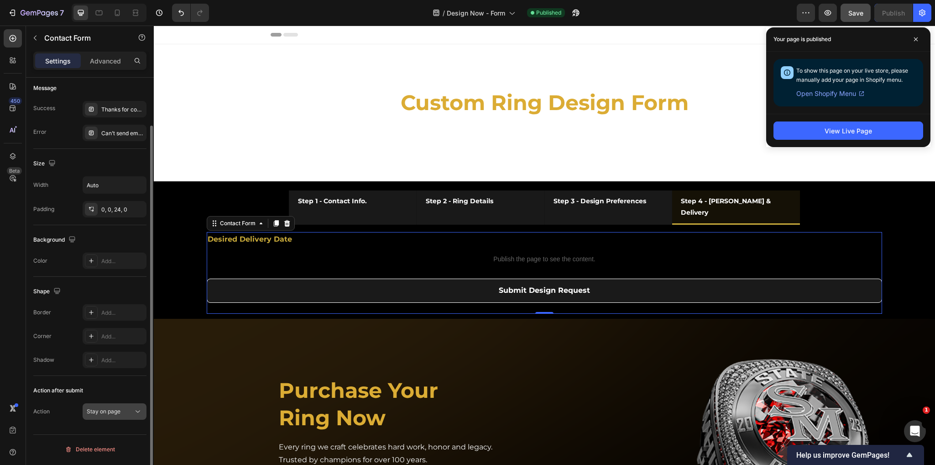
click at [118, 412] on span "Stay on page" at bounding box center [104, 411] width 34 height 7
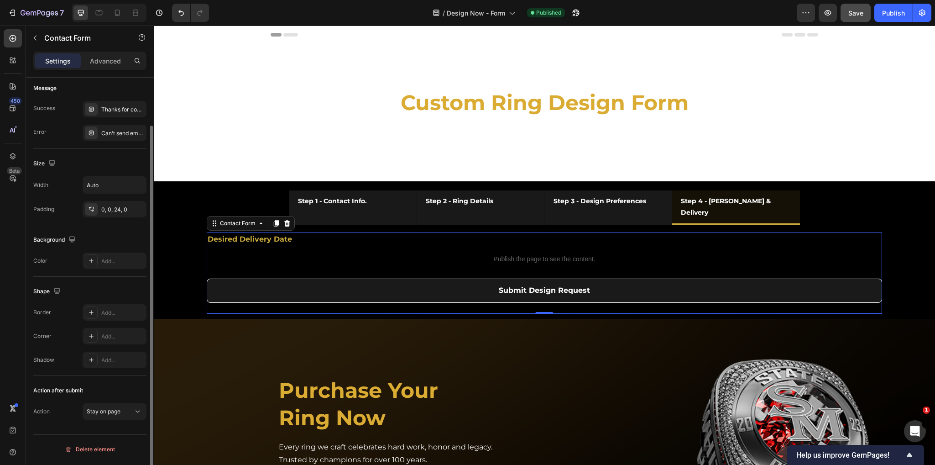
click at [64, 419] on div "Action Stay on page" at bounding box center [89, 411] width 113 height 16
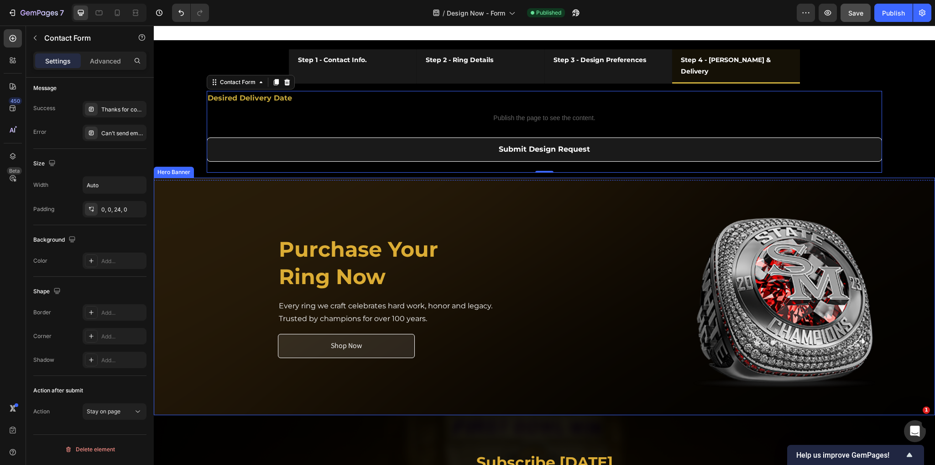
scroll to position [0, 0]
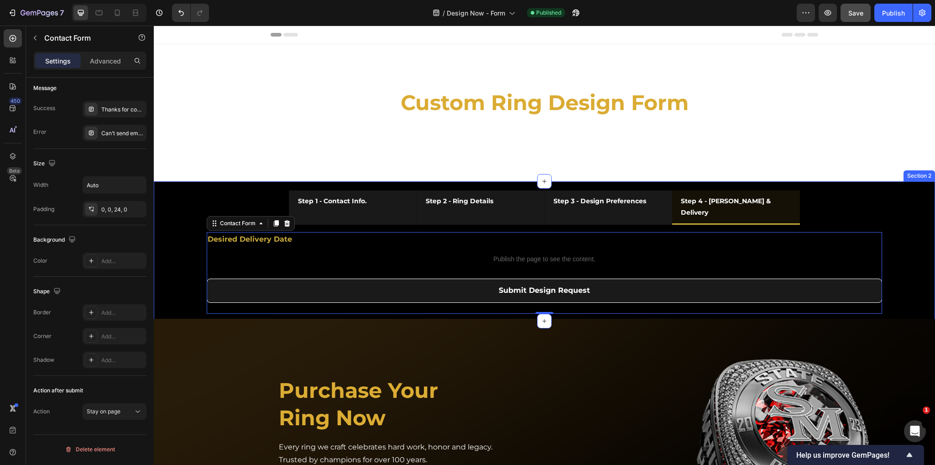
click at [894, 245] on div "Step 1 - Contact Info. Step 2 - Ring Details Step 3 - Design Preferences Step 4…" at bounding box center [544, 251] width 781 height 140
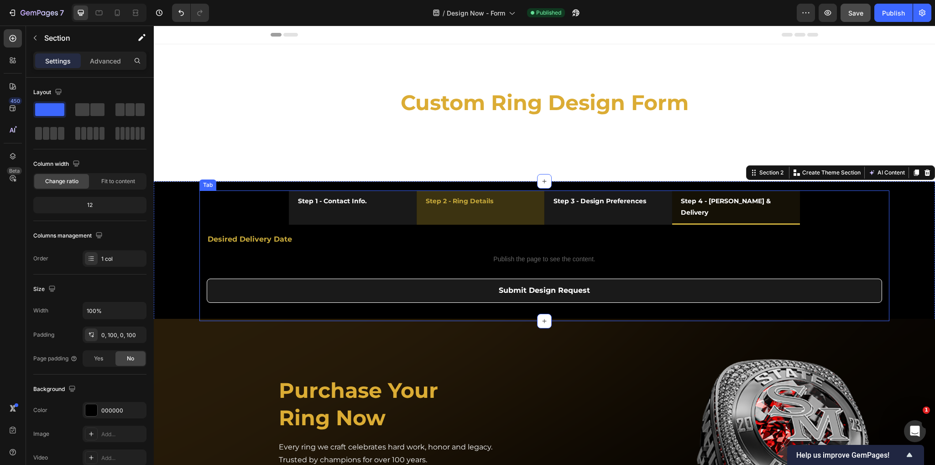
click at [518, 207] on li "Step 2 - Ring Details" at bounding box center [481, 207] width 128 height 34
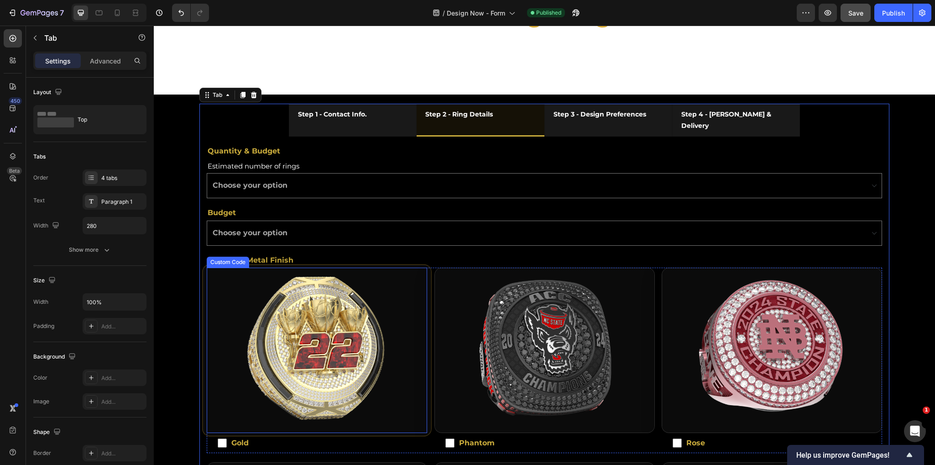
scroll to position [68, 0]
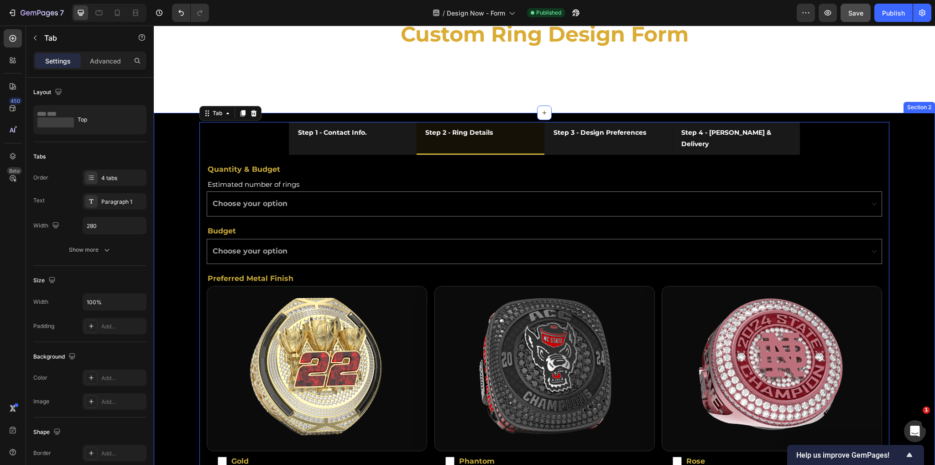
click at [166, 130] on div "Step 1 - Contact Info. Step 2 - Ring Details Step 3 - Design Preferences Step 4…" at bounding box center [544, 474] width 781 height 722
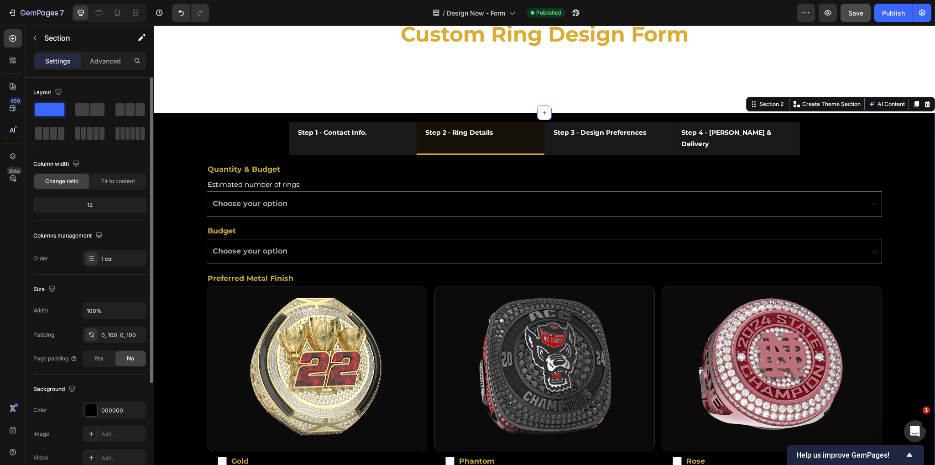
scroll to position [137, 0]
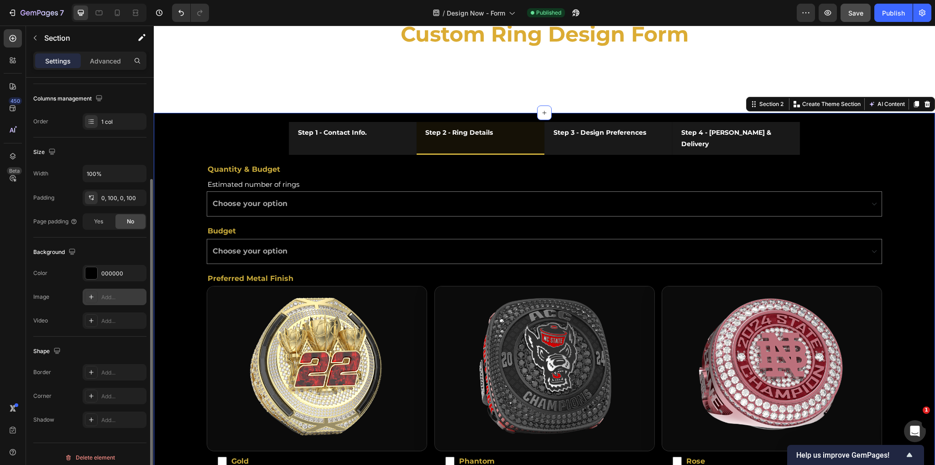
click at [117, 298] on div "Add..." at bounding box center [122, 297] width 43 height 8
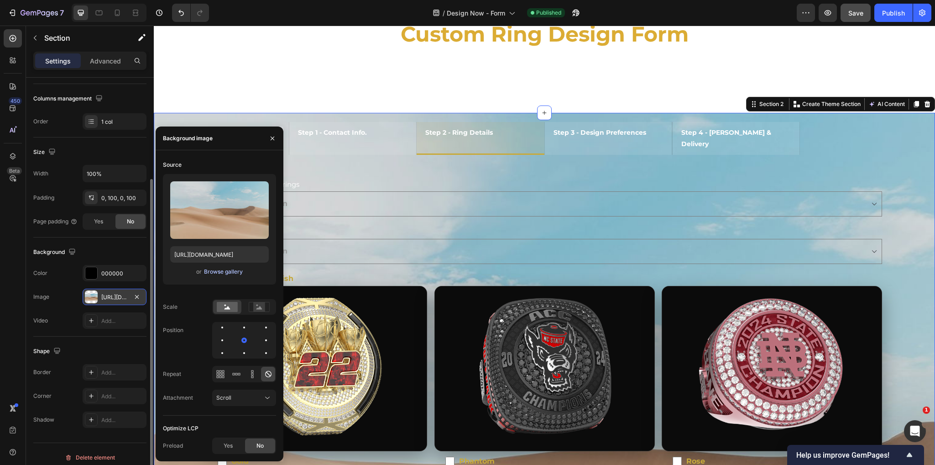
click at [230, 274] on div "Browse gallery" at bounding box center [223, 271] width 39 height 8
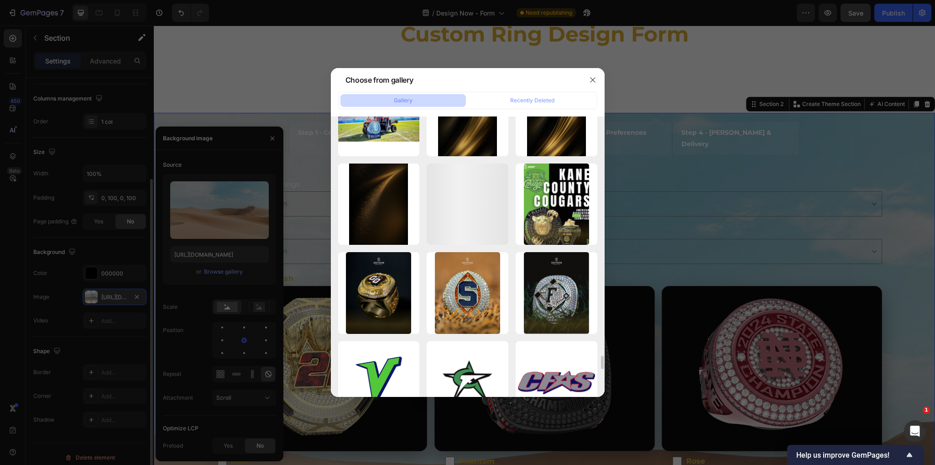
scroll to position [4799, 0]
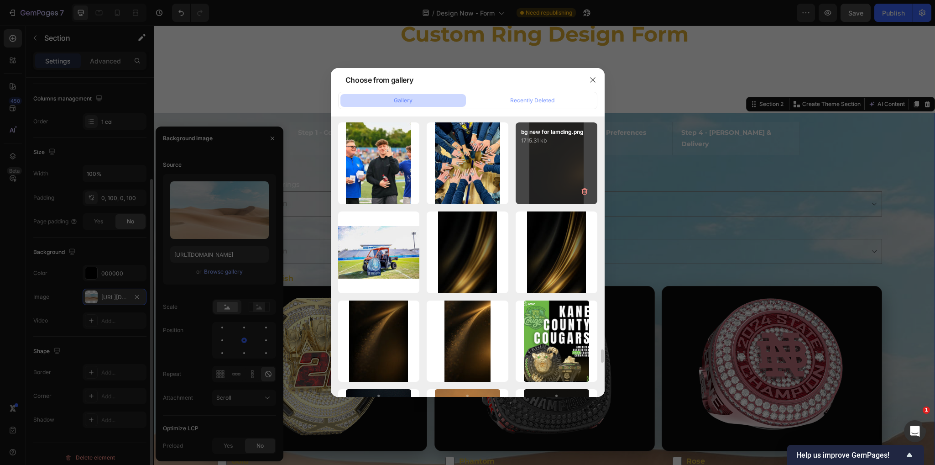
click at [545, 158] on div "bg new for lamding.png 1715.31 kb" at bounding box center [557, 163] width 82 height 82
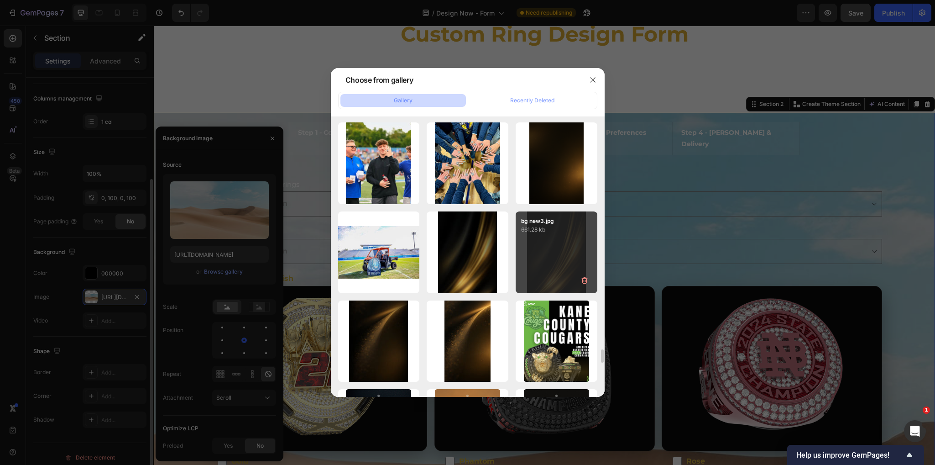
type input "https://cdn.shopify.com/s/files/1/0530/8881/3236/files/gempages_494420152121558…"
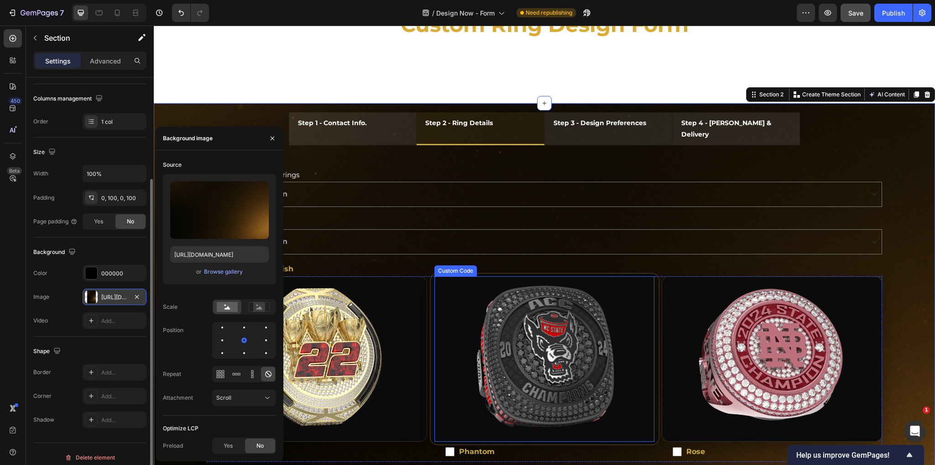
scroll to position [68, 0]
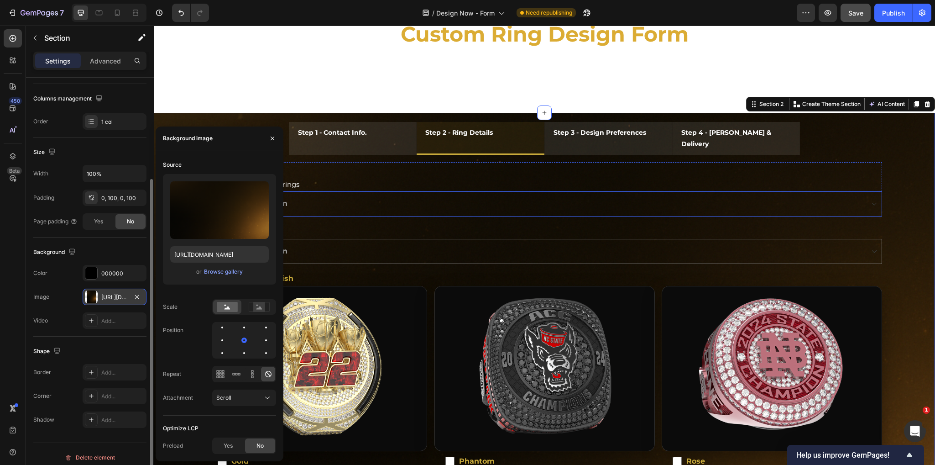
click at [552, 191] on select "Choose your option 1 2 - 10 11 - 20 21 - 30 31 - 40 41 - 50 51 - 70 71 - 100 10…" at bounding box center [544, 203] width 675 height 25
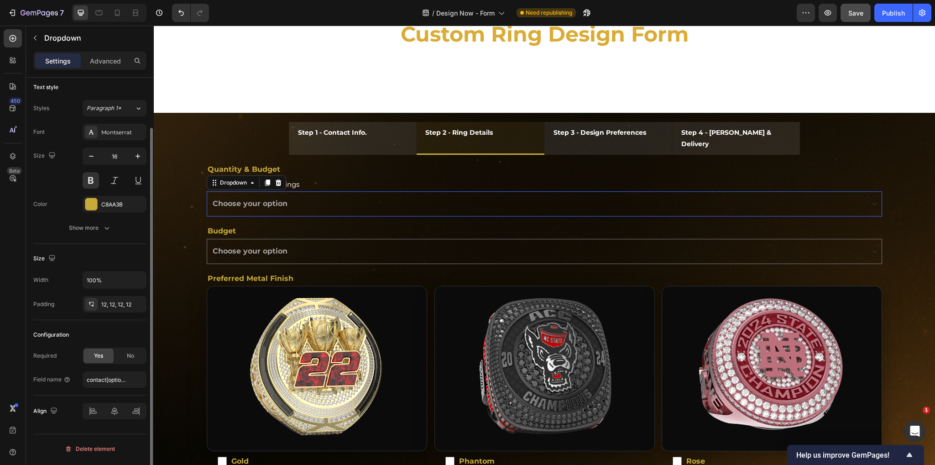
scroll to position [0, 0]
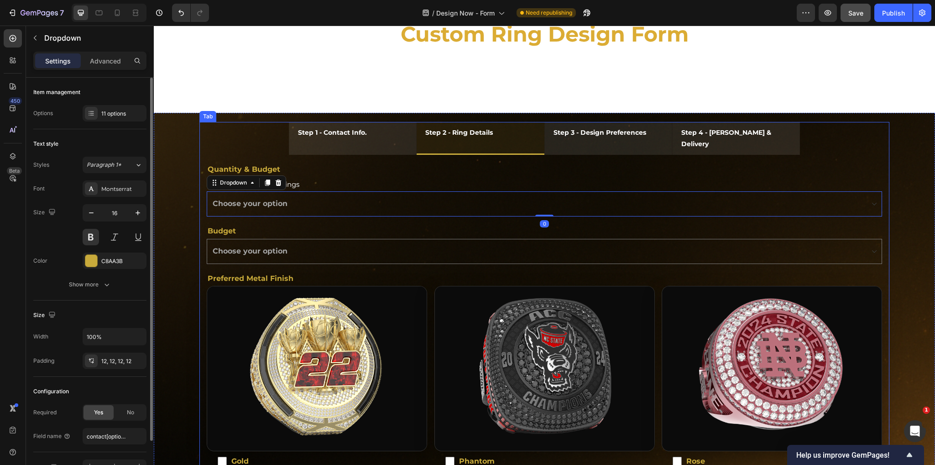
click at [183, 196] on div "Step 1 - Contact Info. Step 2 - Ring Details Step 3 - Design Preferences Step 4…" at bounding box center [544, 474] width 781 height 722
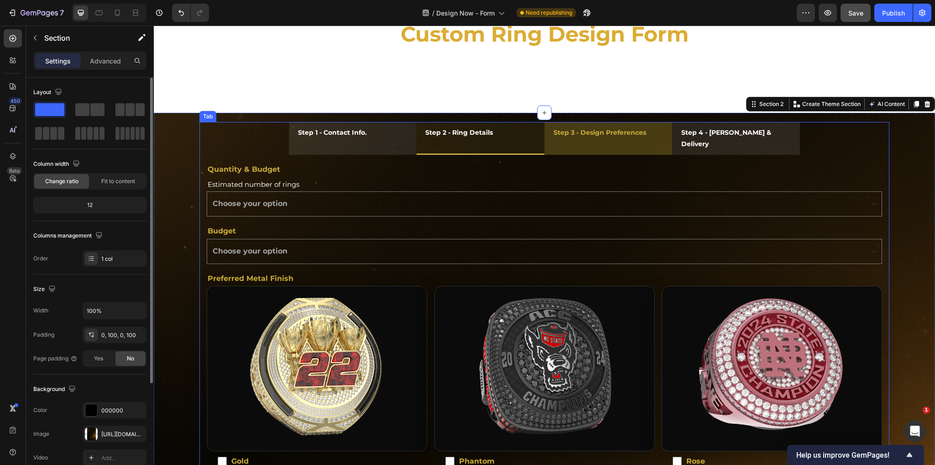
click at [650, 136] on li "Step 3 - Design Preferences" at bounding box center [608, 138] width 128 height 33
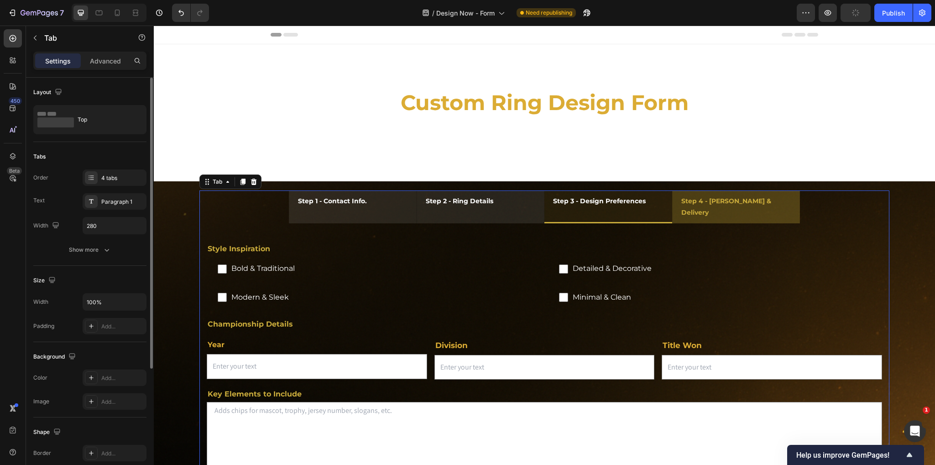
click at [778, 203] on li "Step 4 - [PERSON_NAME] & Delivery" at bounding box center [736, 206] width 128 height 33
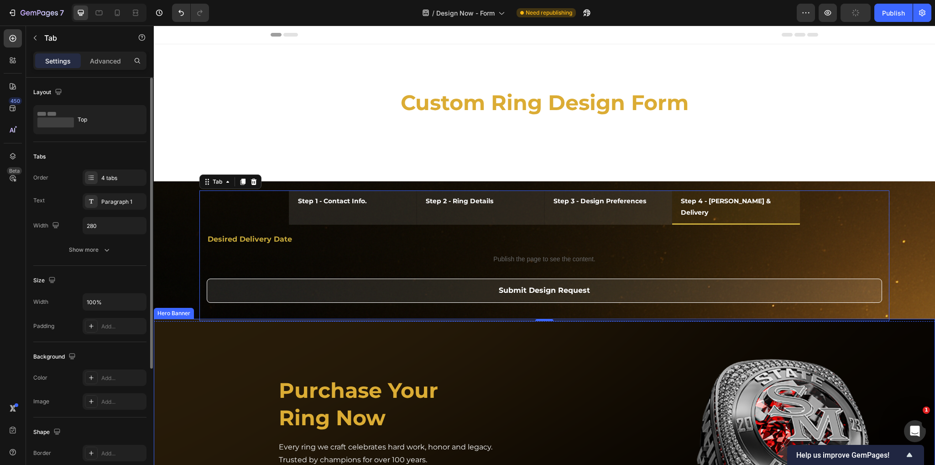
scroll to position [68, 0]
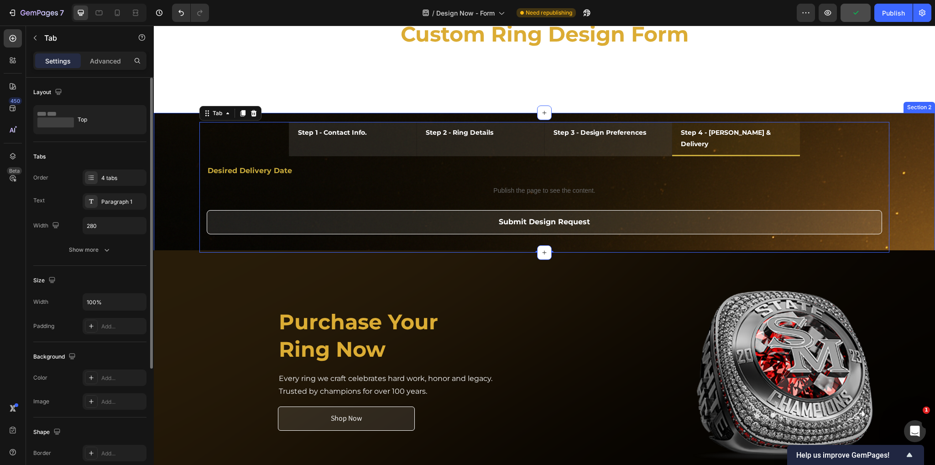
click at [166, 197] on div "Step 1 - Contact Info. Step 2 - Ring Details Step 3 - Design Preferences Step 4…" at bounding box center [544, 183] width 781 height 140
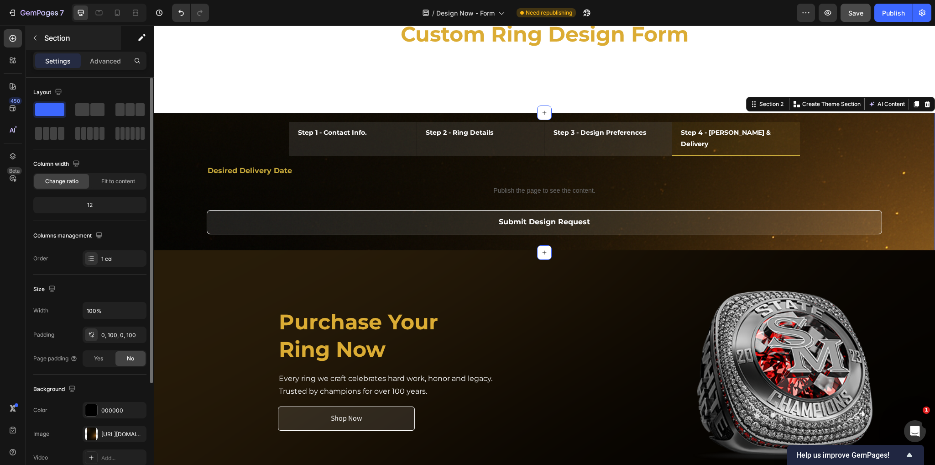
drag, startPoint x: 102, startPoint y: 52, endPoint x: 101, endPoint y: 48, distance: 4.6
click at [102, 51] on div "Sections(18) Elements(83) Section Element Hero Section Product Detail Brands Tr…" at bounding box center [90, 245] width 128 height 439
click at [99, 66] on div "Advanced" at bounding box center [106, 60] width 46 height 15
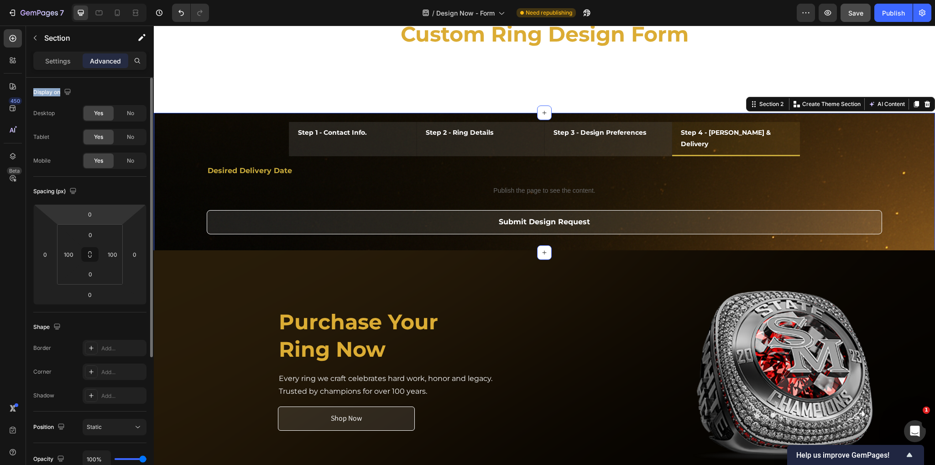
scroll to position [198, 0]
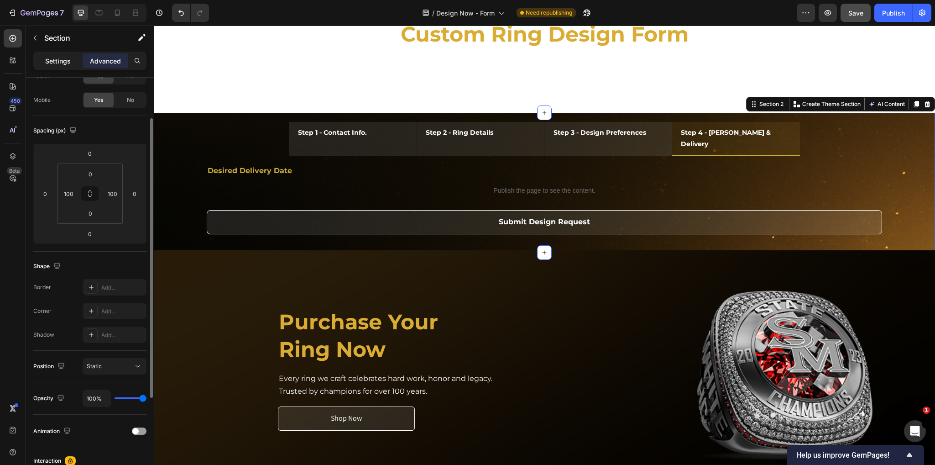
click at [52, 58] on p "Settings" at bounding box center [58, 61] width 26 height 10
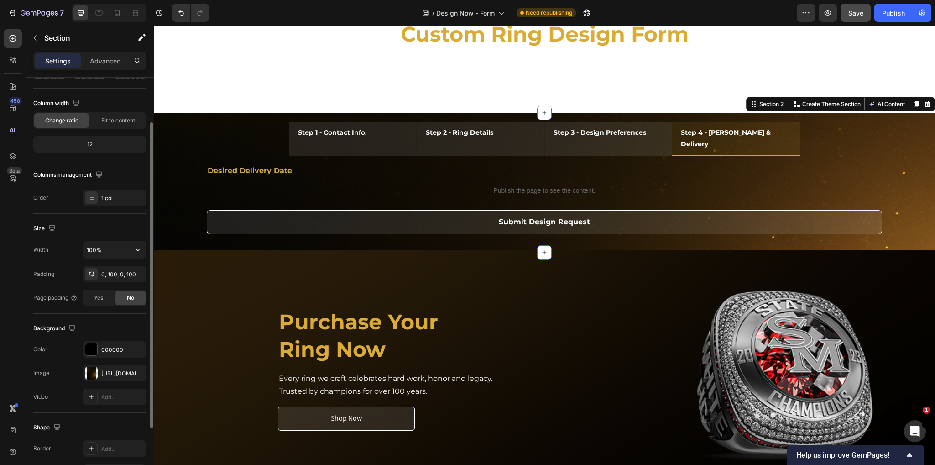
scroll to position [145, 0]
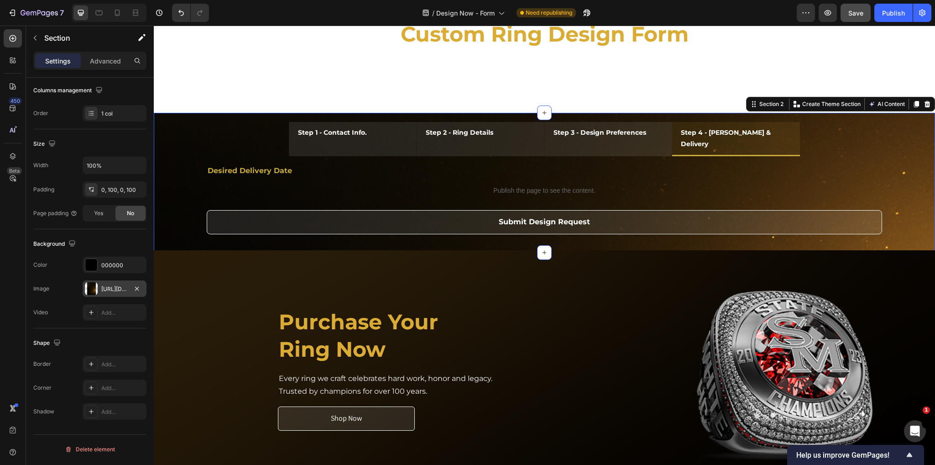
click at [95, 292] on div at bounding box center [91, 288] width 13 height 13
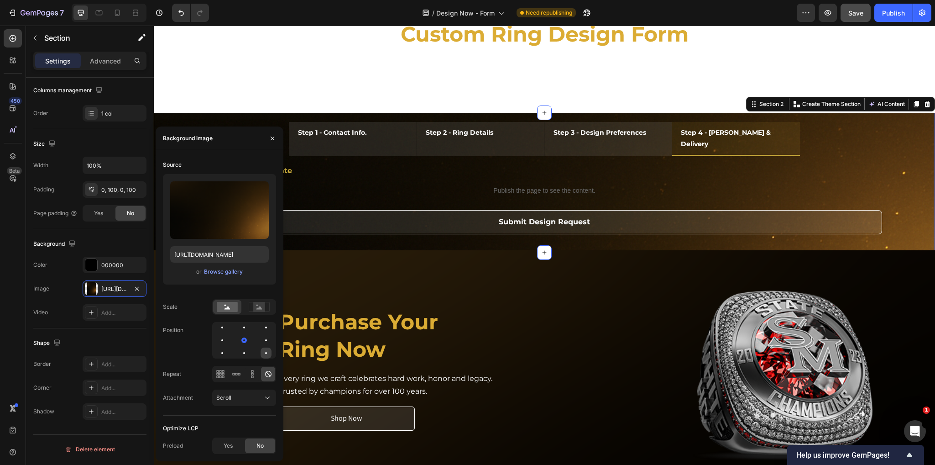
click at [263, 348] on div at bounding box center [266, 352] width 11 height 11
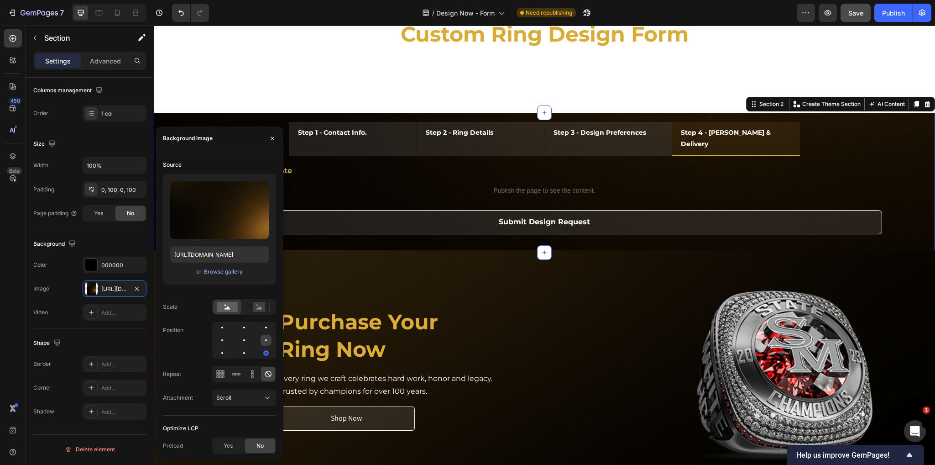
click at [267, 339] on div at bounding box center [266, 340] width 11 height 11
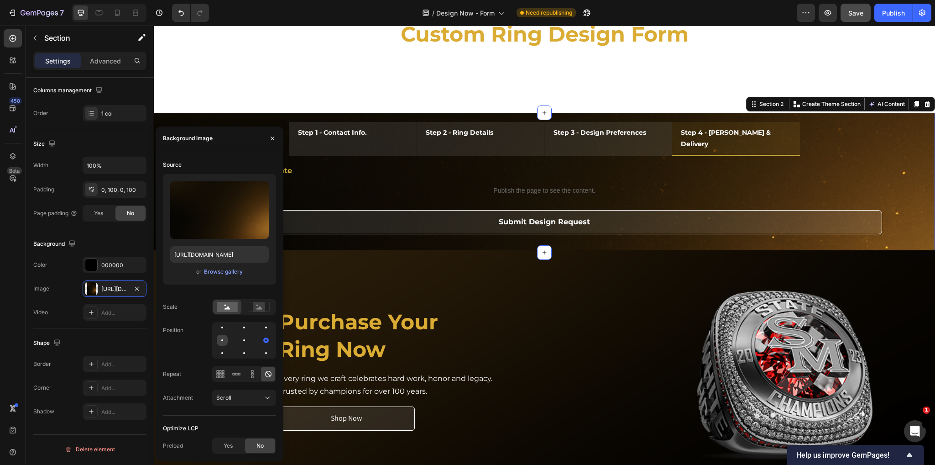
click at [223, 338] on div at bounding box center [222, 340] width 11 height 11
click at [222, 358] on div at bounding box center [222, 352] width 11 height 11
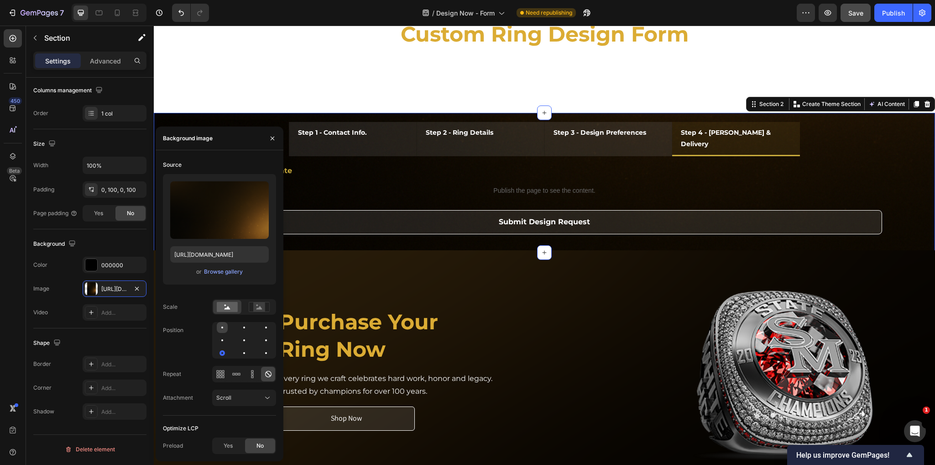
click at [217, 323] on div at bounding box center [222, 327] width 11 height 11
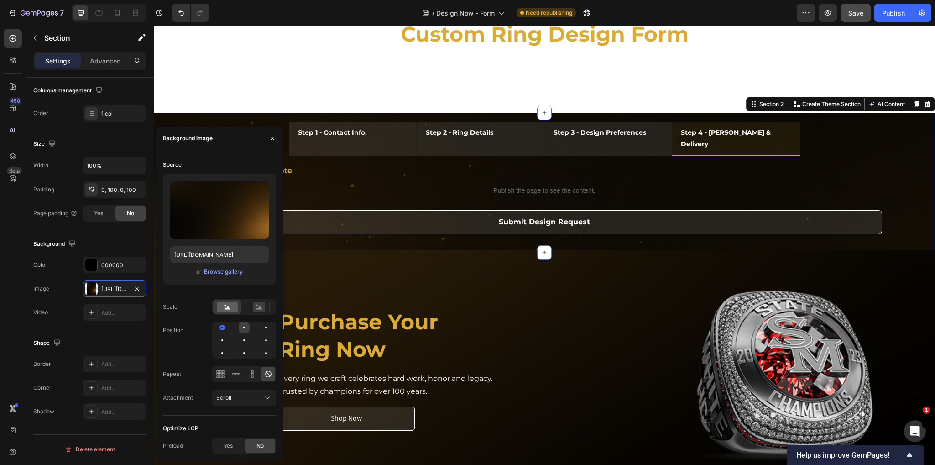
click at [243, 324] on div at bounding box center [244, 327] width 11 height 11
click at [272, 324] on div at bounding box center [244, 340] width 64 height 37
click at [266, 329] on div at bounding box center [266, 327] width 11 height 11
click at [266, 337] on div at bounding box center [266, 340] width 11 height 11
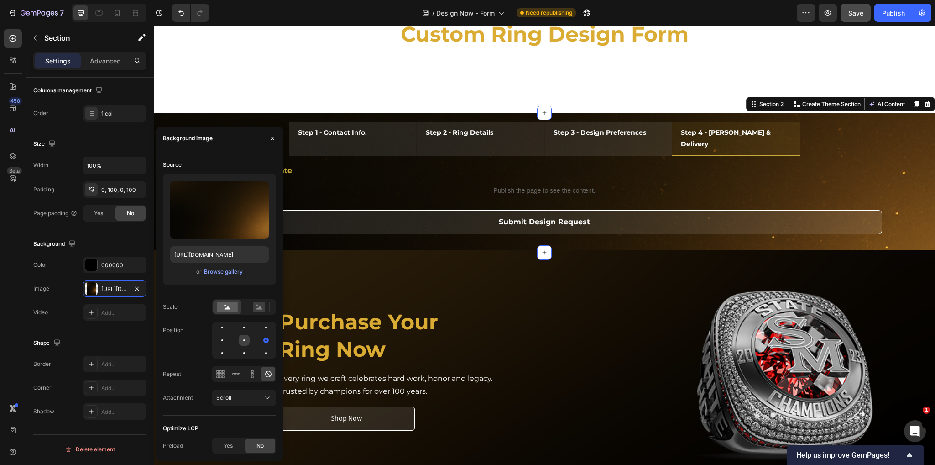
click at [244, 340] on div at bounding box center [244, 340] width 2 height 2
click at [221, 354] on div at bounding box center [222, 352] width 11 height 11
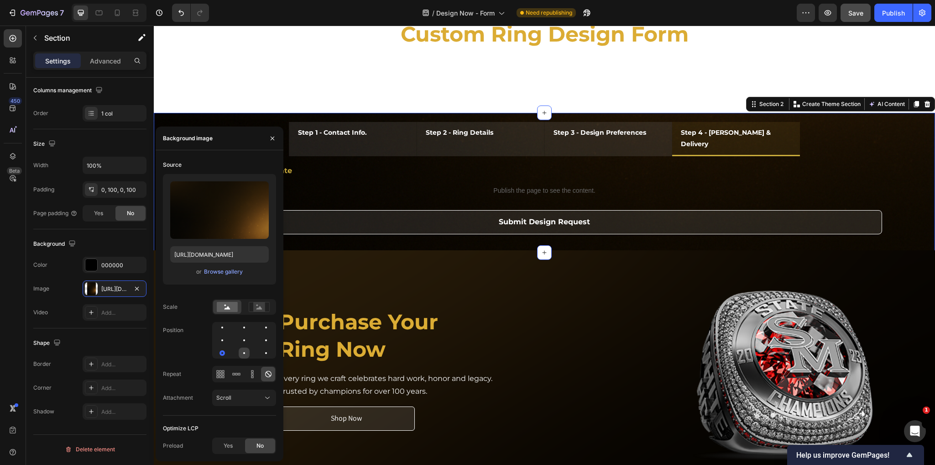
click at [239, 353] on div at bounding box center [244, 352] width 11 height 11
click at [248, 355] on div at bounding box center [244, 352] width 11 height 11
click at [266, 352] on div at bounding box center [266, 353] width 2 height 2
click at [266, 344] on div at bounding box center [266, 340] width 11 height 11
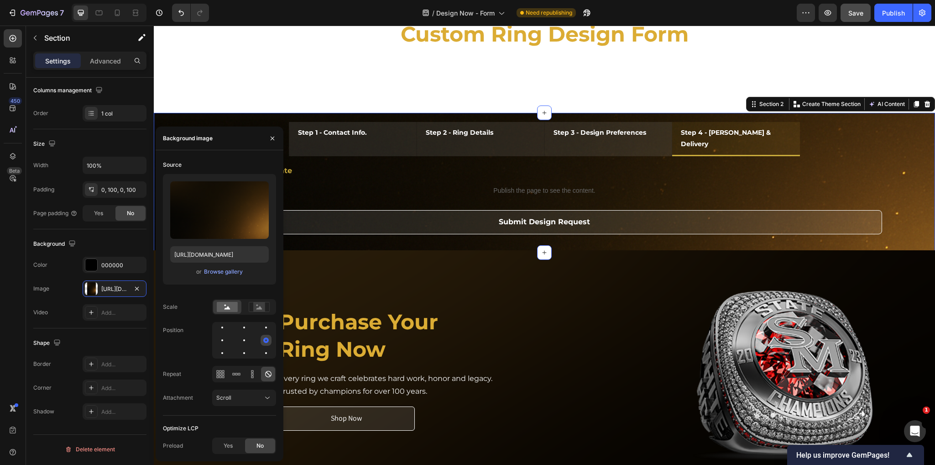
click at [266, 335] on div at bounding box center [266, 340] width 11 height 11
click at [266, 319] on div "Source Upload Image https://cdn.shopify.com/s/files/1/0530/8881/3236/files/gemp…" at bounding box center [219, 286] width 113 height 258
click at [262, 310] on rect at bounding box center [259, 306] width 12 height 9
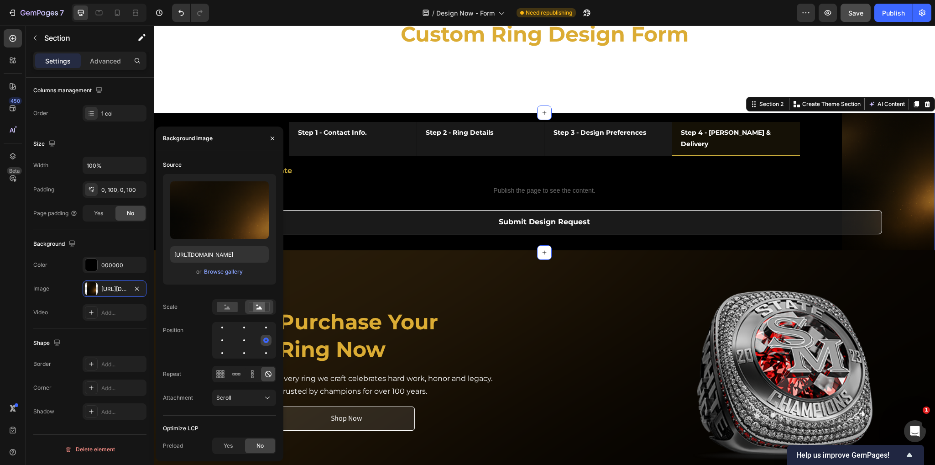
click at [265, 337] on div at bounding box center [265, 339] width 5 height 5
click at [266, 329] on div at bounding box center [266, 327] width 11 height 11
click at [246, 333] on div at bounding box center [244, 340] width 64 height 37
click at [246, 342] on div at bounding box center [244, 340] width 11 height 11
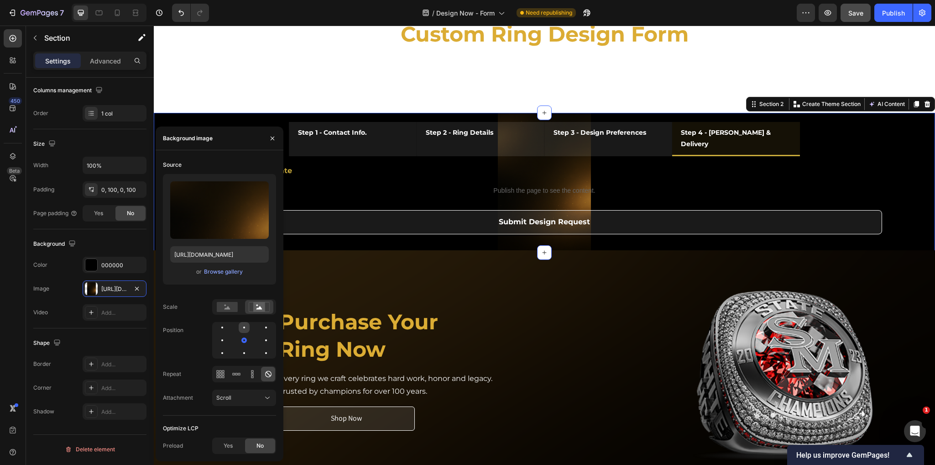
click at [244, 329] on div at bounding box center [244, 327] width 11 height 11
click at [230, 306] on rect at bounding box center [227, 307] width 21 height 10
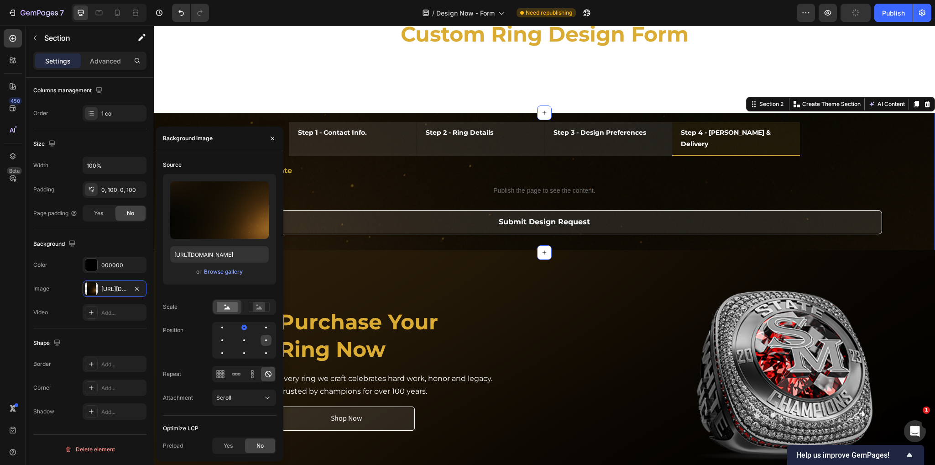
click at [268, 338] on div at bounding box center [266, 340] width 11 height 11
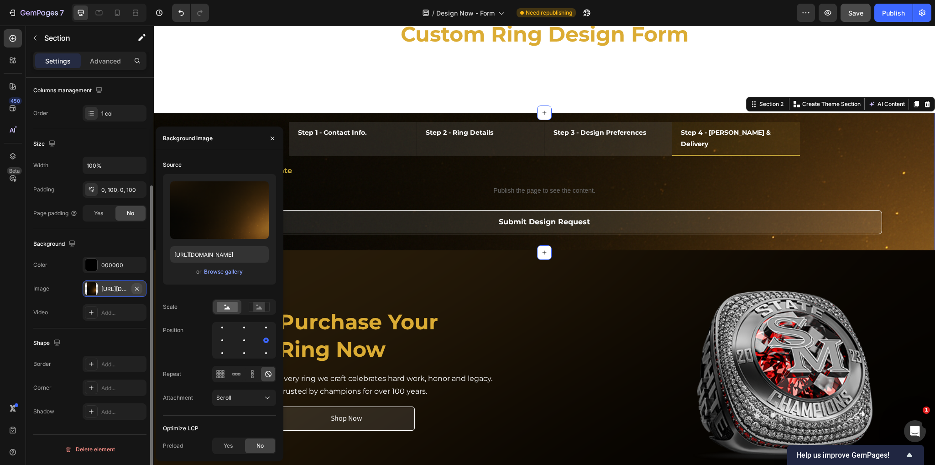
click at [136, 286] on icon "button" at bounding box center [136, 288] width 7 height 7
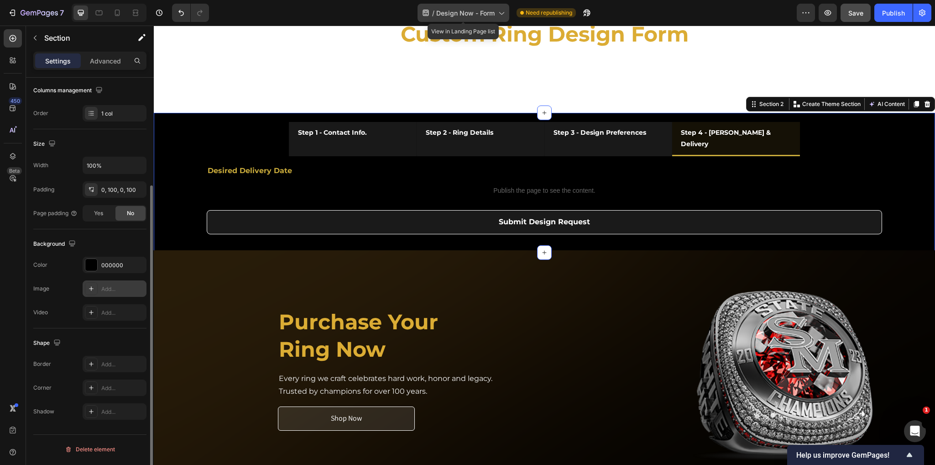
click at [482, 10] on span "Design Now - Form" at bounding box center [465, 13] width 58 height 10
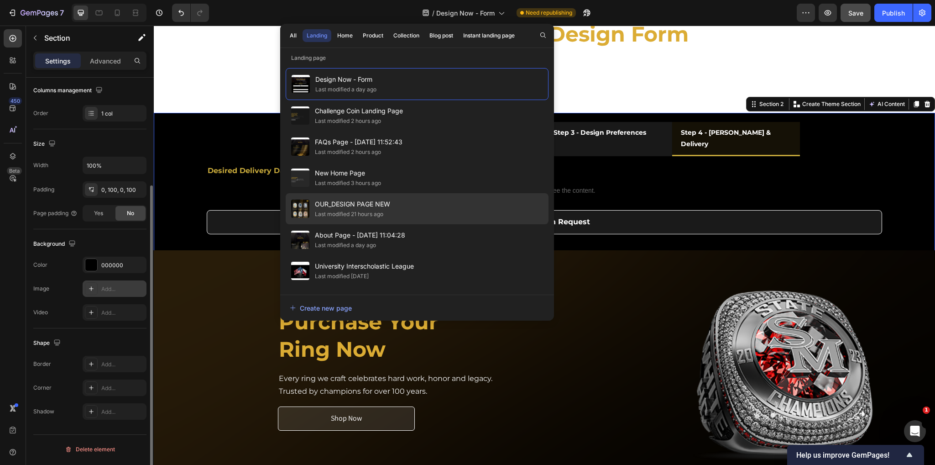
scroll to position [68, 0]
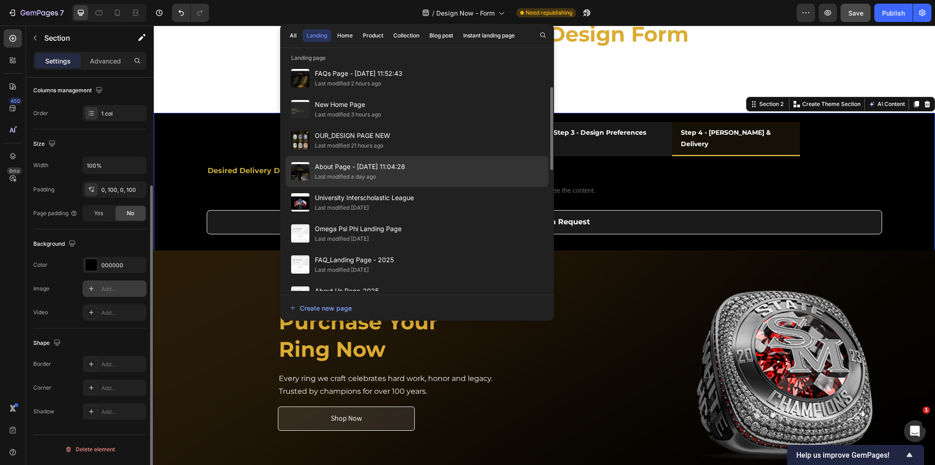
click at [400, 174] on div "Last modified a day ago" at bounding box center [360, 176] width 90 height 9
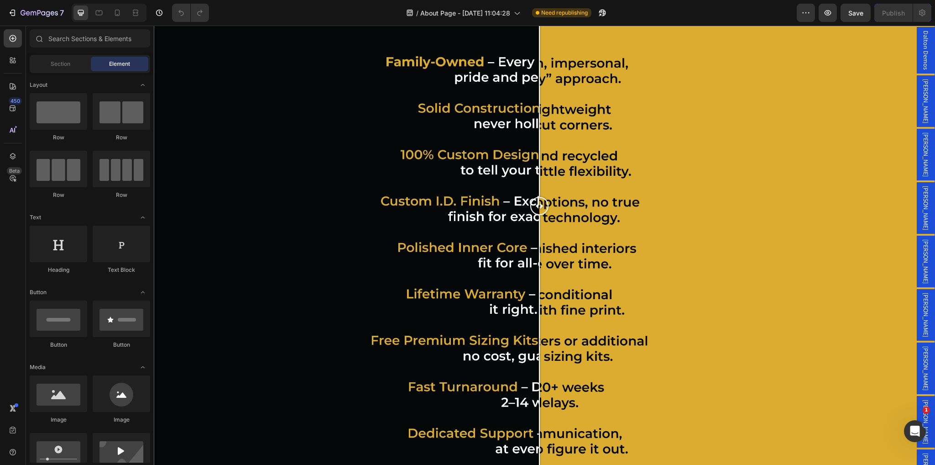
scroll to position [1232, 0]
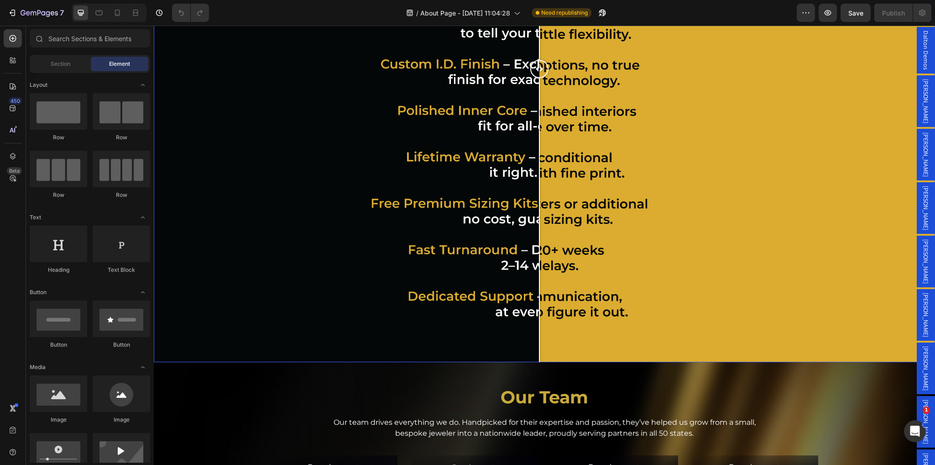
click at [408, 163] on div at bounding box center [544, 69] width 781 height 586
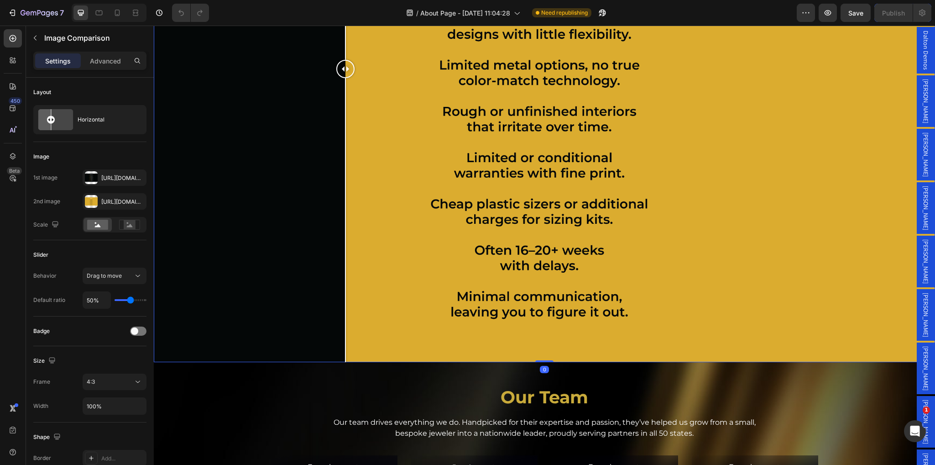
click at [345, 142] on div at bounding box center [544, 69] width 781 height 586
click at [95, 178] on div at bounding box center [91, 177] width 13 height 13
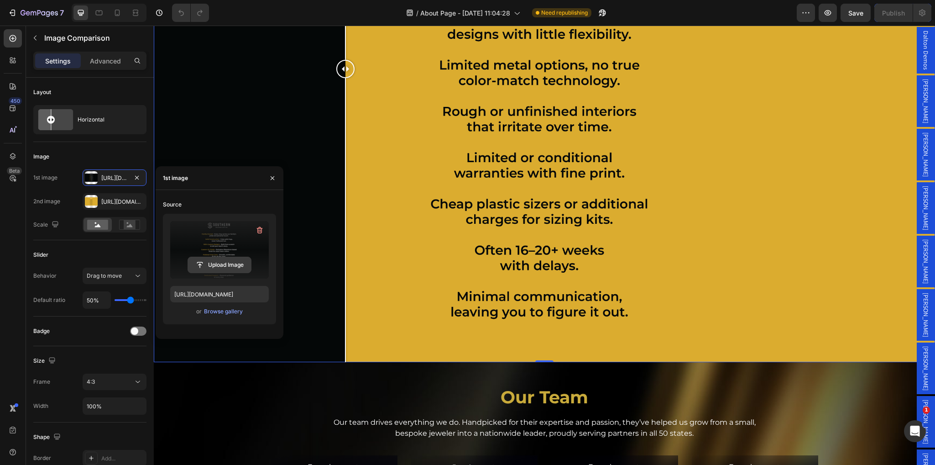
click at [218, 266] on input "file" at bounding box center [219, 265] width 63 height 16
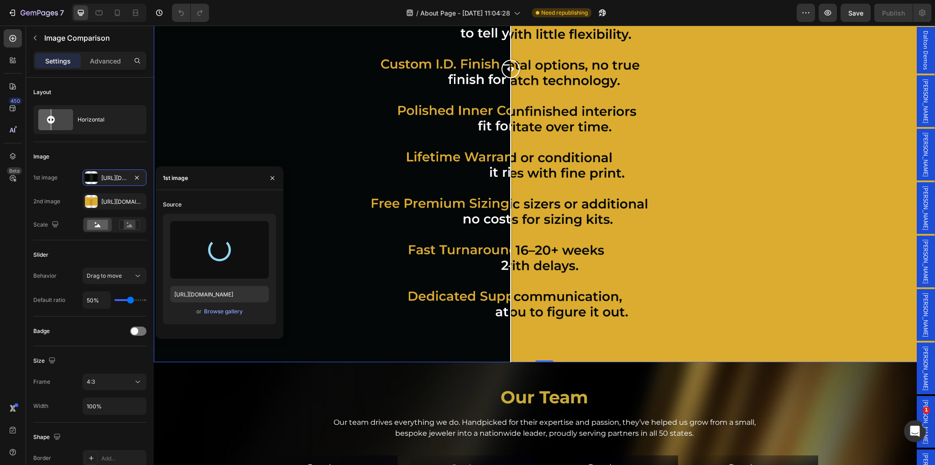
drag, startPoint x: 344, startPoint y: 70, endPoint x: 511, endPoint y: 105, distance: 170.7
click at [511, 105] on div at bounding box center [511, 69] width 18 height 586
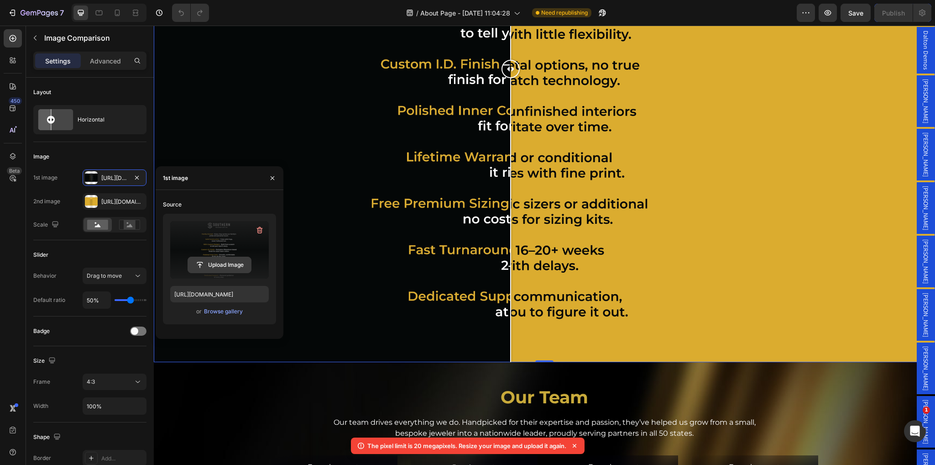
click at [220, 266] on input "file" at bounding box center [219, 265] width 63 height 16
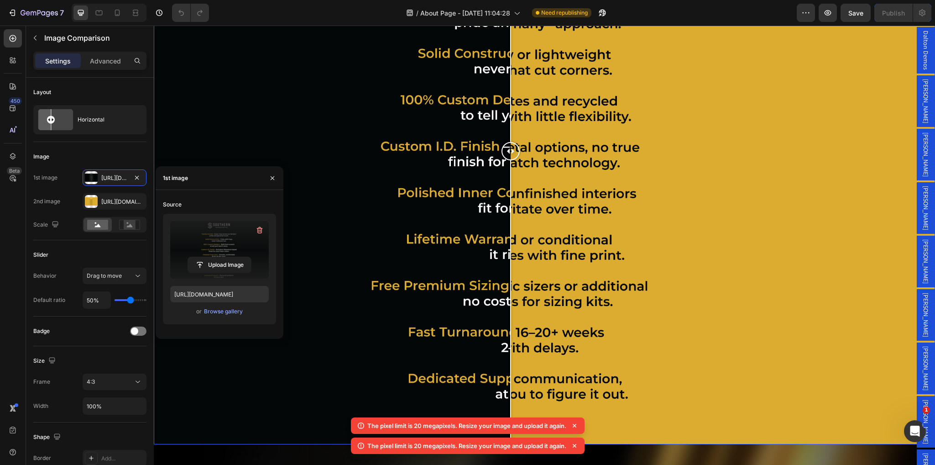
scroll to position [1164, 0]
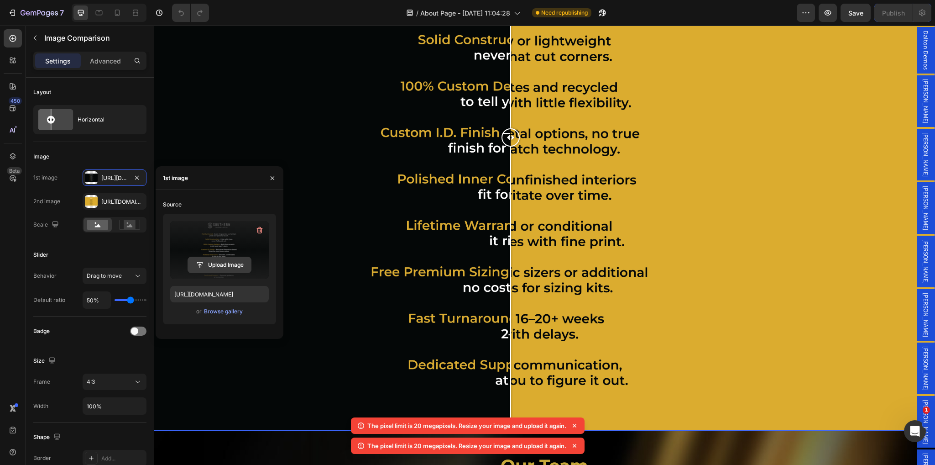
click at [215, 262] on input "file" at bounding box center [219, 265] width 63 height 16
type input "https://cdn.shopify.com/s/files/1/0530/8881/3236/files/gempages_494420152121558…"
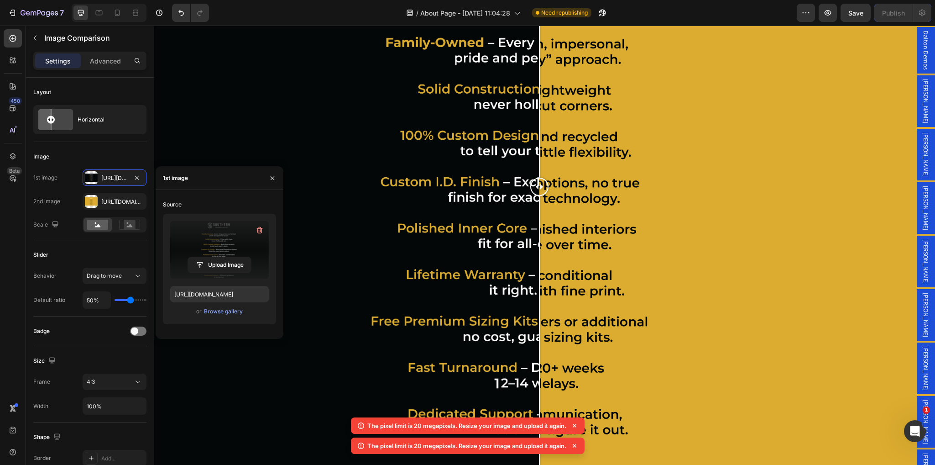
scroll to position [1118, 0]
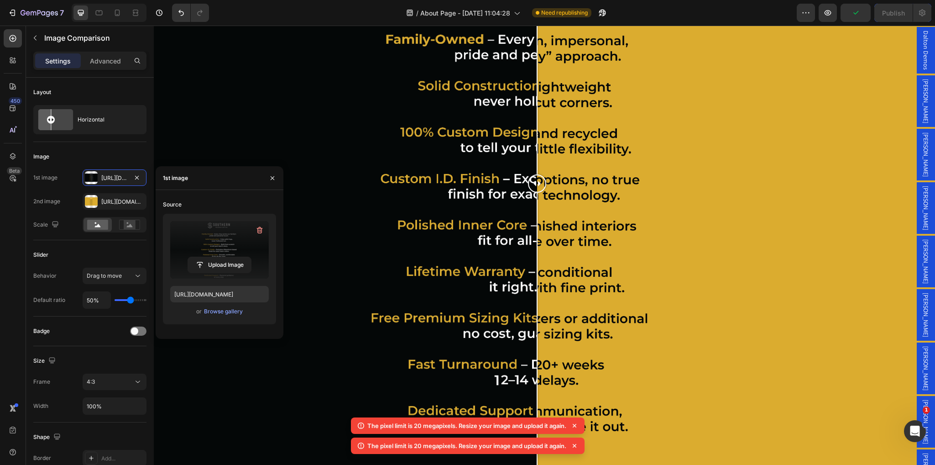
drag, startPoint x: 541, startPoint y: 184, endPoint x: 537, endPoint y: 222, distance: 38.1
click at [537, 222] on div at bounding box center [537, 183] width 18 height 586
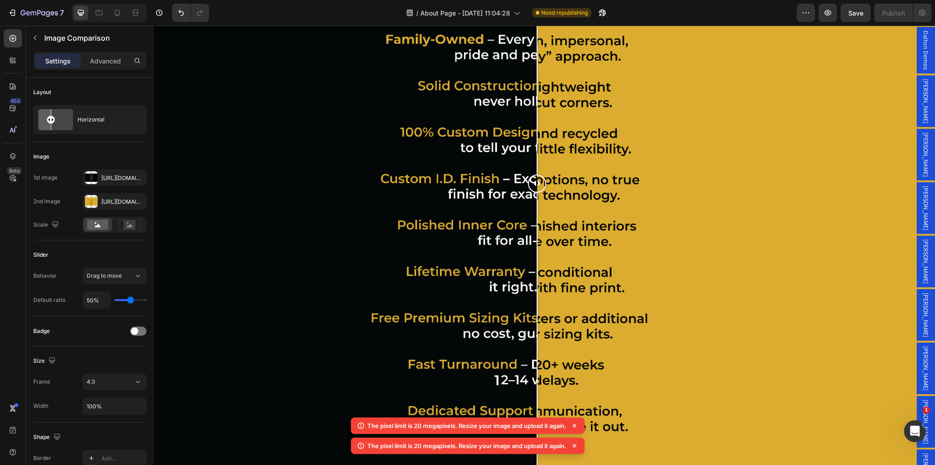
click at [574, 424] on icon at bounding box center [574, 425] width 9 height 9
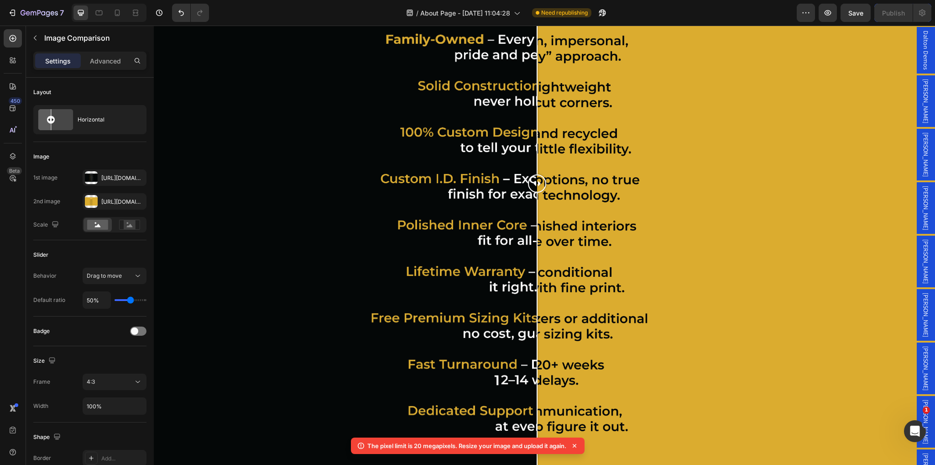
click at [575, 441] on icon at bounding box center [574, 445] width 9 height 9
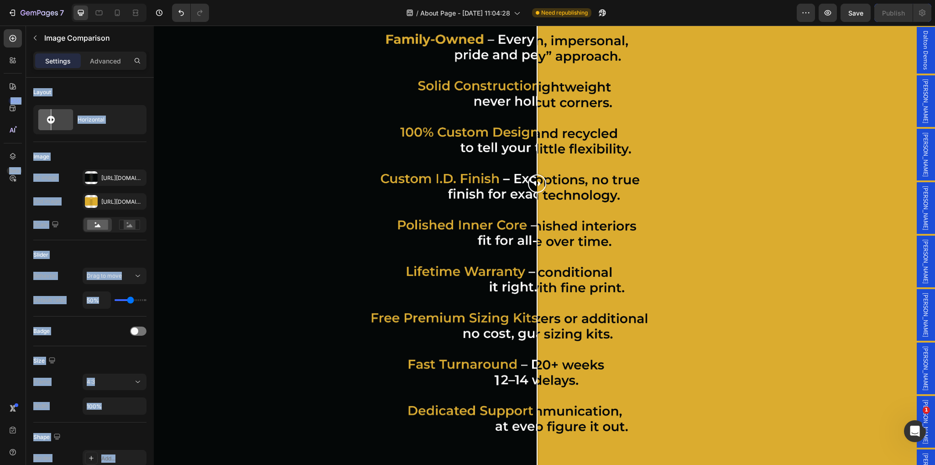
drag, startPoint x: 154, startPoint y: 80, endPoint x: 225, endPoint y: 235, distance: 169.9
click at [258, 180] on div at bounding box center [544, 183] width 781 height 586
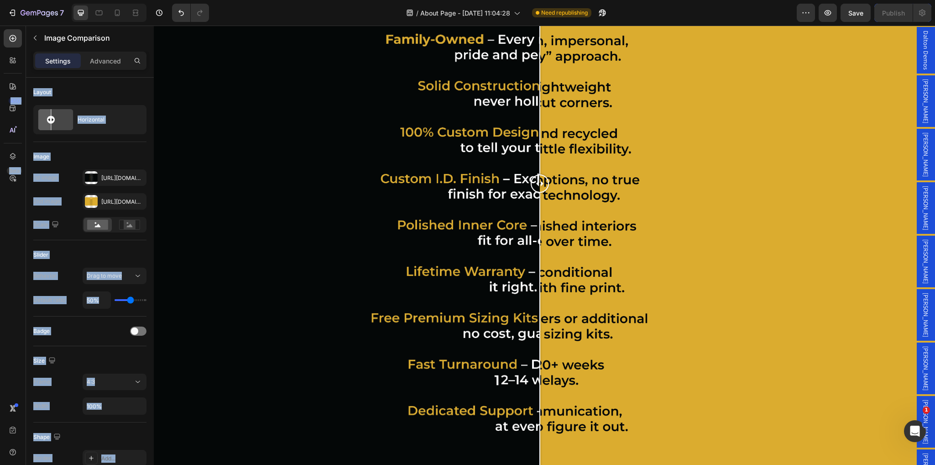
drag, startPoint x: 262, startPoint y: 179, endPoint x: 540, endPoint y: 216, distance: 280.8
click at [540, 216] on div at bounding box center [540, 183] width 18 height 586
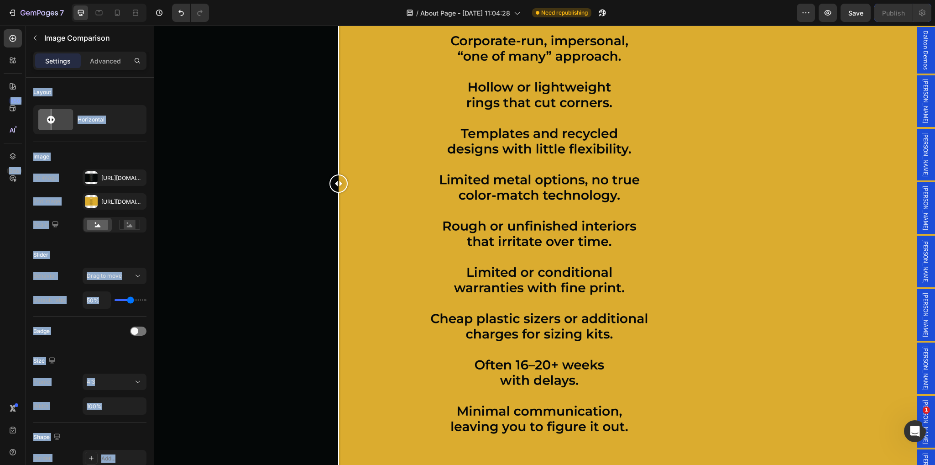
click at [339, 211] on div at bounding box center [544, 183] width 781 height 586
click at [131, 85] on div "Layout" at bounding box center [89, 92] width 113 height 15
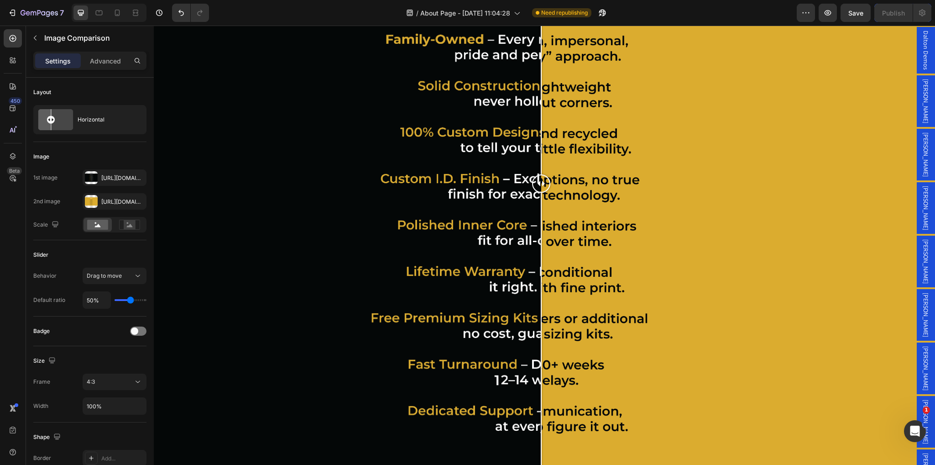
drag, startPoint x: 335, startPoint y: 178, endPoint x: 541, endPoint y: 205, distance: 208.5
click at [541, 205] on div at bounding box center [541, 183] width 18 height 586
